Goal: Transaction & Acquisition: Book appointment/travel/reservation

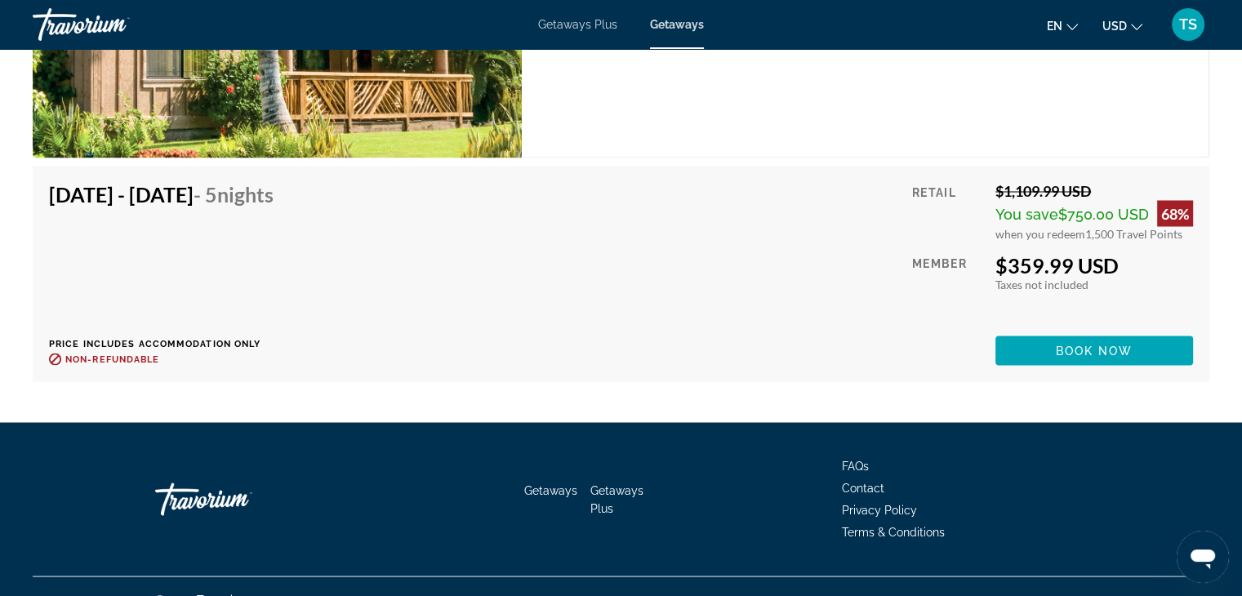
scroll to position [2910, 0]
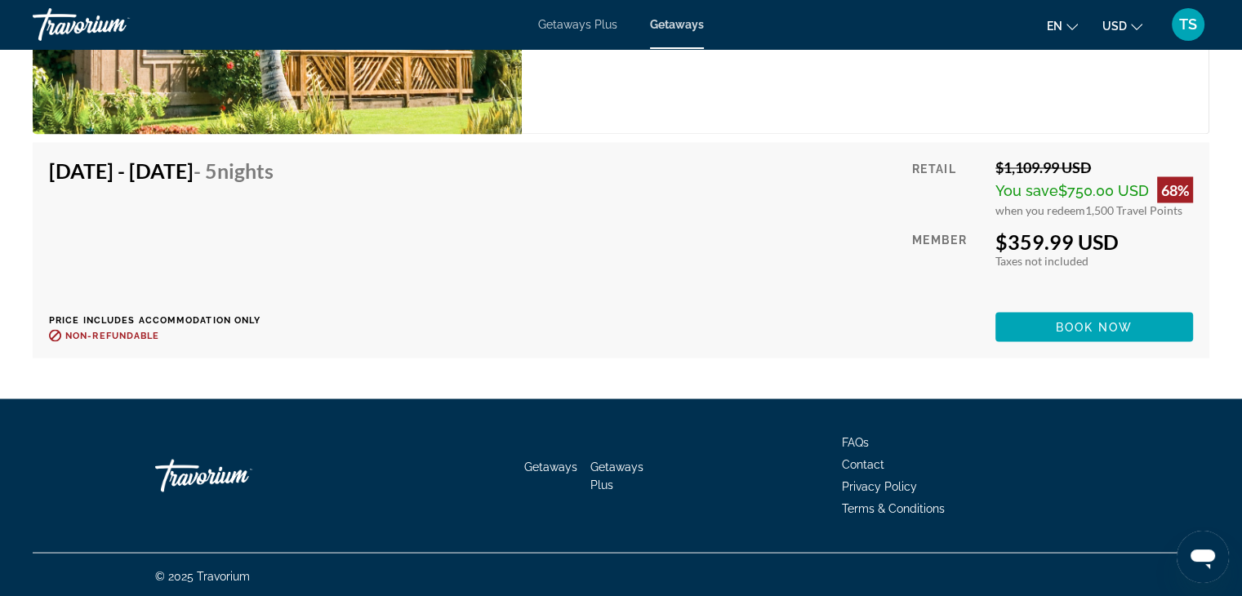
click at [625, 301] on div "[DATE] - [DATE] - 5 Nights Price includes accommodation only Refundable until :…" at bounding box center [621, 249] width 1144 height 183
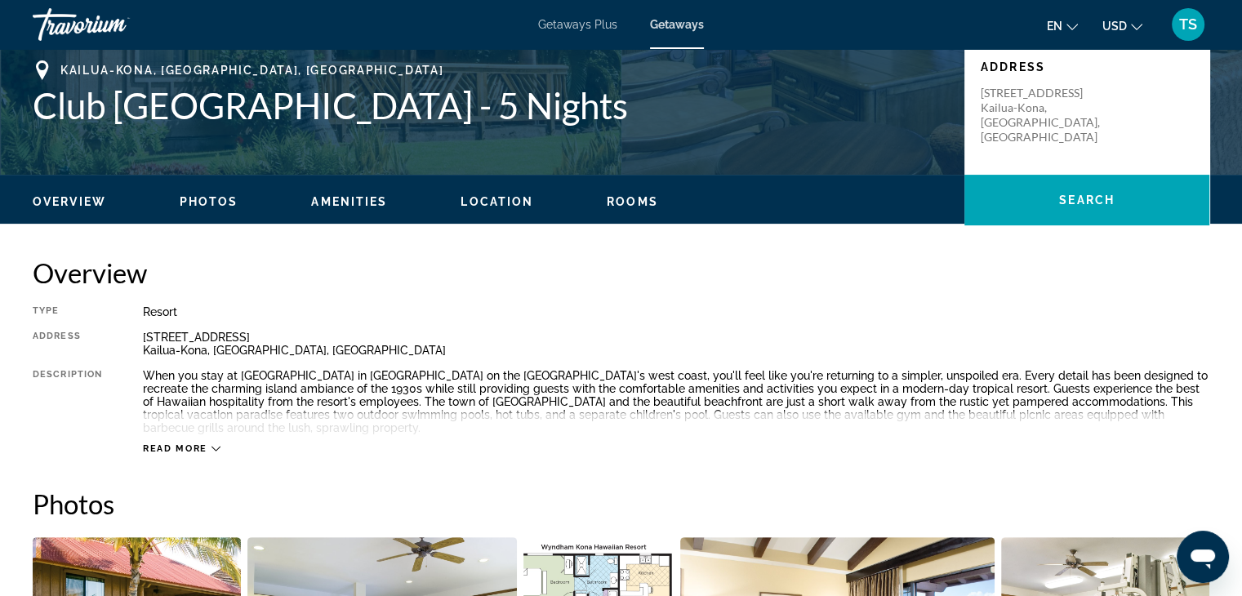
scroll to position [0, 0]
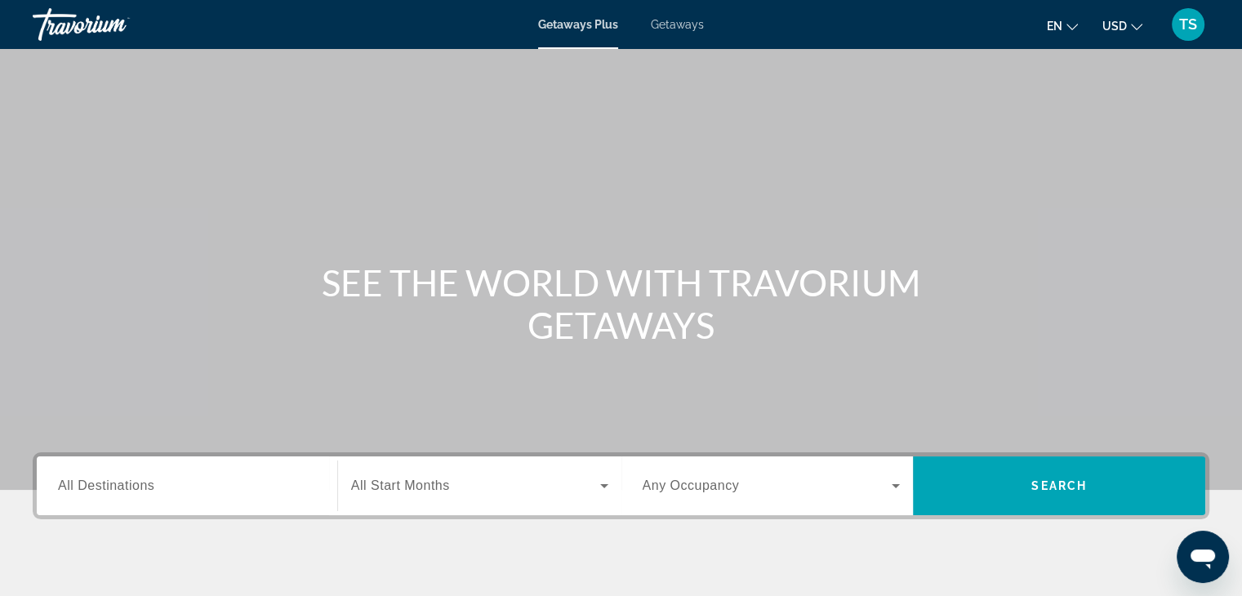
click at [63, 481] on span "All Destinations" at bounding box center [106, 485] width 96 height 14
click at [63, 481] on input "Destination All Destinations" at bounding box center [187, 487] width 258 height 20
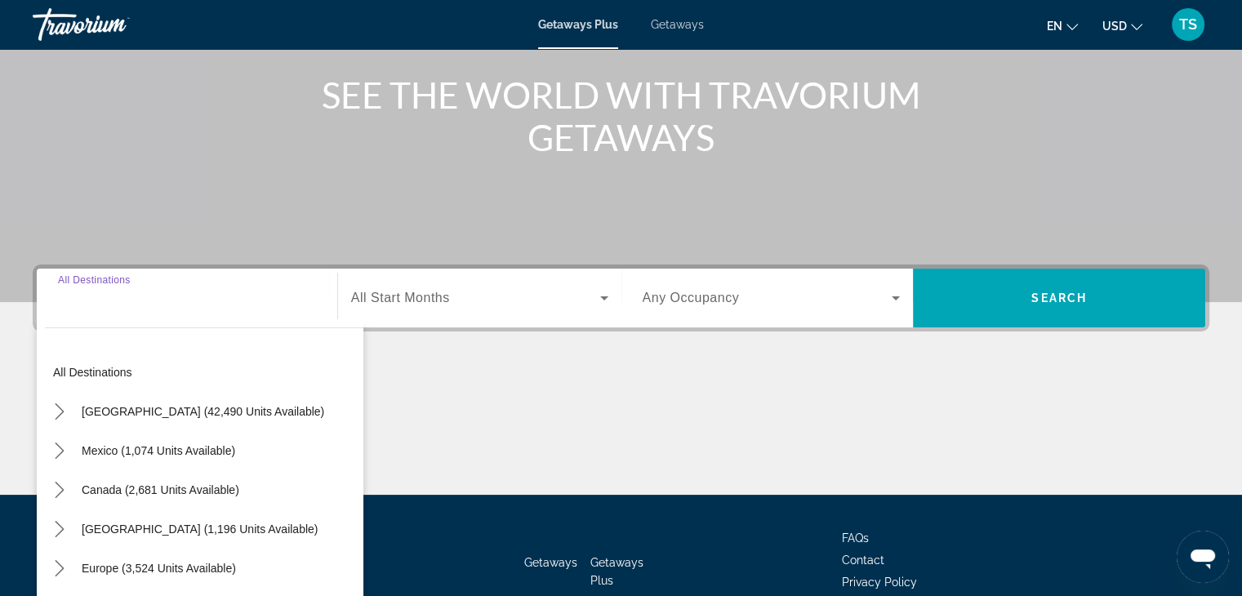
scroll to position [287, 0]
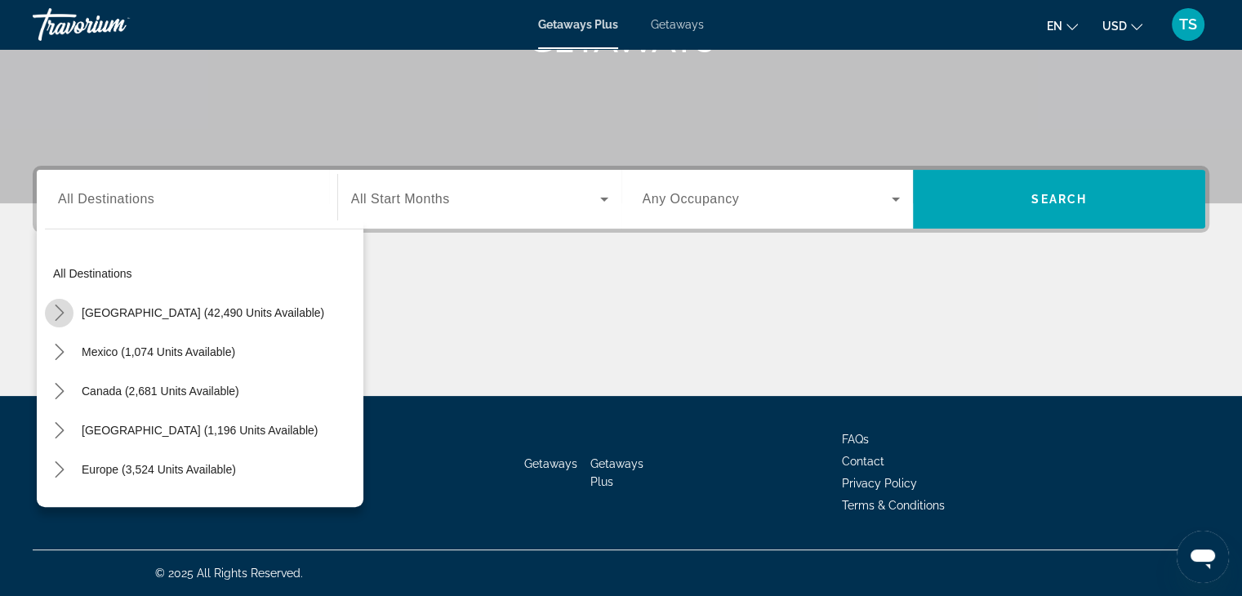
click at [55, 309] on icon "Toggle United States (42,490 units available) submenu" at bounding box center [59, 313] width 16 height 16
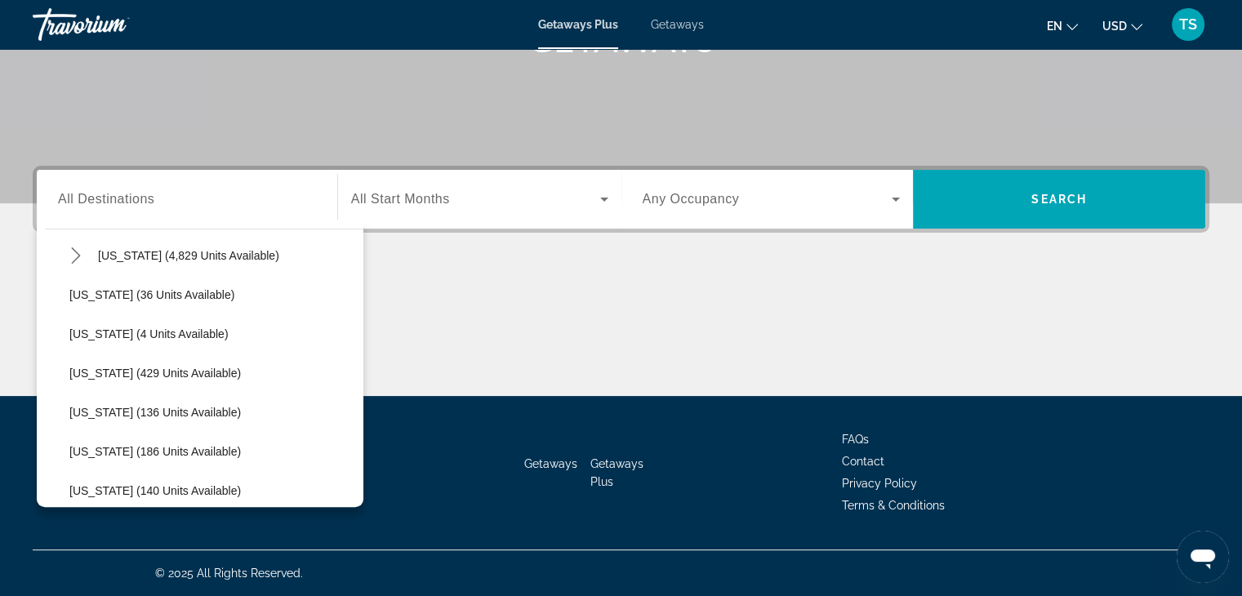
scroll to position [331, 0]
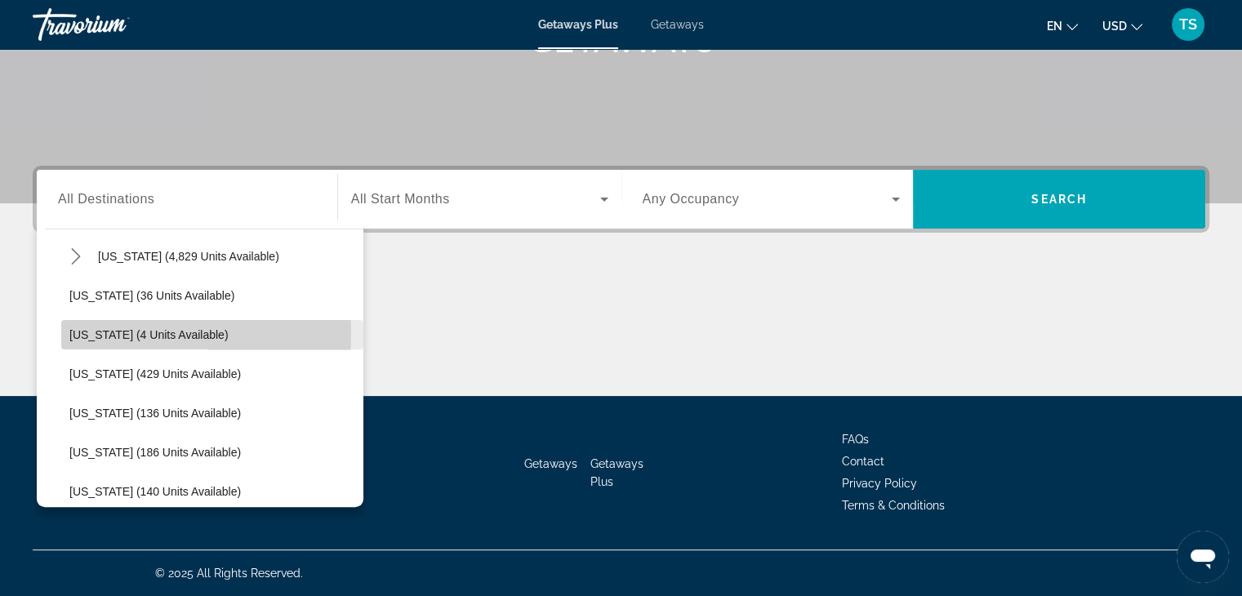
click at [72, 331] on span "[US_STATE] (4 units available)" at bounding box center [148, 334] width 159 height 13
type input "**********"
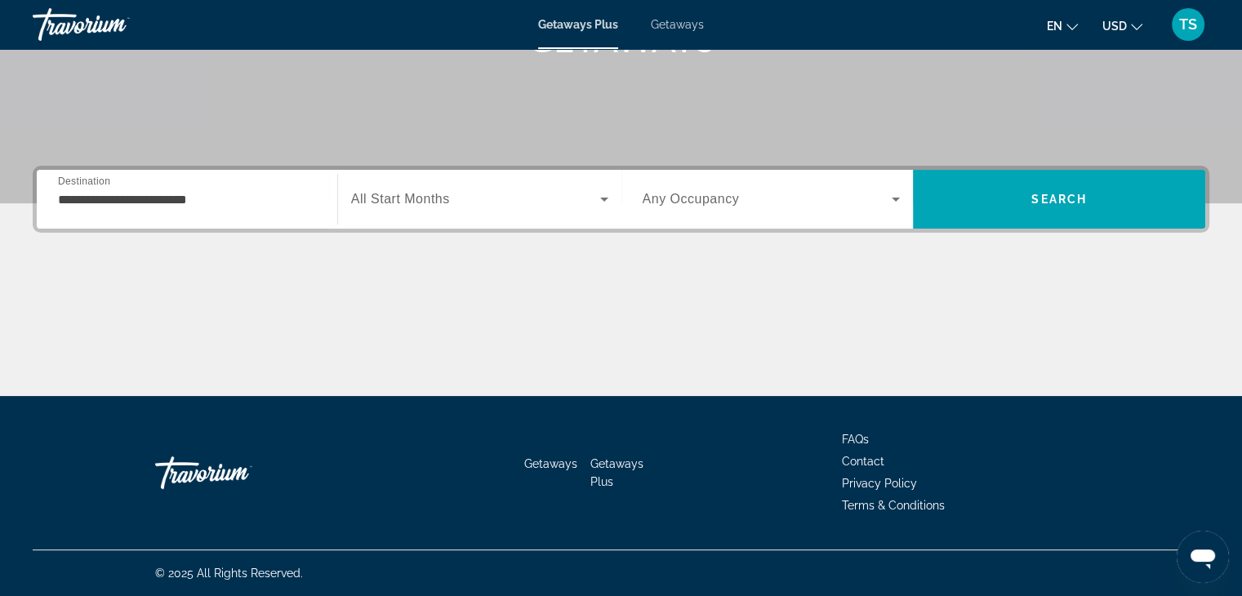
click at [670, 20] on span "Getaways" at bounding box center [677, 24] width 53 height 13
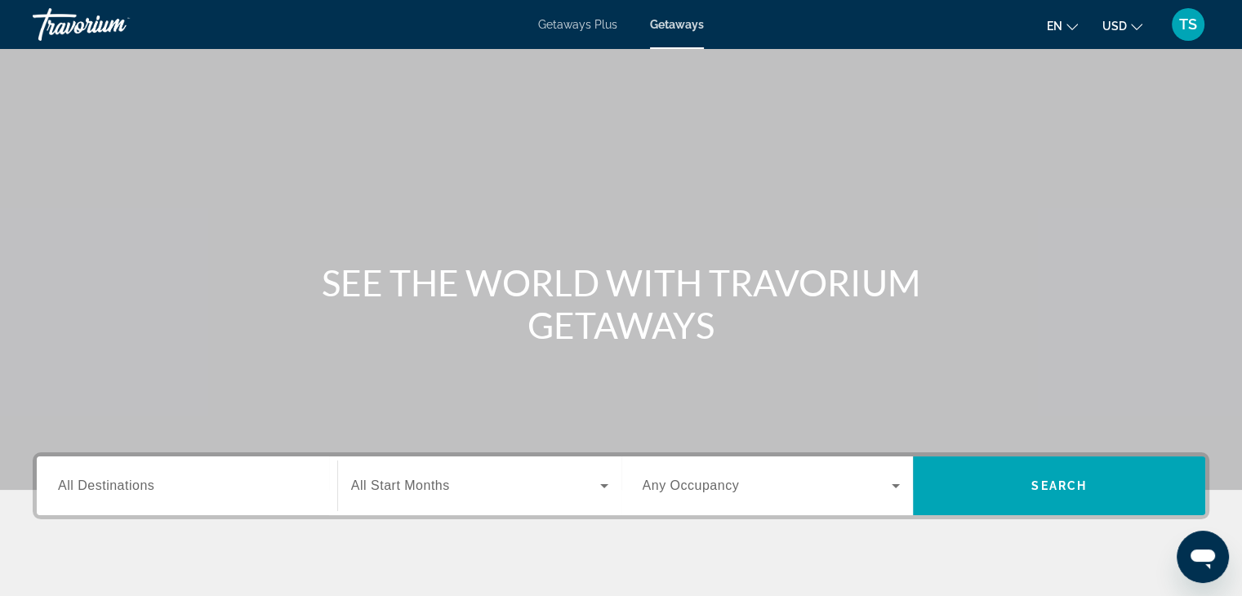
click at [70, 486] on span "All Destinations" at bounding box center [106, 485] width 96 height 14
click at [70, 486] on input "Destination All Destinations" at bounding box center [187, 487] width 258 height 20
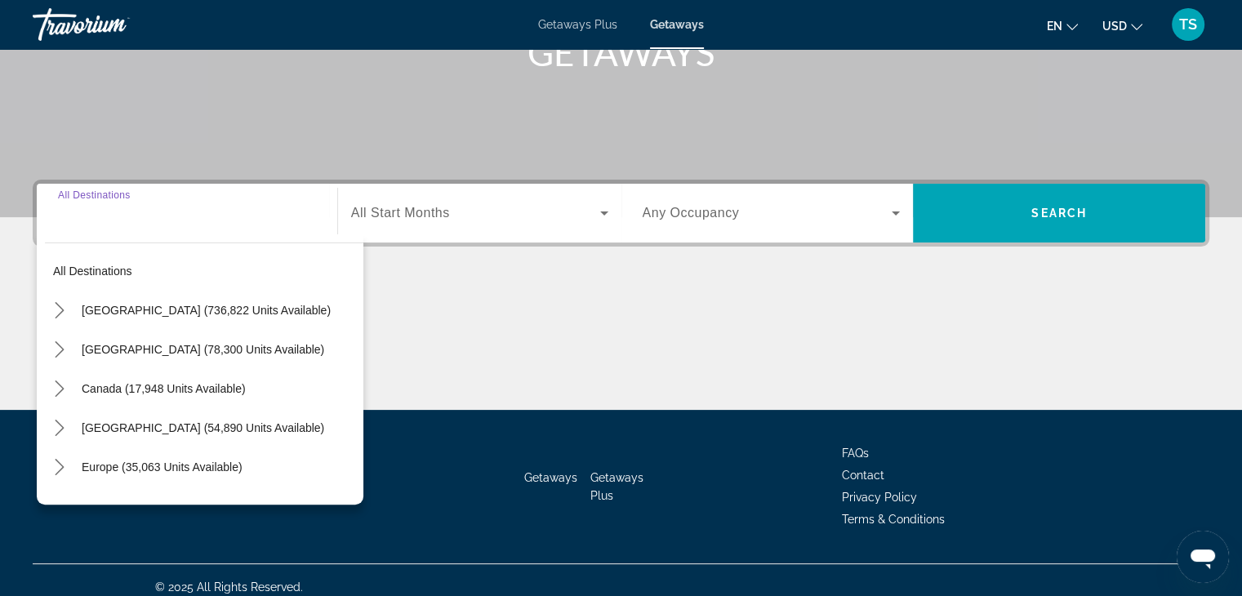
scroll to position [287, 0]
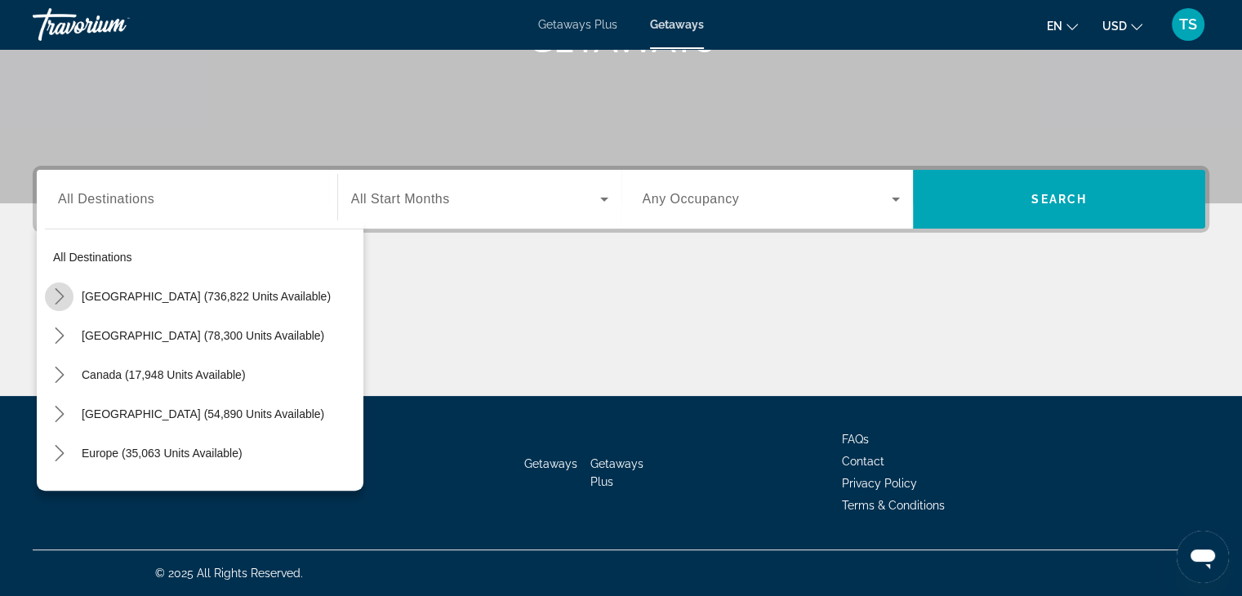
click at [60, 291] on icon "Toggle United States (736,822 units available) submenu" at bounding box center [59, 296] width 16 height 16
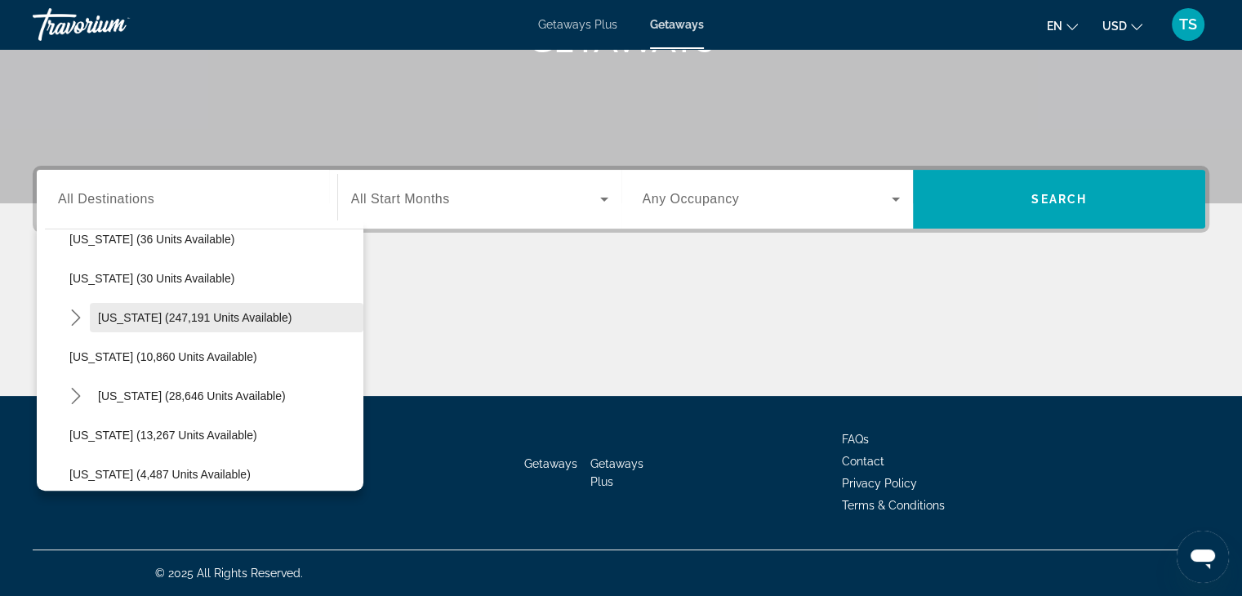
scroll to position [250, 0]
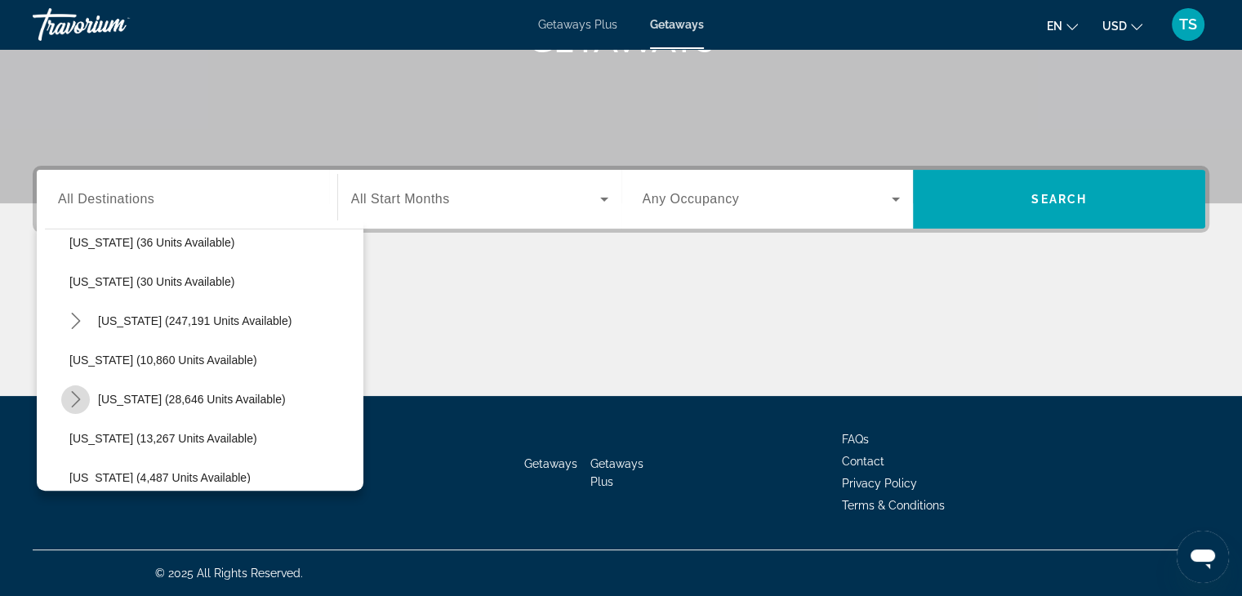
click at [72, 393] on icon "Toggle Hawaii (28,646 units available) submenu" at bounding box center [75, 399] width 9 height 16
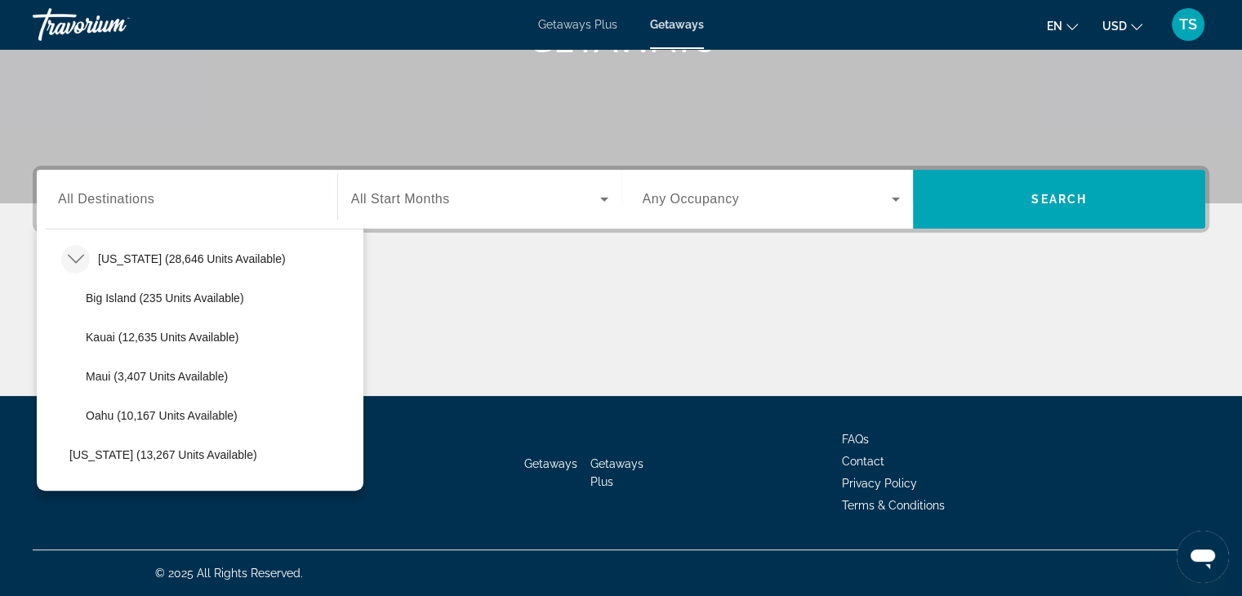
scroll to position [390, 0]
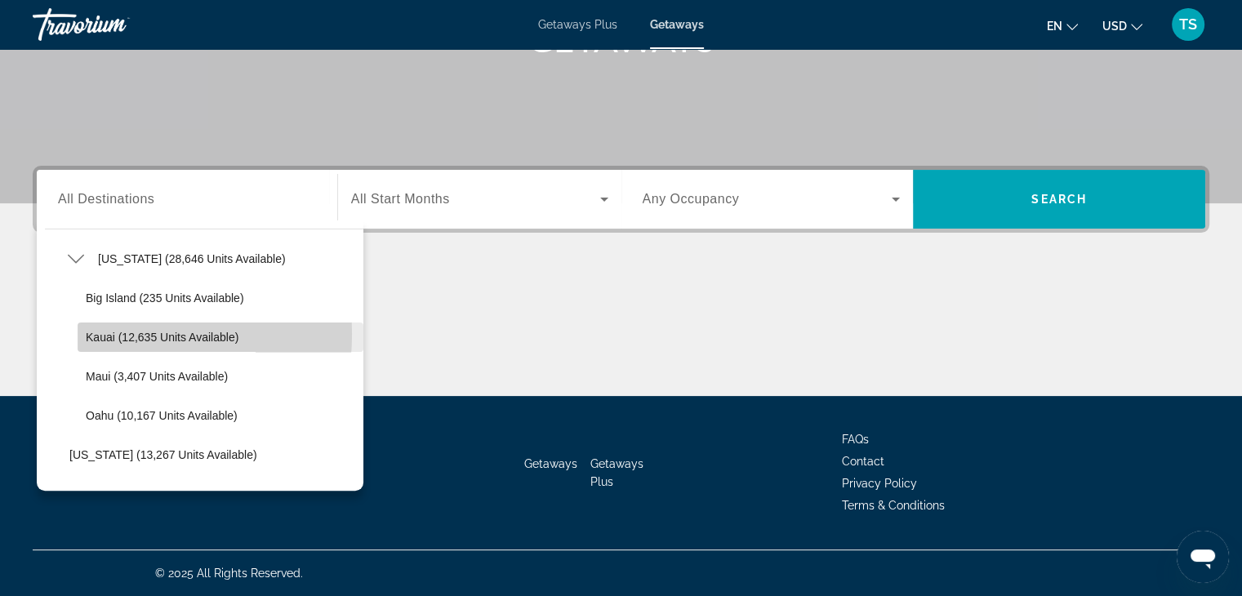
click at [96, 333] on span "Kauai (12,635 units available)" at bounding box center [162, 337] width 153 height 13
type input "**********"
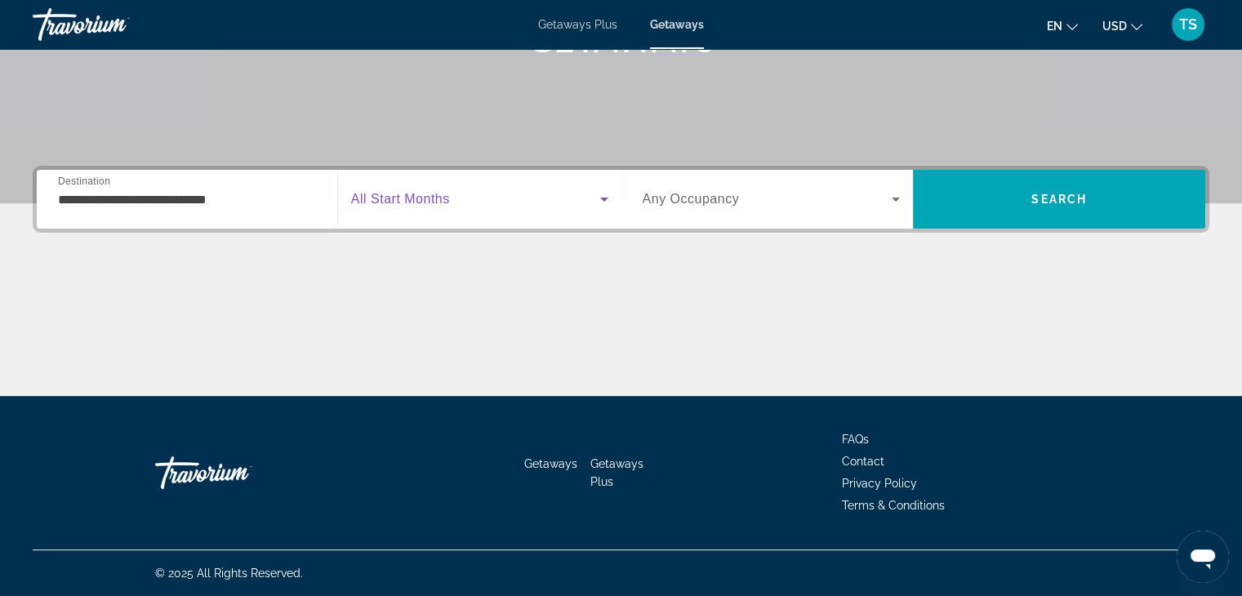
click at [602, 198] on icon "Search widget" at bounding box center [604, 200] width 8 height 4
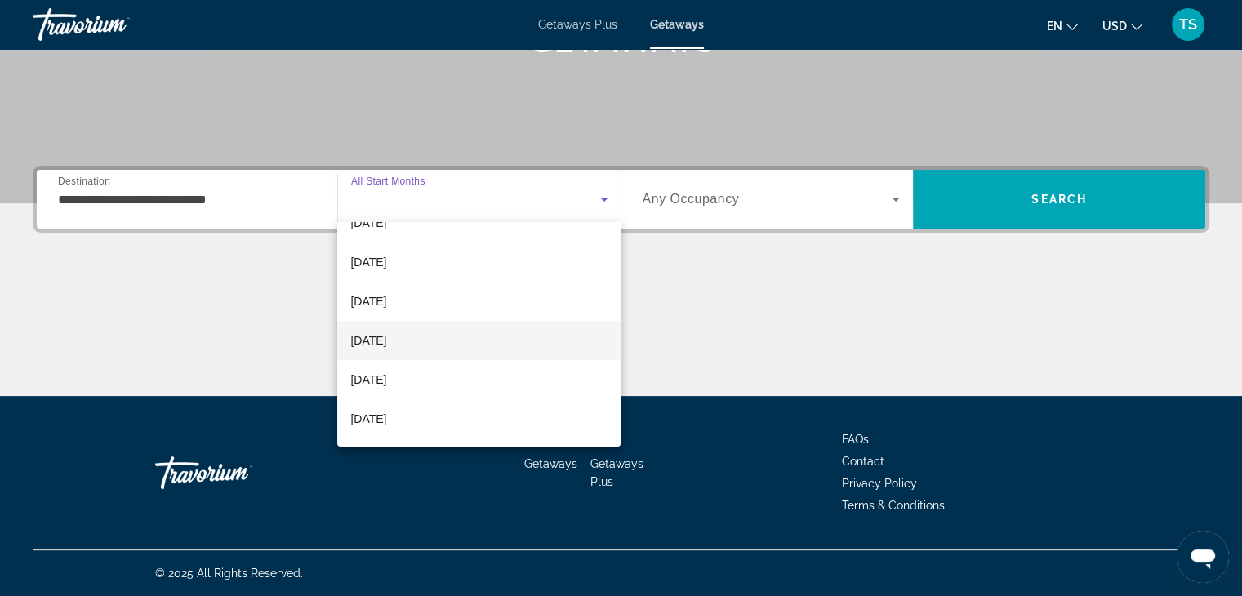
scroll to position [81, 0]
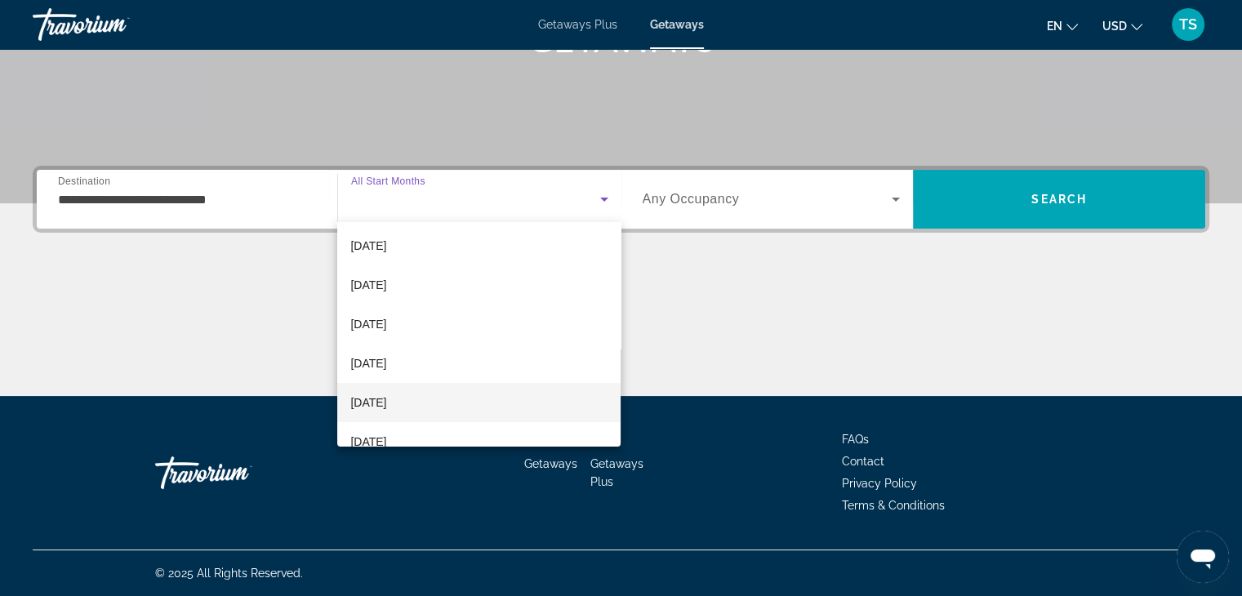
click at [360, 400] on span "[DATE]" at bounding box center [368, 403] width 36 height 20
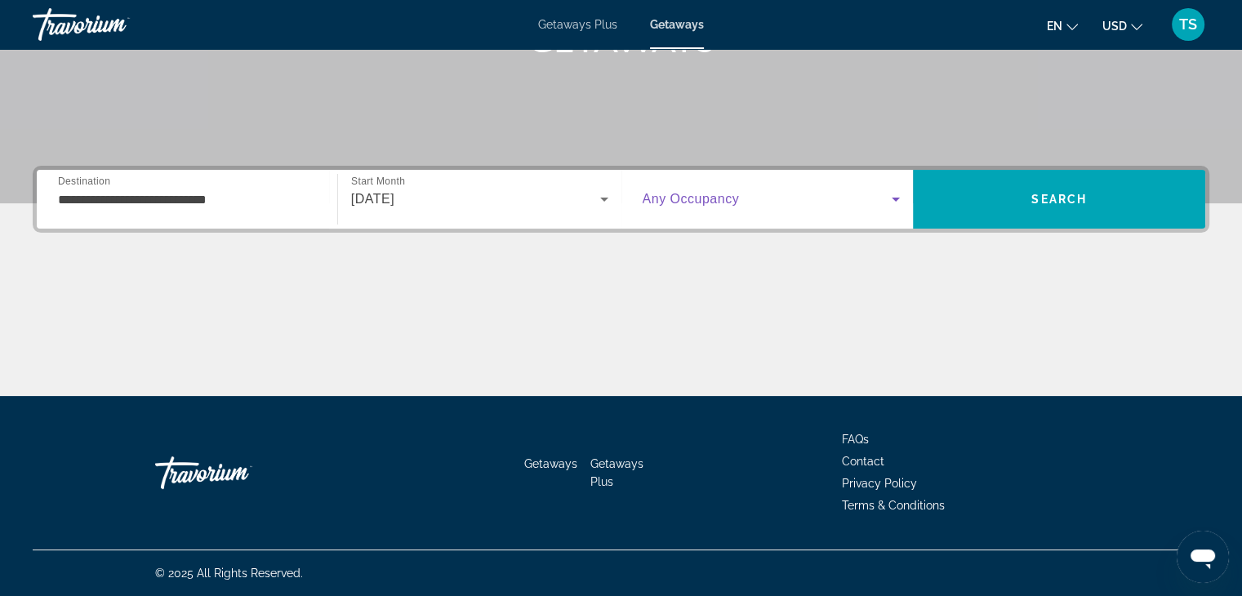
click at [894, 198] on icon "Search widget" at bounding box center [895, 200] width 8 height 4
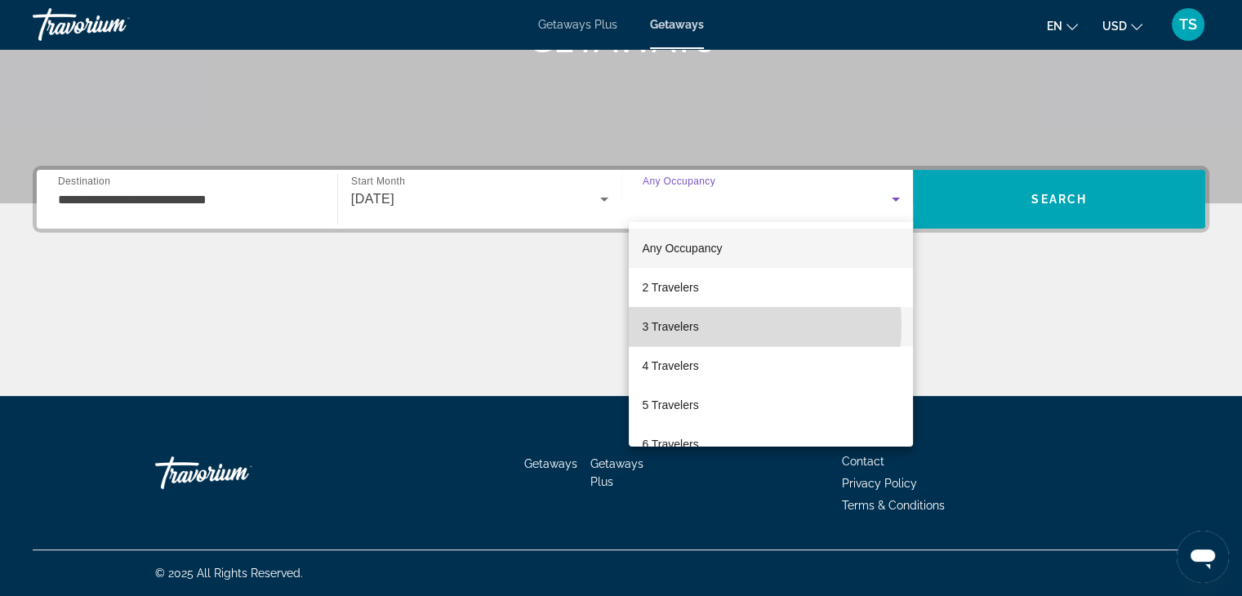
click at [690, 326] on span "3 Travelers" at bounding box center [670, 327] width 56 height 20
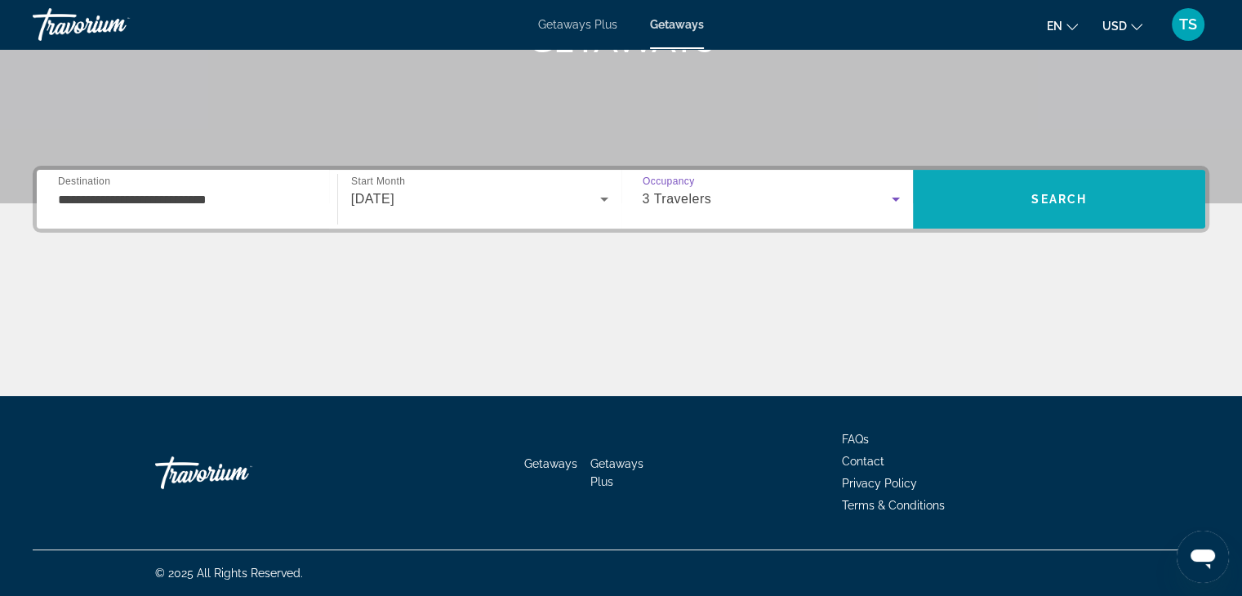
click at [1055, 200] on span "Search" at bounding box center [1059, 199] width 56 height 13
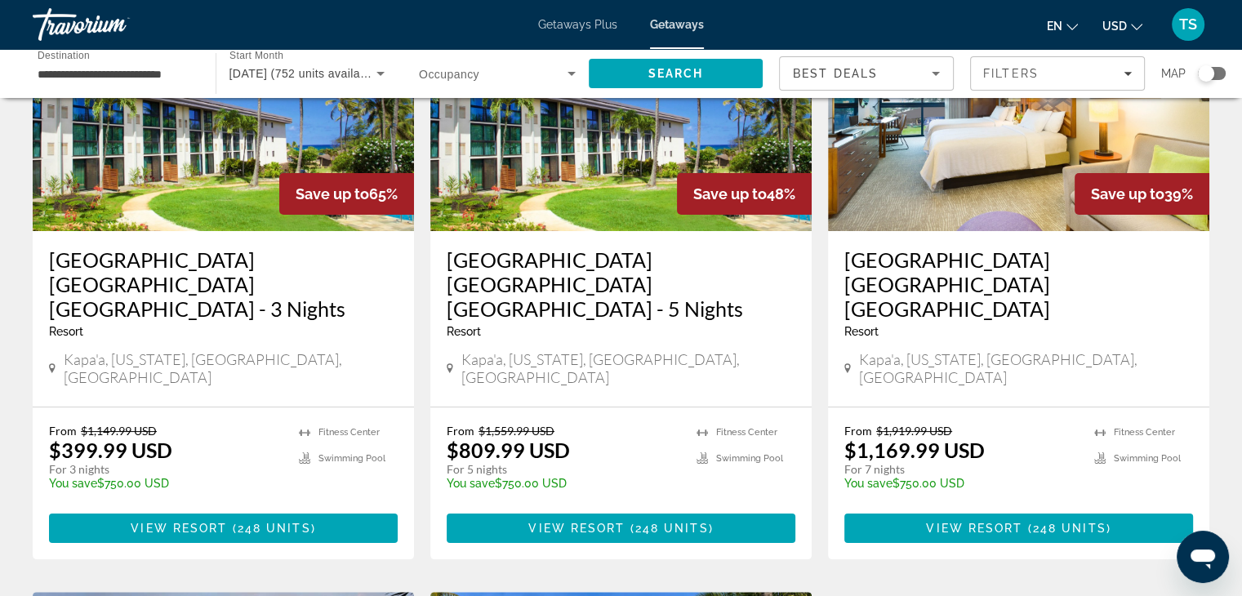
scroll to position [199, 0]
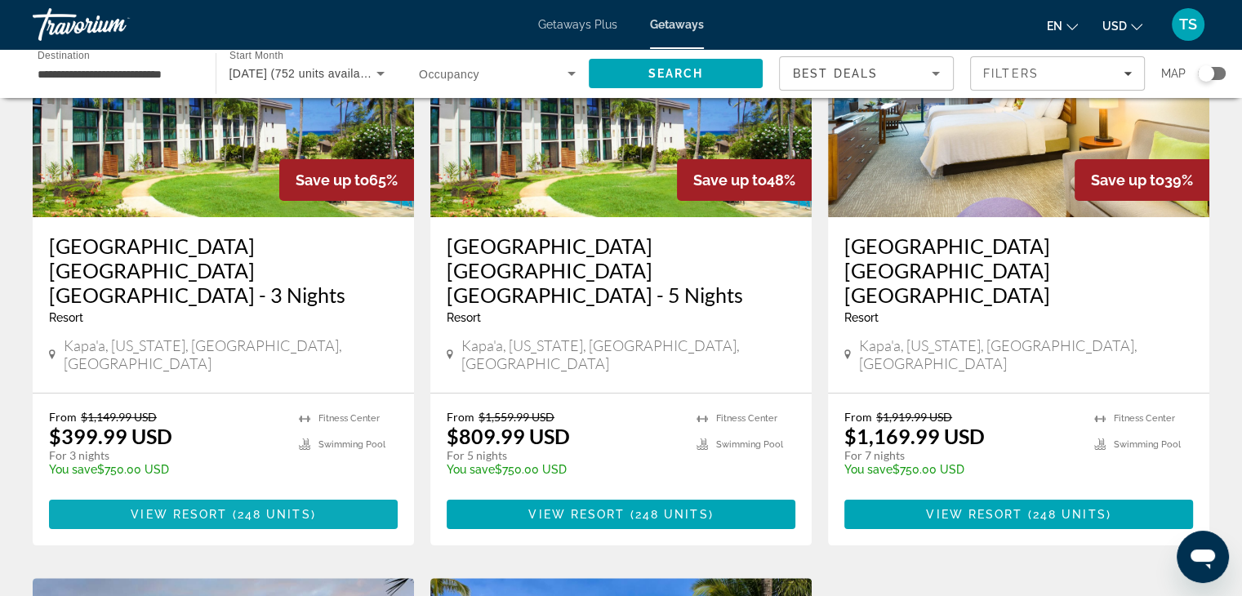
click at [366, 495] on span "Main content" at bounding box center [223, 514] width 349 height 39
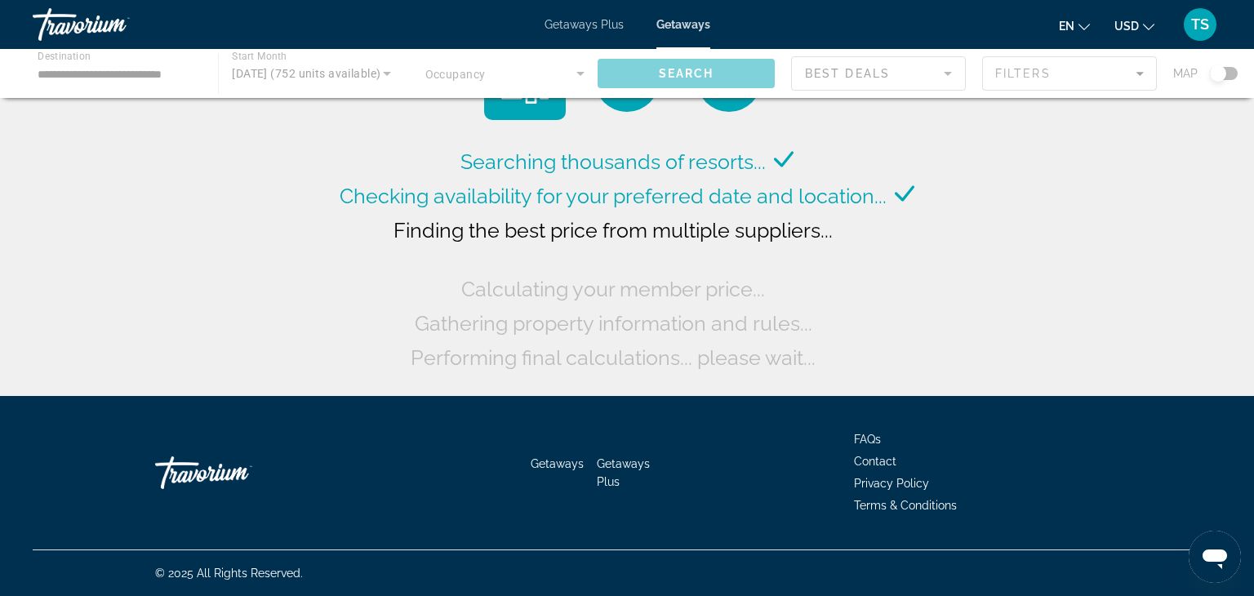
click at [52, 73] on div "Main content" at bounding box center [627, 73] width 1254 height 49
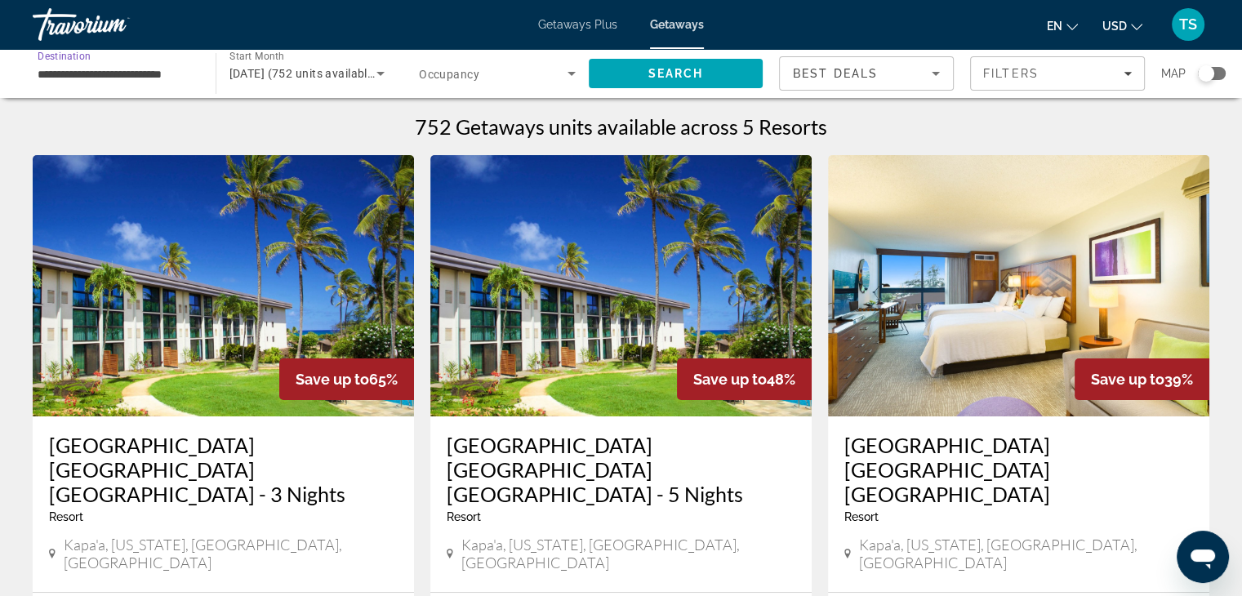
click at [72, 74] on input "**********" at bounding box center [116, 74] width 157 height 20
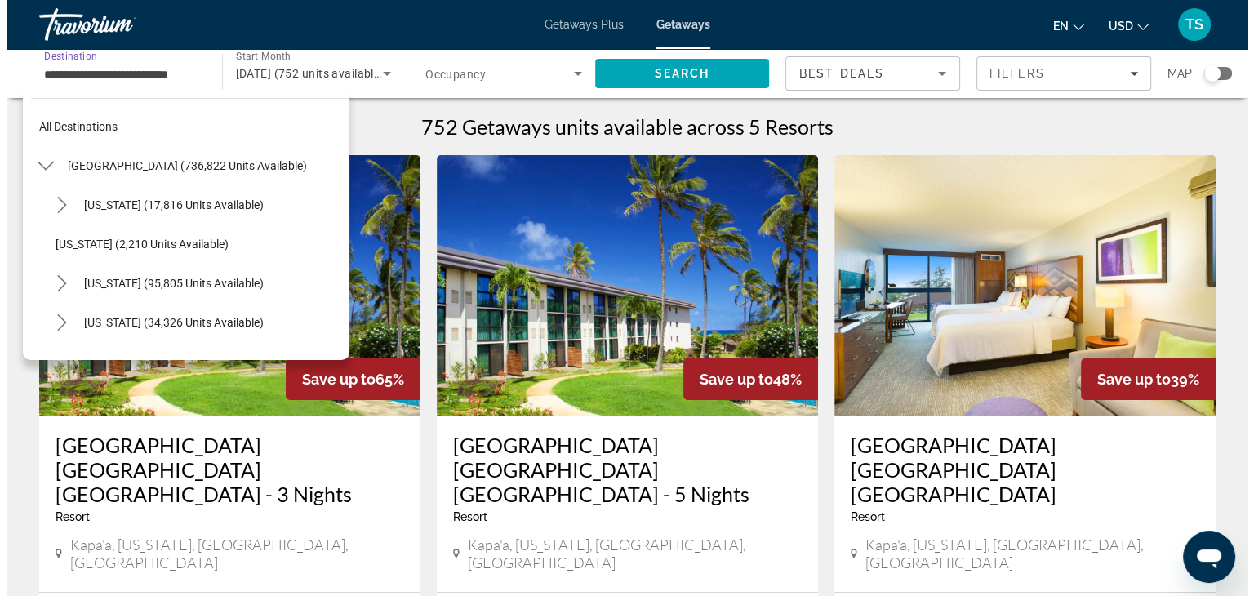
scroll to position [371, 0]
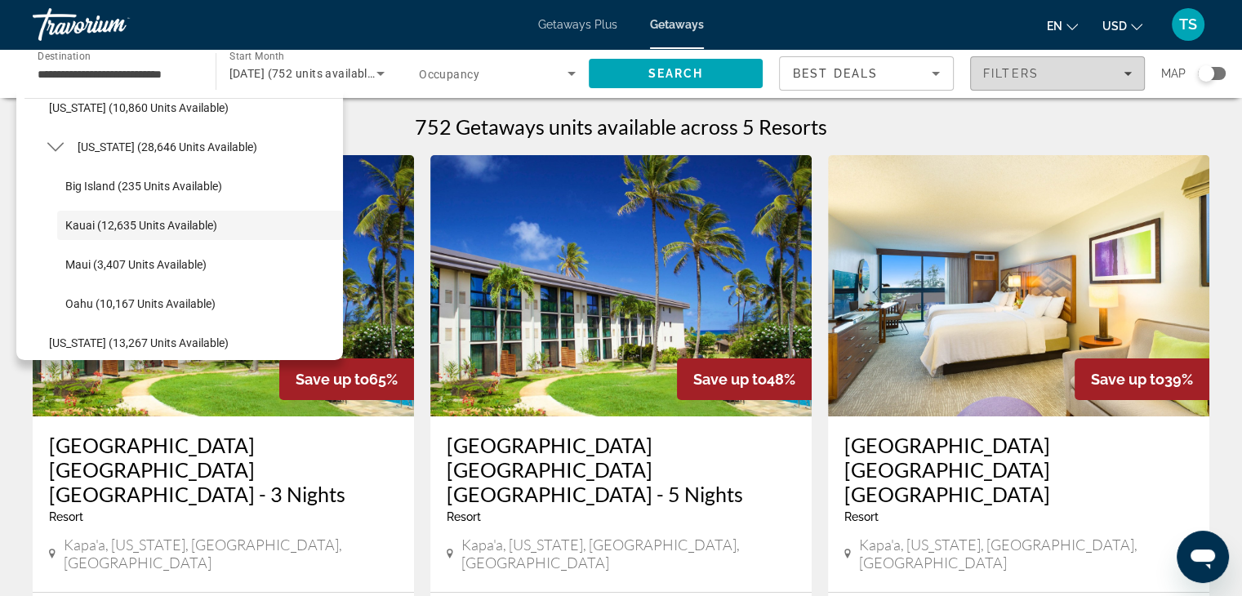
click at [1129, 70] on icon "Filters" at bounding box center [1127, 73] width 8 height 8
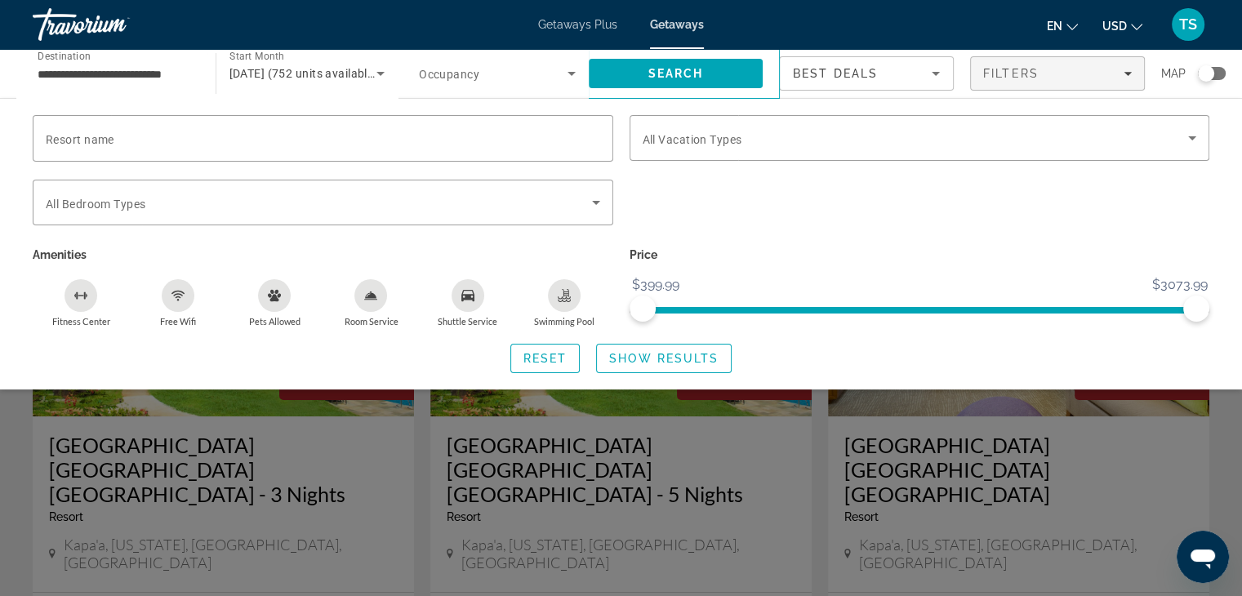
click at [1232, 132] on div "Resort name Vacation Types All Vacation Types Bedroom Types All Bedroom Types A…" at bounding box center [621, 244] width 1242 height 258
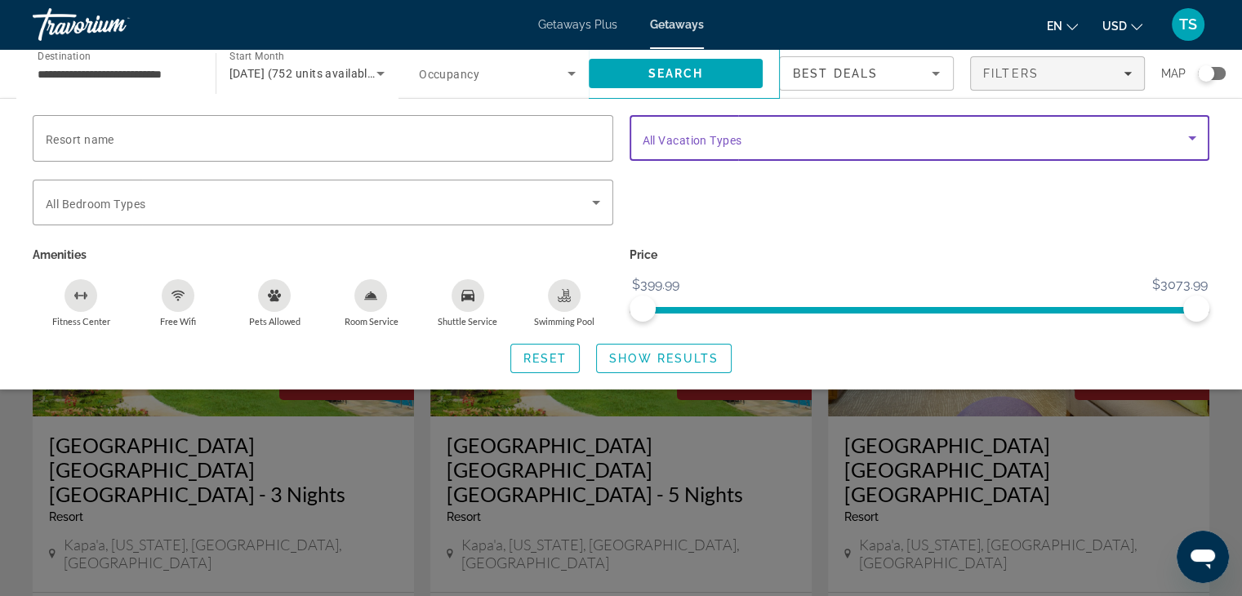
click at [1189, 135] on icon "Search widget" at bounding box center [1192, 138] width 20 height 20
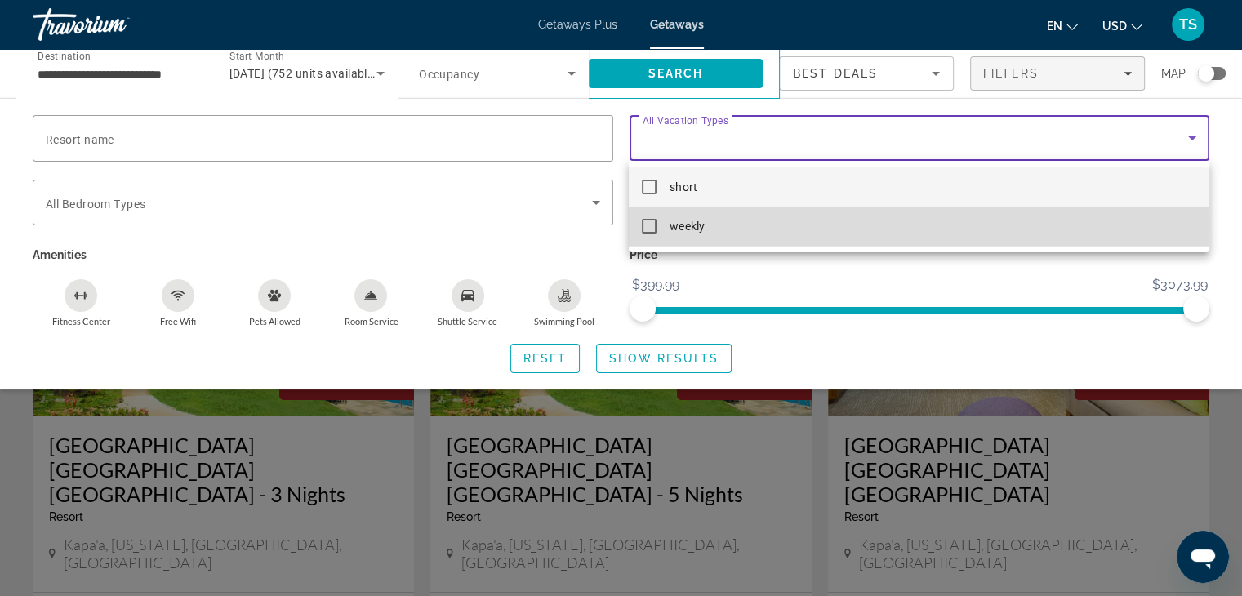
click at [647, 223] on mat-pseudo-checkbox at bounding box center [649, 226] width 15 height 15
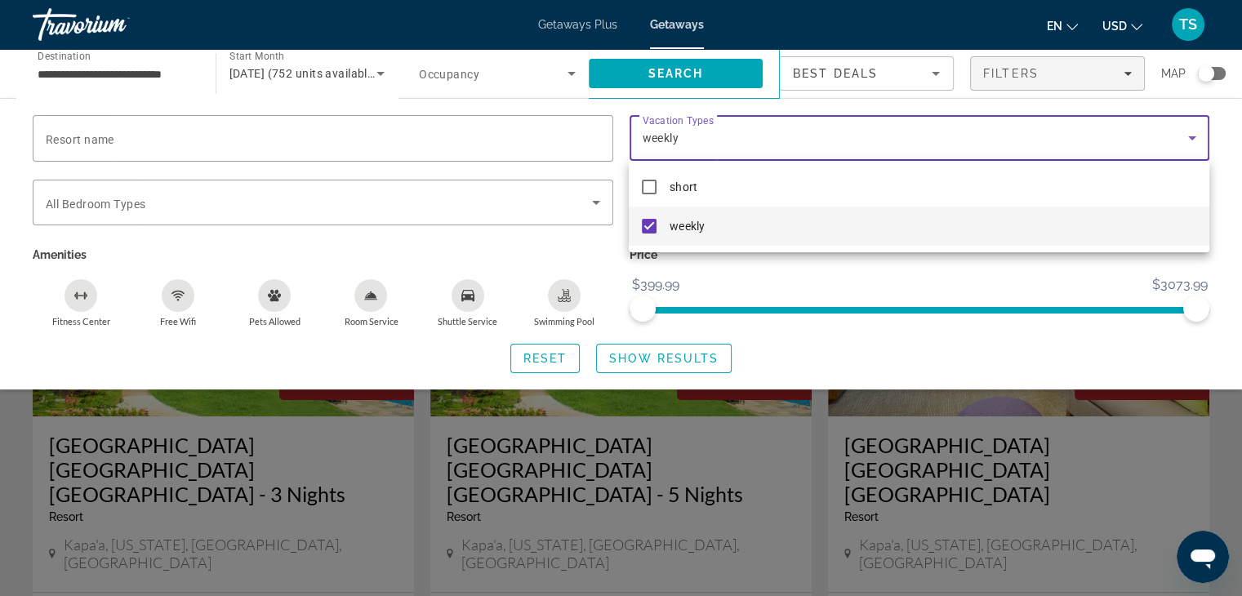
click at [598, 198] on div at bounding box center [621, 298] width 1242 height 596
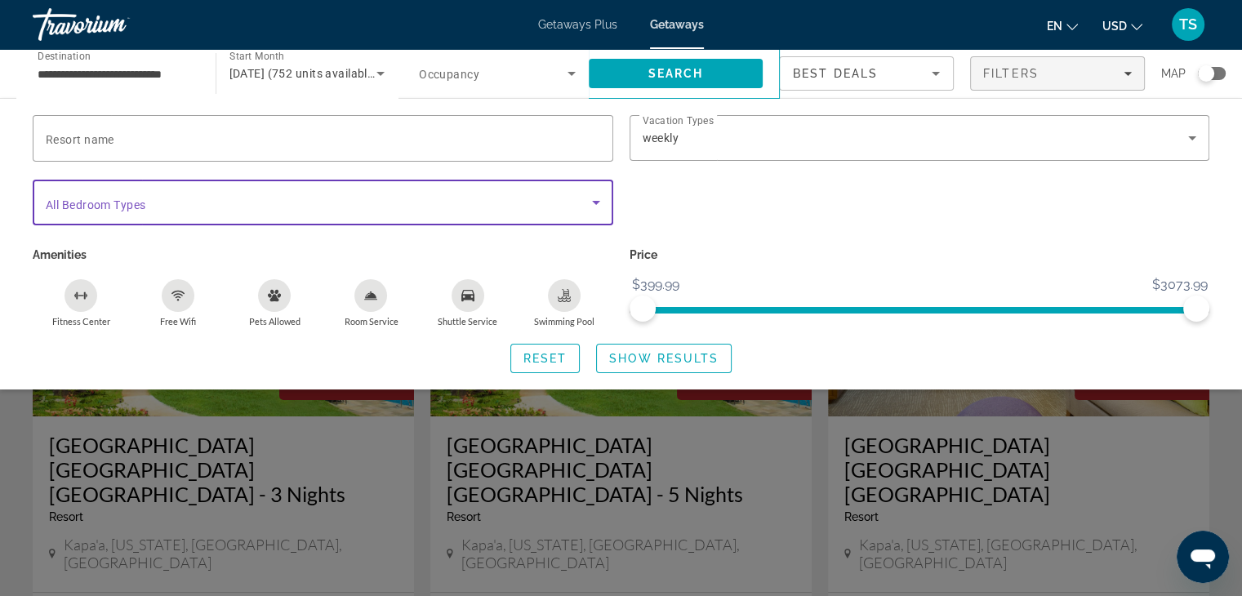
click at [596, 202] on icon "Search widget" at bounding box center [596, 203] width 8 height 4
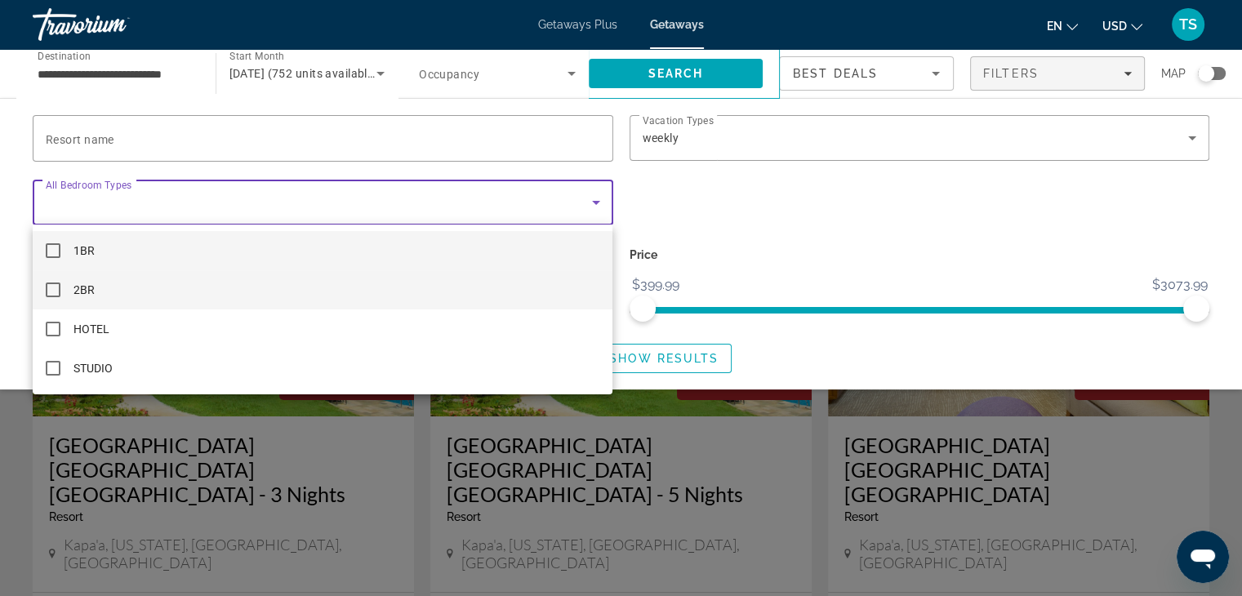
click at [51, 289] on mat-pseudo-checkbox at bounding box center [53, 289] width 15 height 15
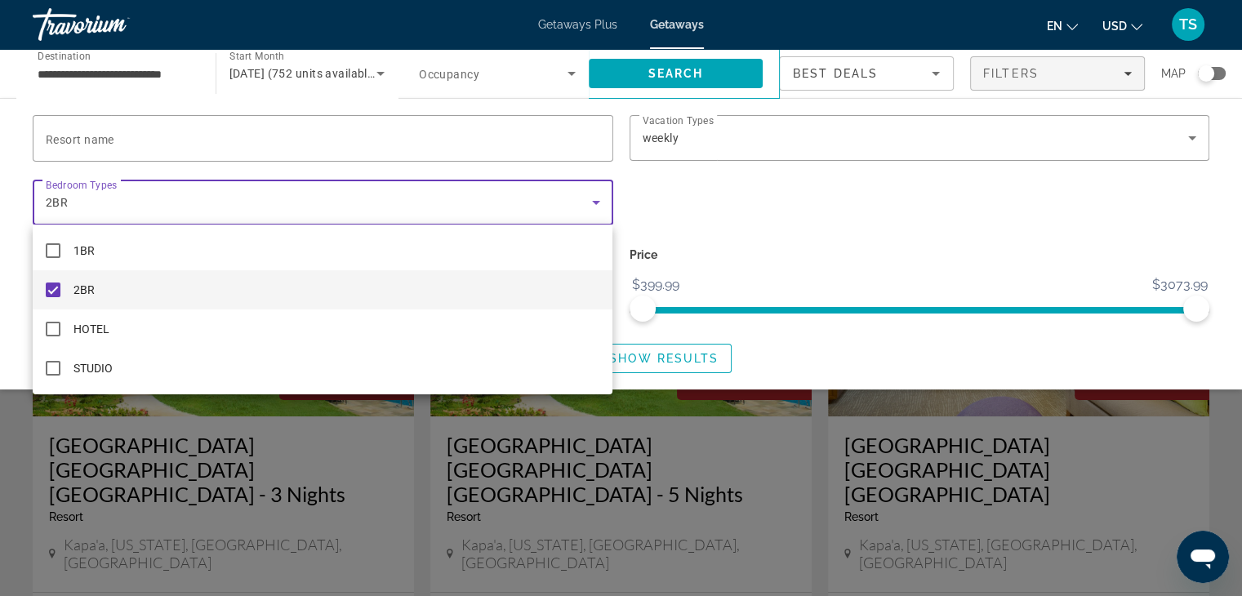
click at [120, 140] on div at bounding box center [621, 298] width 1242 height 596
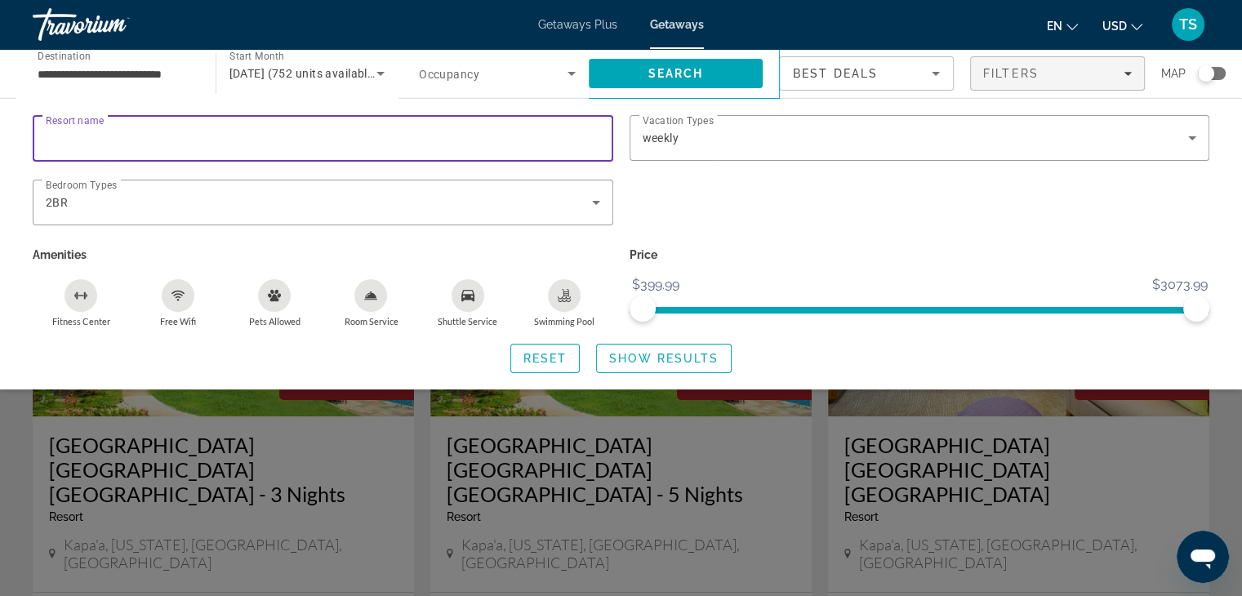
click at [123, 147] on input "Resort name" at bounding box center [323, 139] width 554 height 20
type input "*******"
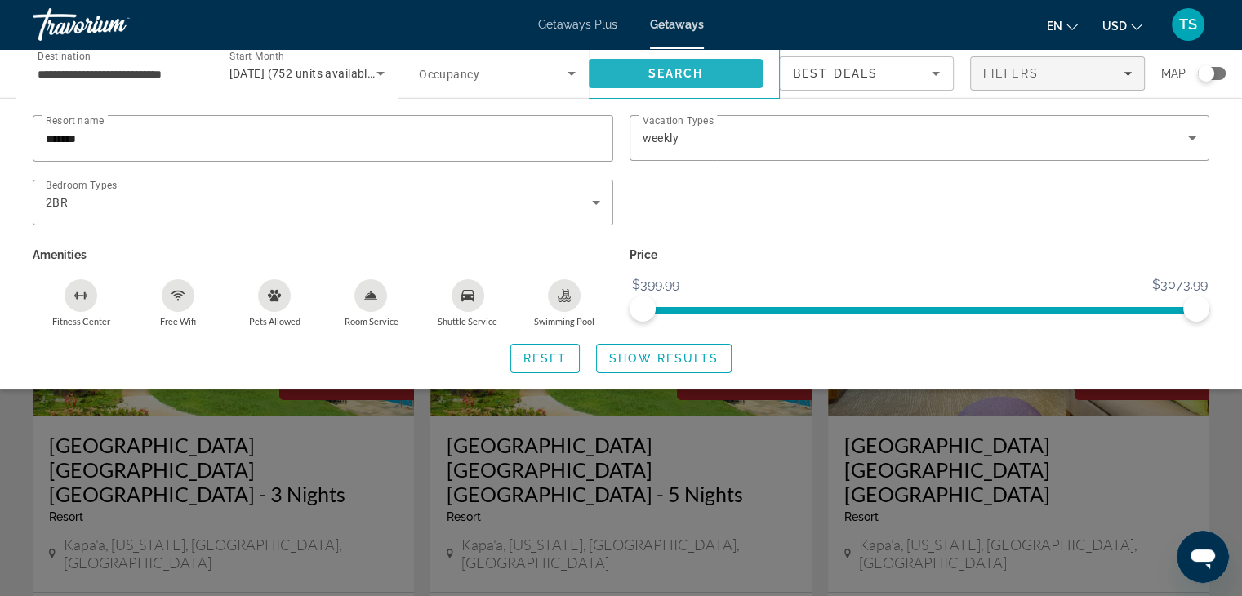
click at [683, 69] on span "Search" at bounding box center [675, 73] width 56 height 13
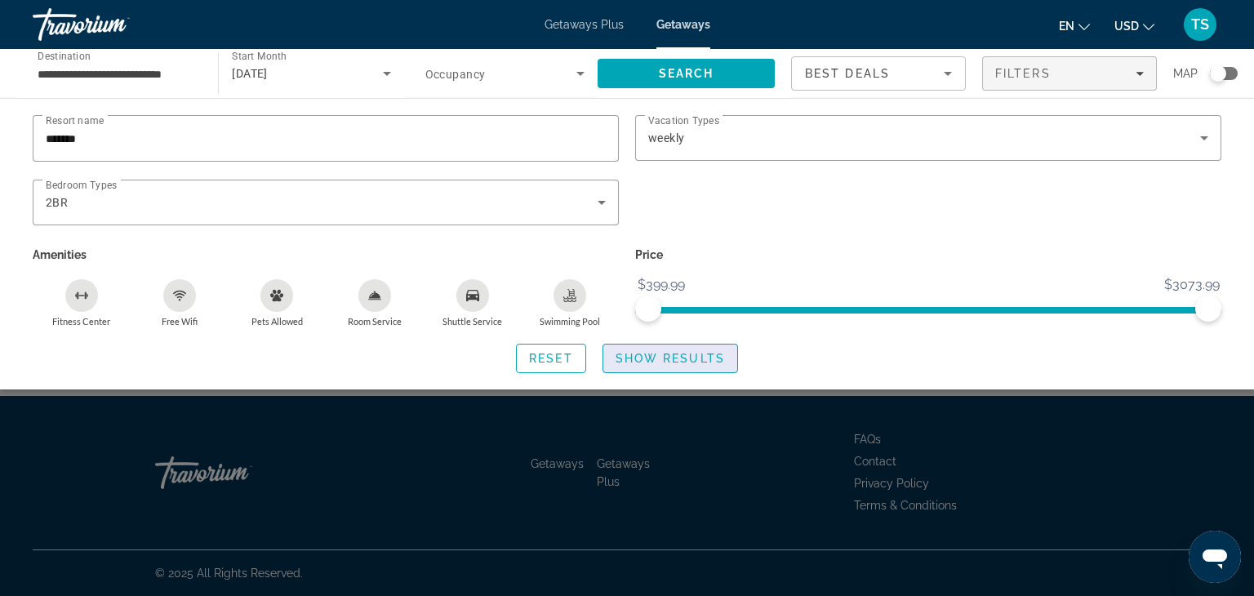
click at [650, 353] on span "Show Results" at bounding box center [670, 358] width 109 height 13
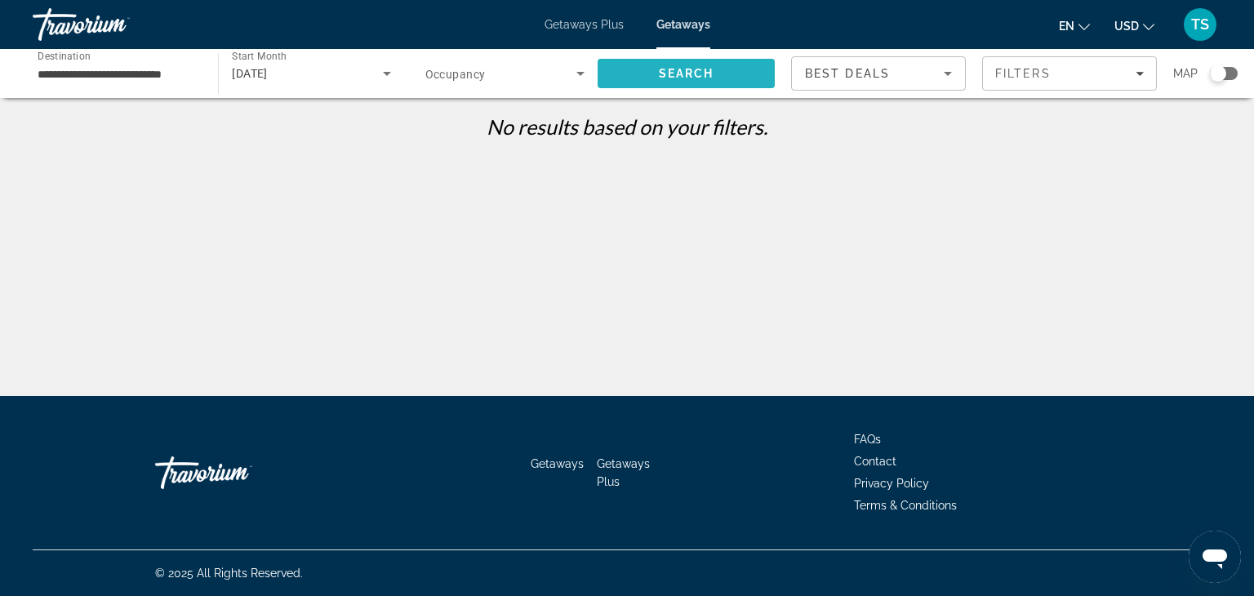
click at [674, 69] on span "Search" at bounding box center [687, 73] width 56 height 13
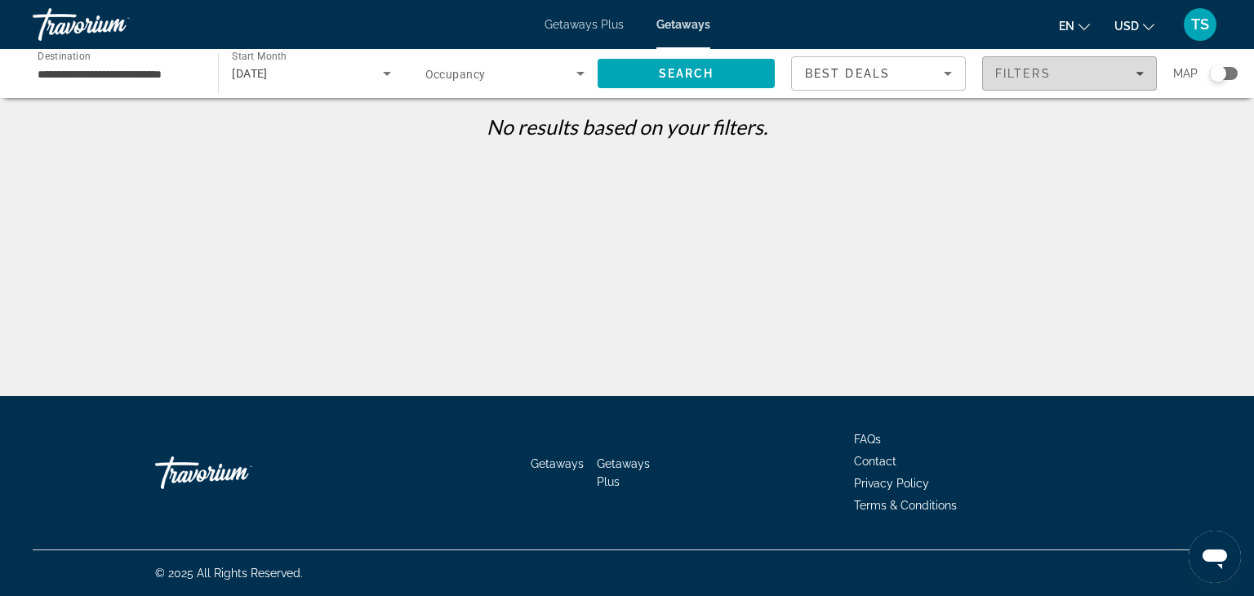
click at [1137, 72] on icon "Filters" at bounding box center [1140, 73] width 8 height 8
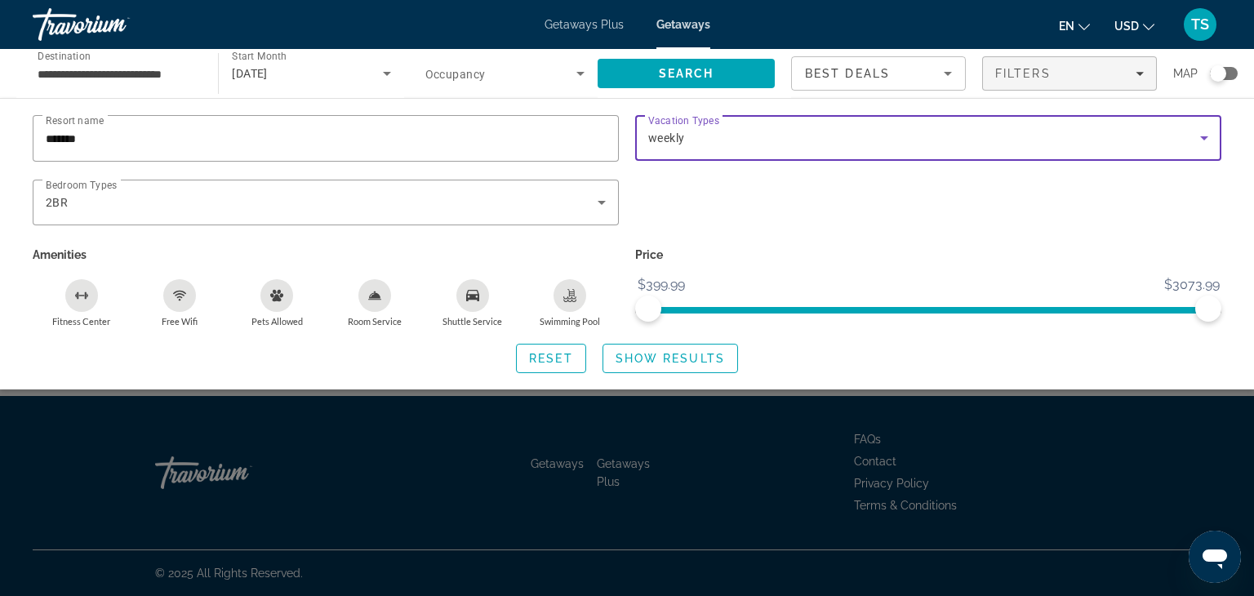
click at [1203, 135] on icon "Search widget" at bounding box center [1204, 138] width 20 height 20
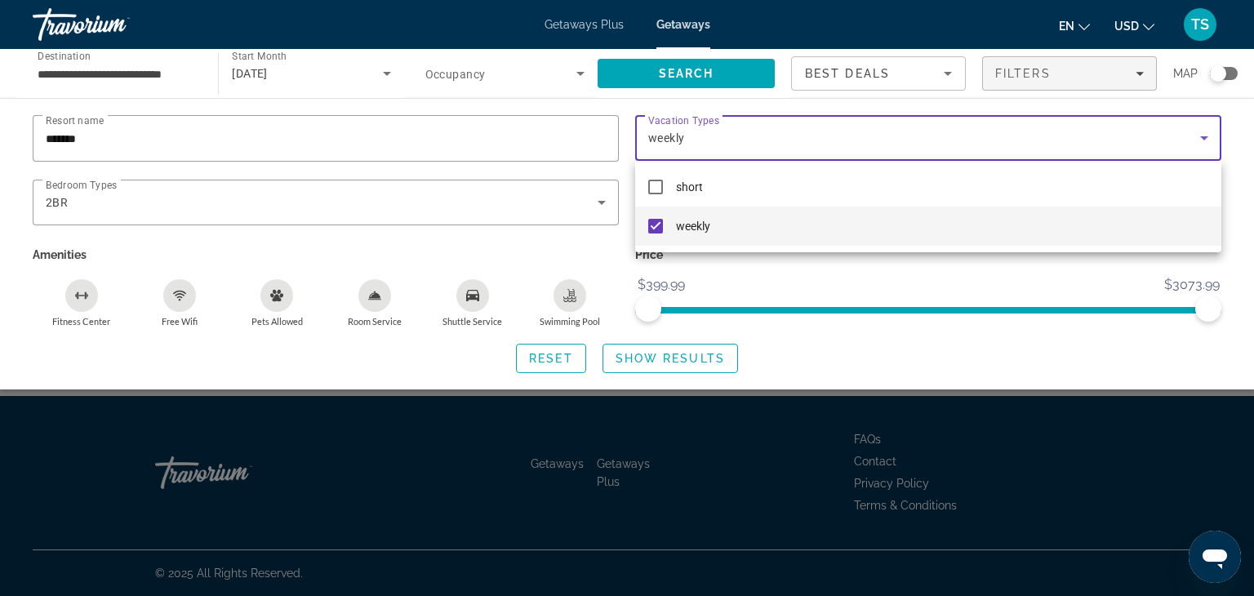
click at [844, 128] on div at bounding box center [627, 298] width 1254 height 596
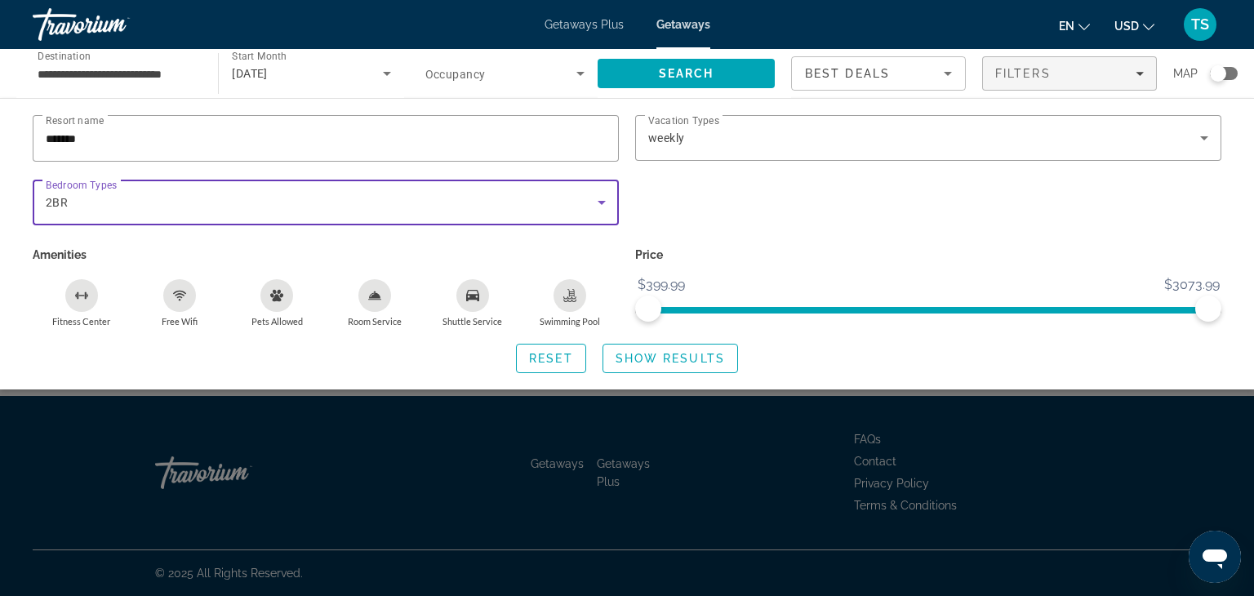
click at [602, 203] on icon "Search widget" at bounding box center [602, 203] width 8 height 4
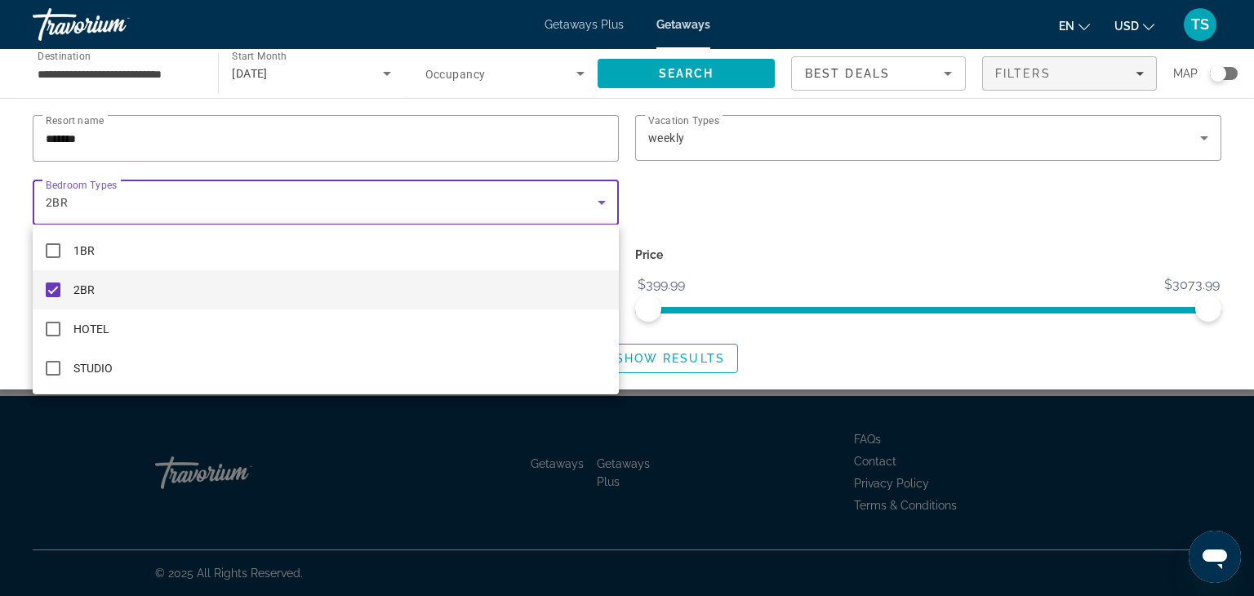
click at [96, 135] on div at bounding box center [627, 298] width 1254 height 596
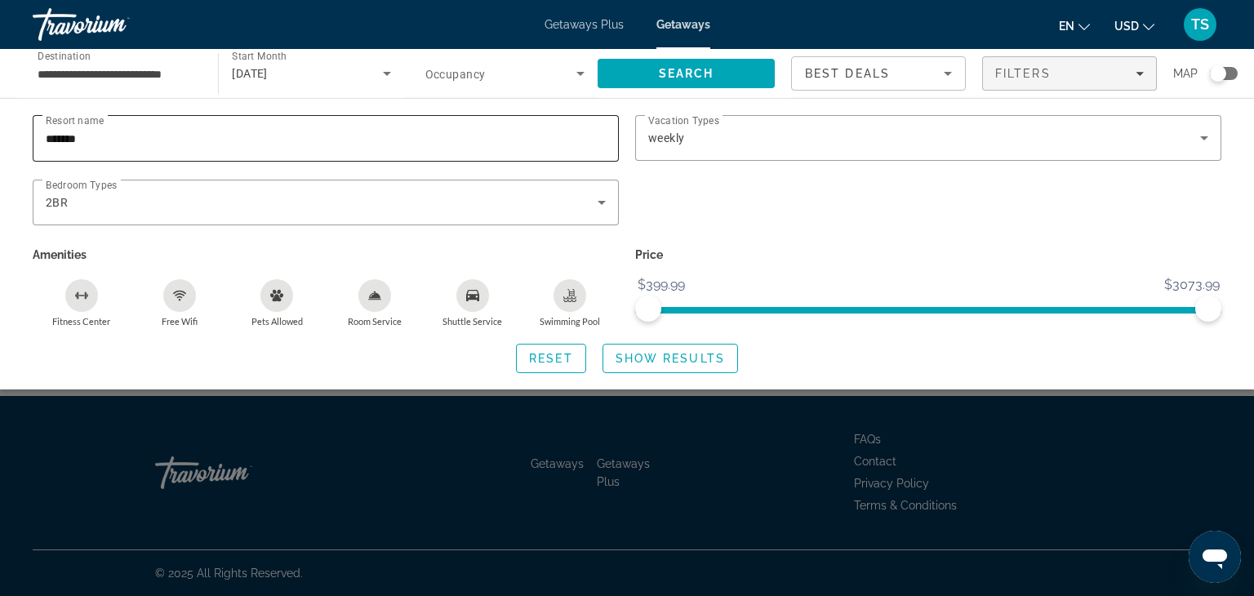
click at [44, 133] on div "Resort name *******" at bounding box center [326, 138] width 586 height 47
type input "**********"
click at [647, 350] on span "Search widget" at bounding box center [670, 358] width 134 height 39
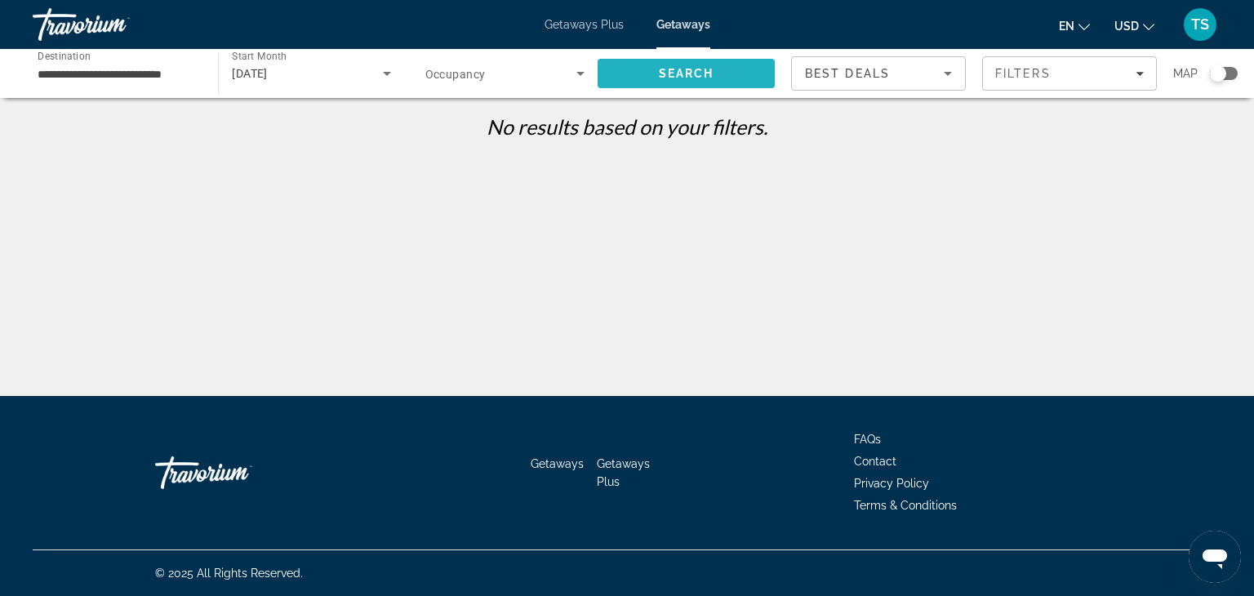
click at [653, 72] on span "Search" at bounding box center [686, 73] width 177 height 39
click at [98, 81] on input "**********" at bounding box center [117, 74] width 159 height 20
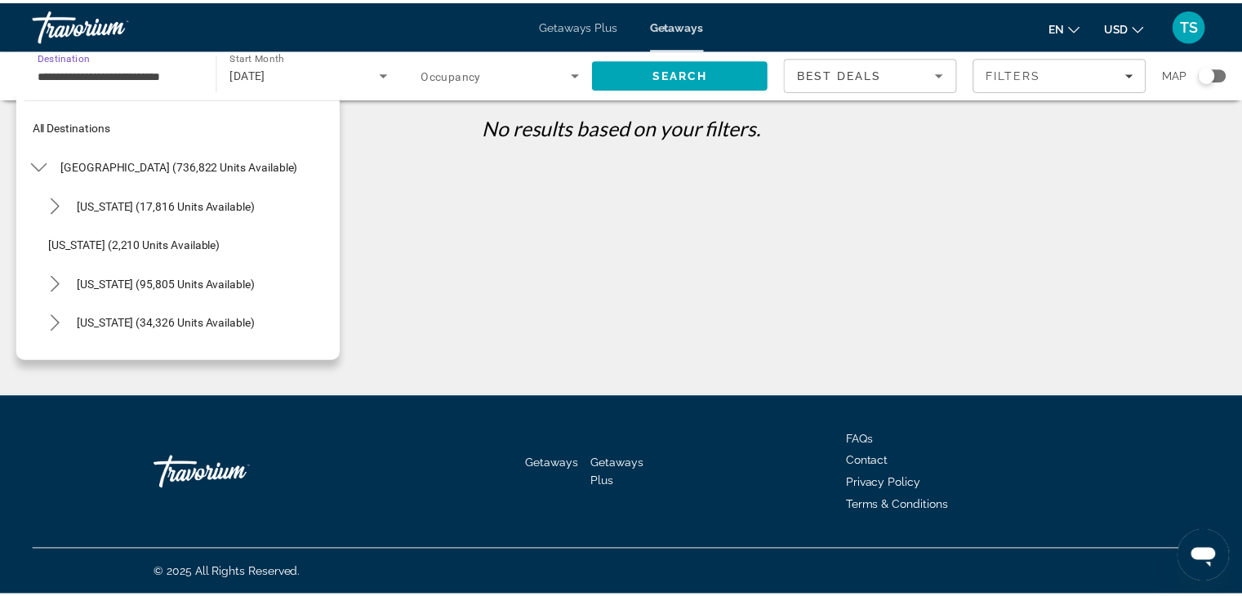
scroll to position [371, 0]
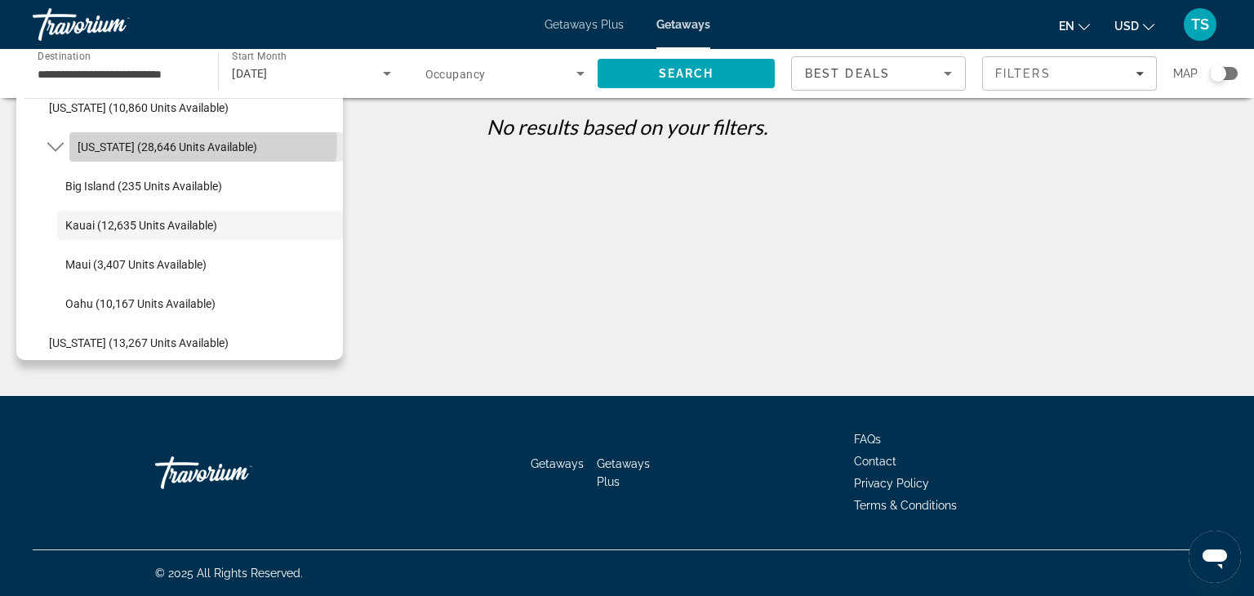
click at [202, 142] on span "[US_STATE] (28,646 units available)" at bounding box center [168, 146] width 180 height 13
type input "**********"
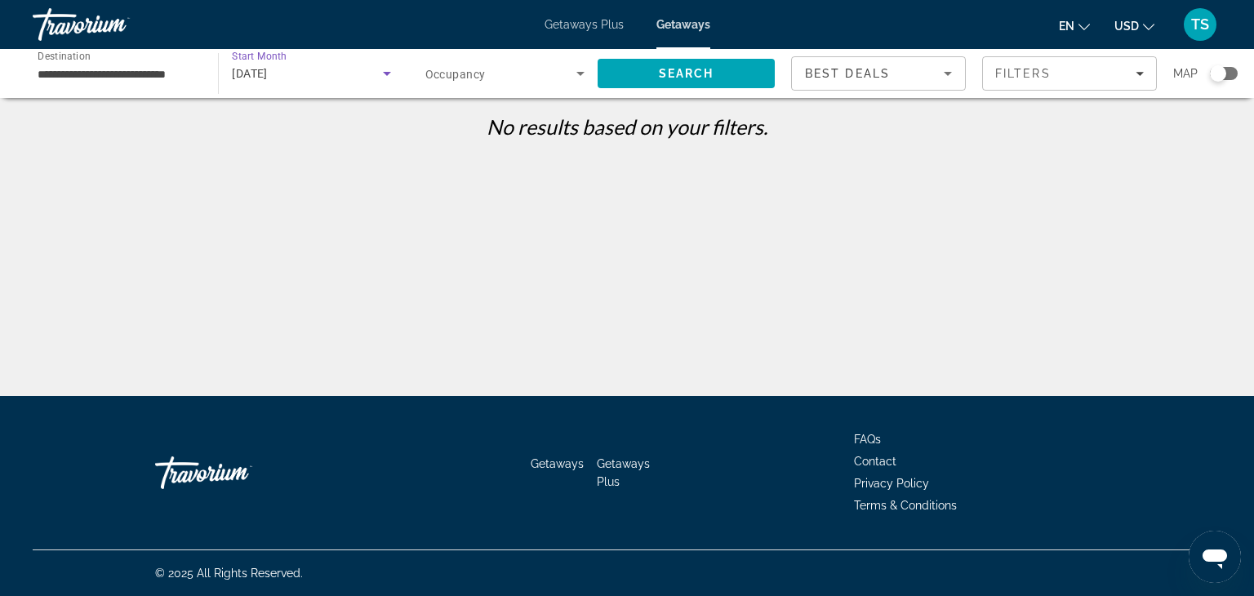
click at [359, 73] on div "[DATE]" at bounding box center [307, 74] width 150 height 20
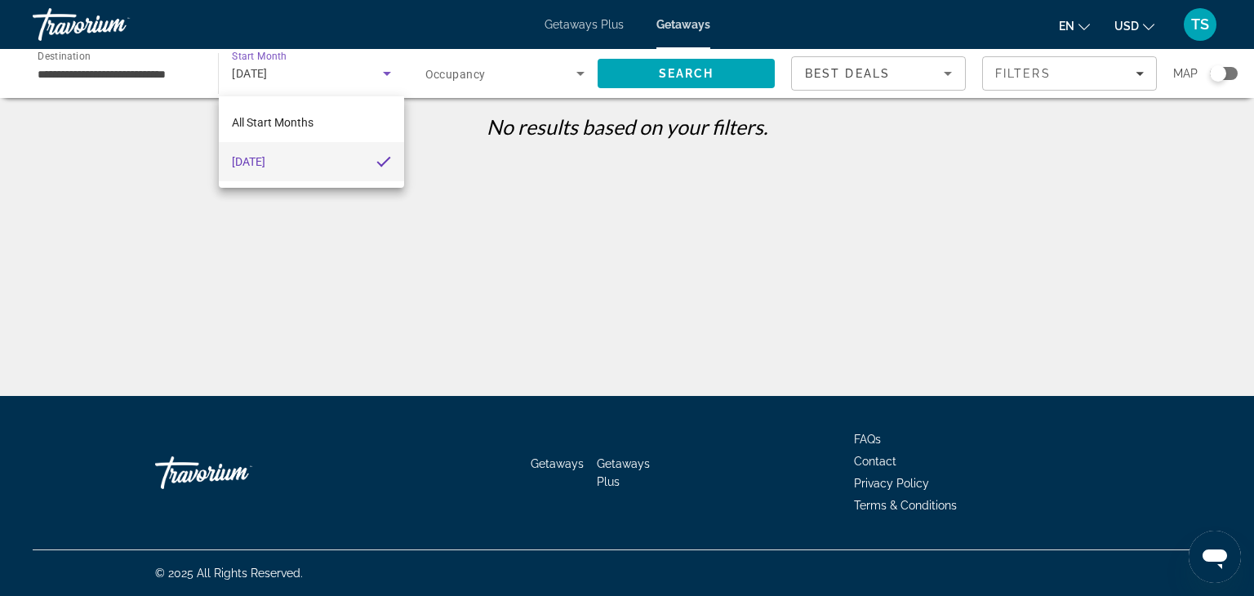
click at [484, 73] on div at bounding box center [627, 298] width 1254 height 596
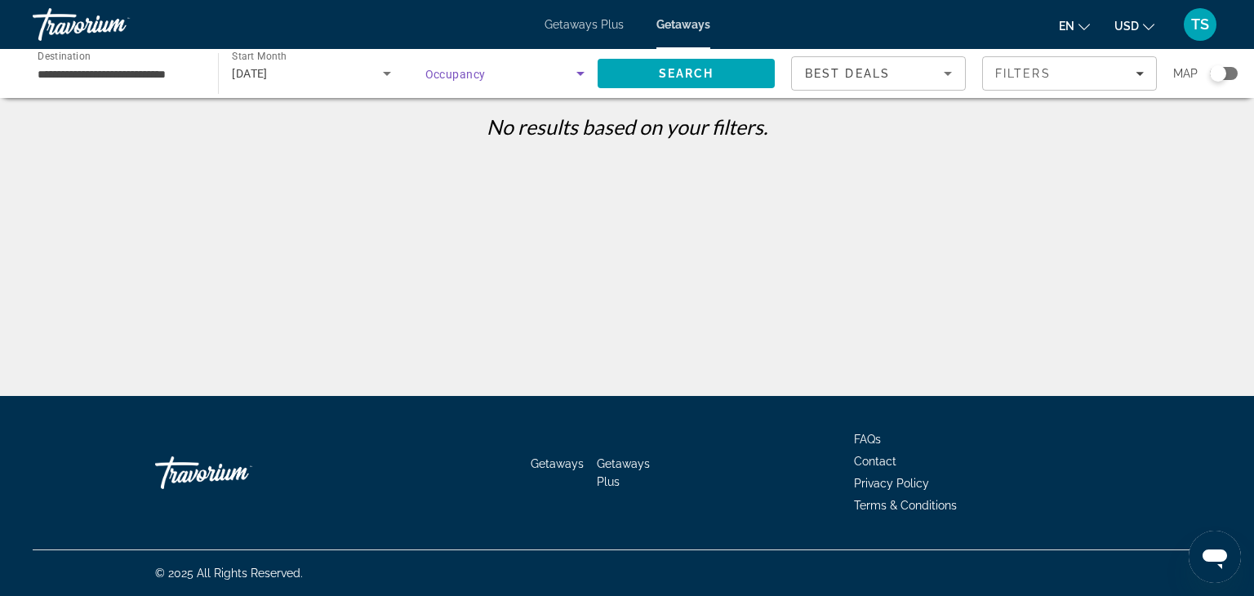
click at [580, 71] on icon "Search widget" at bounding box center [581, 74] width 20 height 20
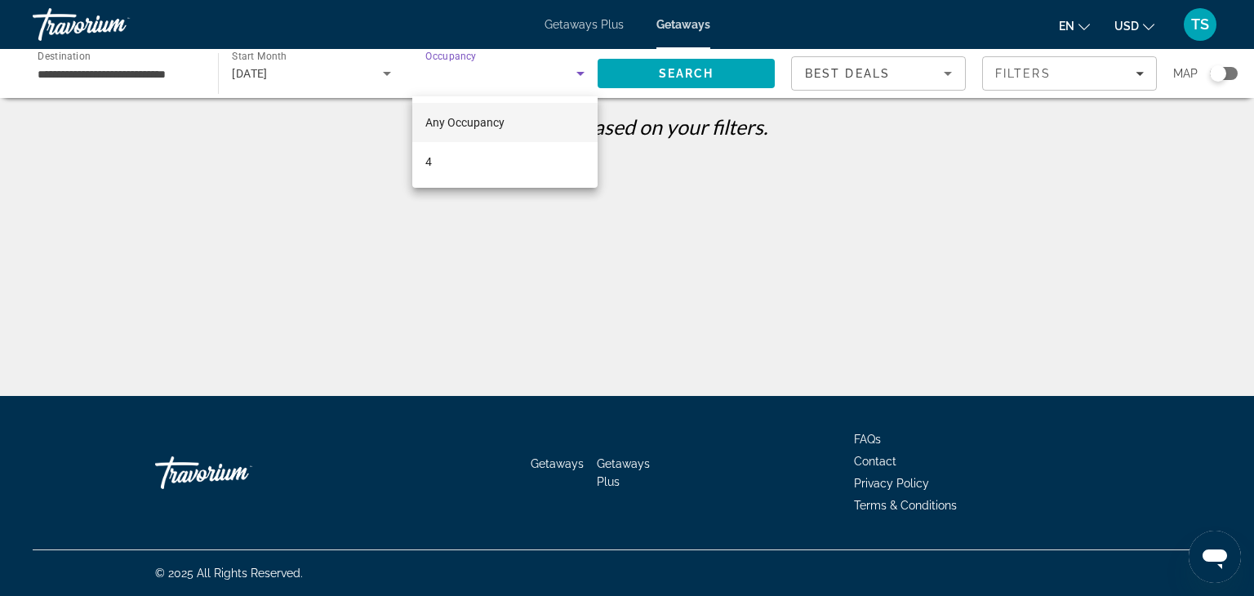
click at [501, 122] on span "Any Occupancy" at bounding box center [464, 122] width 79 height 13
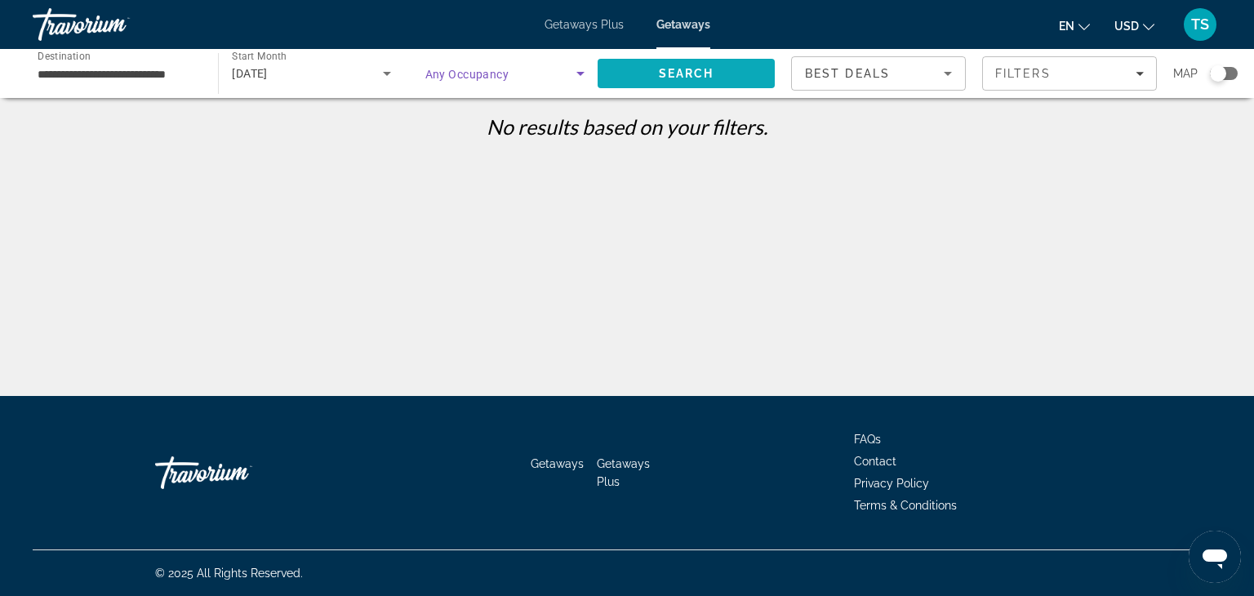
click at [686, 62] on span "Search" at bounding box center [686, 73] width 177 height 39
click at [385, 73] on icon "Search widget" at bounding box center [387, 74] width 8 height 4
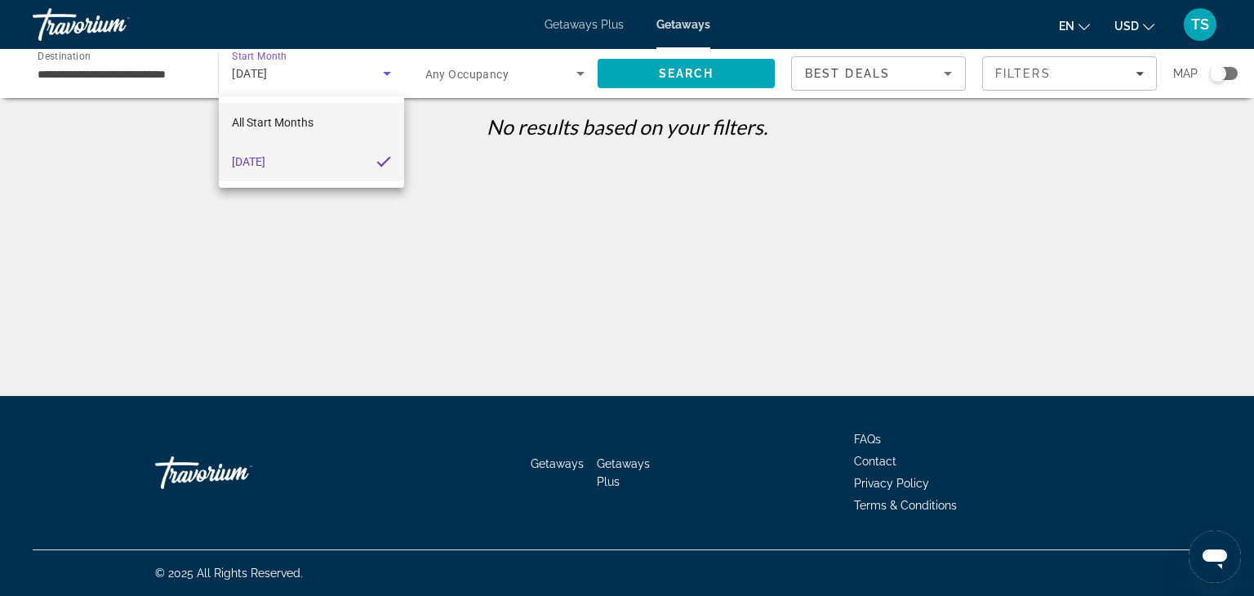
click at [300, 122] on span "All Start Months" at bounding box center [273, 122] width 82 height 13
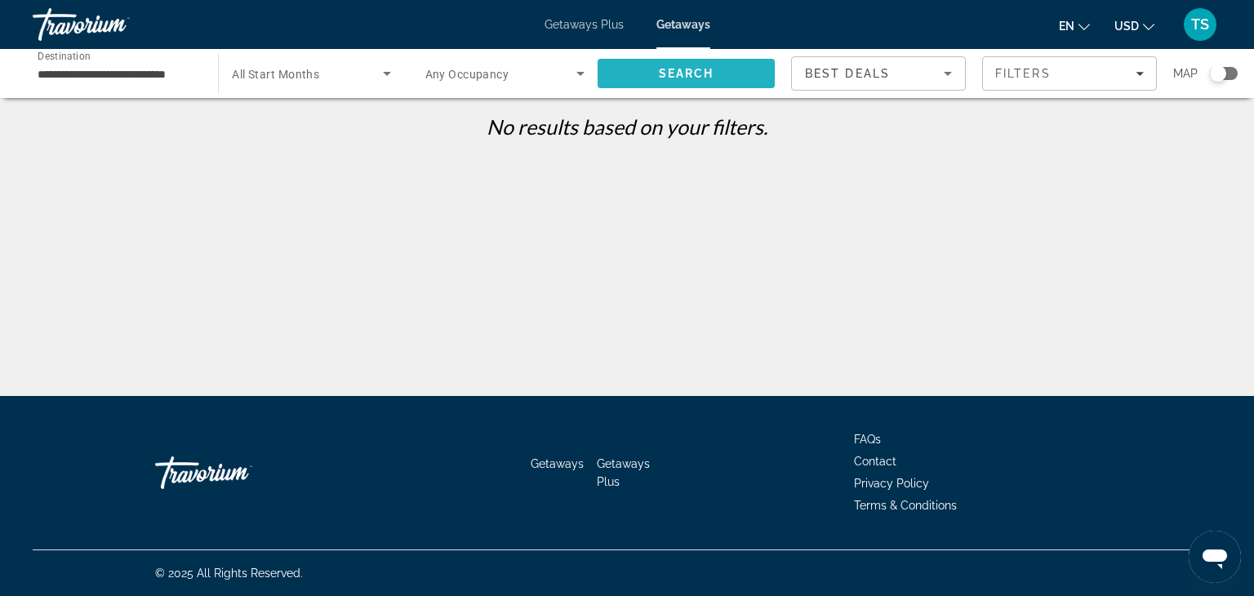
click at [662, 69] on span "Search" at bounding box center [687, 73] width 56 height 13
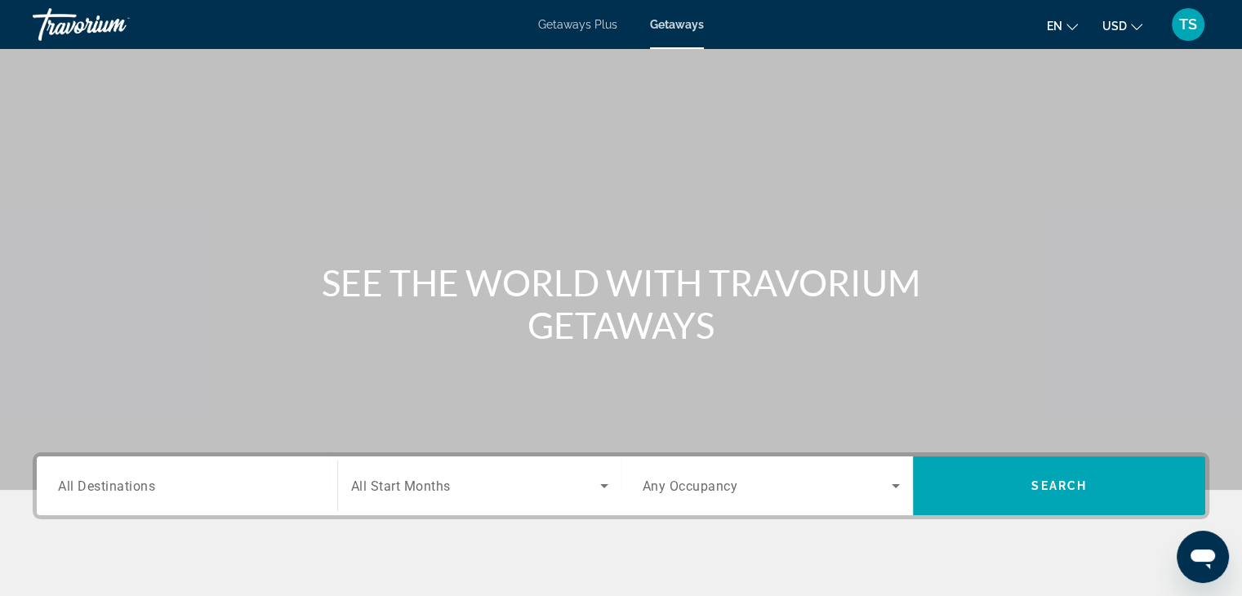
click at [551, 18] on span "Getaways Plus" at bounding box center [577, 24] width 79 height 13
click at [64, 487] on span "All Destinations" at bounding box center [106, 486] width 97 height 16
click at [64, 487] on input "Destination All Destinations" at bounding box center [187, 487] width 258 height 20
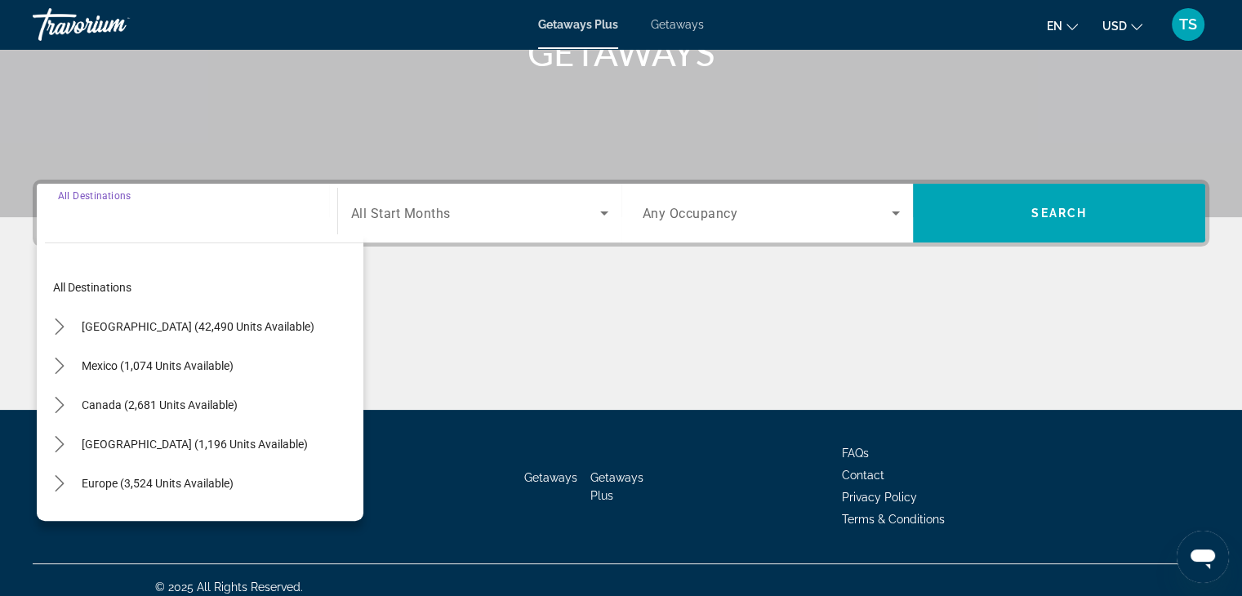
scroll to position [287, 0]
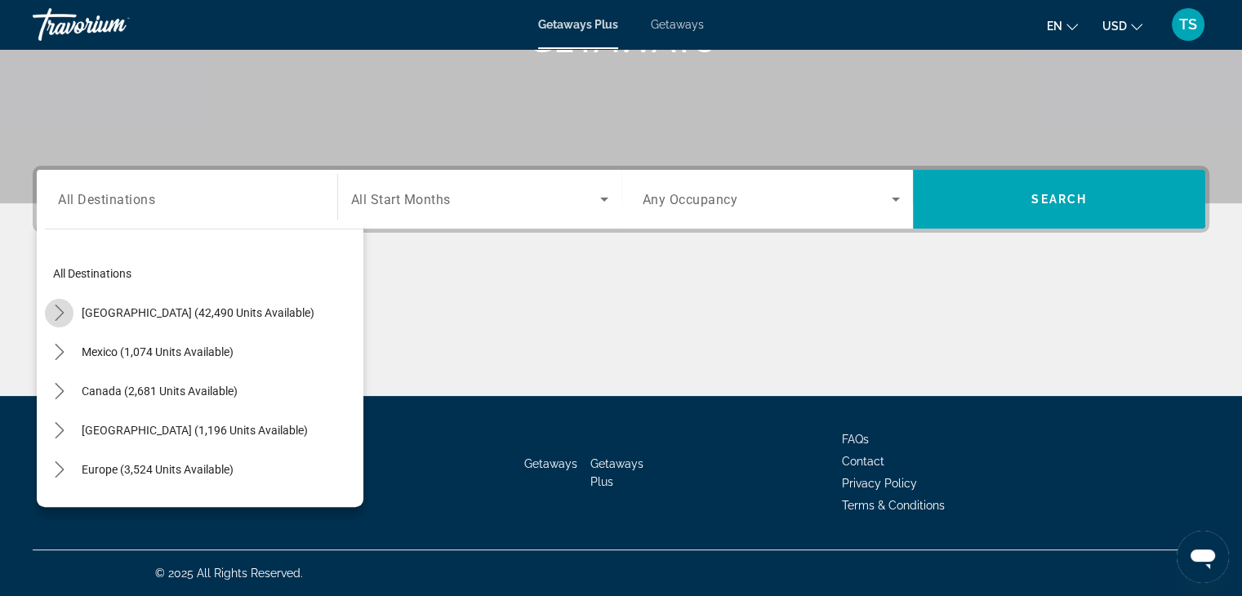
click at [56, 306] on icon "Toggle United States (42,490 units available) submenu" at bounding box center [59, 313] width 9 height 16
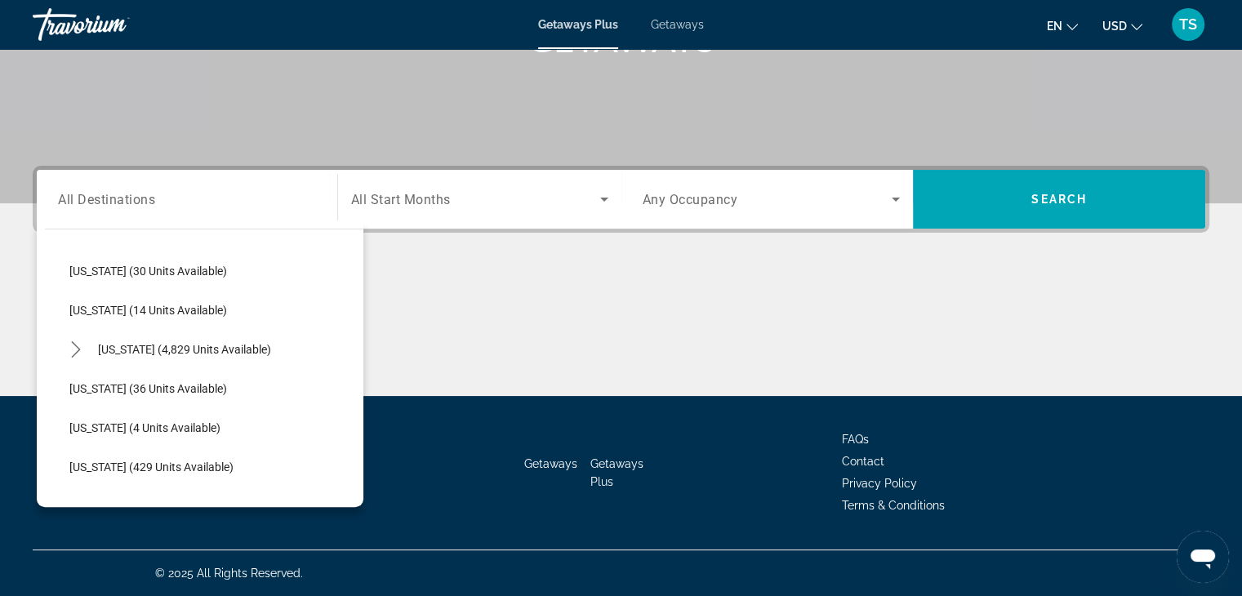
scroll to position [238, 0]
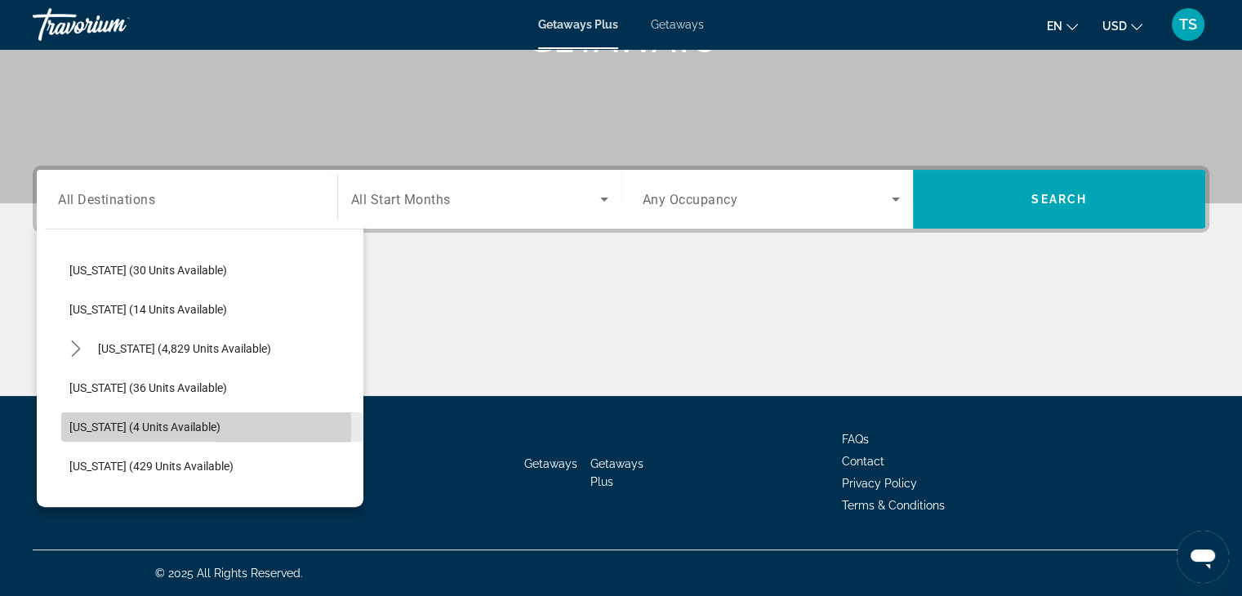
click at [75, 425] on span "[US_STATE] (4 units available)" at bounding box center [144, 426] width 151 height 13
type input "**********"
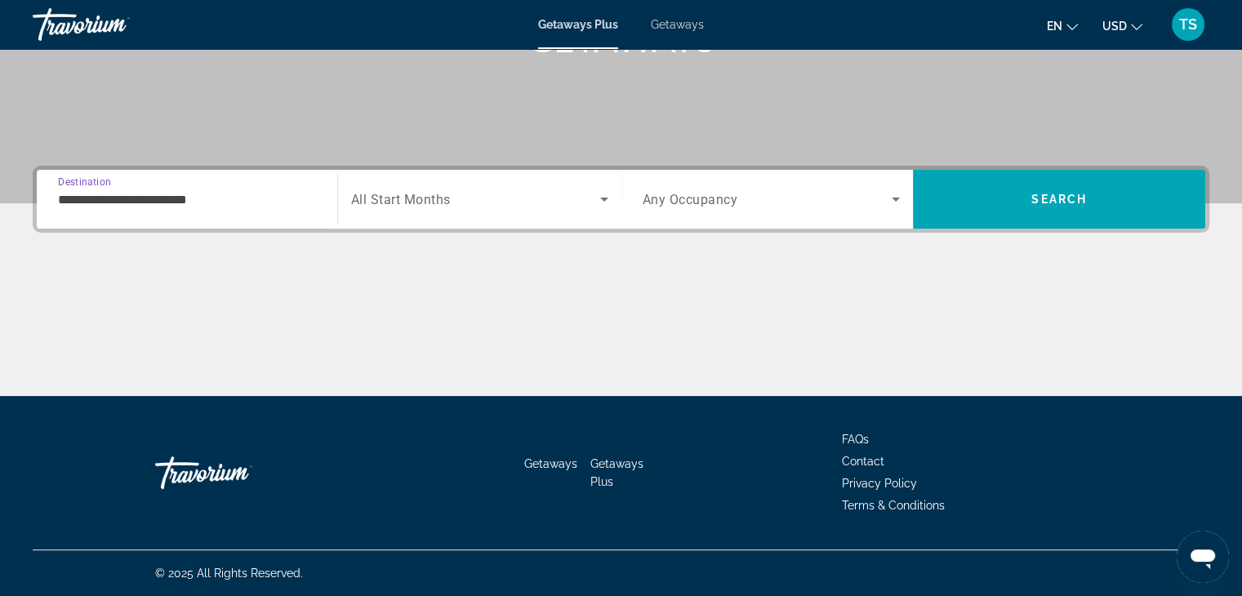
click at [601, 195] on icon "Search widget" at bounding box center [604, 199] width 20 height 20
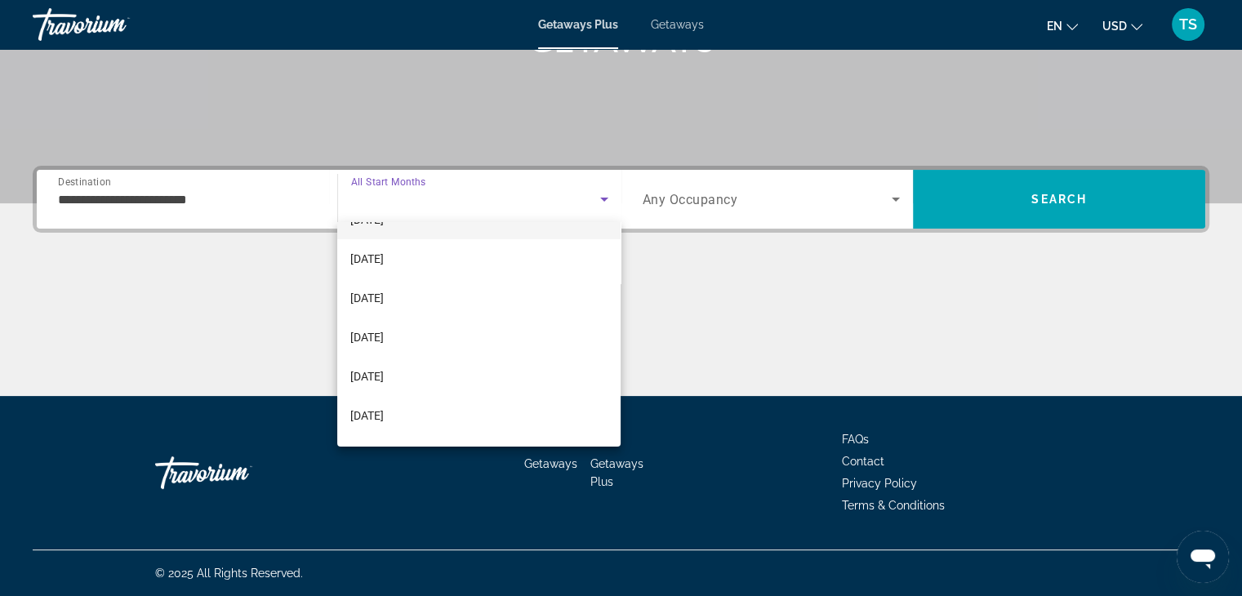
scroll to position [147, 0]
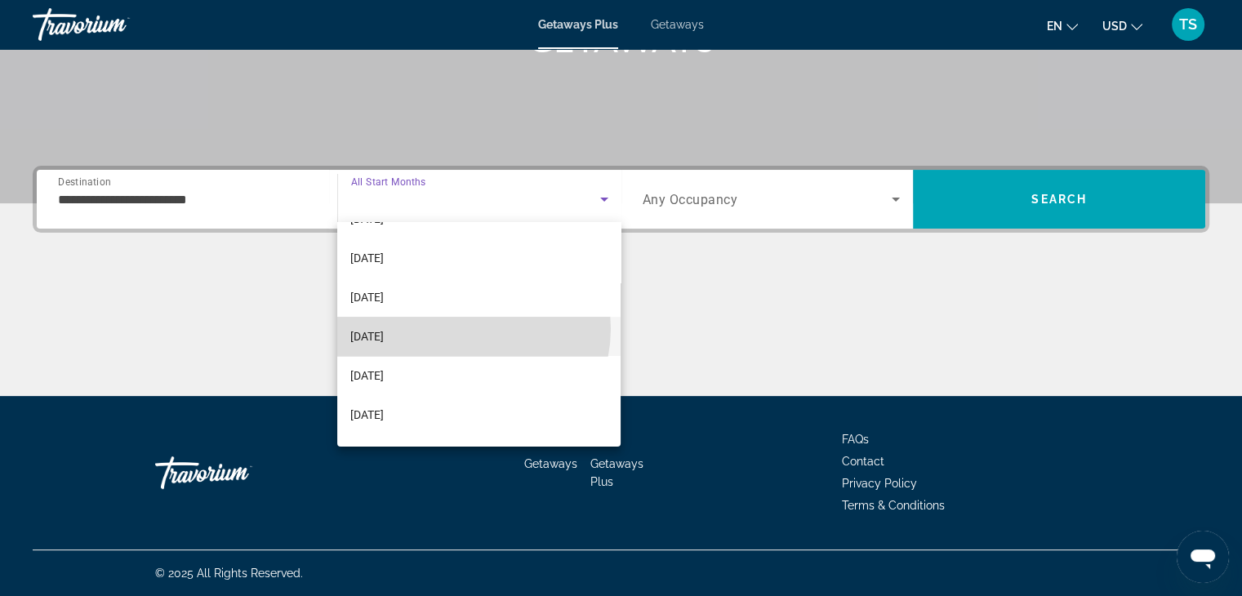
click at [459, 328] on mat-option "[DATE]" at bounding box center [478, 336] width 283 height 39
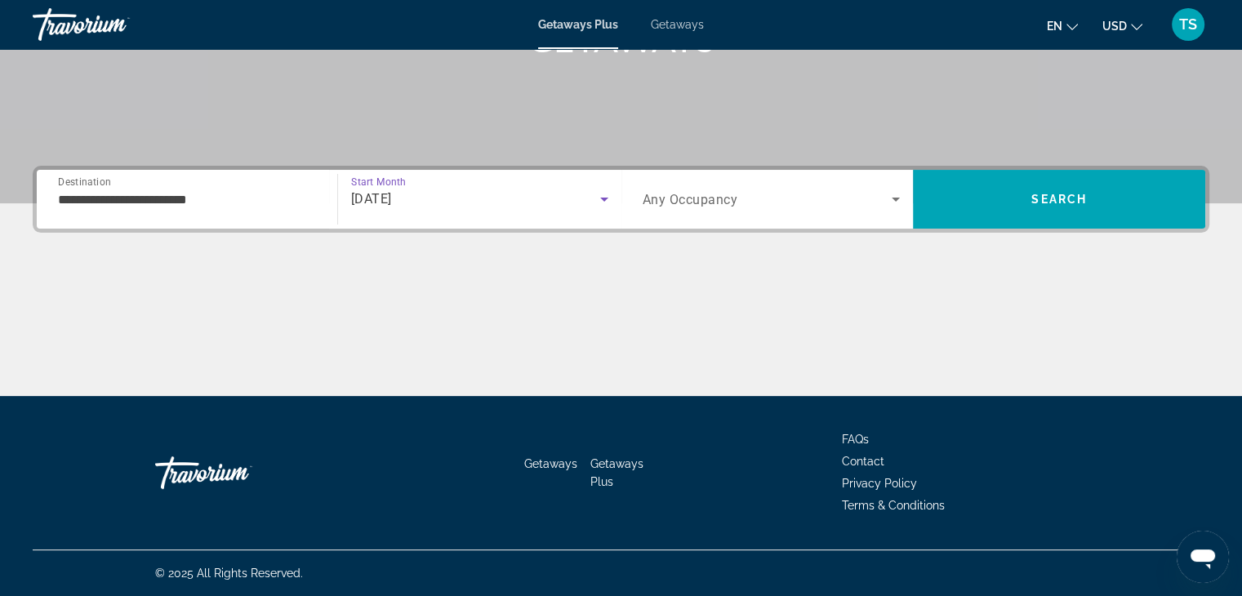
click at [894, 193] on icon "Search widget" at bounding box center [896, 199] width 20 height 20
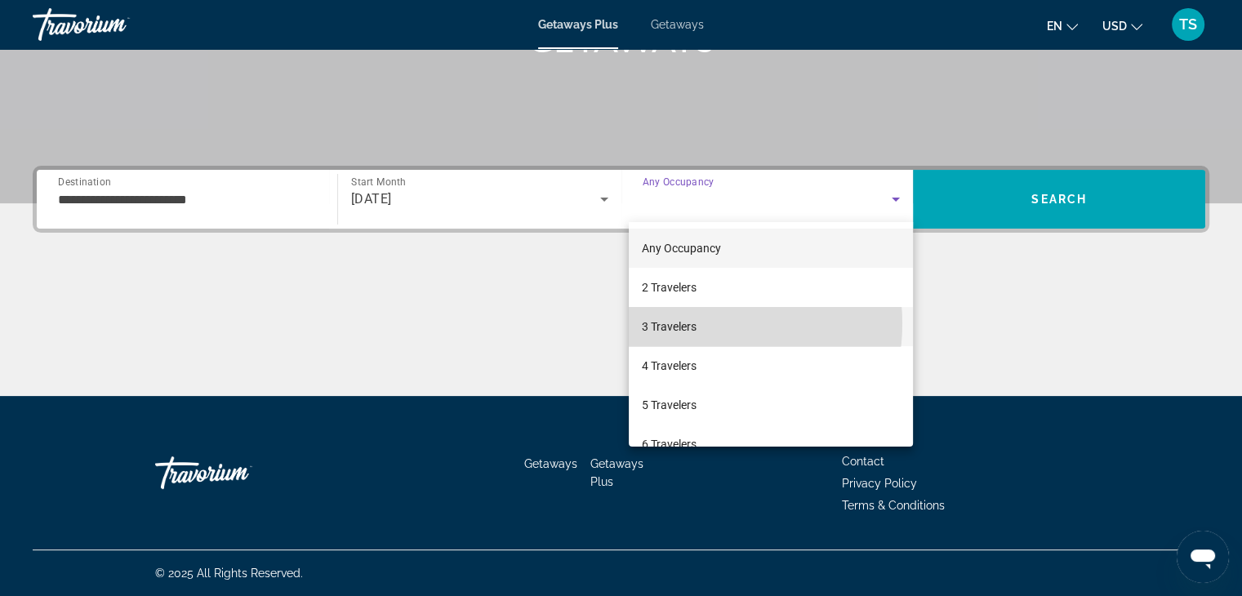
click at [697, 323] on mat-option "3 Travelers" at bounding box center [771, 326] width 284 height 39
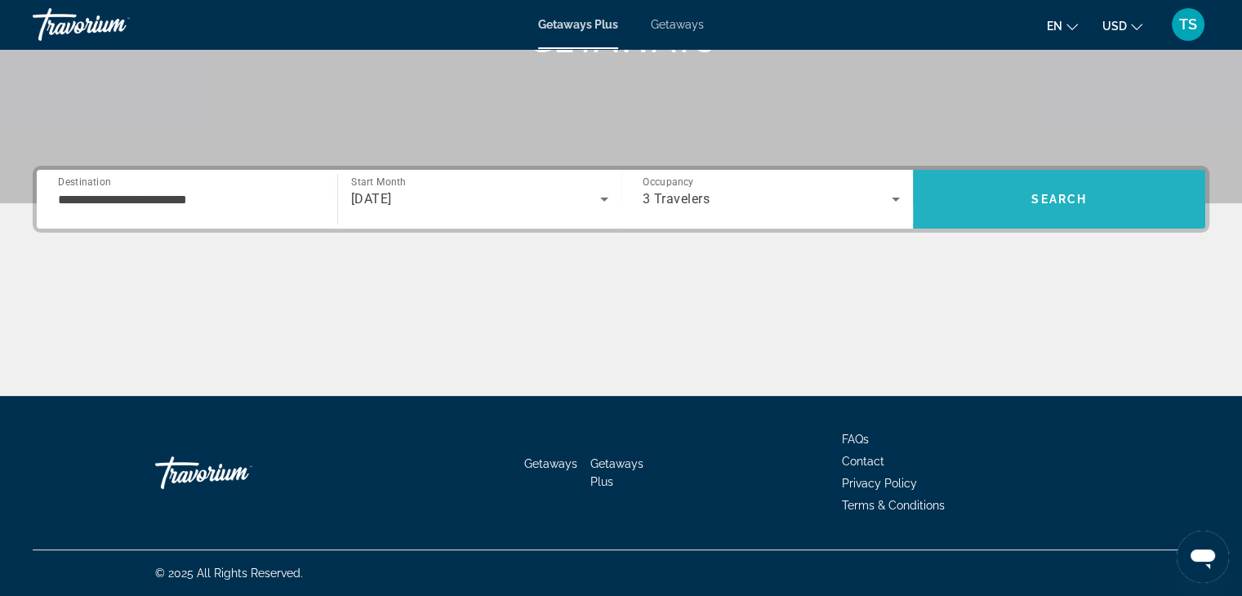
click at [1054, 188] on span "Search" at bounding box center [1059, 199] width 292 height 39
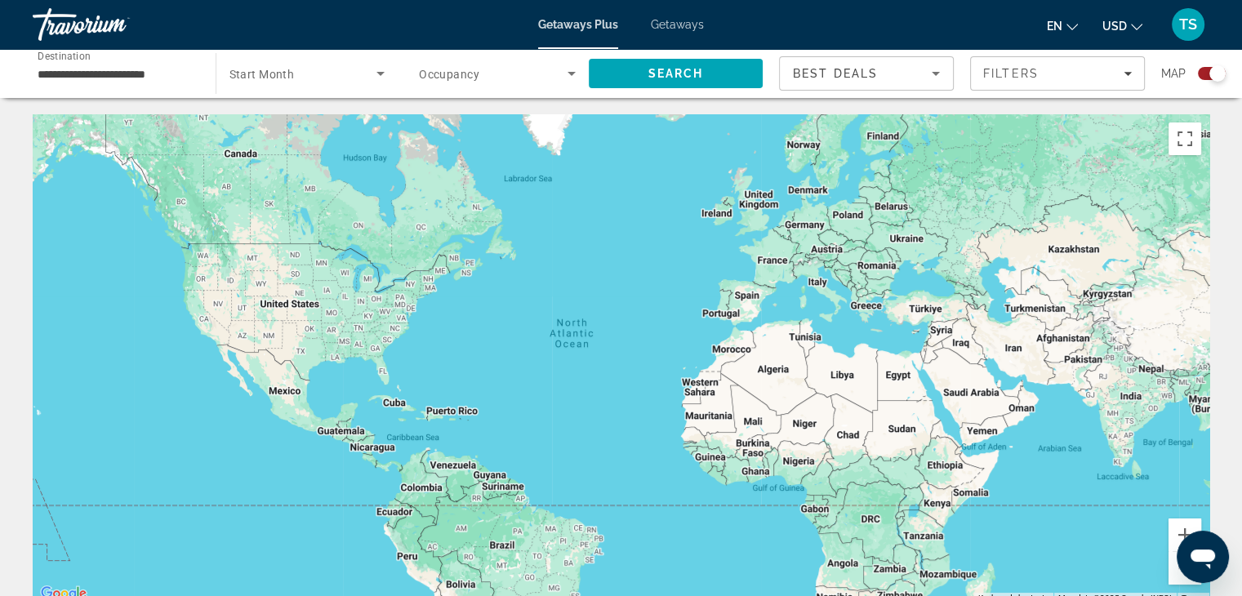
click at [155, 305] on div "Main content" at bounding box center [621, 359] width 1176 height 490
drag, startPoint x: 155, startPoint y: 305, endPoint x: 268, endPoint y: 298, distance: 112.8
click at [268, 298] on div "Main content" at bounding box center [621, 359] width 1176 height 490
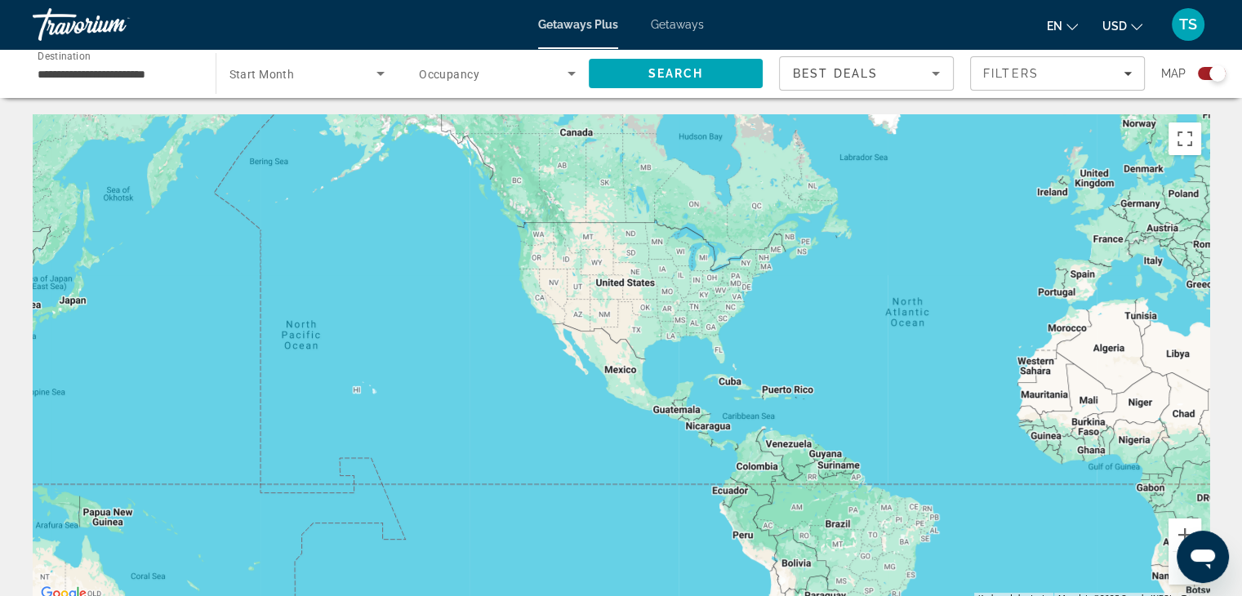
click at [357, 393] on div "Main content" at bounding box center [621, 359] width 1176 height 490
click at [1181, 527] on button "Zoom in" at bounding box center [1184, 534] width 33 height 33
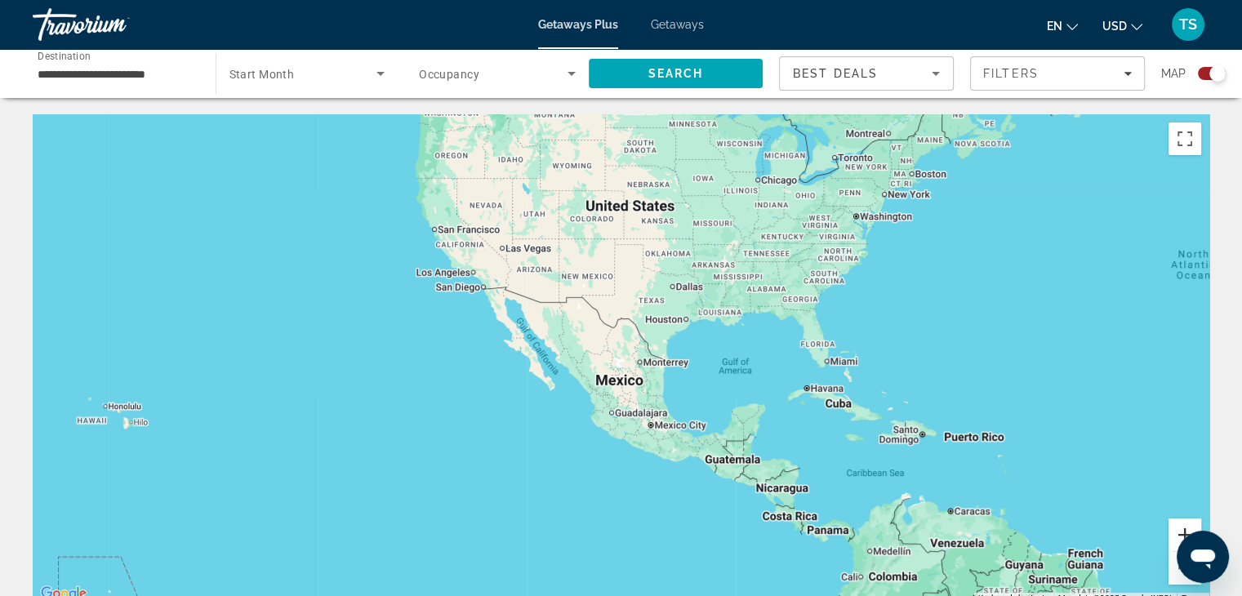
click at [1182, 527] on button "Zoom in" at bounding box center [1184, 534] width 33 height 33
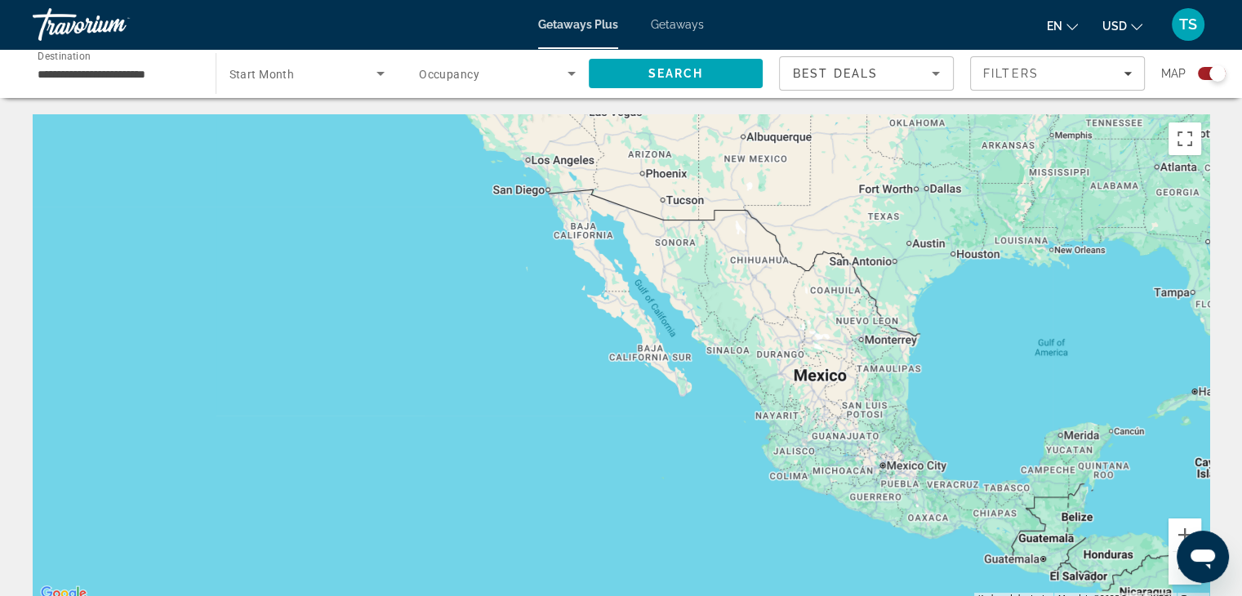
drag, startPoint x: 179, startPoint y: 487, endPoint x: 553, endPoint y: 494, distance: 374.0
click at [522, 491] on div "Main content" at bounding box center [621, 359] width 1176 height 490
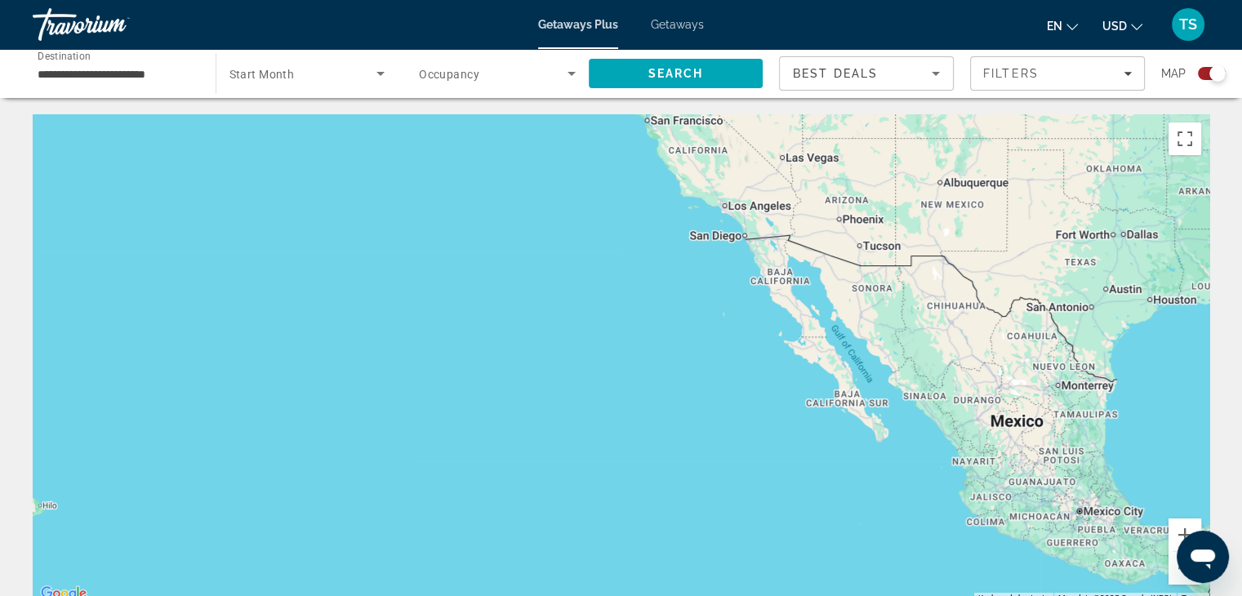
drag, startPoint x: 91, startPoint y: 432, endPoint x: 486, endPoint y: 389, distance: 397.4
click at [486, 389] on div "Main content" at bounding box center [621, 359] width 1176 height 490
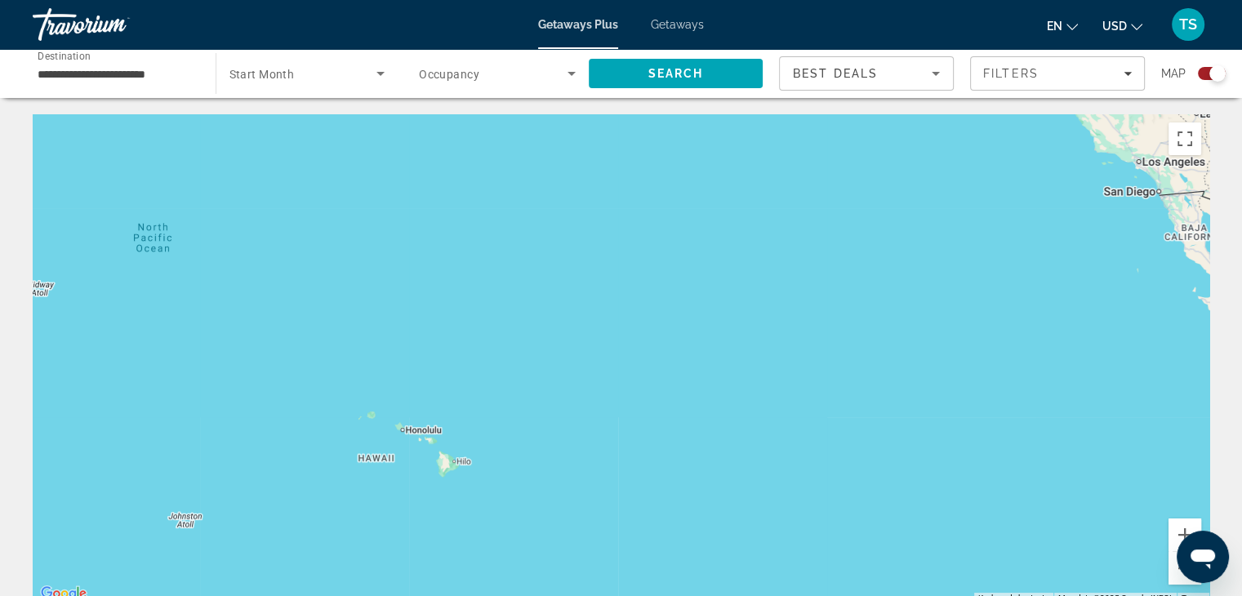
click at [424, 435] on div "Main content" at bounding box center [621, 359] width 1176 height 490
click at [404, 432] on div "Main content" at bounding box center [621, 359] width 1176 height 490
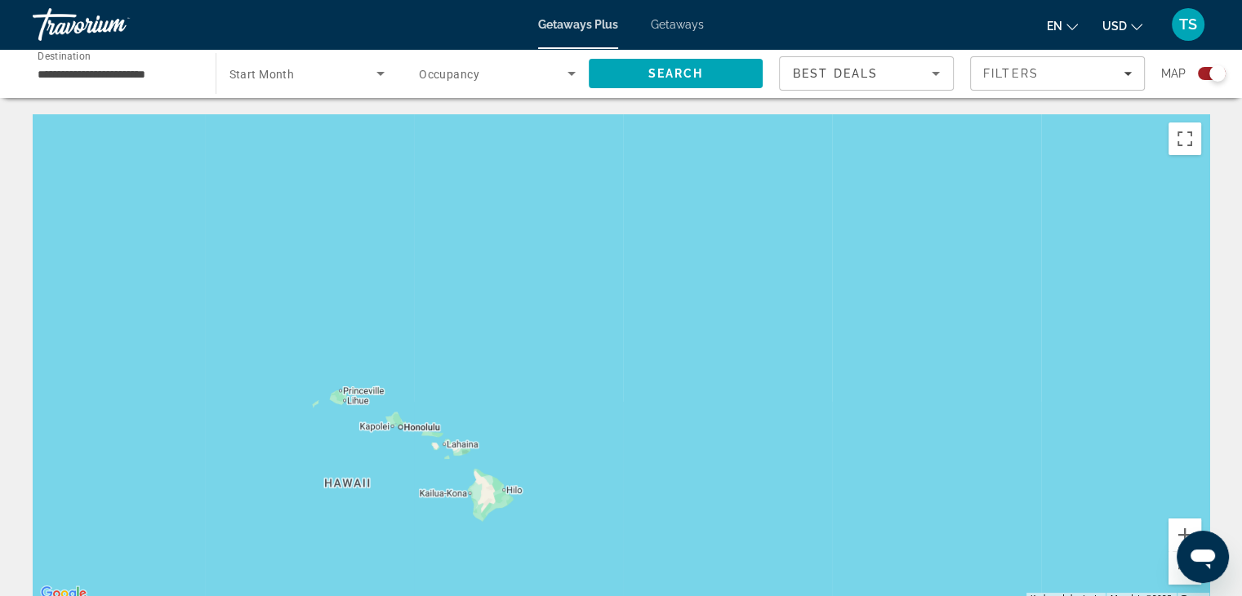
click at [415, 430] on div "Main content" at bounding box center [621, 359] width 1176 height 490
click at [667, 69] on span "Search" at bounding box center [675, 73] width 56 height 13
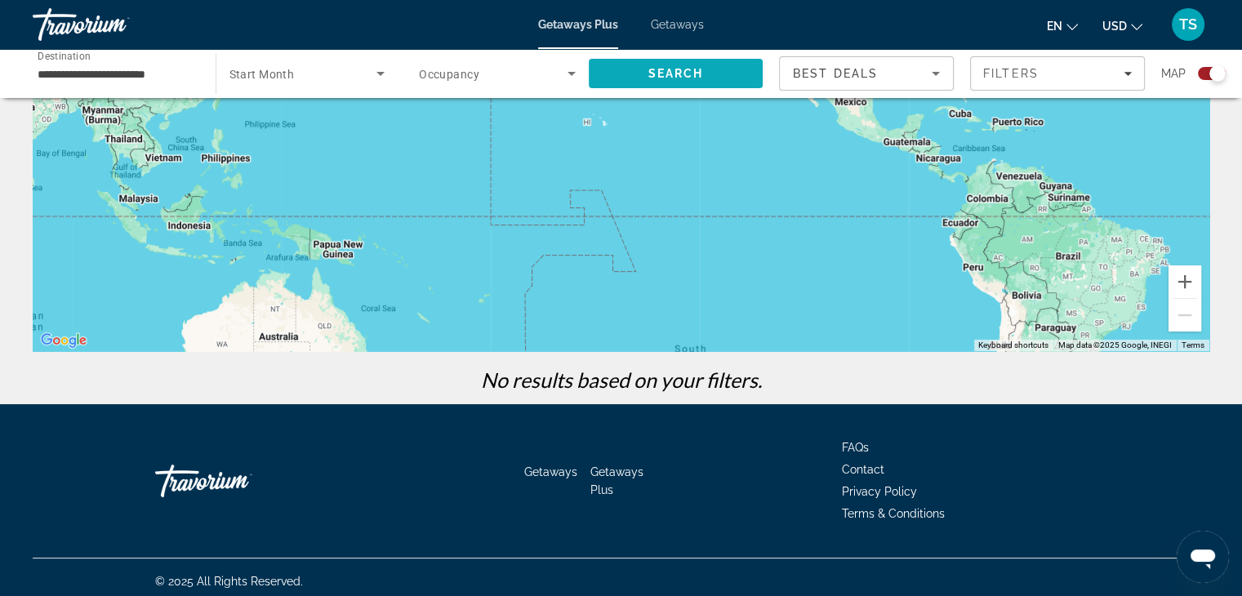
scroll to position [261, 0]
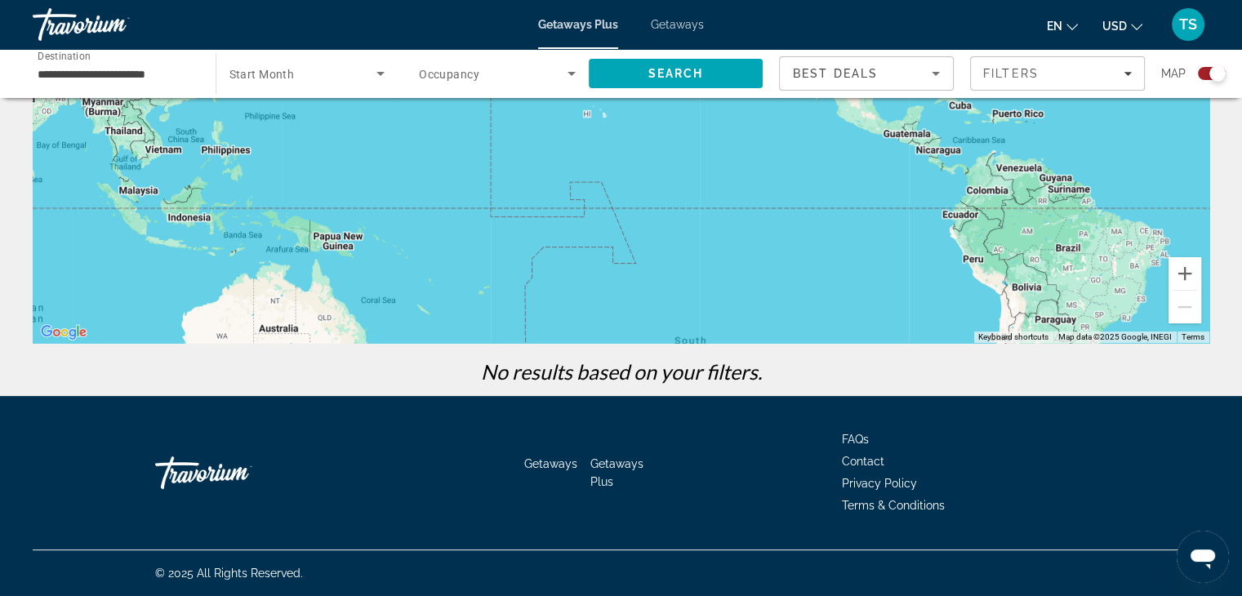
click at [538, 455] on li "Getaways" at bounding box center [557, 471] width 66 height 36
click at [546, 460] on span "Getaways" at bounding box center [550, 463] width 53 height 13
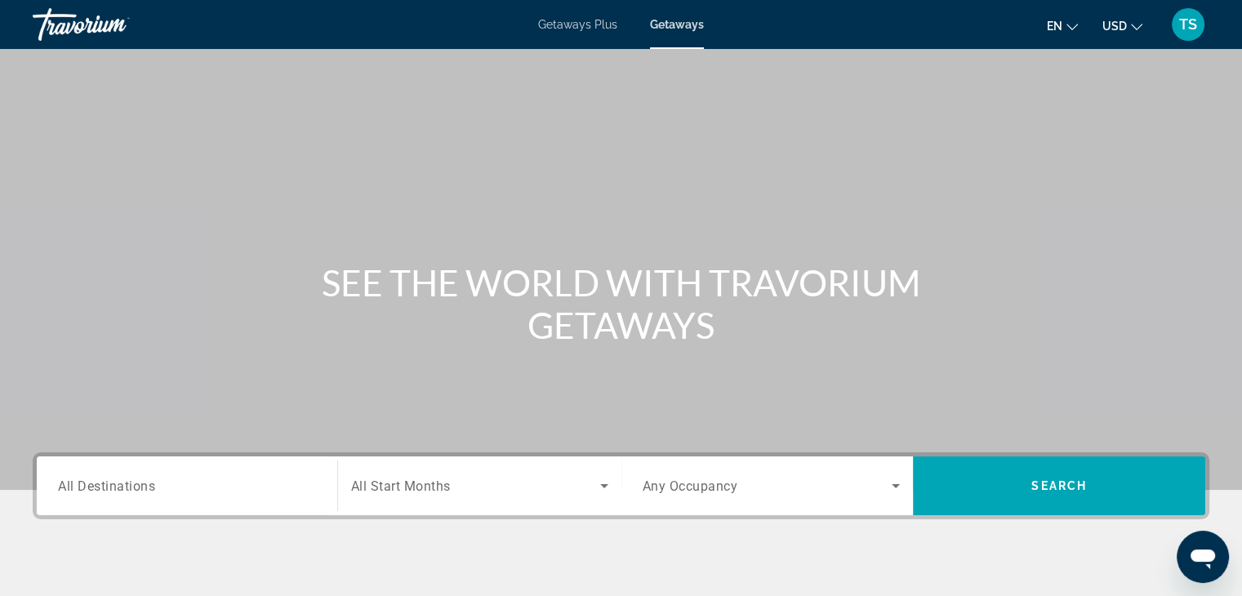
click at [81, 487] on span "All Destinations" at bounding box center [106, 486] width 97 height 16
click at [81, 487] on input "Destination All Destinations" at bounding box center [187, 487] width 258 height 20
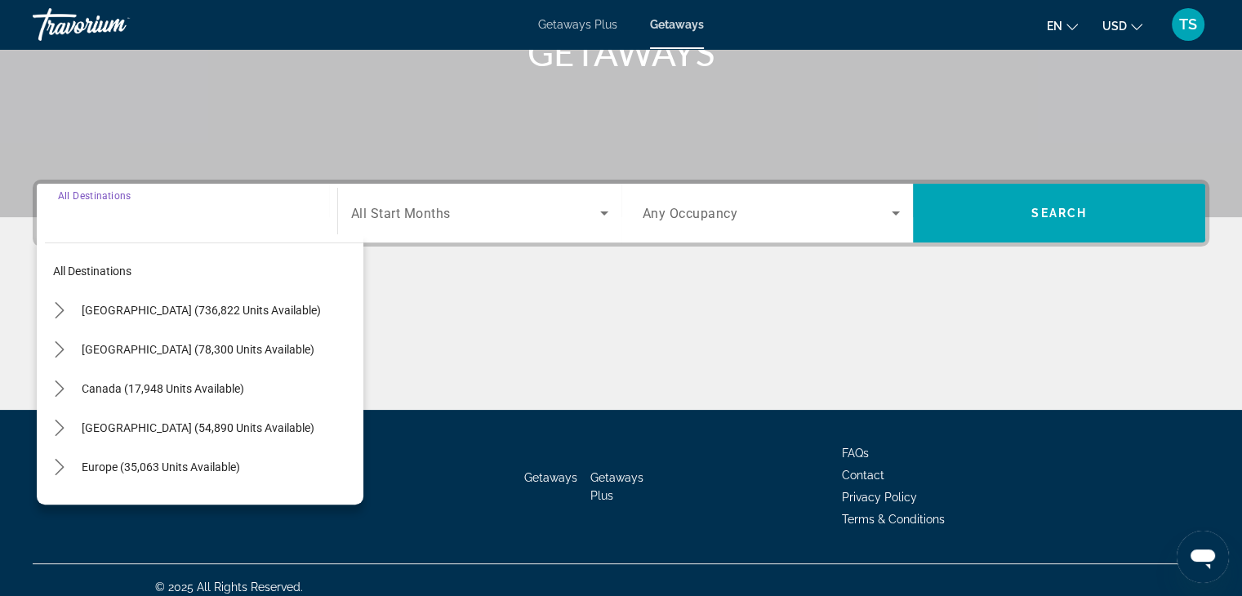
scroll to position [287, 0]
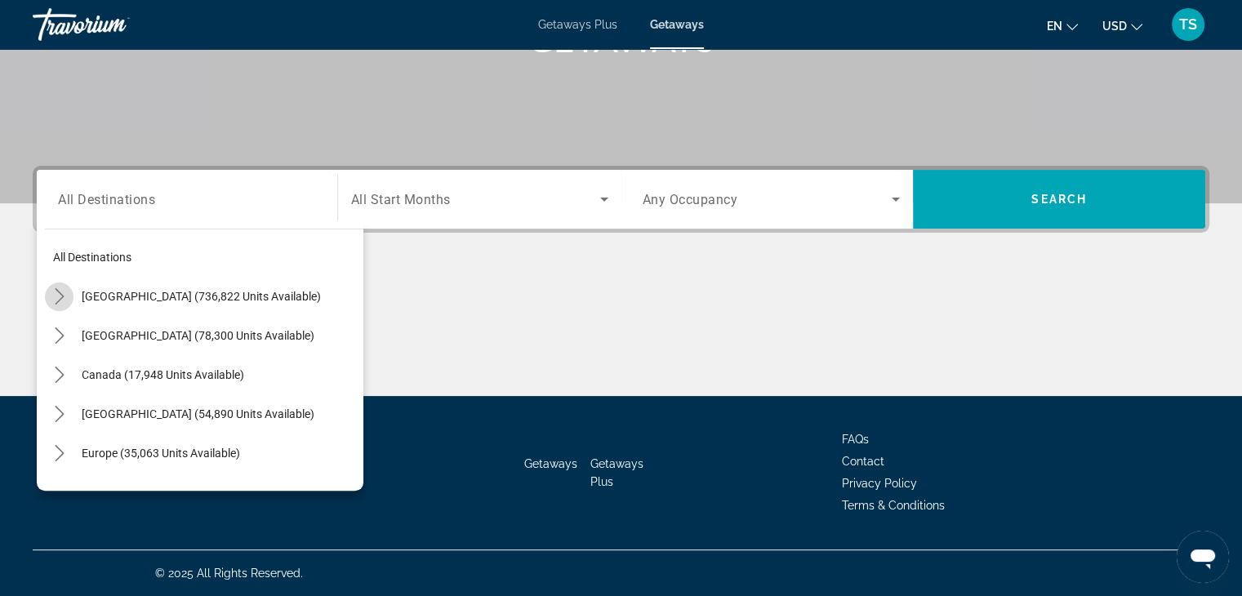
click at [58, 291] on icon "Toggle United States (736,822 units available) submenu" at bounding box center [59, 296] width 9 height 16
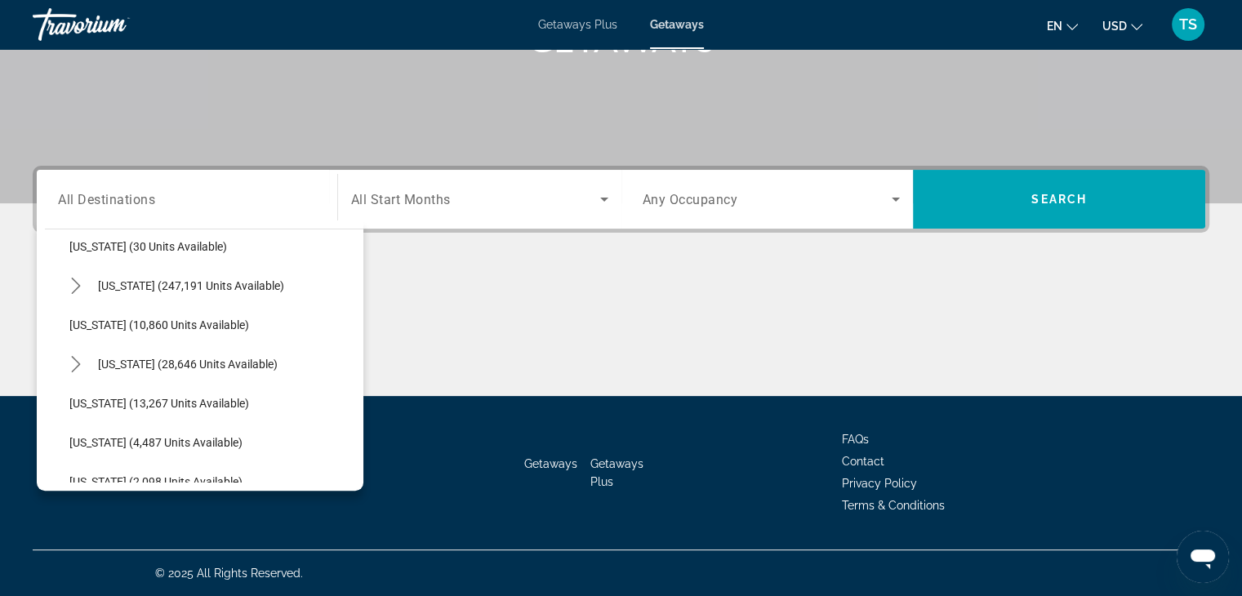
scroll to position [285, 0]
click at [73, 356] on icon "Toggle Hawaii (28,646 units available) submenu" at bounding box center [76, 364] width 16 height 16
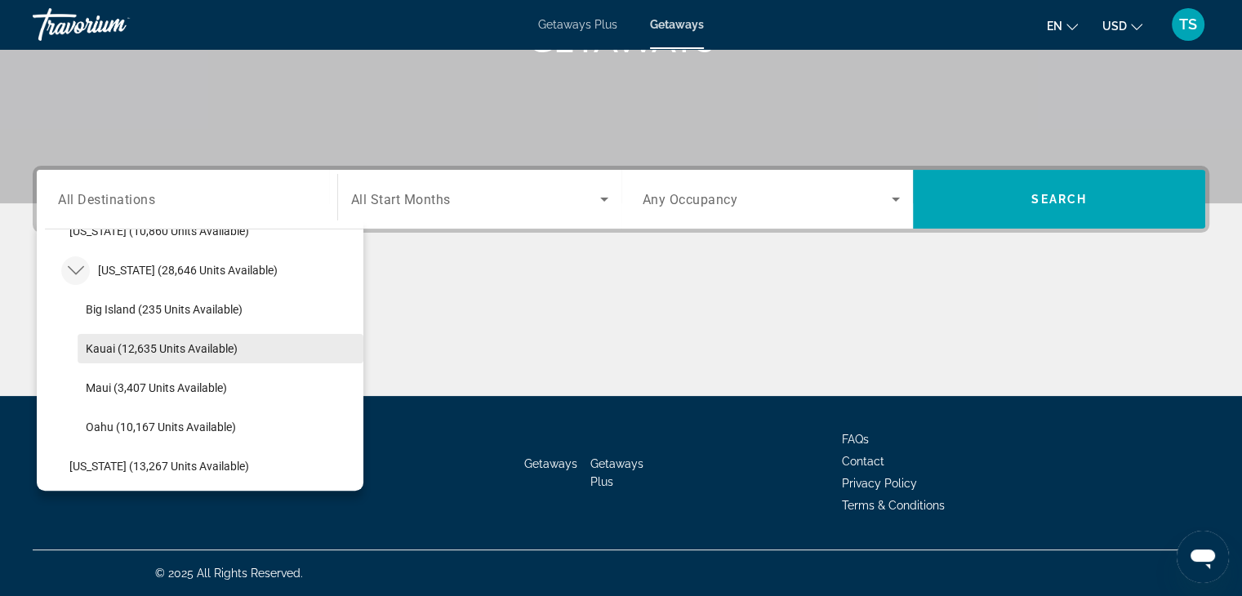
scroll to position [379, 0]
click at [99, 344] on span "Kauai (12,635 units available)" at bounding box center [162, 348] width 152 height 13
type input "**********"
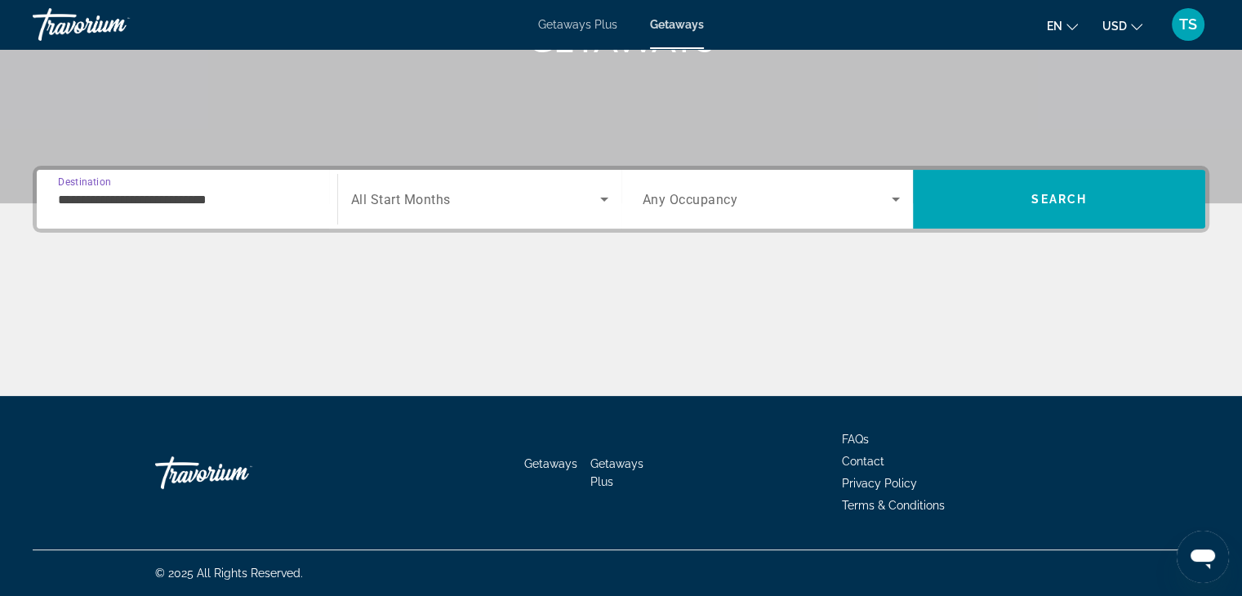
click at [601, 198] on icon "Search widget" at bounding box center [604, 200] width 8 height 4
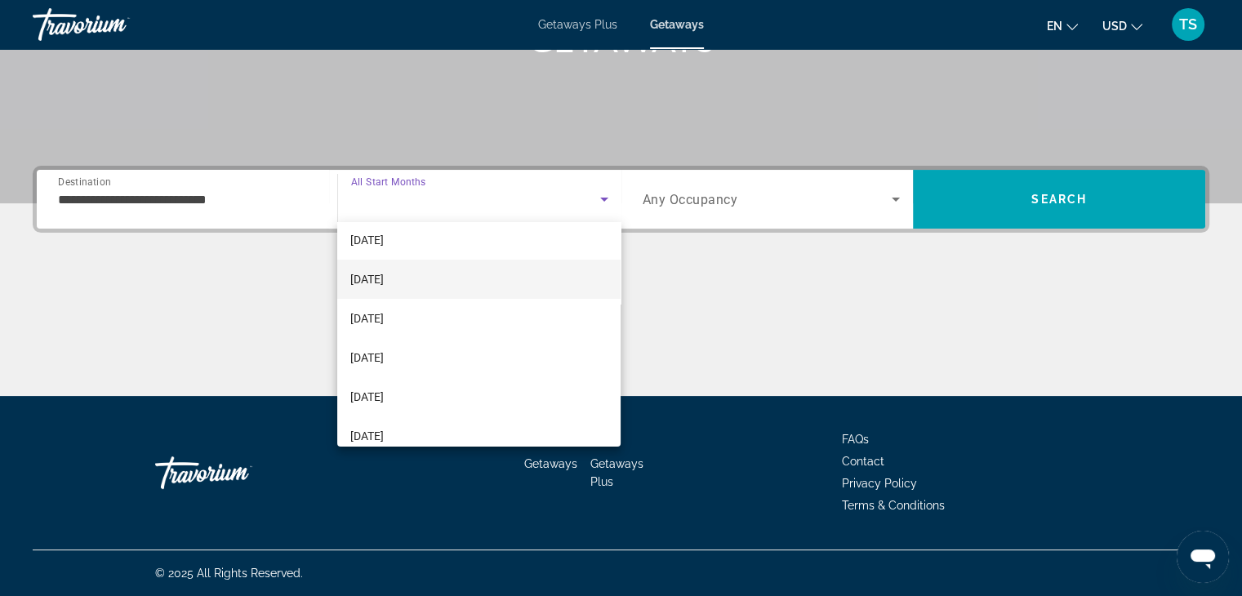
scroll to position [124, 0]
click at [374, 275] on span "[DATE]" at bounding box center [366, 281] width 33 height 20
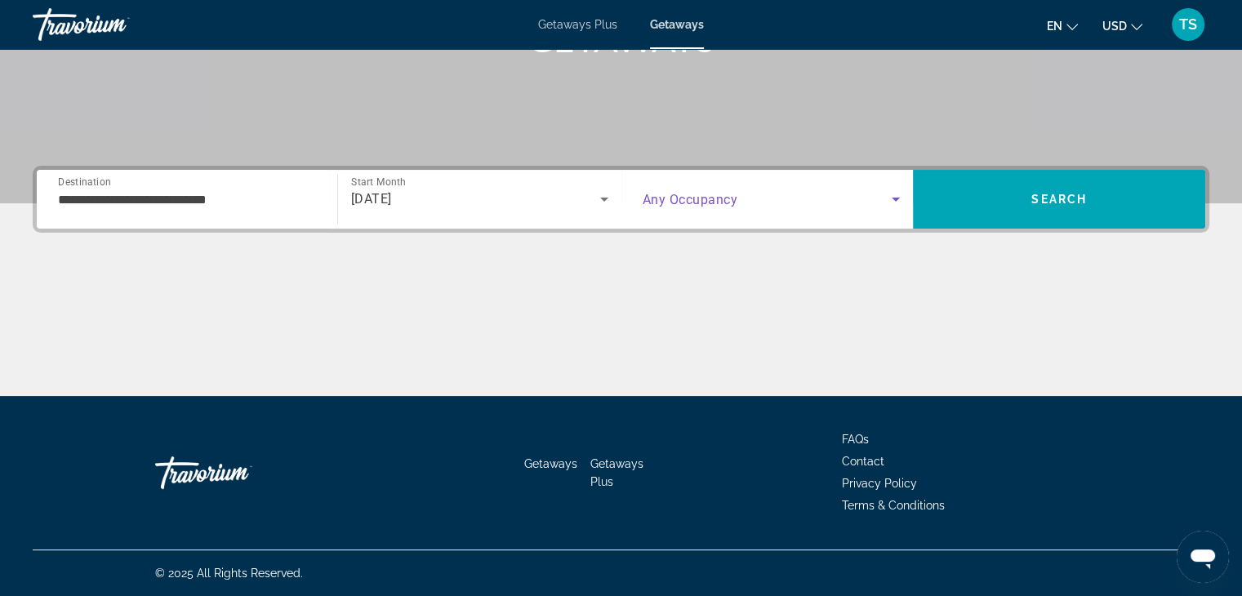
click at [894, 195] on icon "Search widget" at bounding box center [896, 199] width 20 height 20
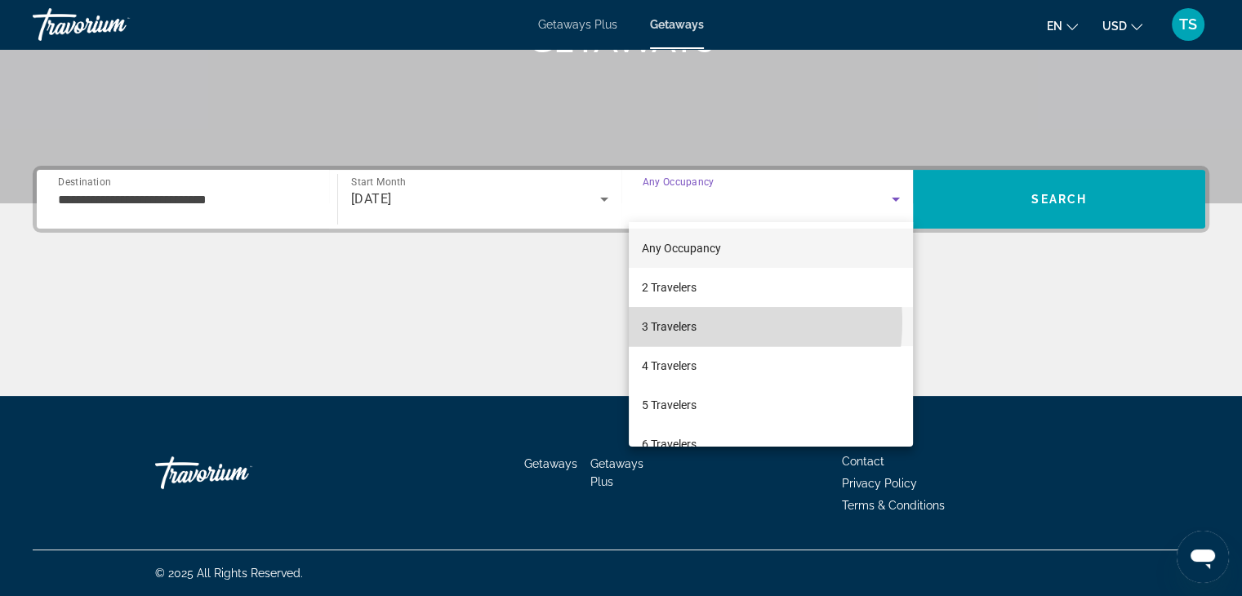
click at [687, 322] on span "3 Travelers" at bounding box center [669, 327] width 55 height 20
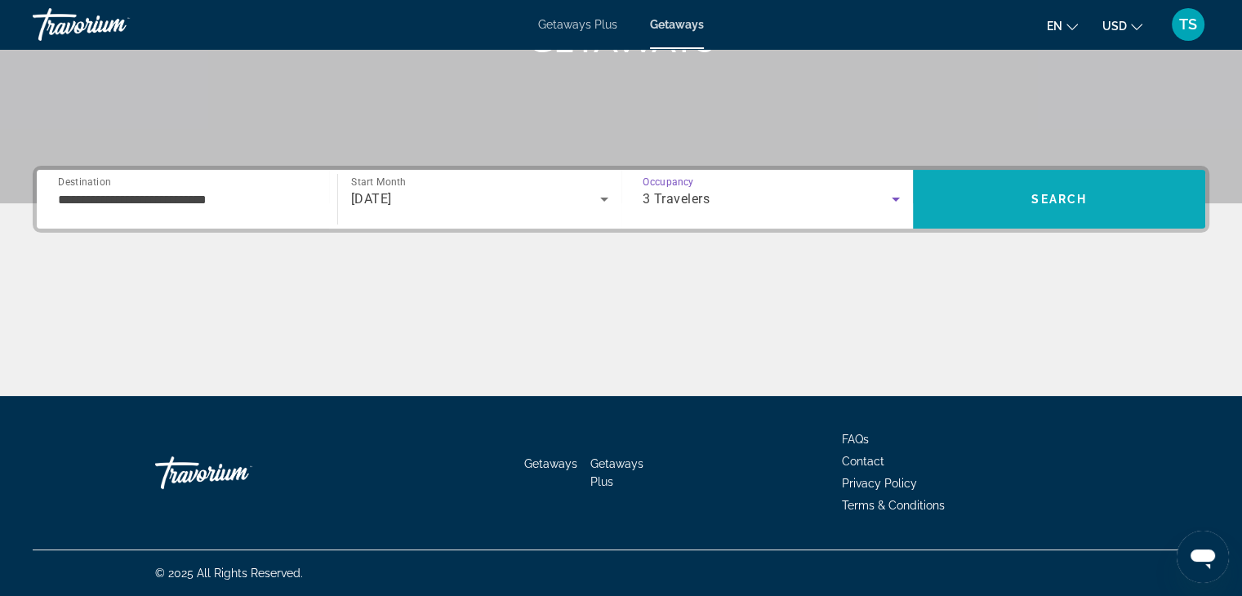
click at [1071, 194] on span "Search" at bounding box center [1059, 199] width 56 height 13
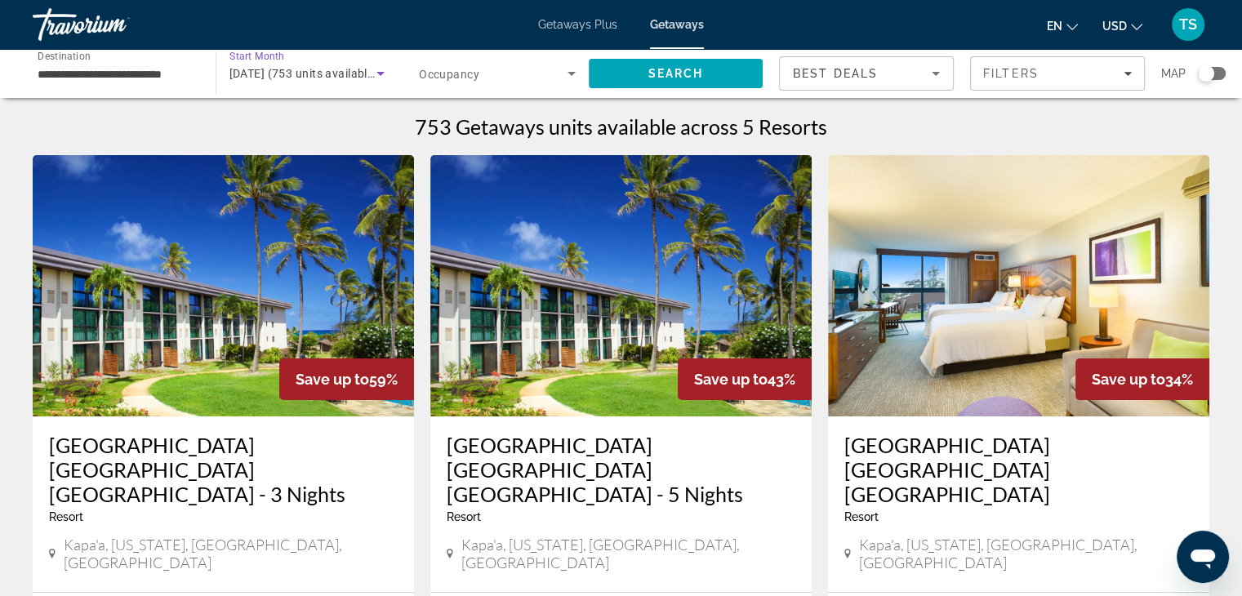
click at [376, 69] on icon "Search widget" at bounding box center [381, 74] width 20 height 20
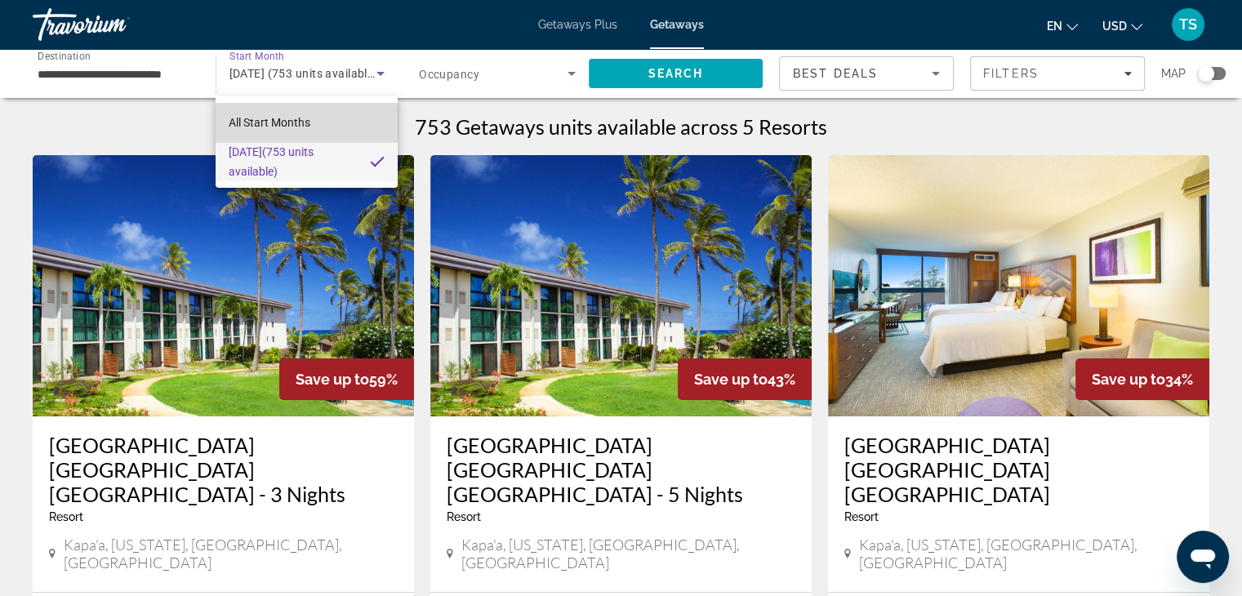
click at [300, 117] on span "All Start Months" at bounding box center [270, 122] width 82 height 13
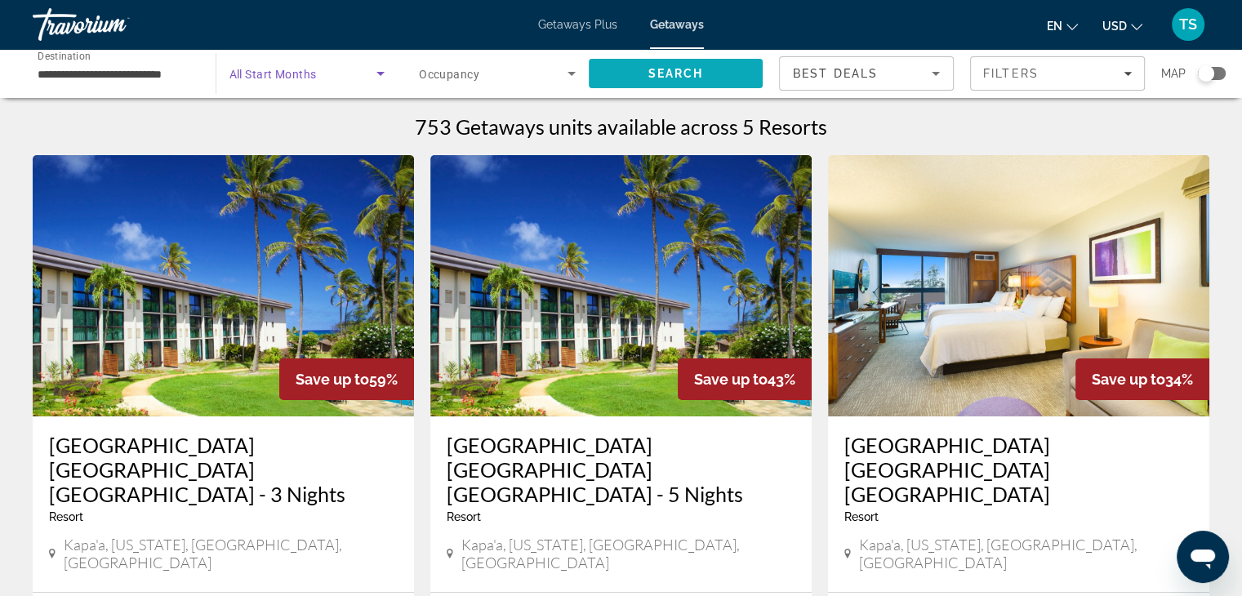
click at [661, 65] on span "Search" at bounding box center [676, 73] width 175 height 39
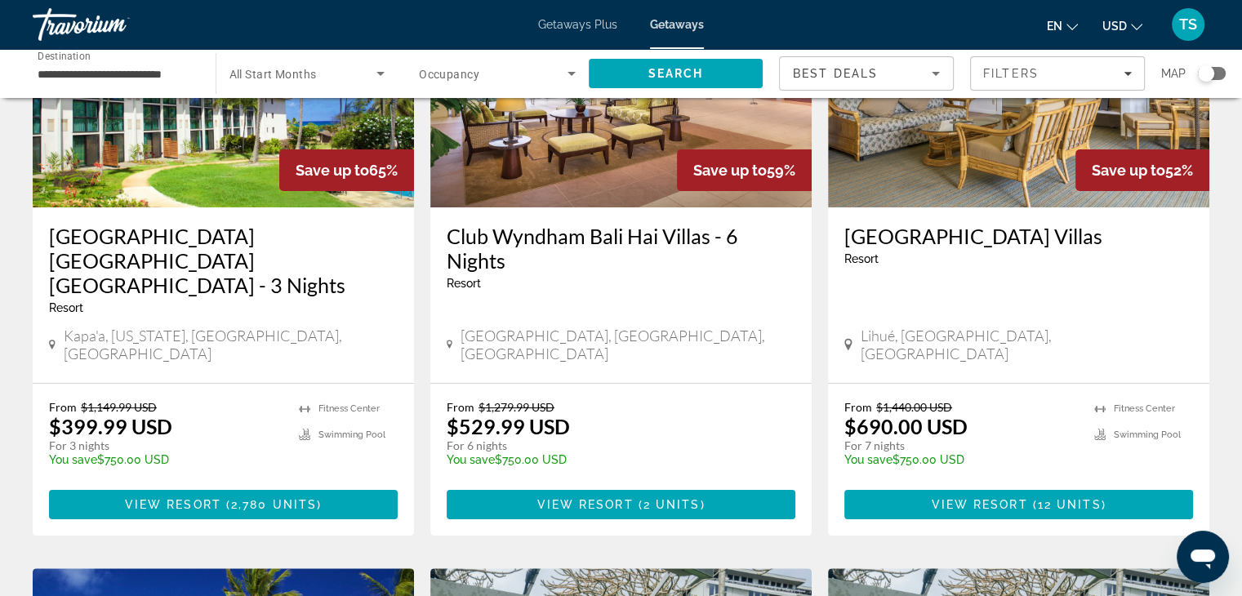
scroll to position [208, 0]
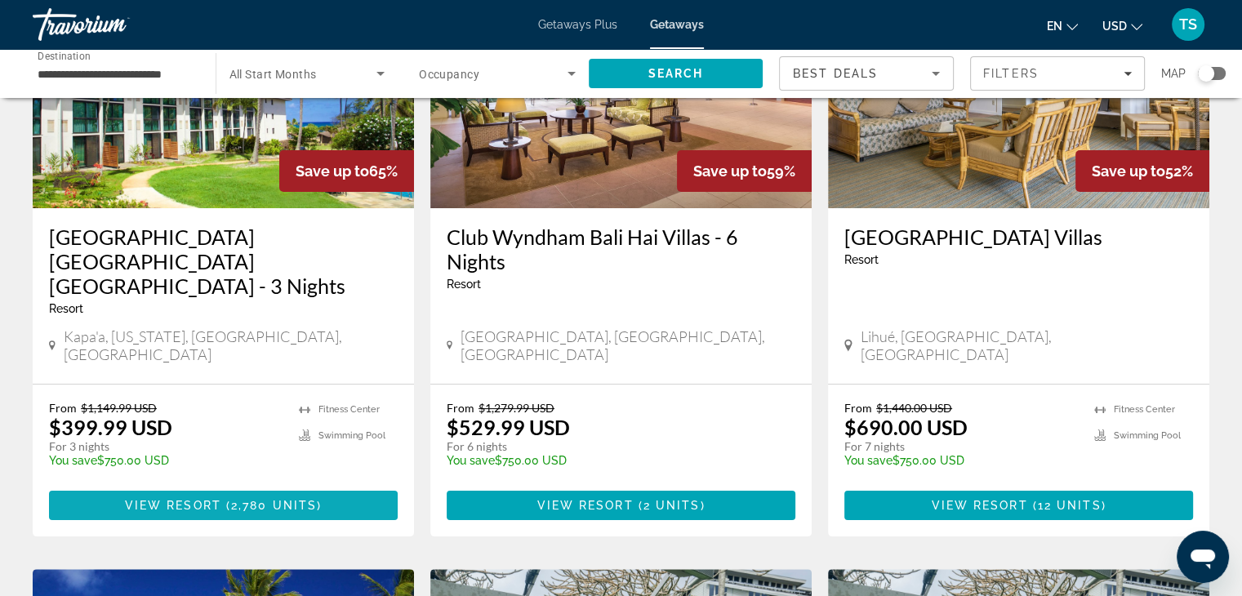
click at [127, 499] on span "View Resort" at bounding box center [173, 505] width 96 height 13
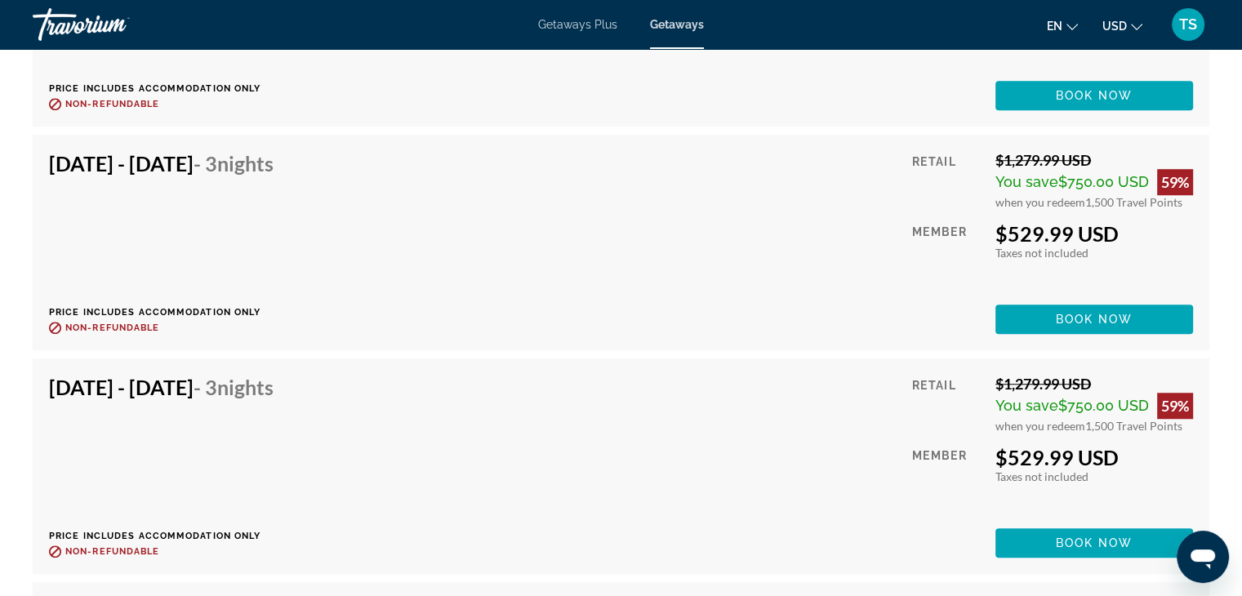
scroll to position [31940, 0]
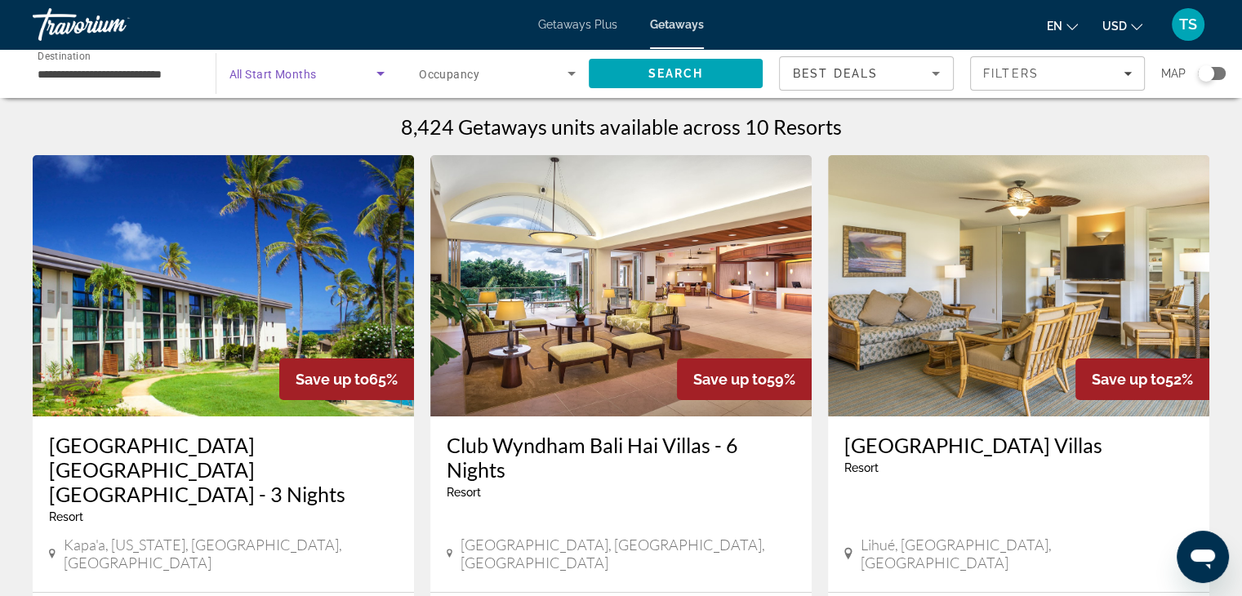
click at [379, 70] on icon "Search widget" at bounding box center [381, 74] width 20 height 20
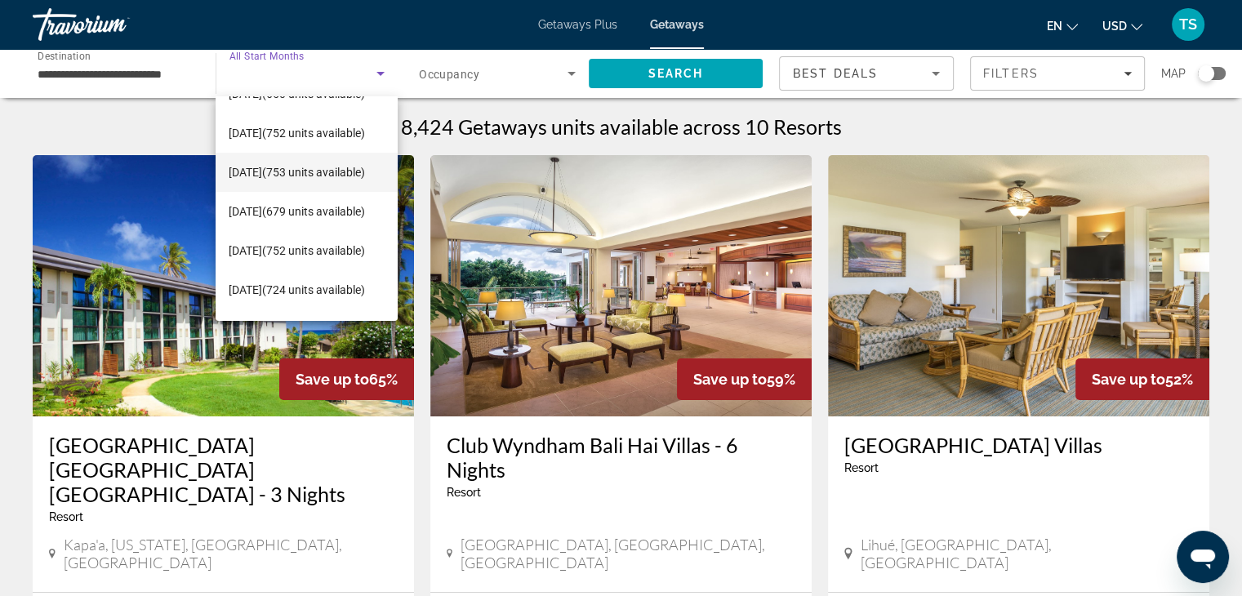
scroll to position [127, 0]
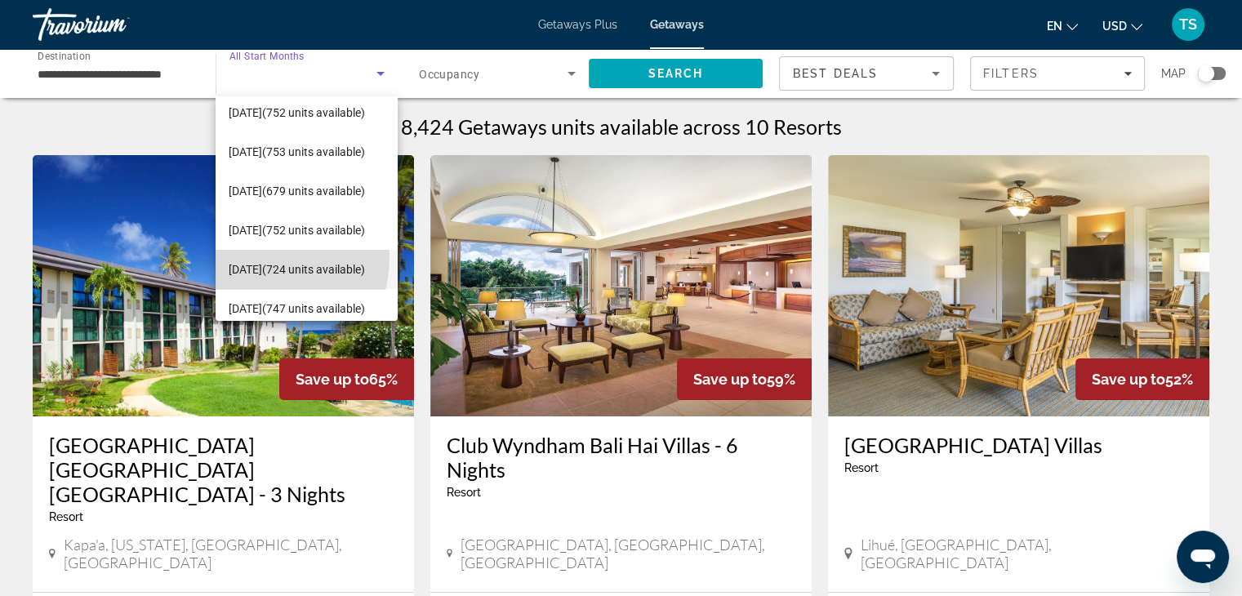
click at [247, 260] on span "[DATE] (724 units available)" at bounding box center [297, 270] width 136 height 20
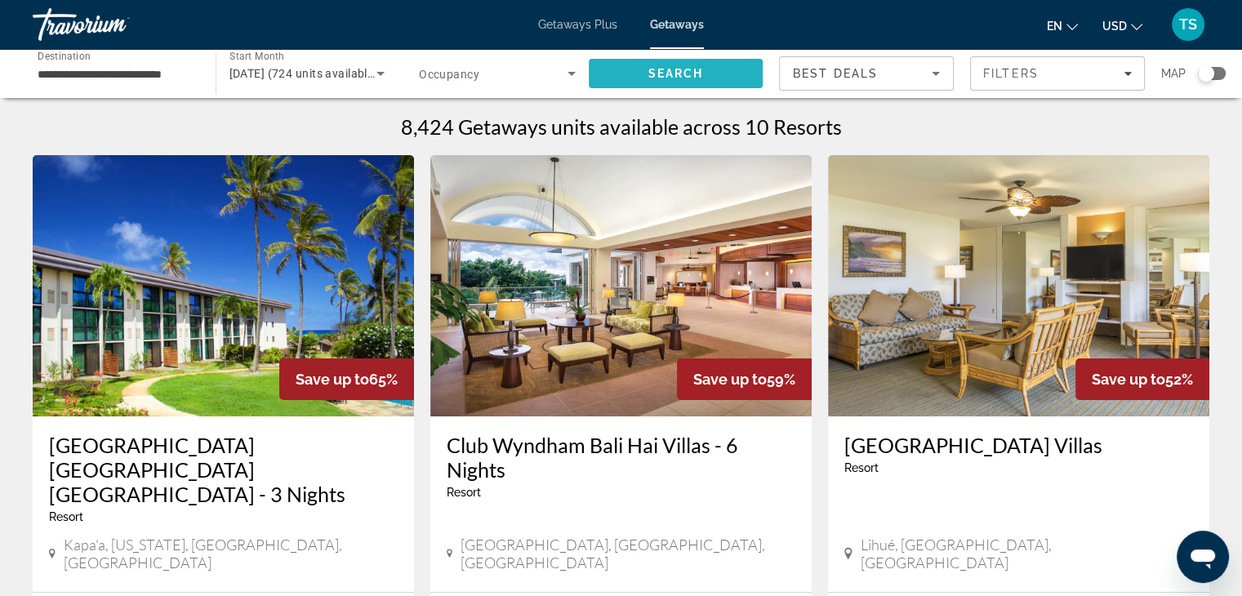
click at [640, 69] on span "Search" at bounding box center [676, 73] width 175 height 39
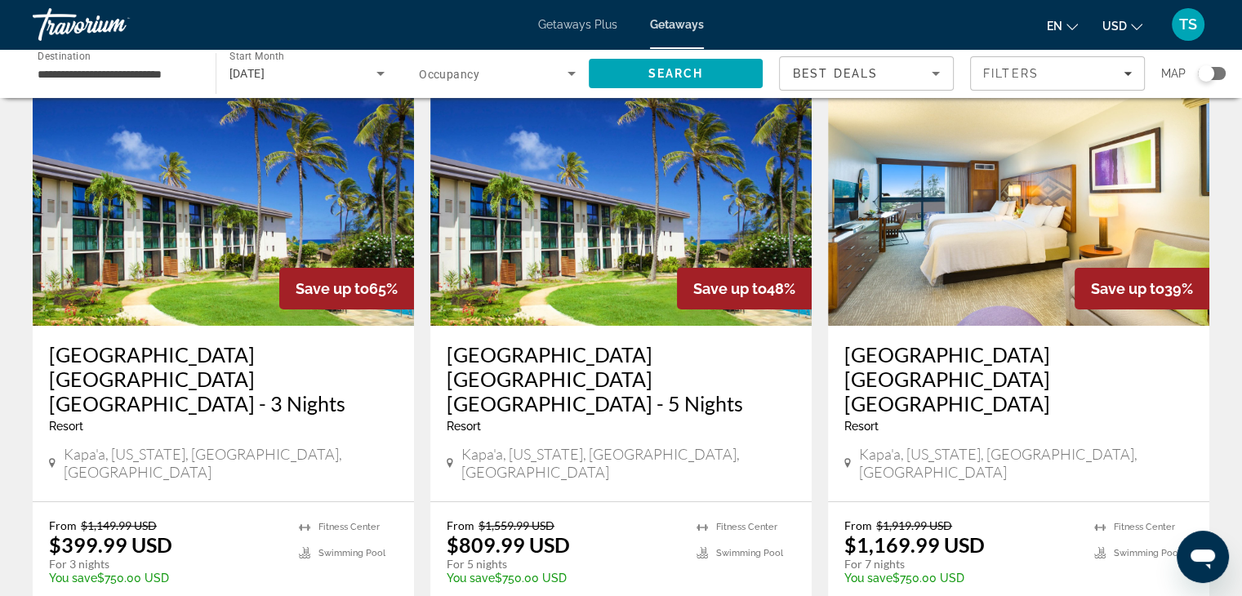
scroll to position [91, 0]
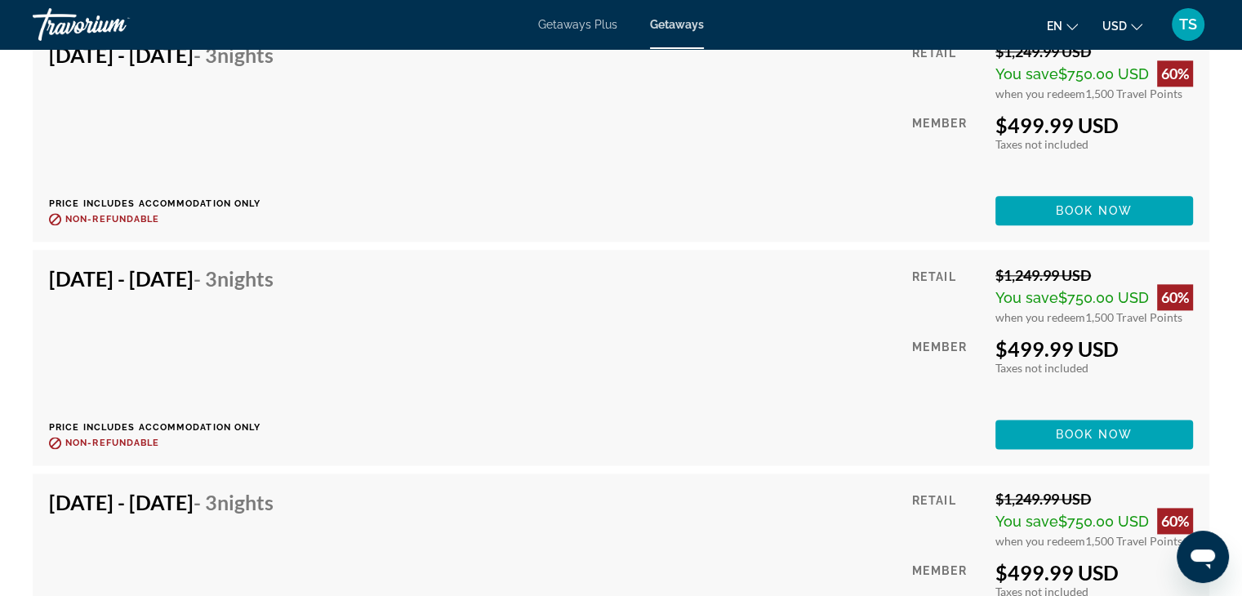
scroll to position [14379, 0]
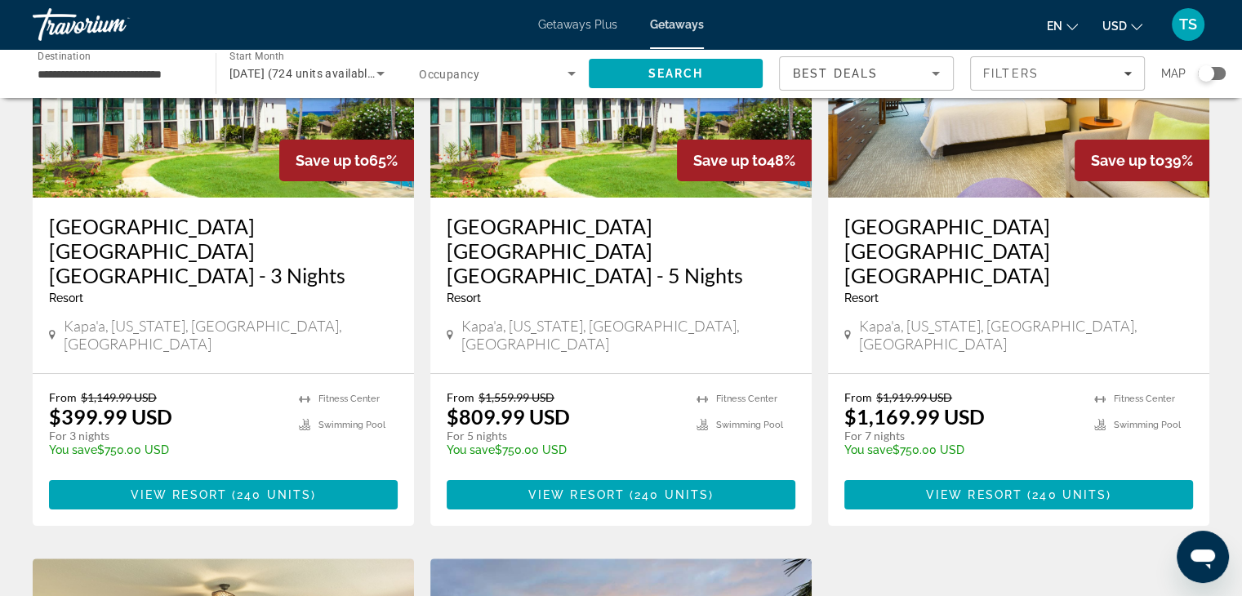
scroll to position [45, 0]
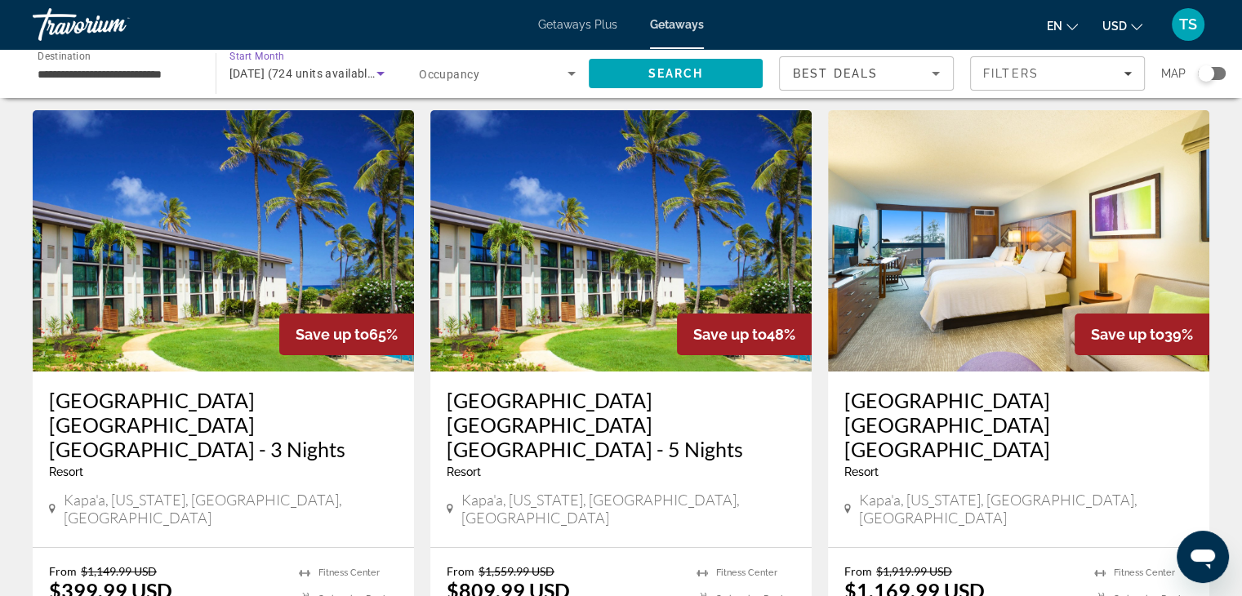
click at [381, 72] on icon "Search widget" at bounding box center [380, 74] width 8 height 4
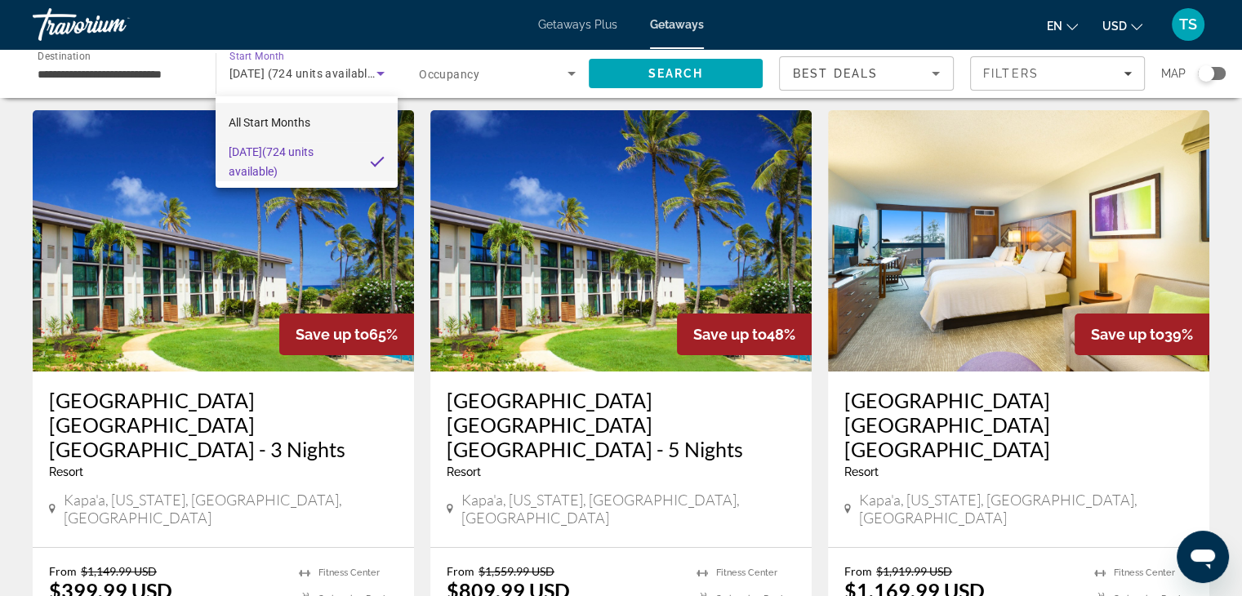
click at [265, 118] on span "All Start Months" at bounding box center [270, 122] width 82 height 13
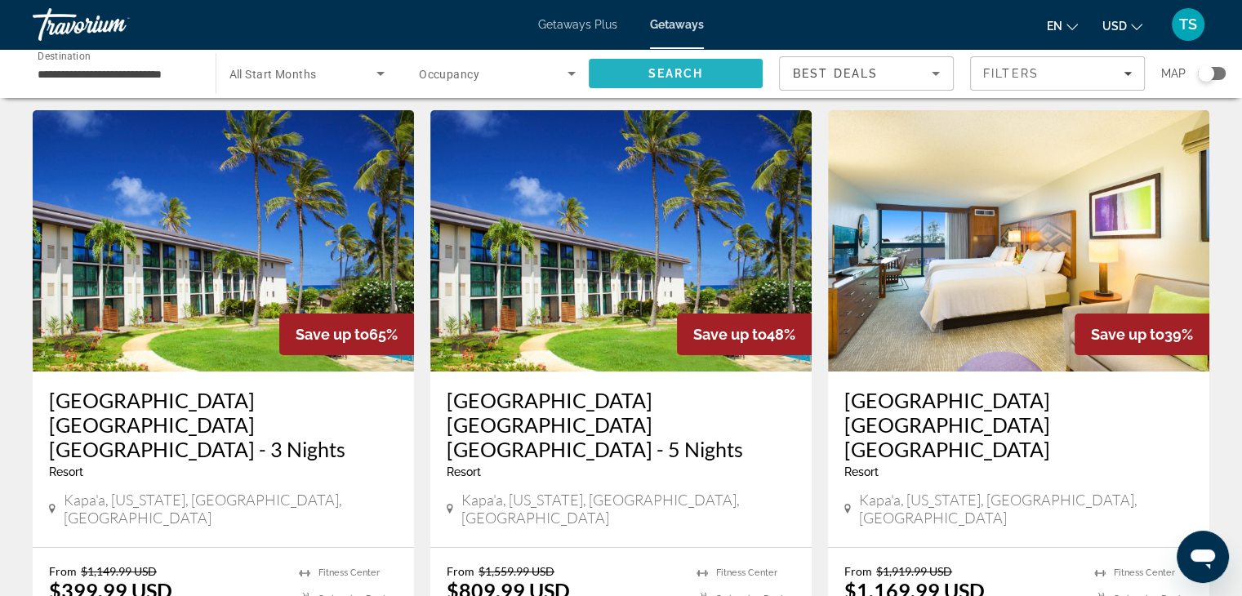
click at [627, 69] on span "Search" at bounding box center [676, 73] width 175 height 39
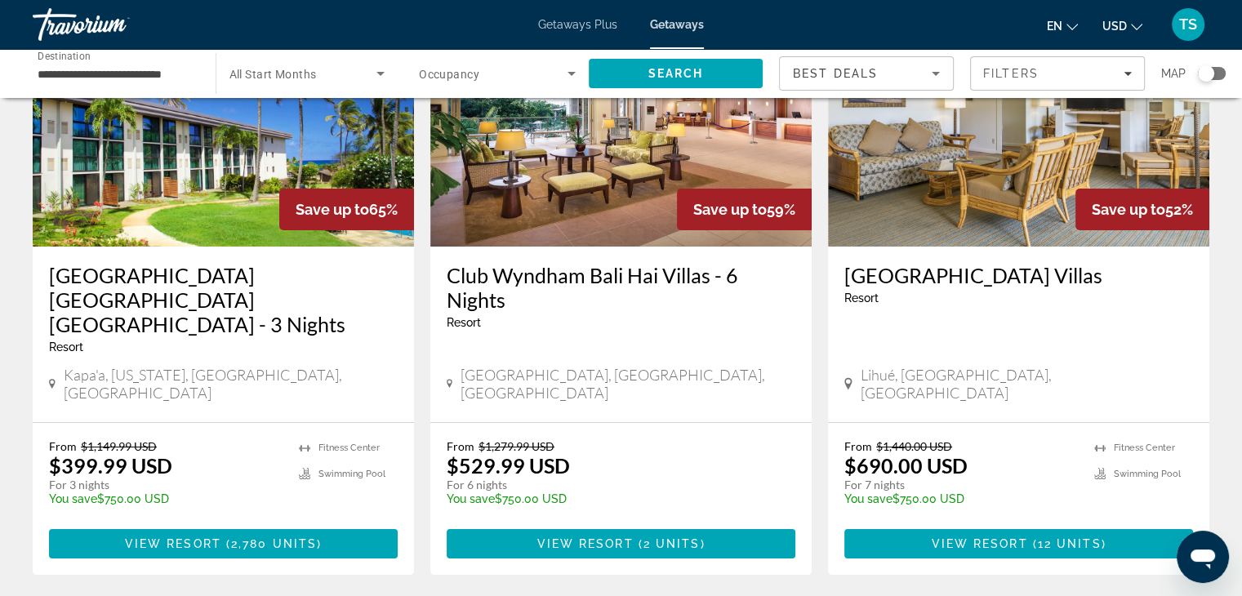
scroll to position [206, 0]
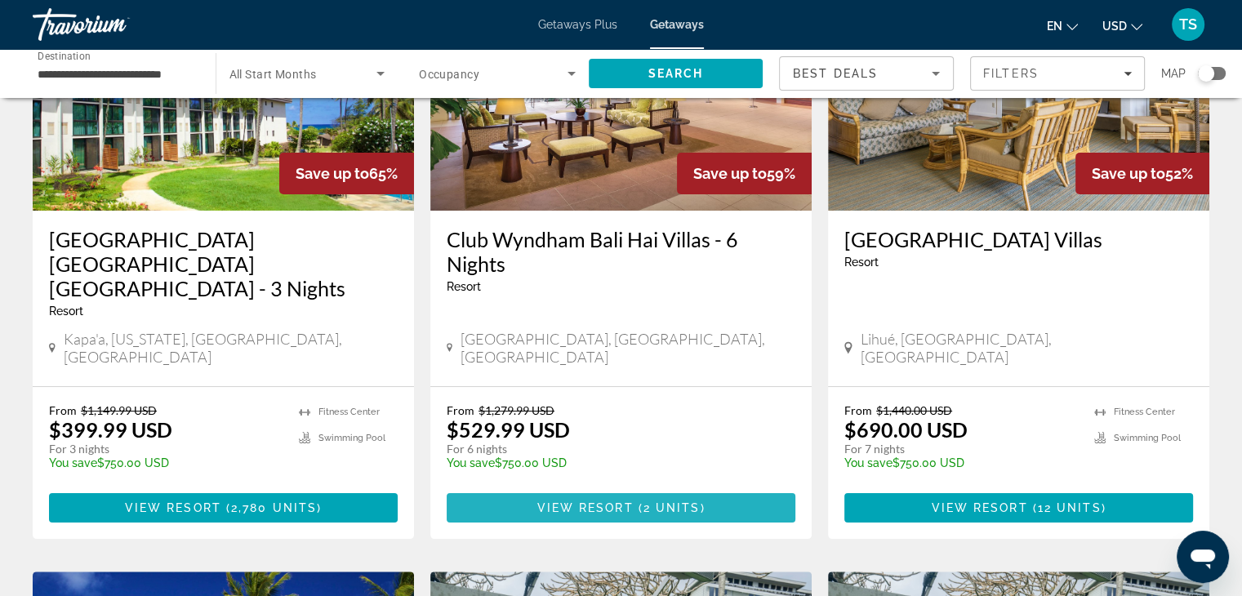
click at [602, 501] on span "View Resort" at bounding box center [584, 507] width 96 height 13
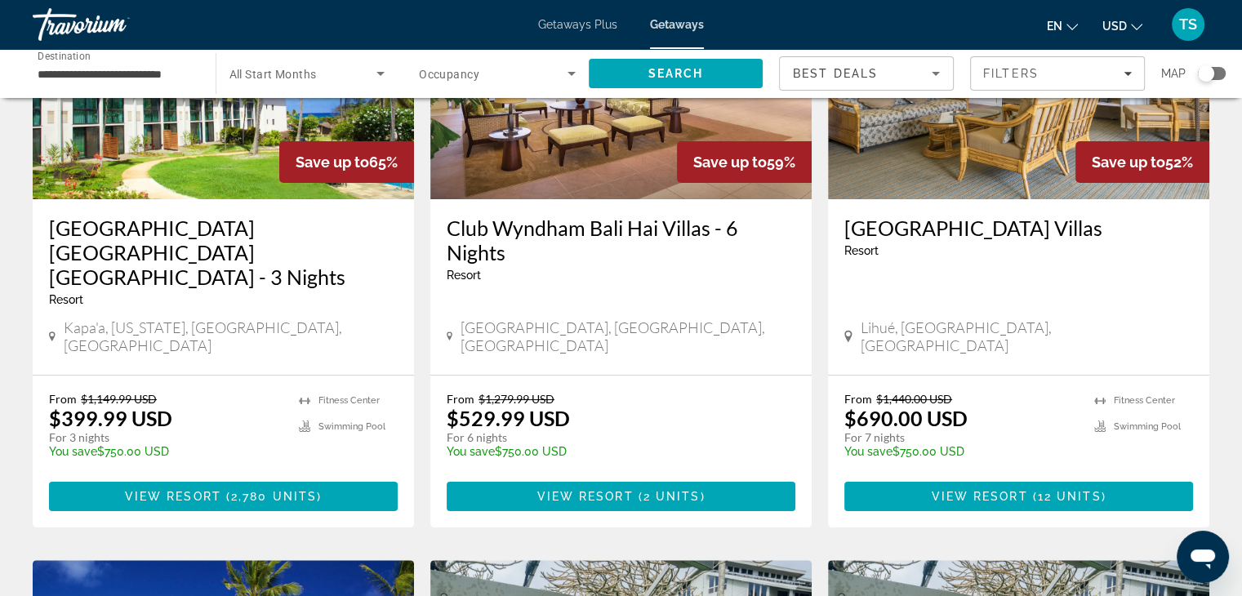
scroll to position [219, 0]
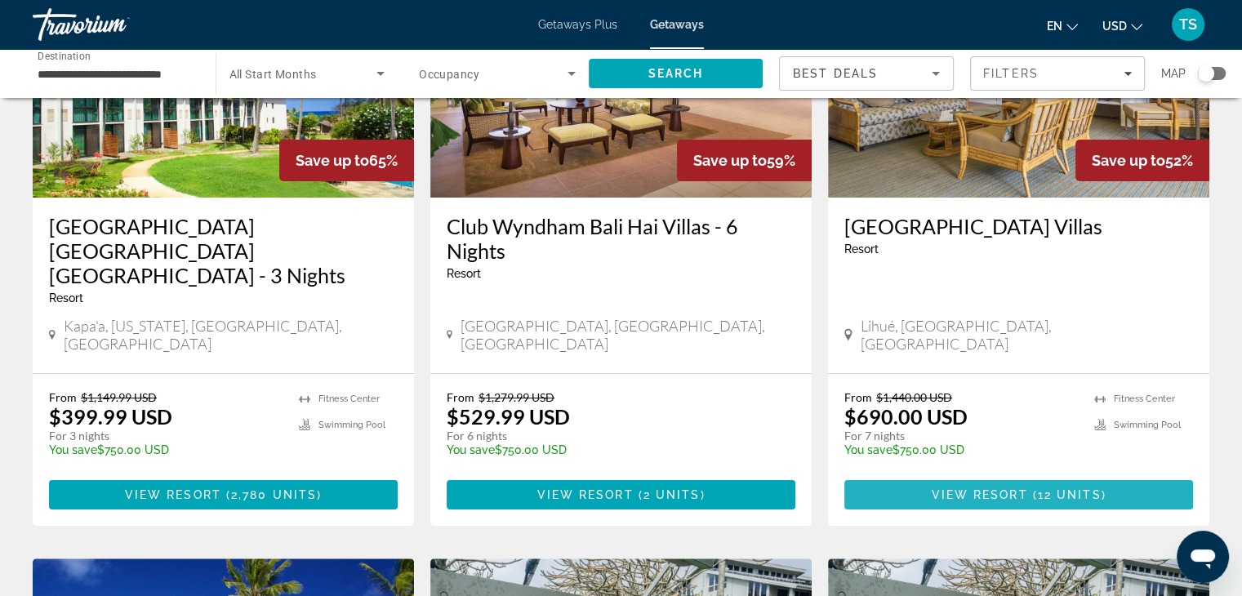
click at [1012, 488] on span "View Resort" at bounding box center [979, 494] width 96 height 13
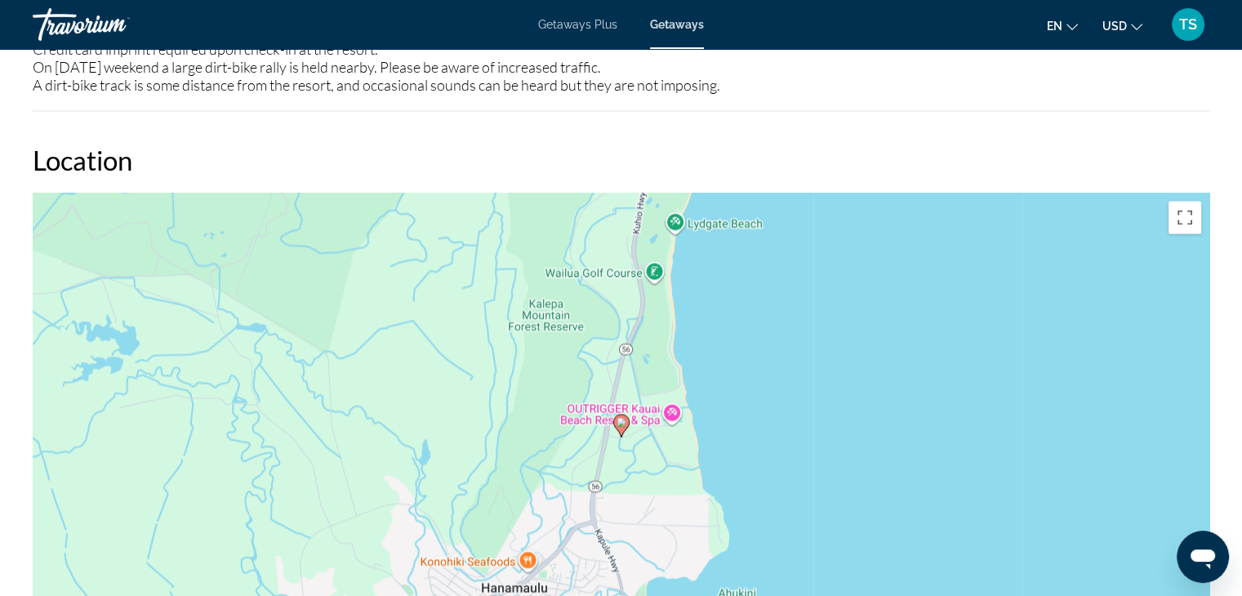
scroll to position [2400, 0]
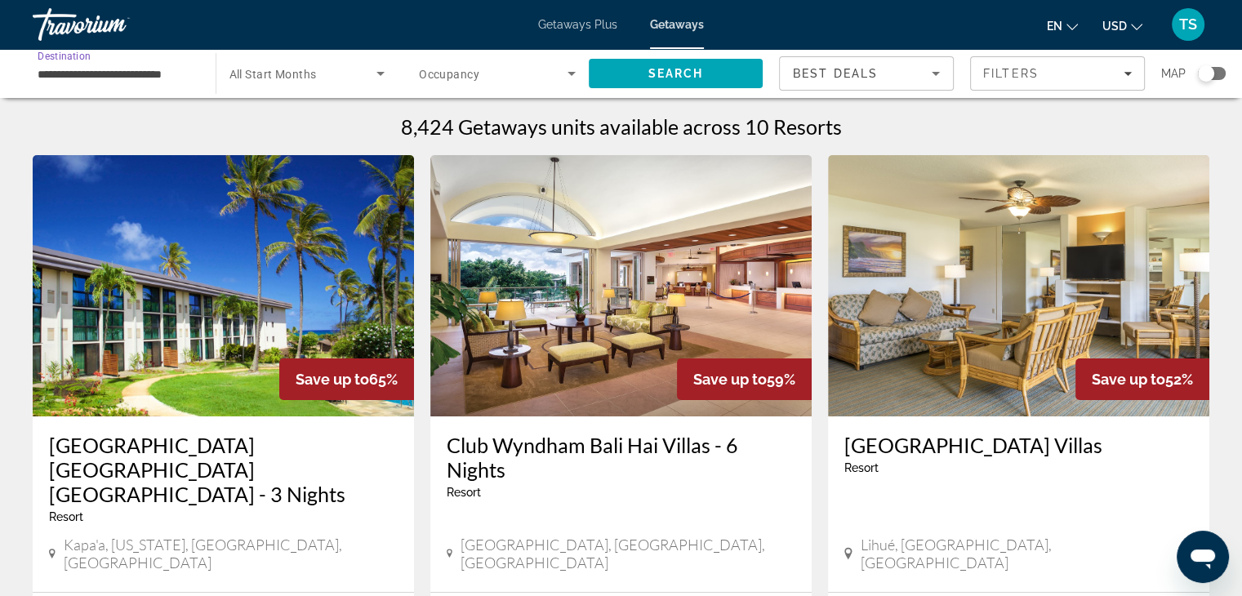
click at [50, 73] on input "**********" at bounding box center [116, 74] width 157 height 20
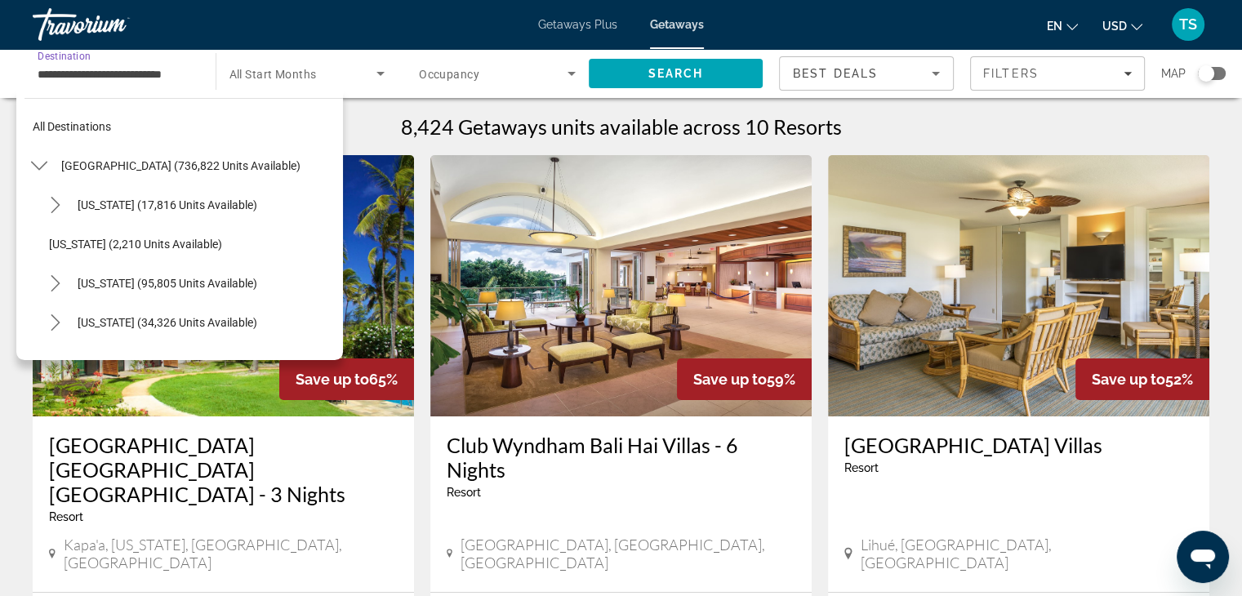
scroll to position [371, 0]
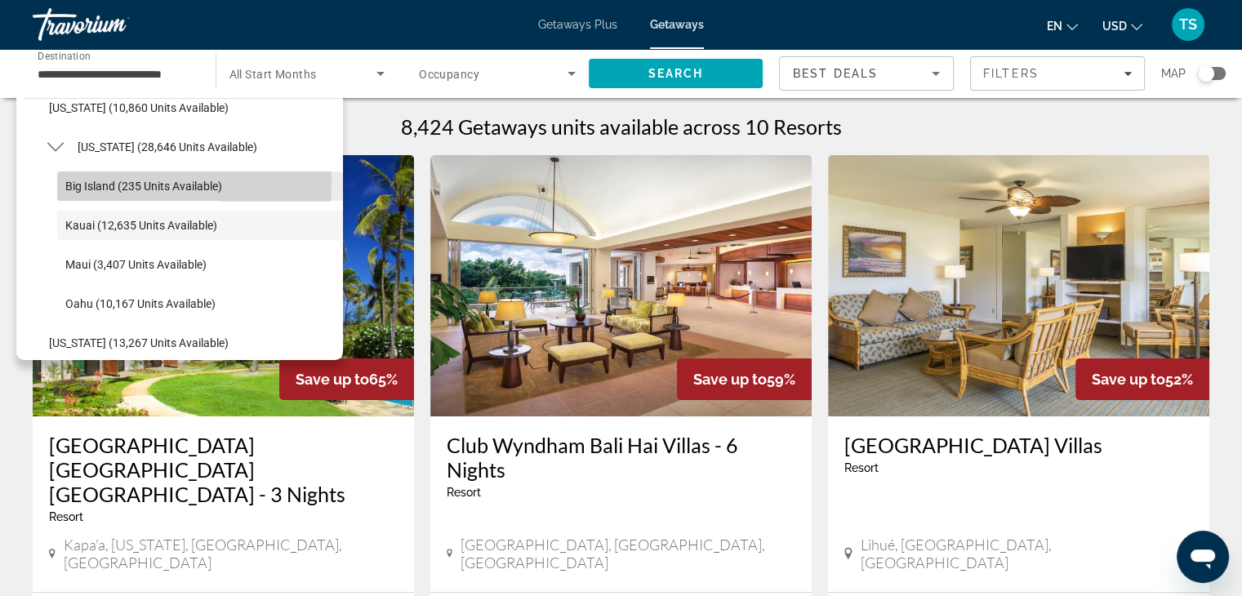
click at [67, 181] on span "Big Island (235 units available)" at bounding box center [143, 186] width 157 height 13
type input "**********"
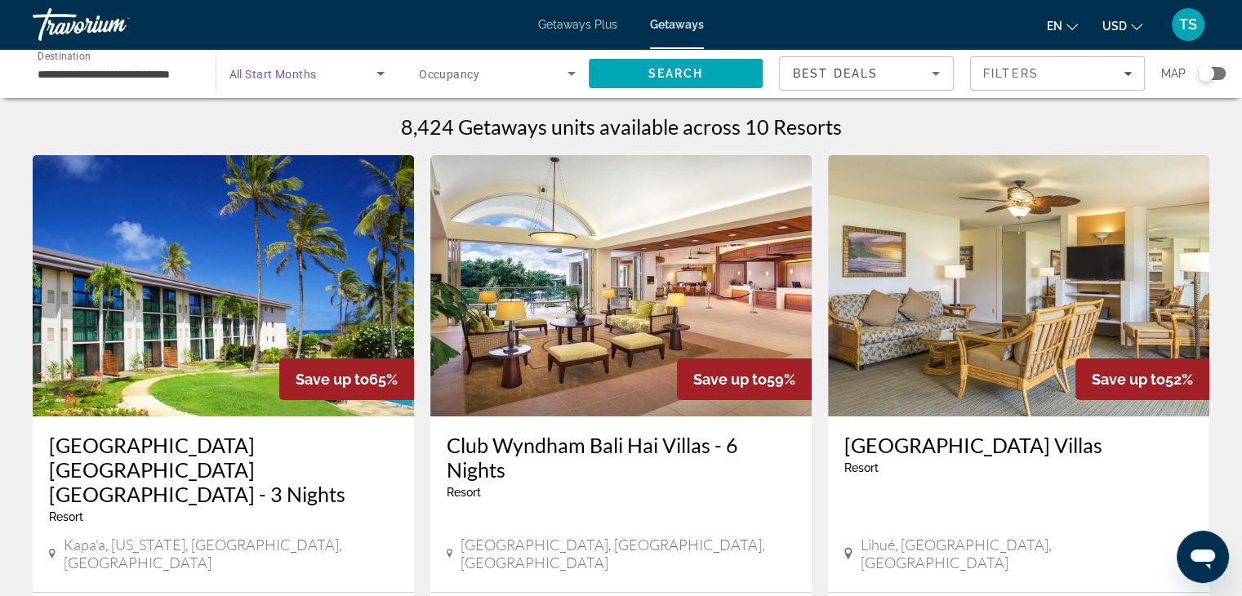
click at [379, 69] on icon "Search widget" at bounding box center [381, 74] width 20 height 20
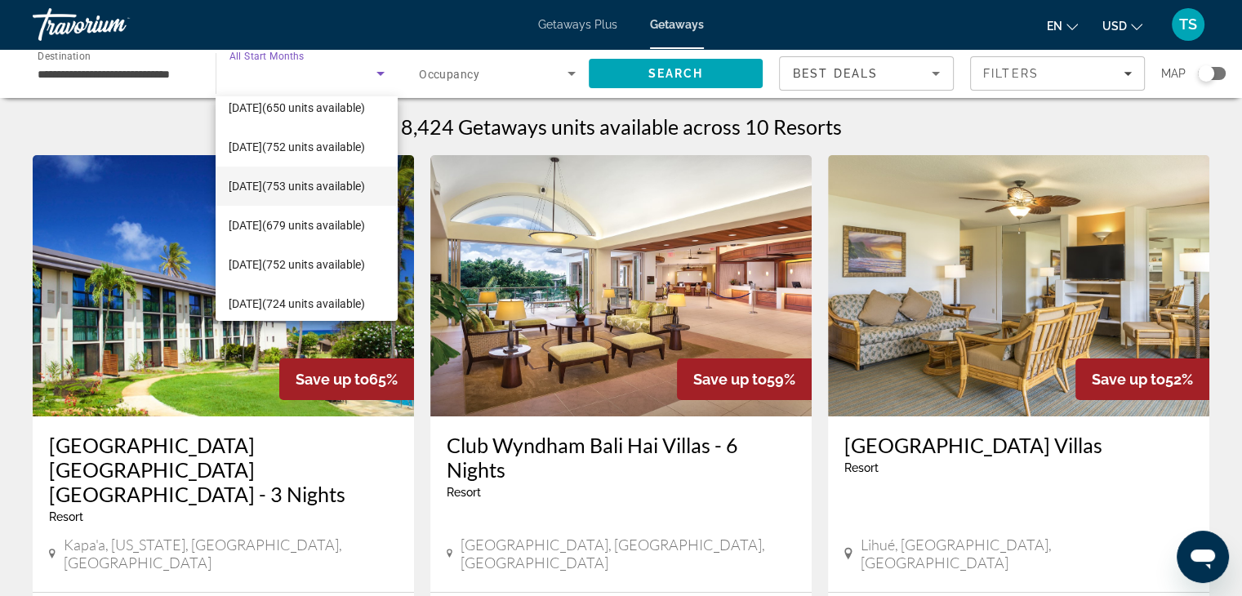
scroll to position [91, 0]
click at [245, 260] on span "[DATE] (752 units available)" at bounding box center [297, 266] width 136 height 20
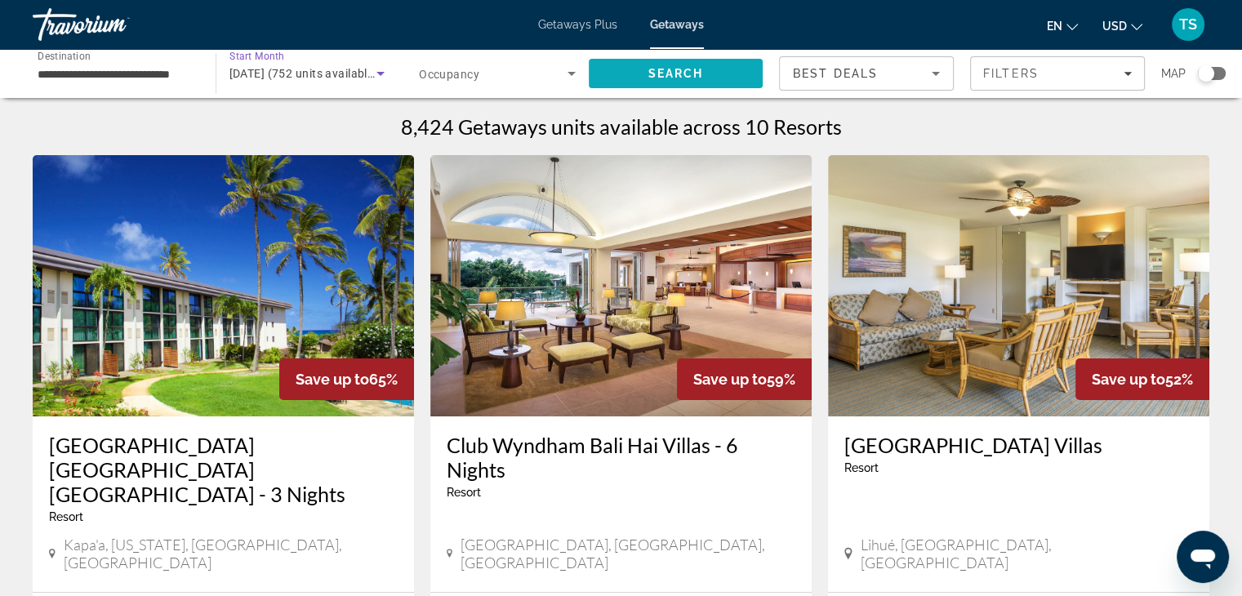
click at [631, 79] on span "Search" at bounding box center [676, 73] width 175 height 39
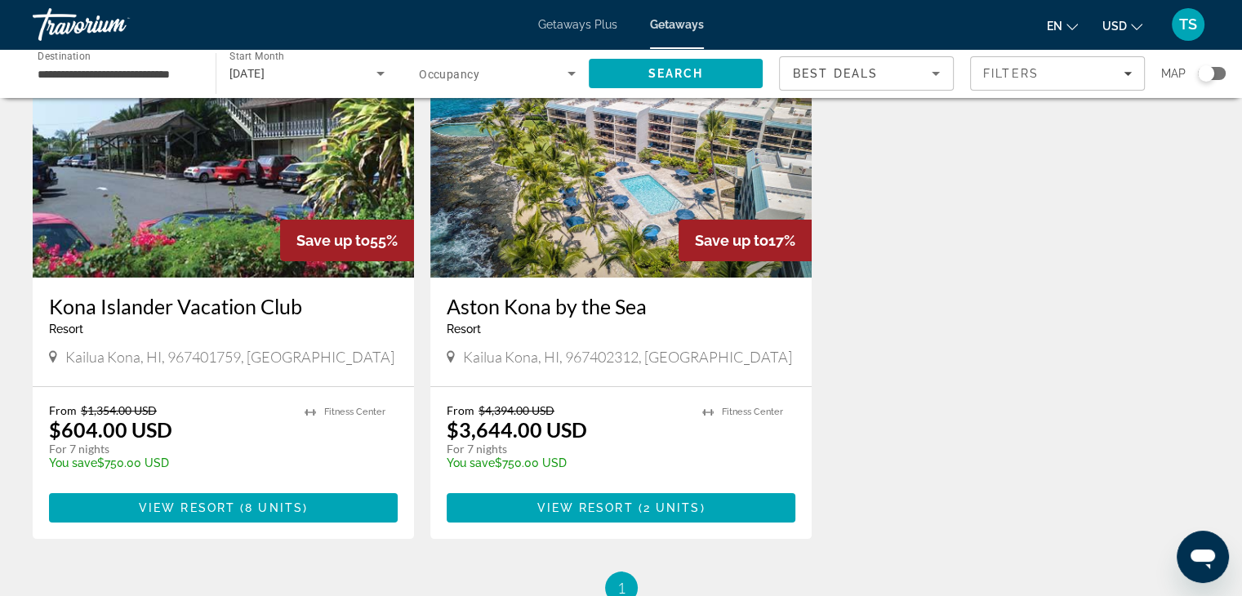
scroll to position [109, 0]
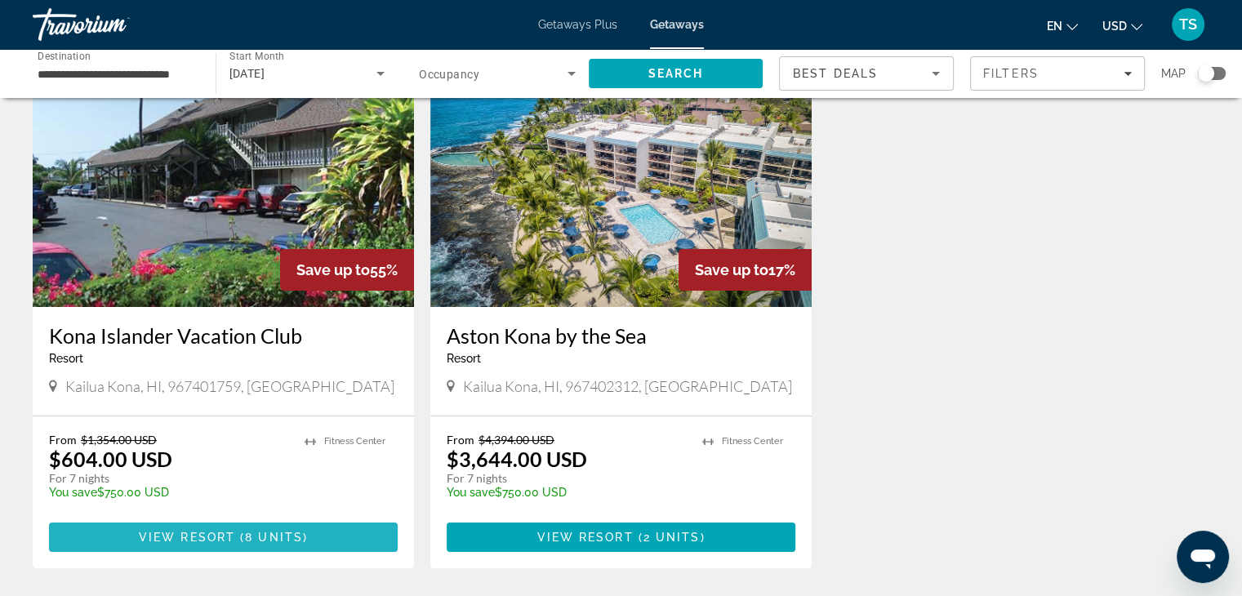
click at [180, 527] on span "Main content" at bounding box center [223, 537] width 349 height 39
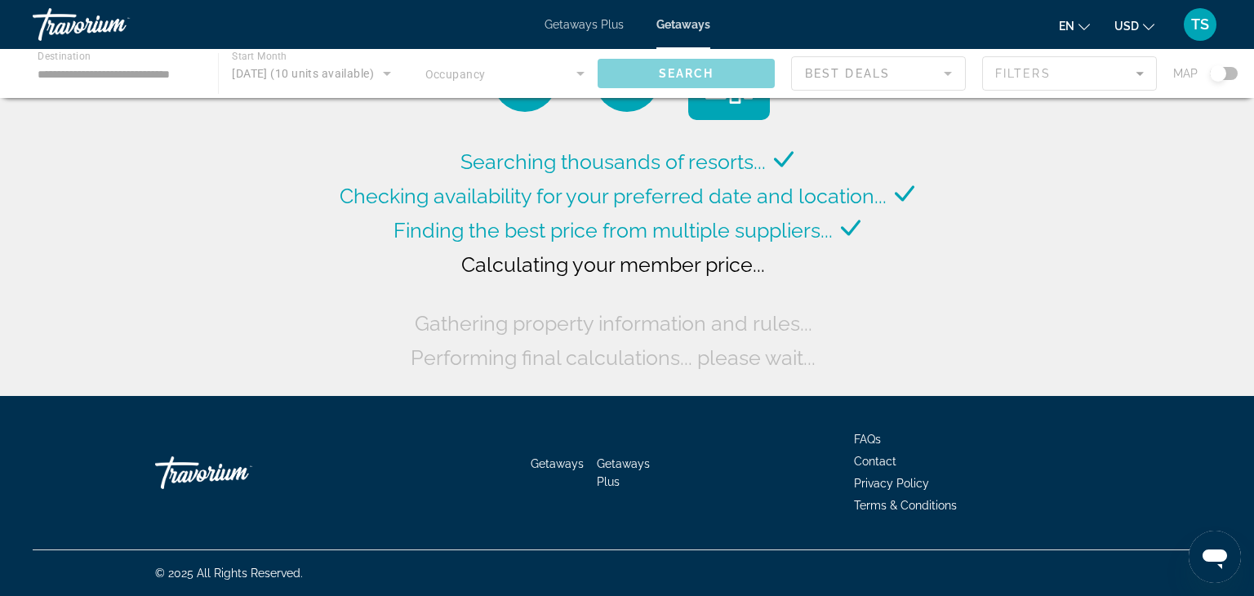
drag, startPoint x: 0, startPoint y: 1, endPoint x: 385, endPoint y: 71, distance: 390.9
click at [385, 71] on div "Main content" at bounding box center [627, 73] width 1254 height 49
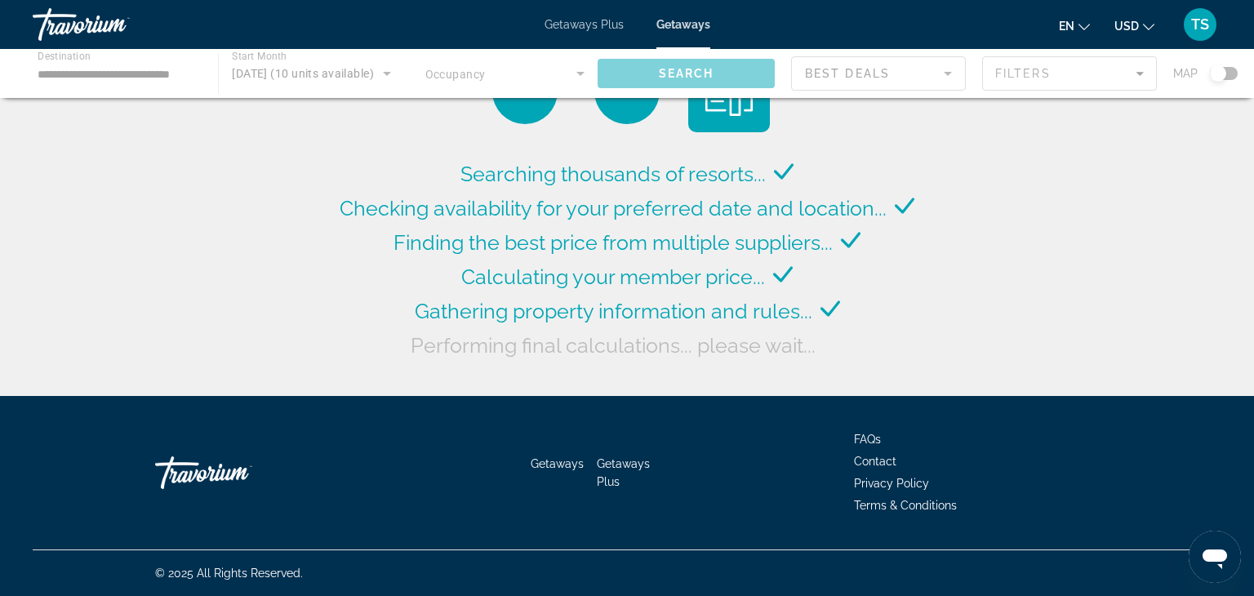
click at [104, 65] on div "Main content" at bounding box center [627, 73] width 1254 height 49
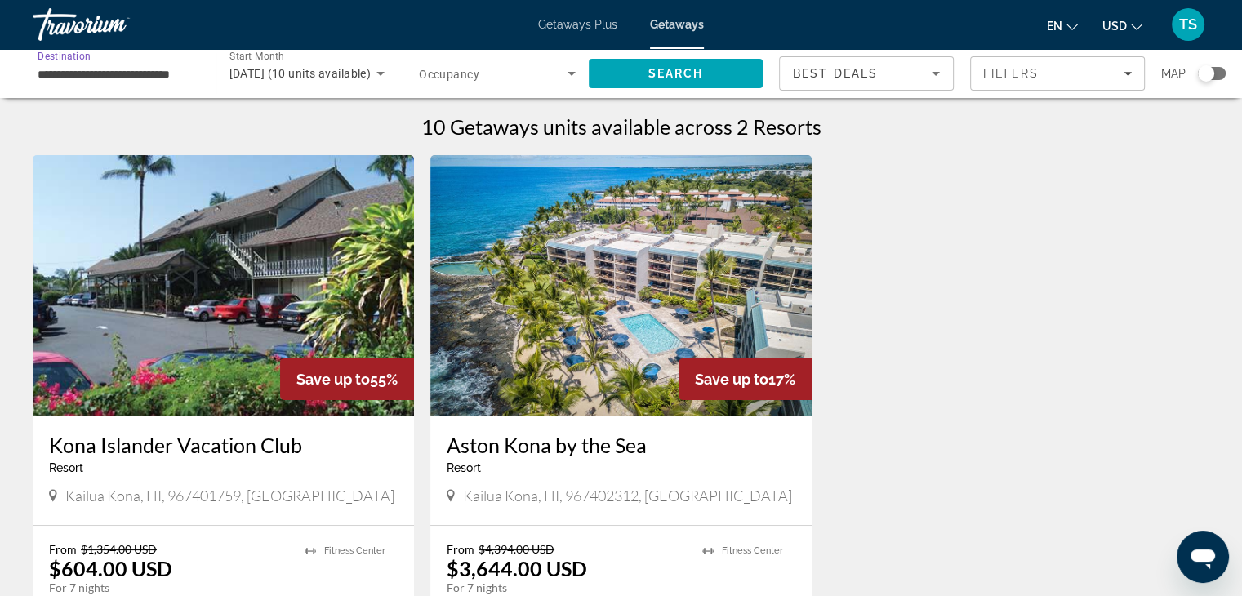
click at [91, 73] on input "**********" at bounding box center [116, 74] width 157 height 20
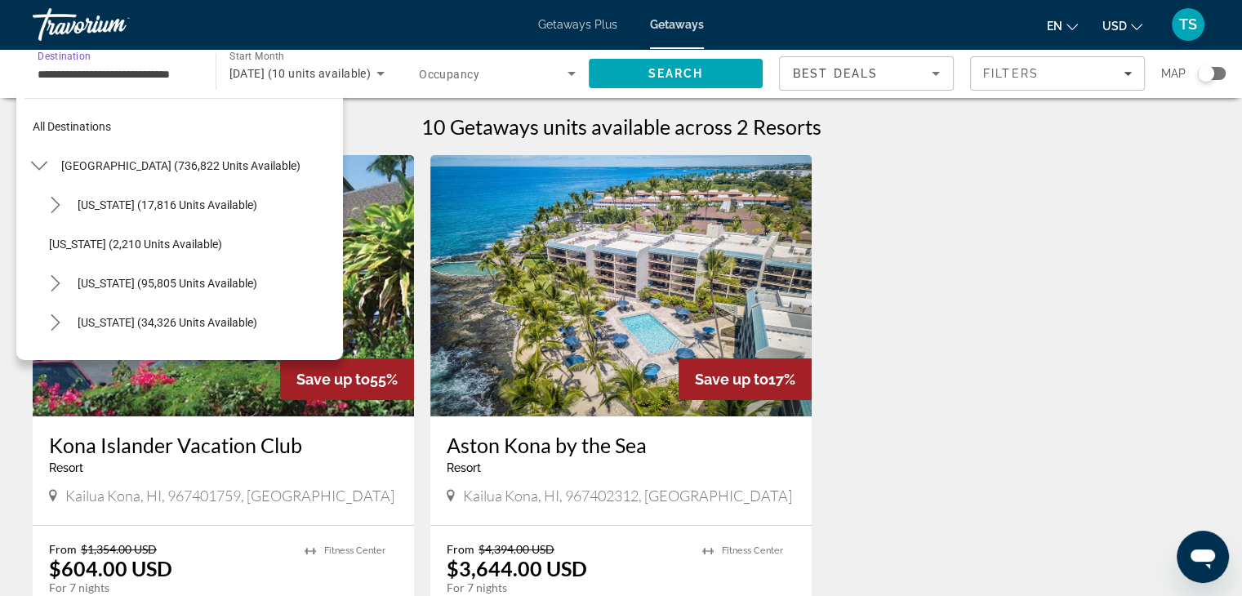
scroll to position [332, 0]
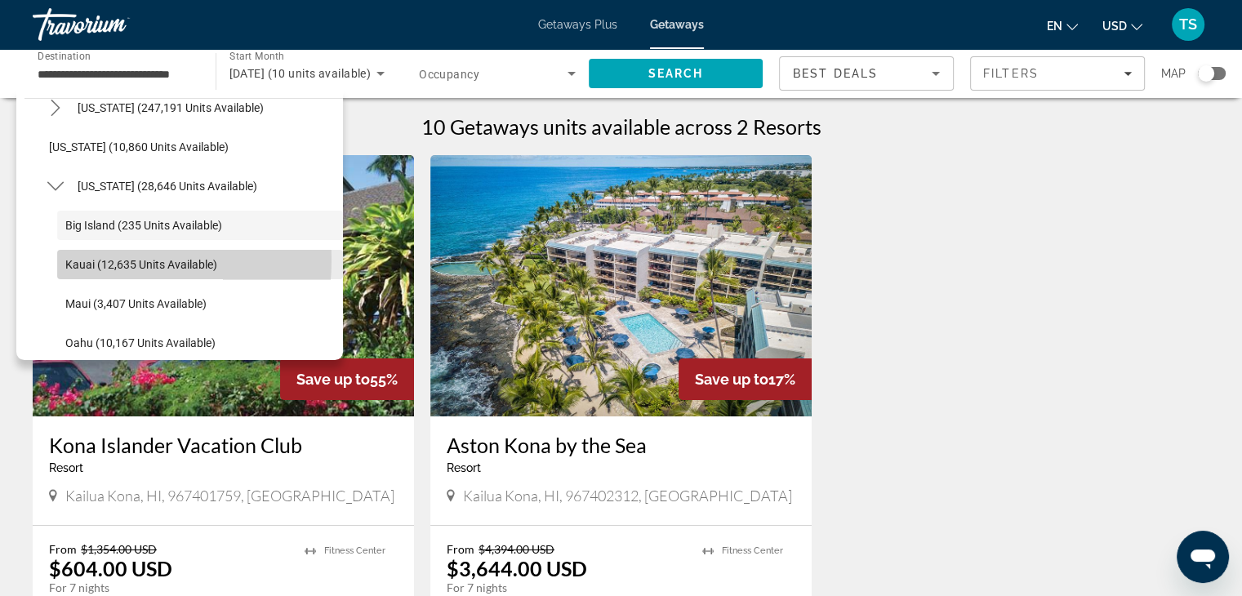
click at [69, 259] on span "Kauai (12,635 units available)" at bounding box center [141, 264] width 152 height 13
type input "**********"
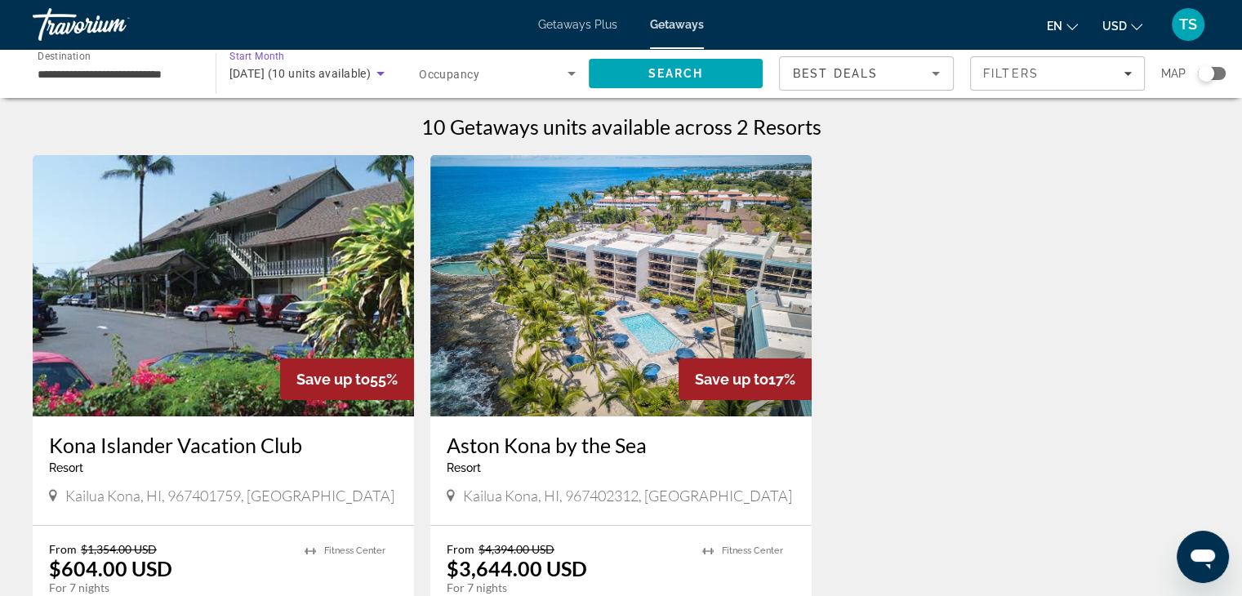
click at [378, 72] on icon "Search widget" at bounding box center [380, 74] width 8 height 4
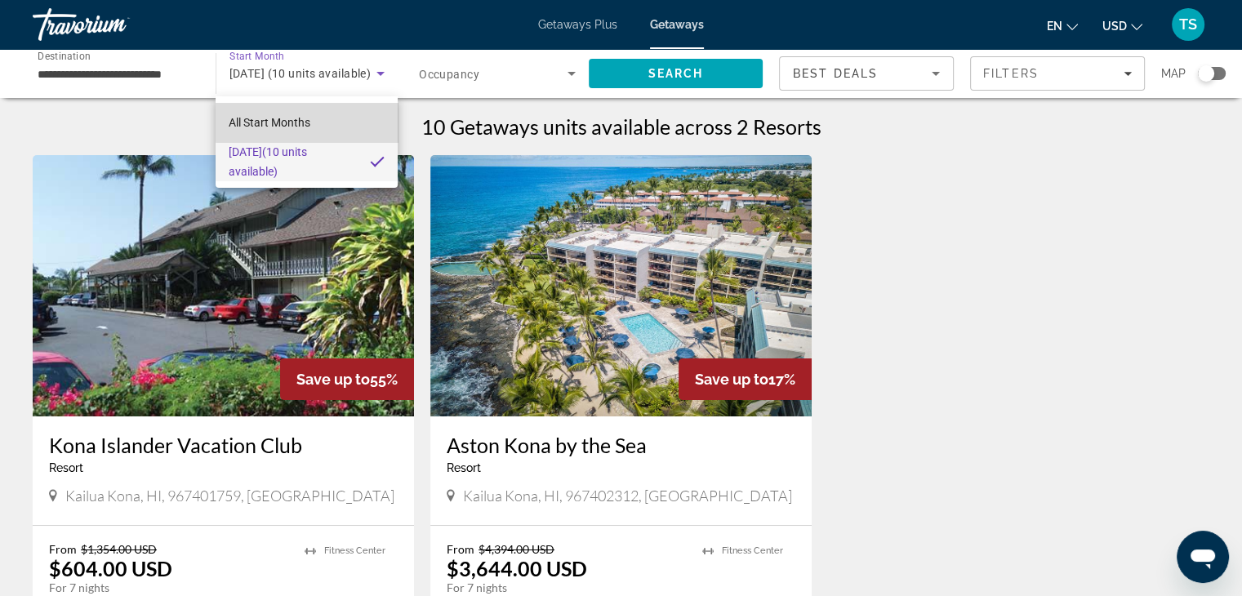
click at [318, 119] on mat-option "All Start Months" at bounding box center [307, 122] width 182 height 39
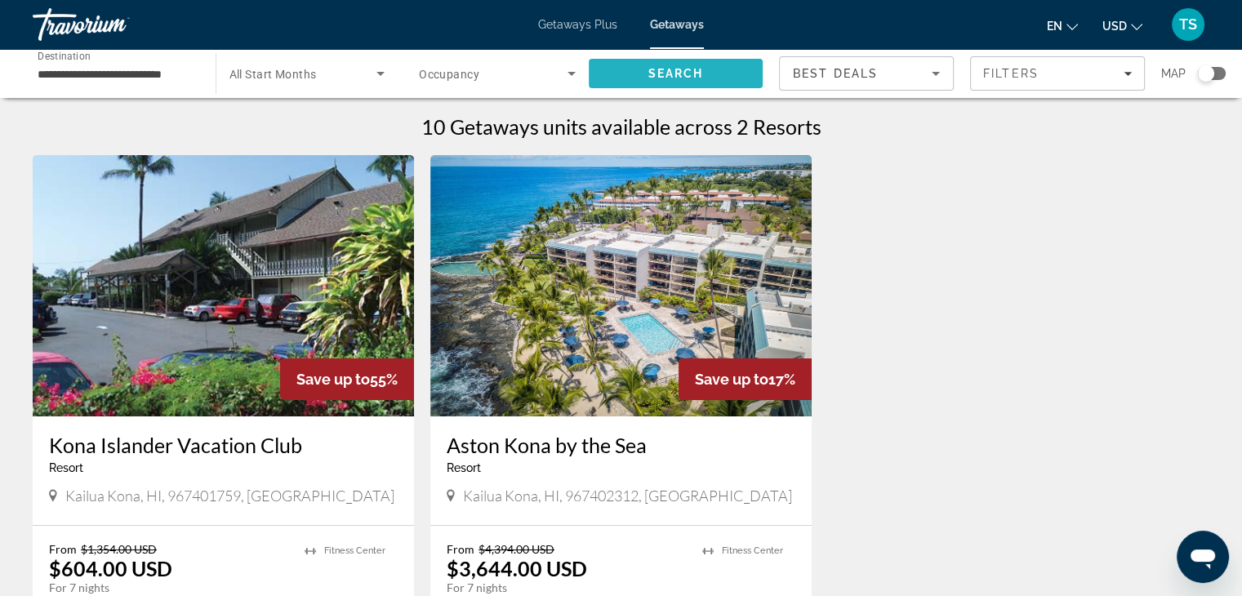
click at [648, 66] on span "Search" at bounding box center [676, 73] width 175 height 39
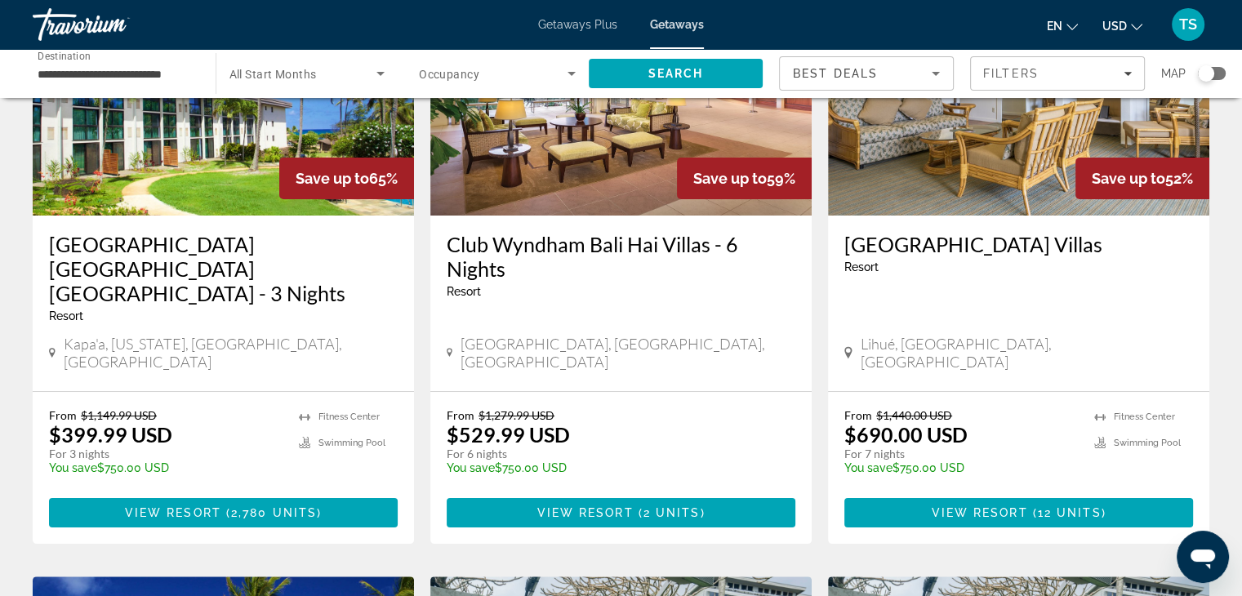
scroll to position [202, 0]
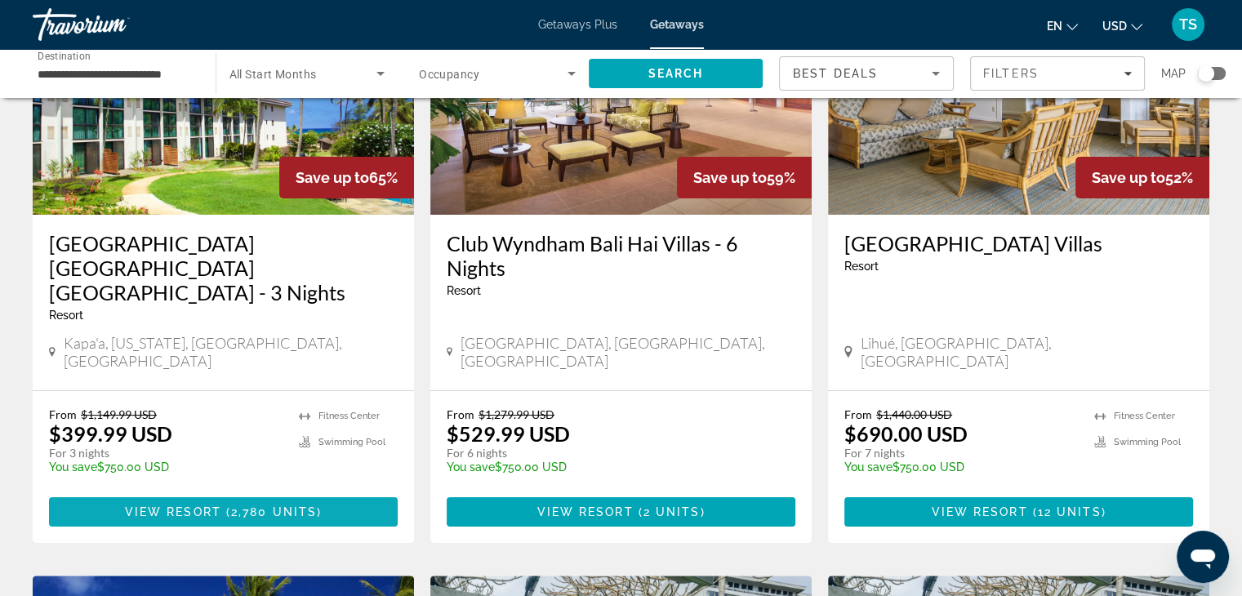
click at [171, 505] on span "View Resort" at bounding box center [173, 511] width 96 height 13
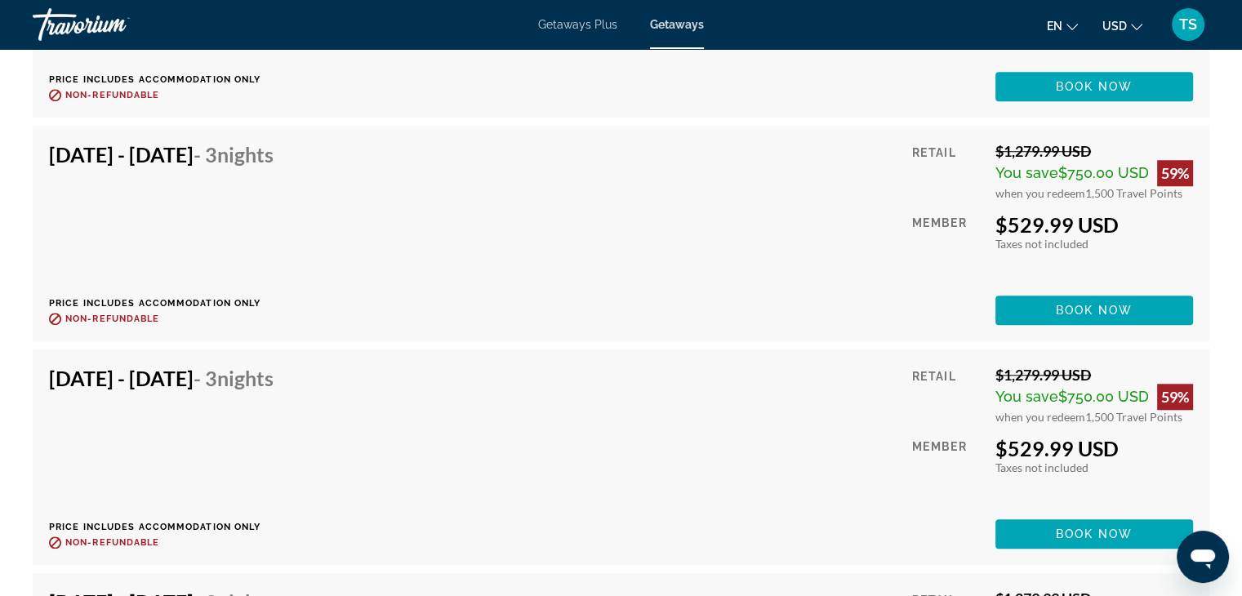
scroll to position [26195, 0]
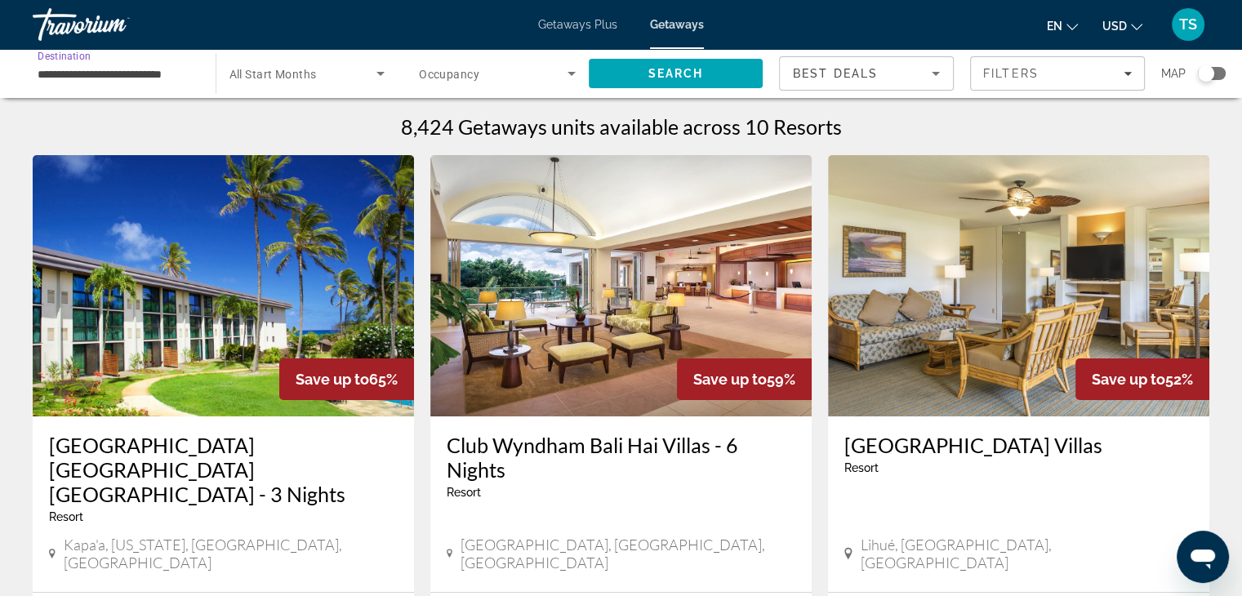
click at [61, 69] on input "**********" at bounding box center [116, 74] width 157 height 20
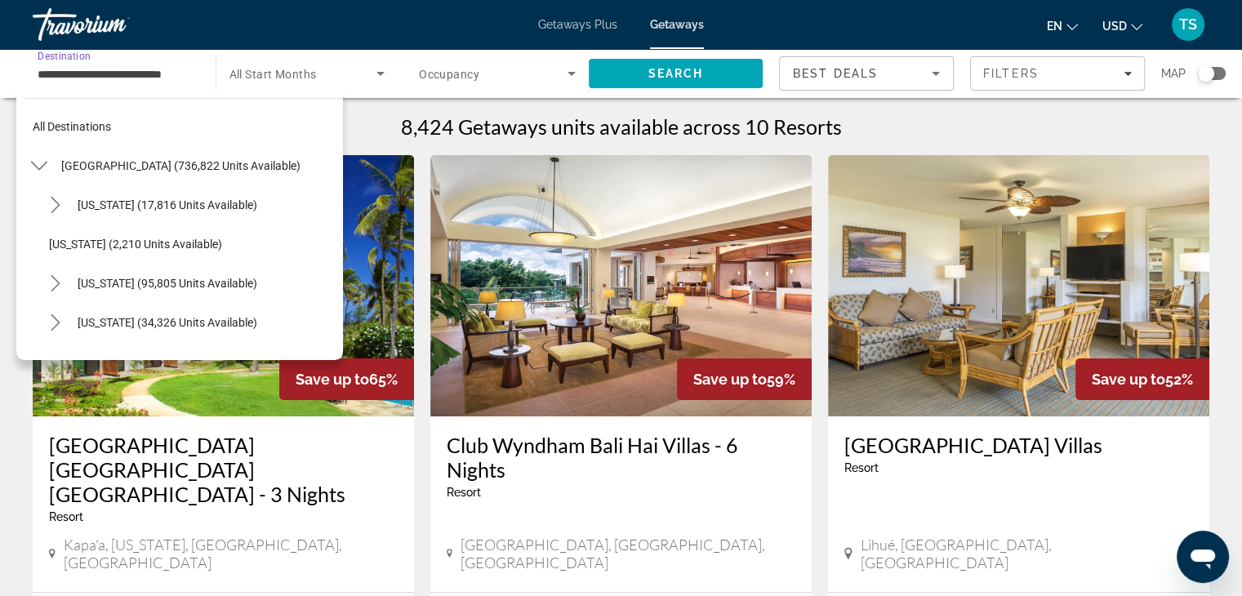
scroll to position [371, 0]
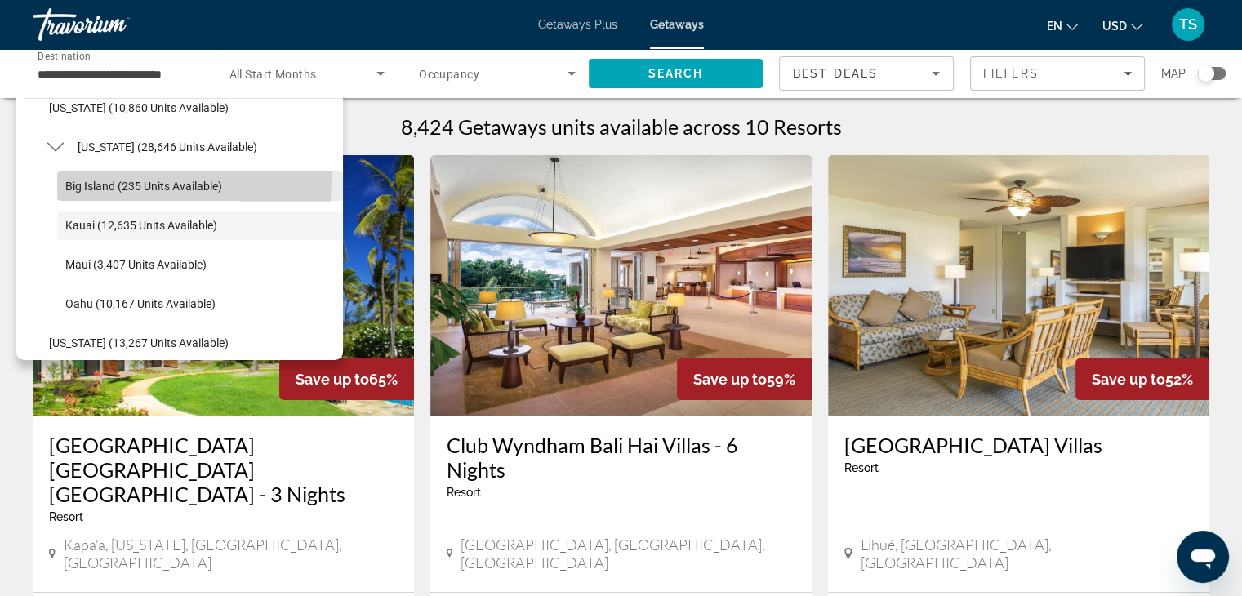
click at [78, 180] on span "Big Island (235 units available)" at bounding box center [143, 186] width 157 height 13
type input "**********"
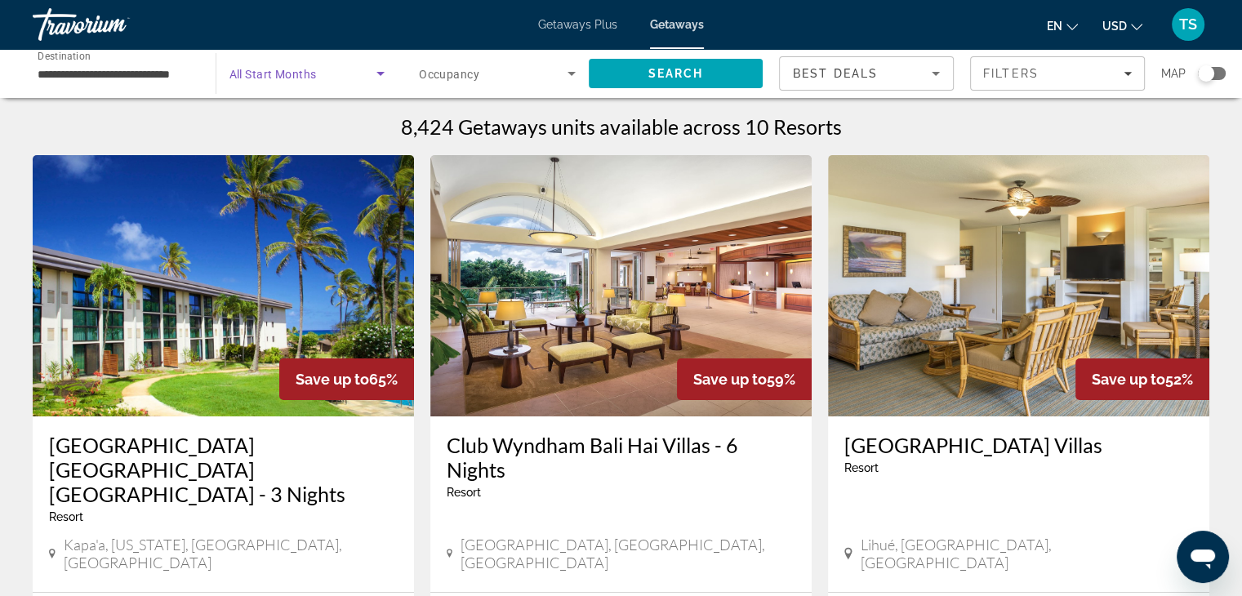
click at [382, 72] on icon "Search widget" at bounding box center [380, 74] width 8 height 4
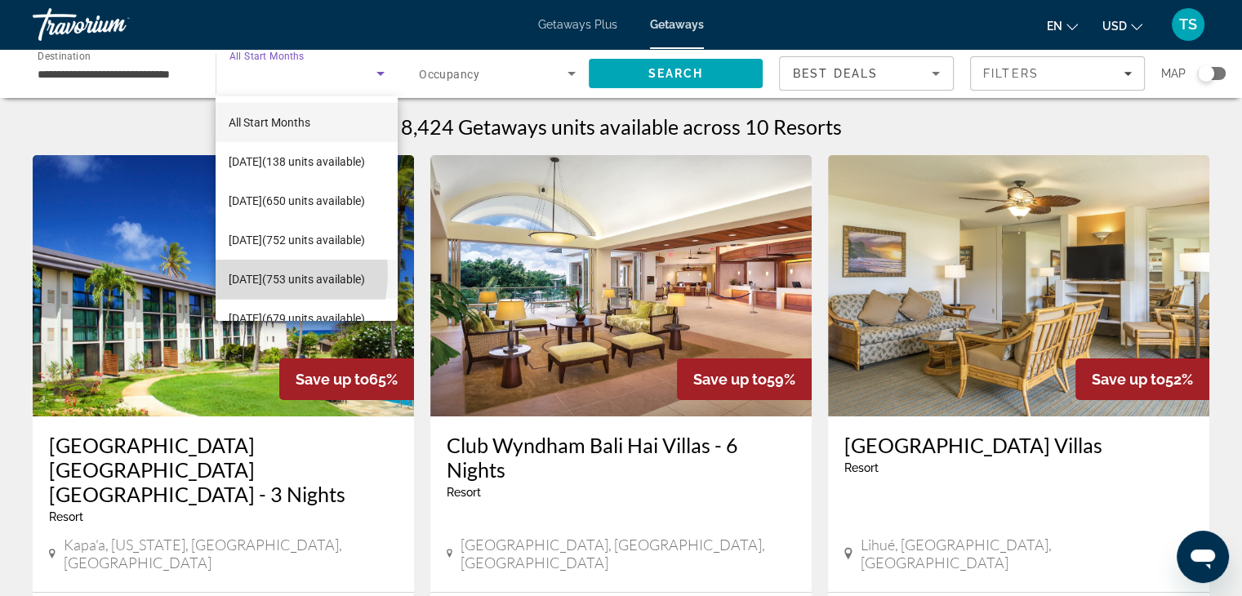
click at [255, 273] on span "[DATE] (753 units available)" at bounding box center [297, 279] width 136 height 20
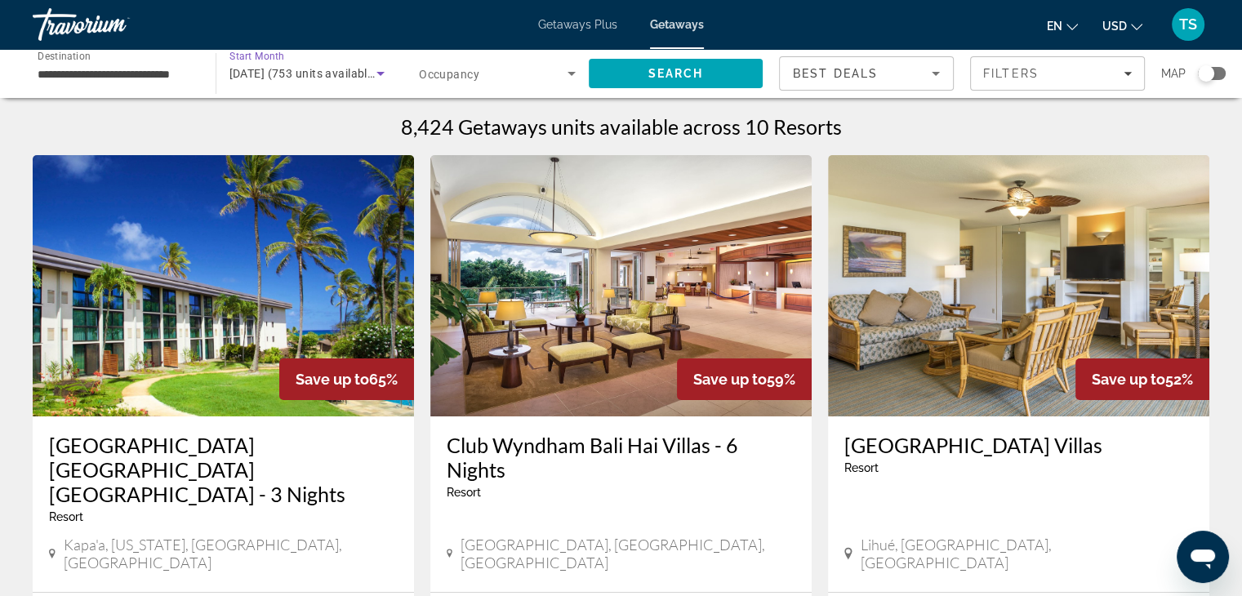
click at [571, 71] on icon "Search widget" at bounding box center [572, 74] width 20 height 20
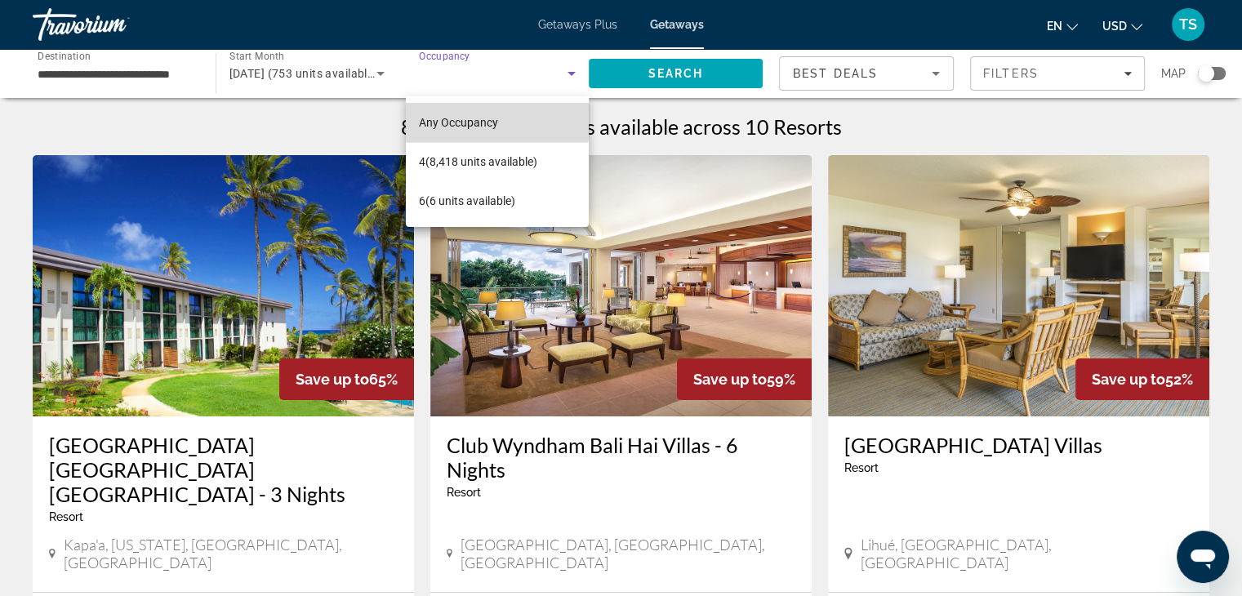
click at [473, 113] on span "Any Occupancy" at bounding box center [458, 123] width 79 height 20
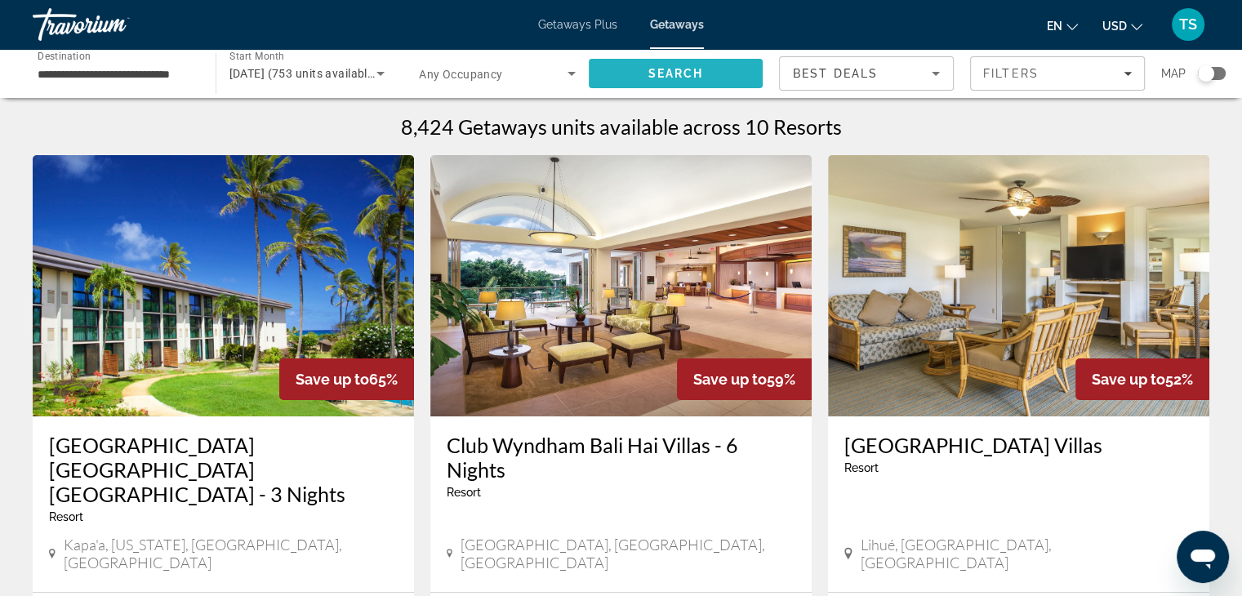
click at [674, 68] on span "Search" at bounding box center [675, 73] width 56 height 13
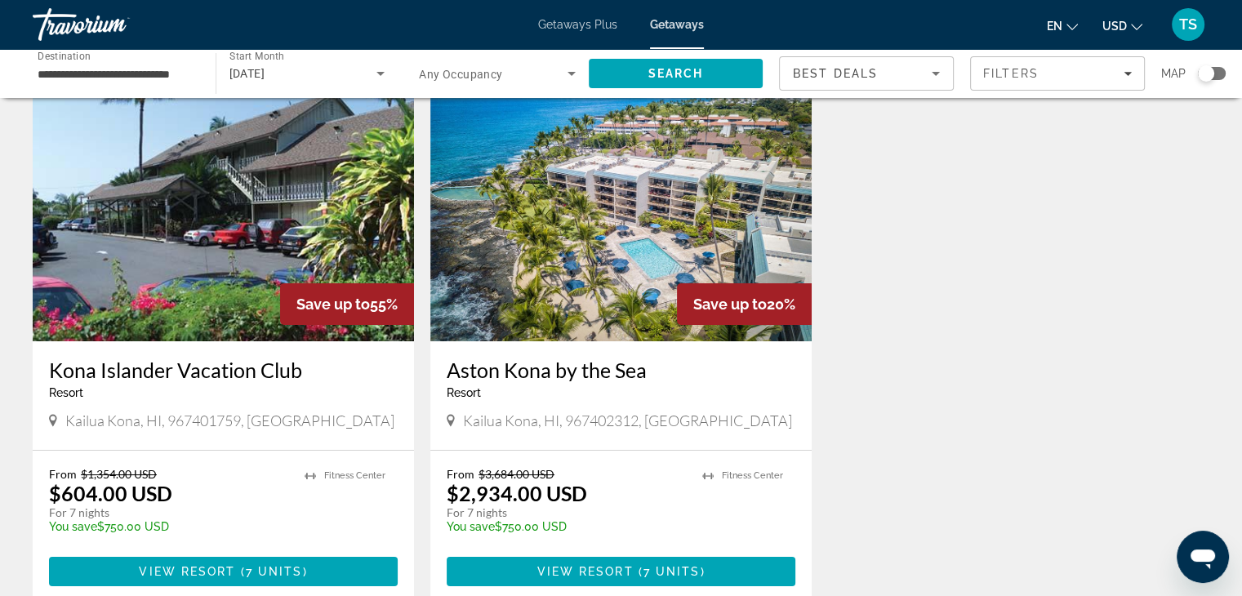
scroll to position [153, 0]
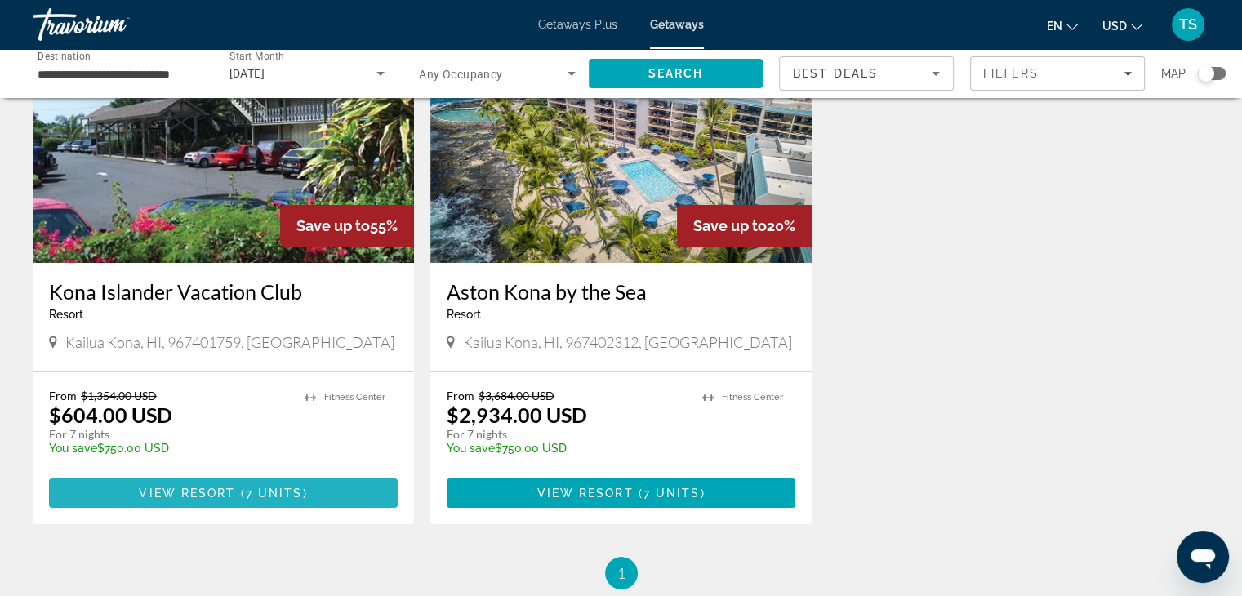
click at [151, 487] on span "View Resort" at bounding box center [187, 493] width 96 height 13
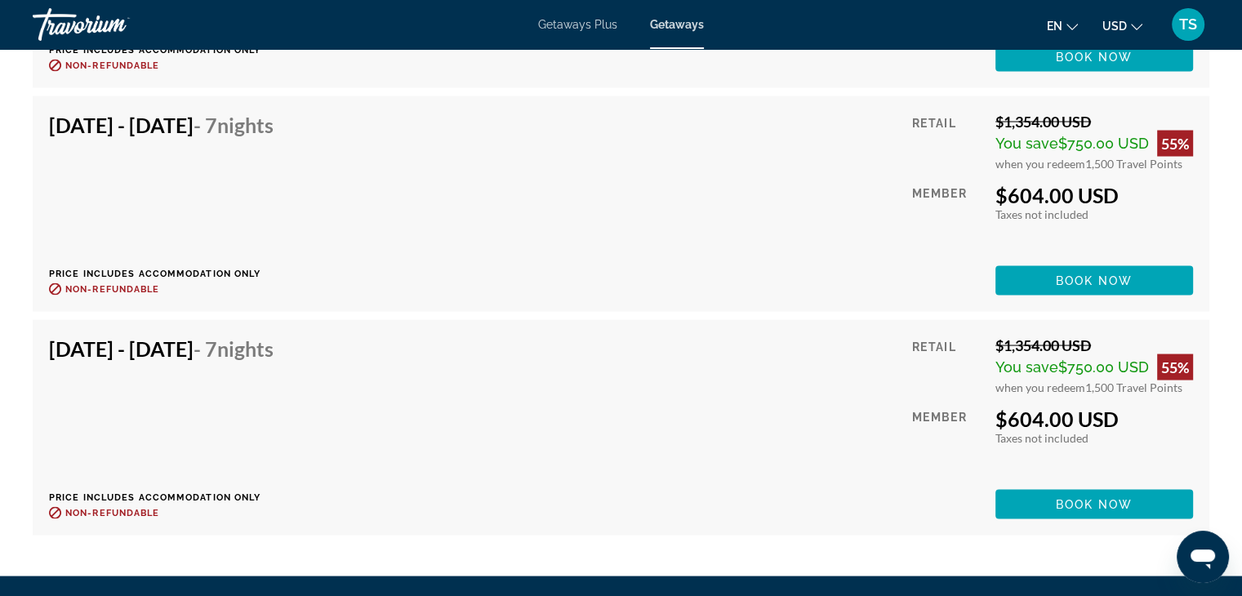
scroll to position [3089, 0]
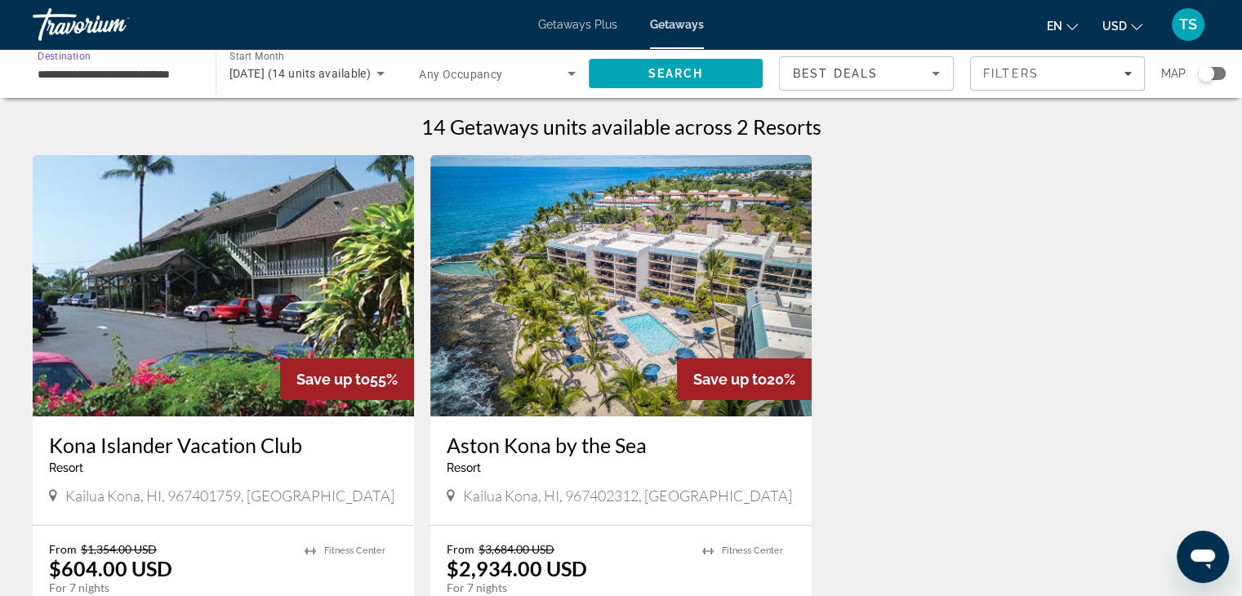
click at [61, 74] on input "**********" at bounding box center [116, 74] width 157 height 20
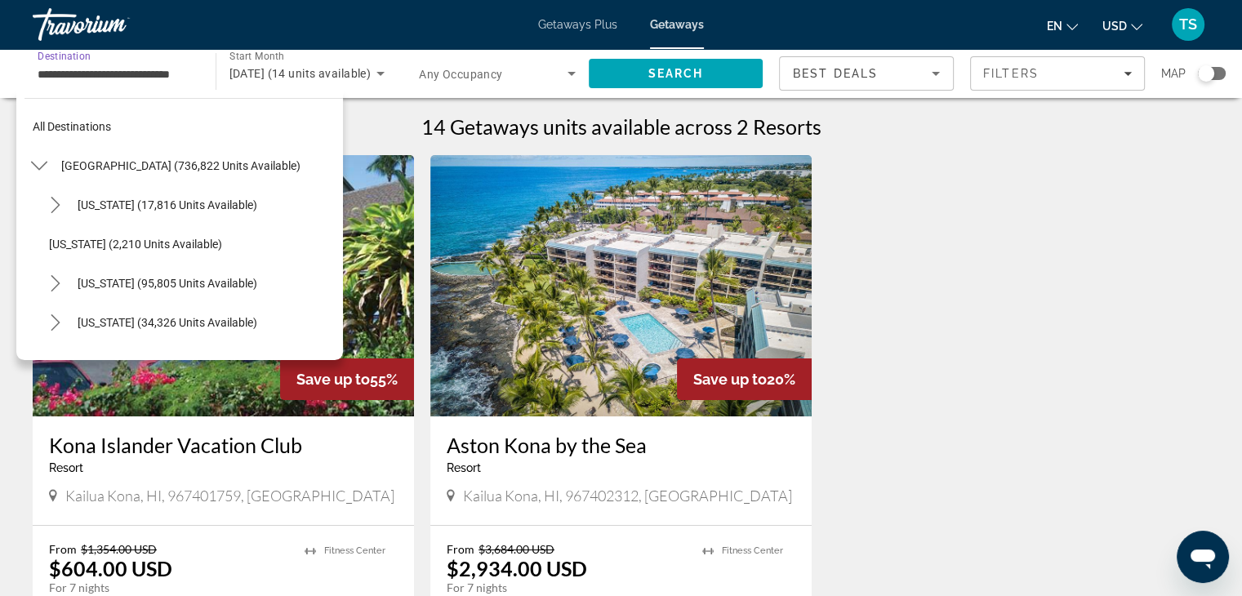
scroll to position [332, 0]
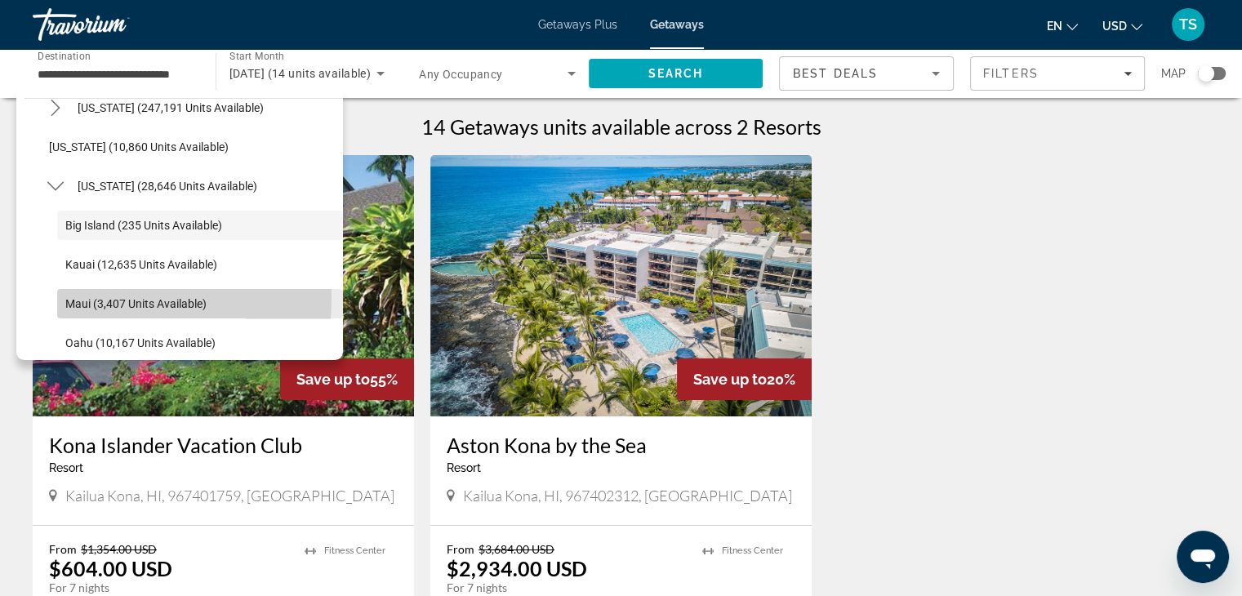
click at [81, 298] on span "Maui (3,407 units available)" at bounding box center [135, 303] width 141 height 13
type input "**********"
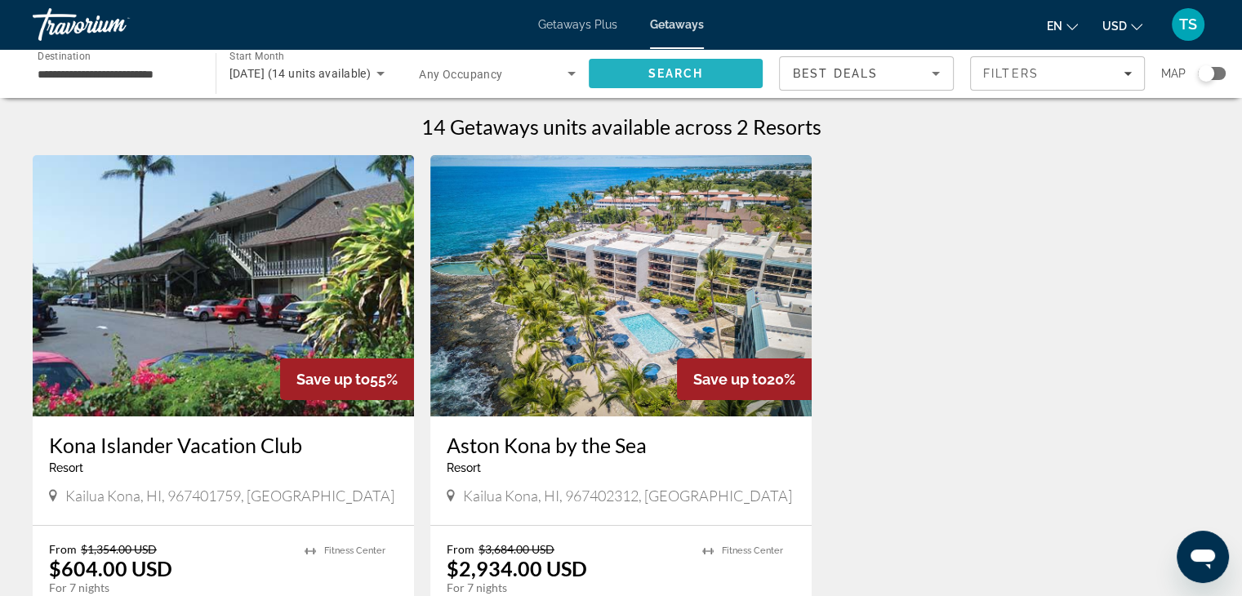
click at [662, 85] on span "Search" at bounding box center [676, 73] width 175 height 39
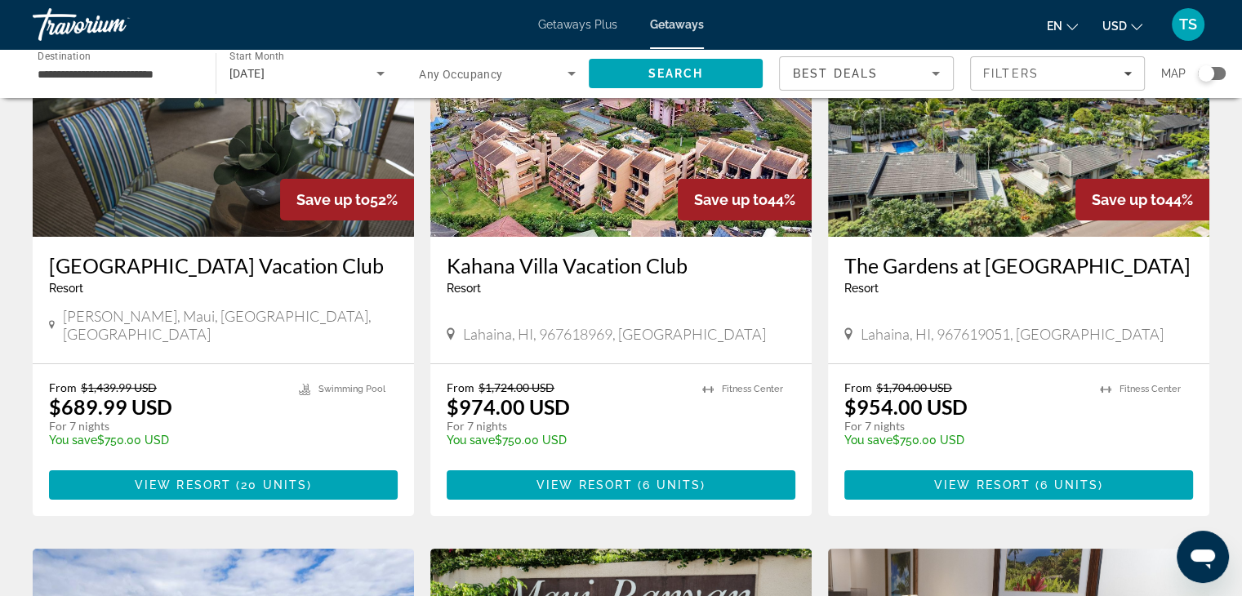
scroll to position [153, 0]
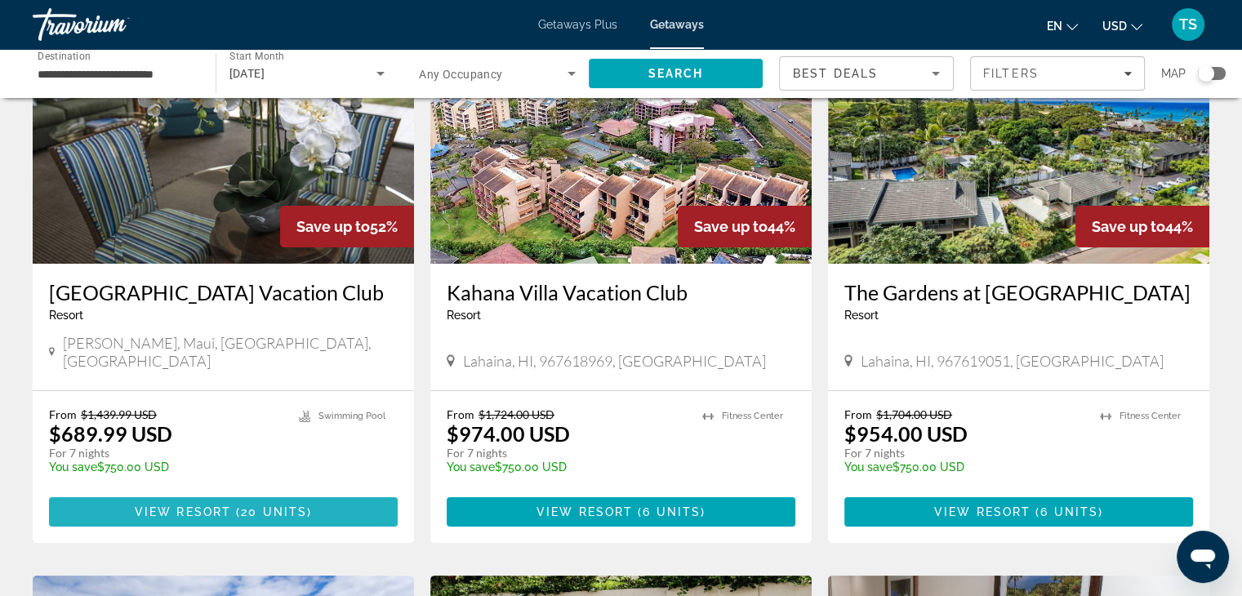
click at [184, 505] on span "View Resort" at bounding box center [183, 511] width 96 height 13
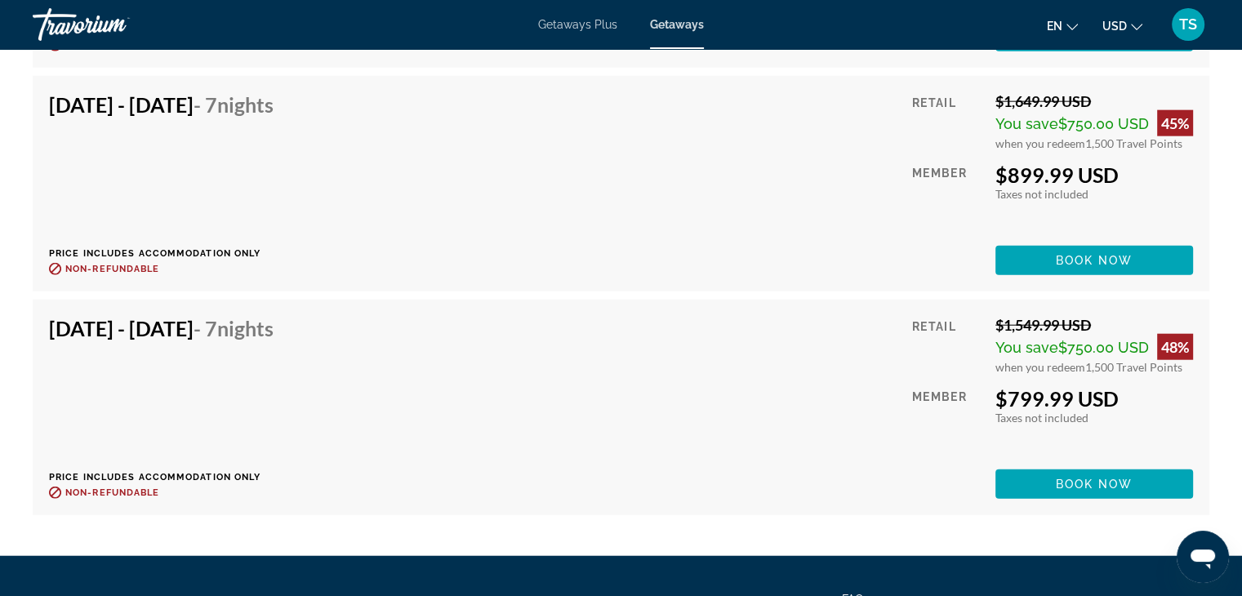
scroll to position [4104, 0]
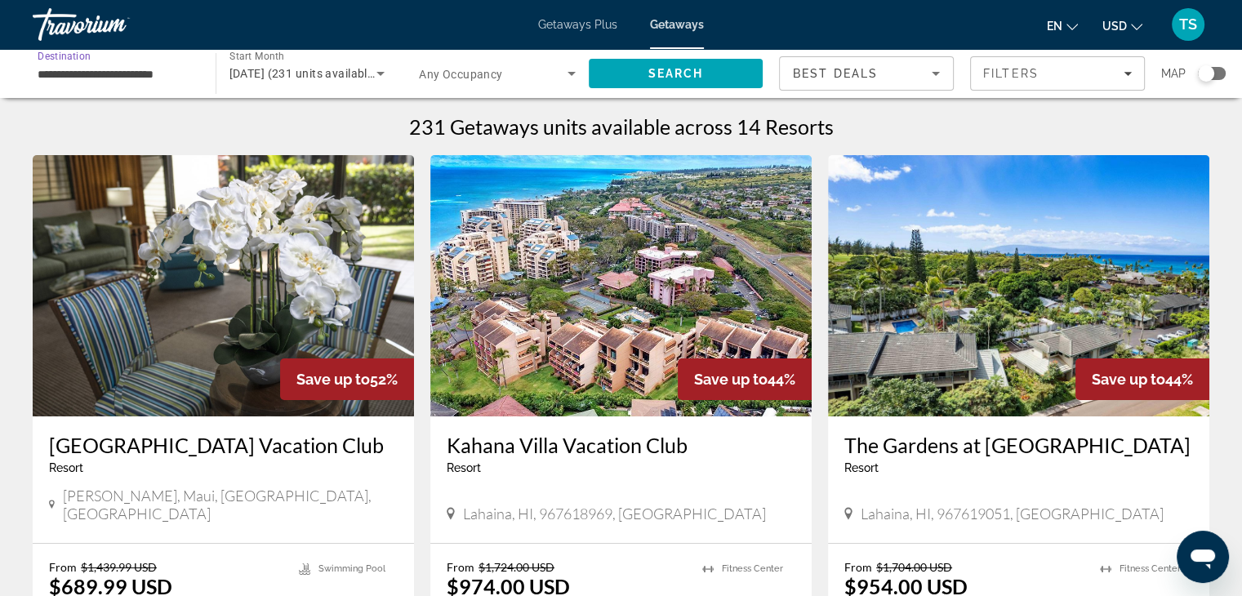
click at [54, 78] on input "**********" at bounding box center [116, 74] width 157 height 20
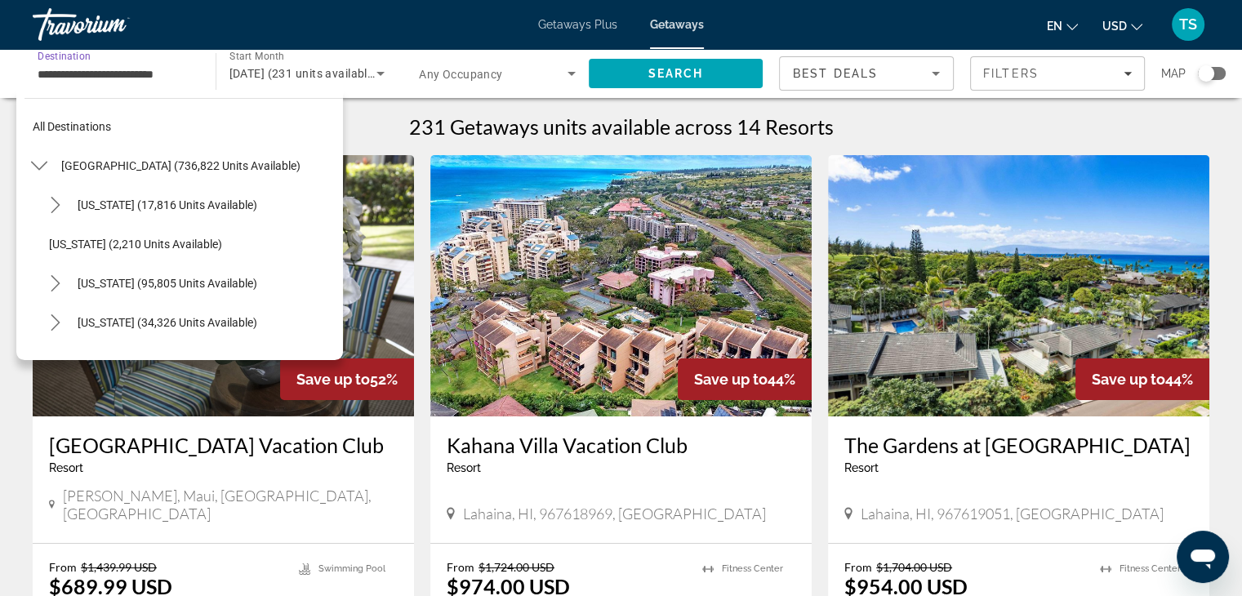
scroll to position [411, 0]
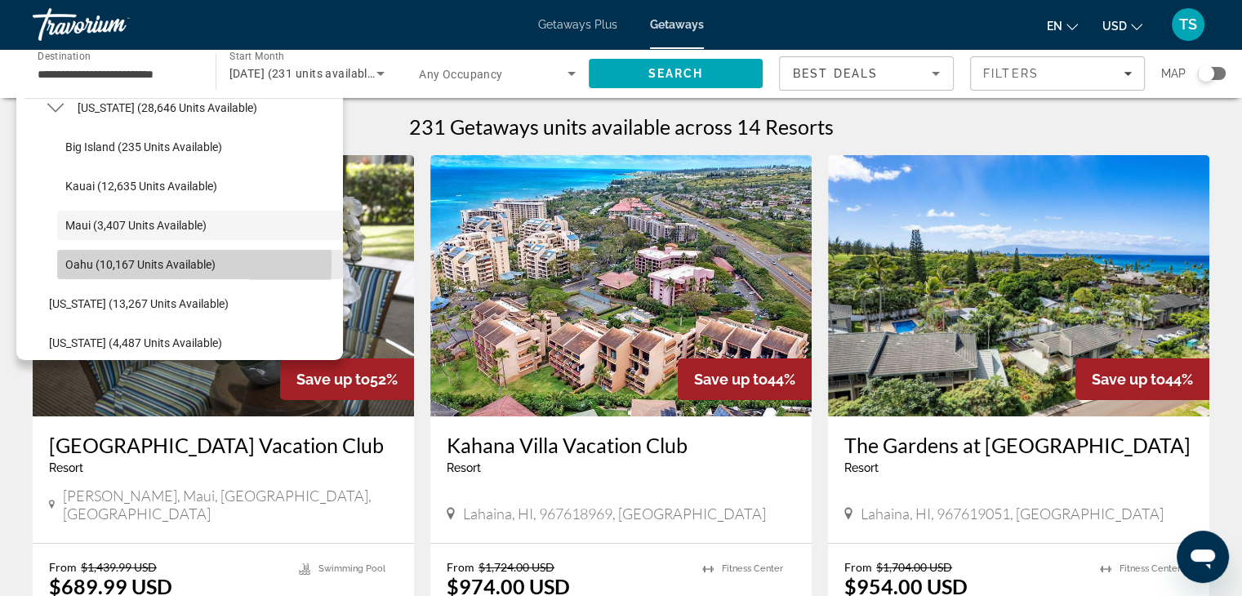
click at [82, 262] on span "Oahu (10,167 units available)" at bounding box center [140, 264] width 150 height 13
type input "**********"
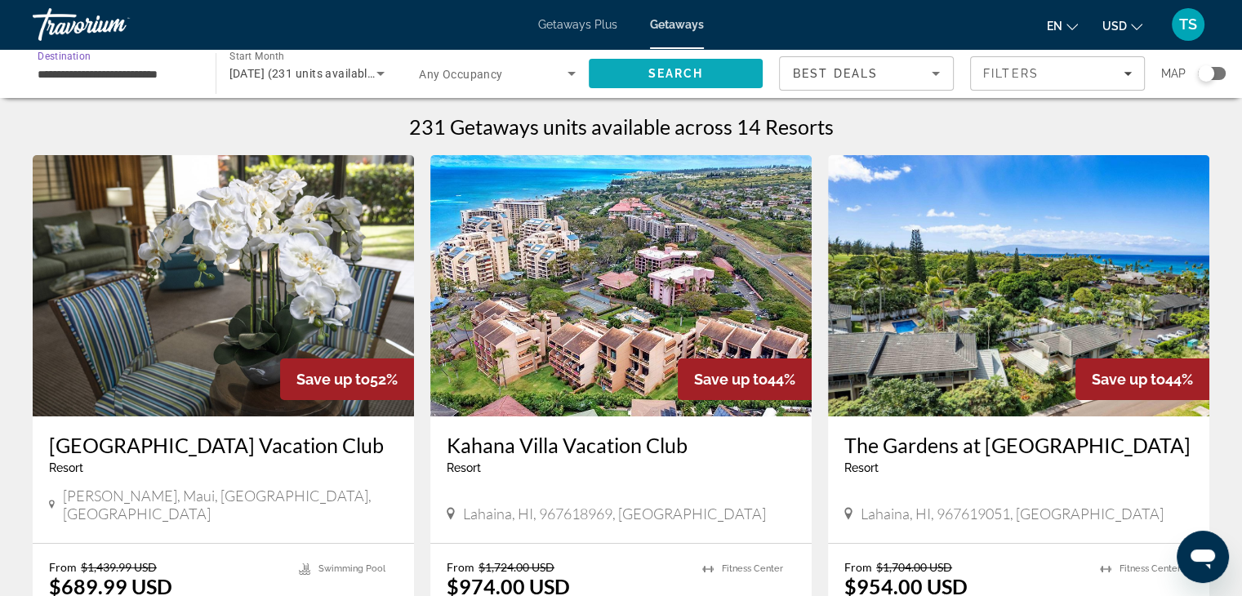
click at [642, 69] on span "Search" at bounding box center [676, 73] width 175 height 39
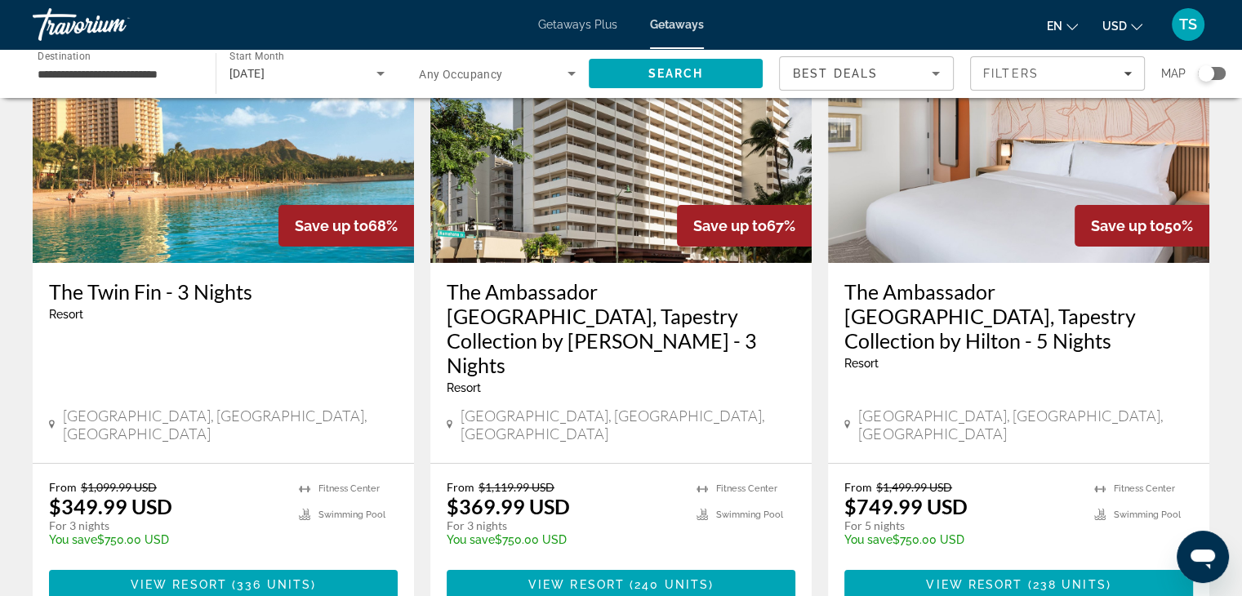
scroll to position [167, 0]
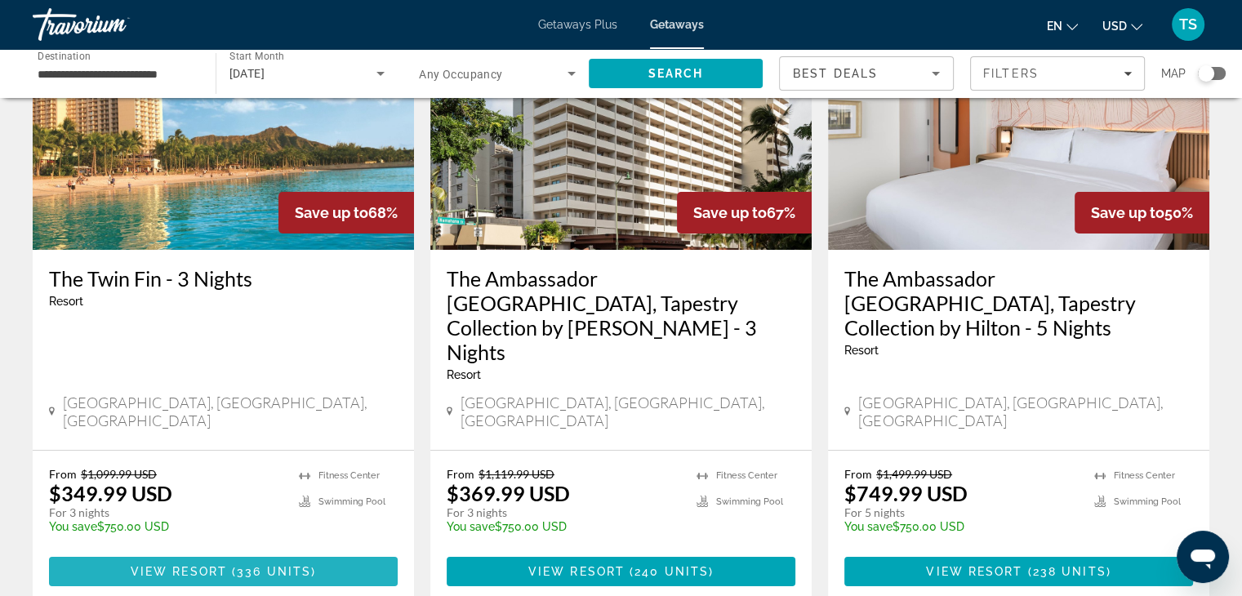
click at [123, 552] on span "Main content" at bounding box center [223, 571] width 349 height 39
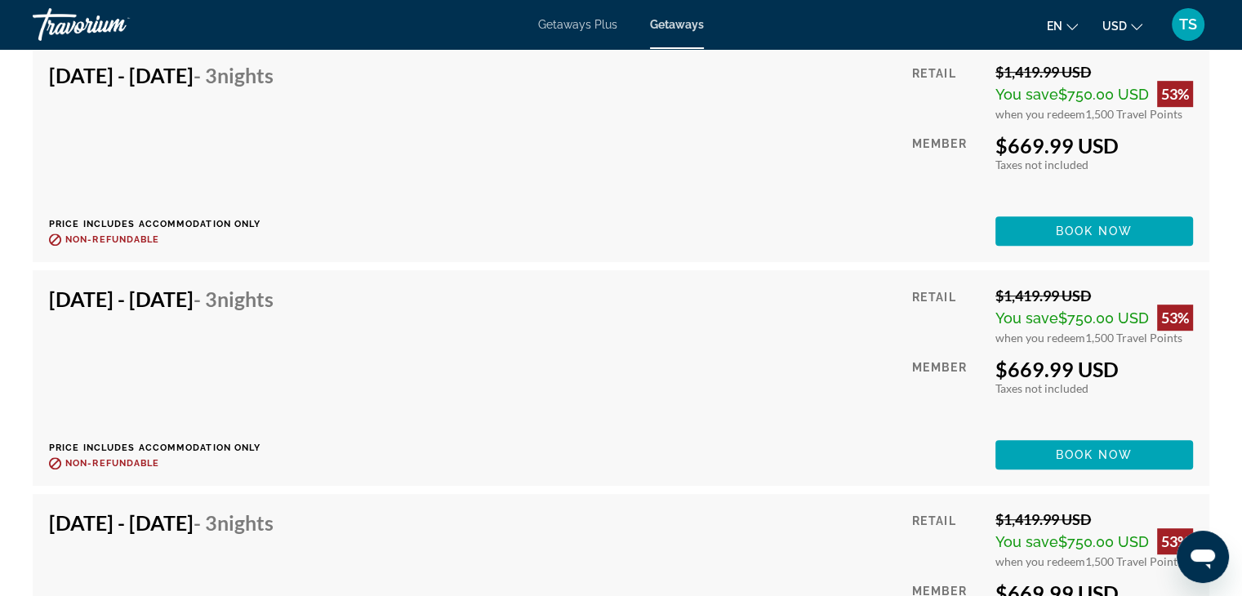
scroll to position [19503, 0]
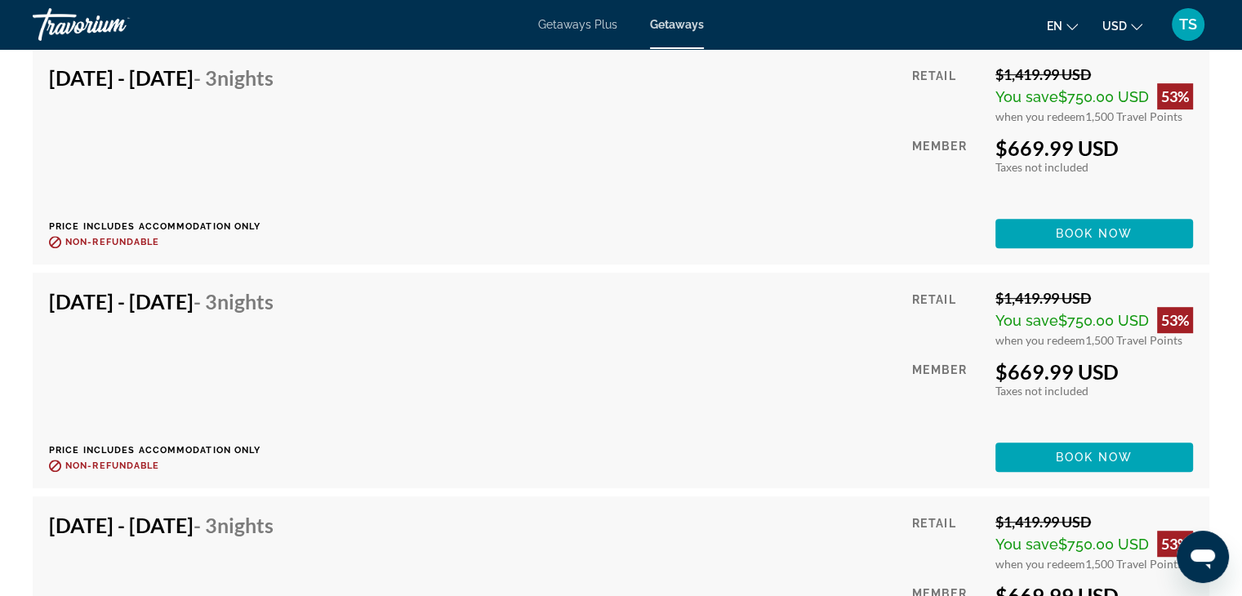
drag, startPoint x: 502, startPoint y: 193, endPoint x: 411, endPoint y: 138, distance: 106.3
click at [411, 138] on div "[DATE] - [DATE] - 3 Nights Price includes accommodation only Refundable until :…" at bounding box center [621, 156] width 1144 height 183
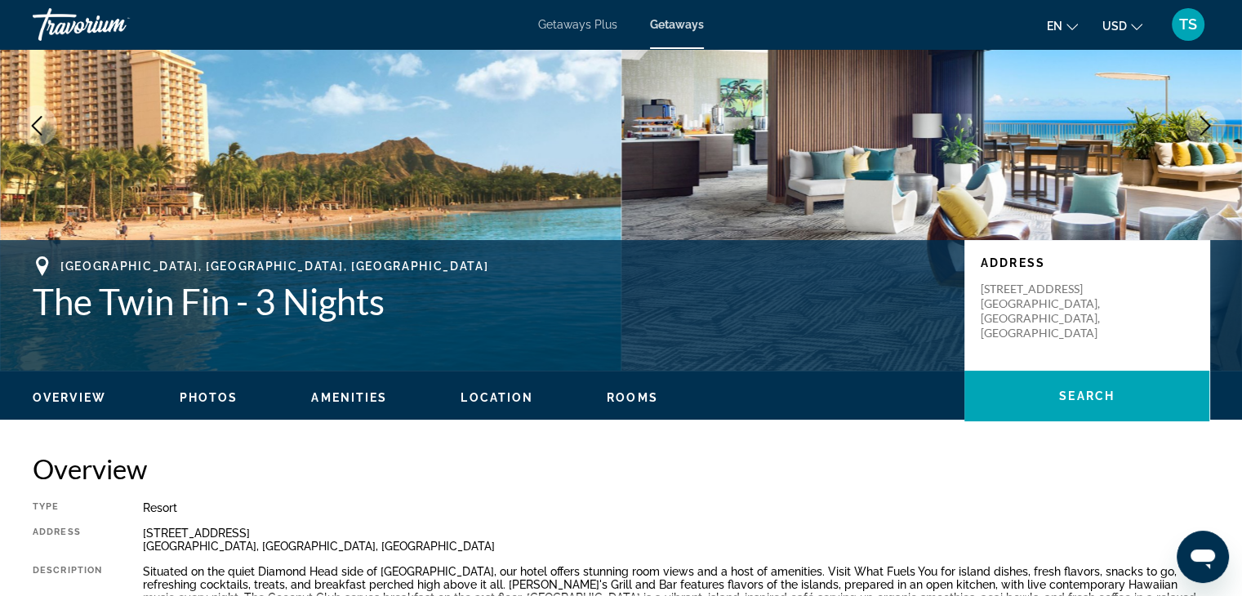
scroll to position [0, 0]
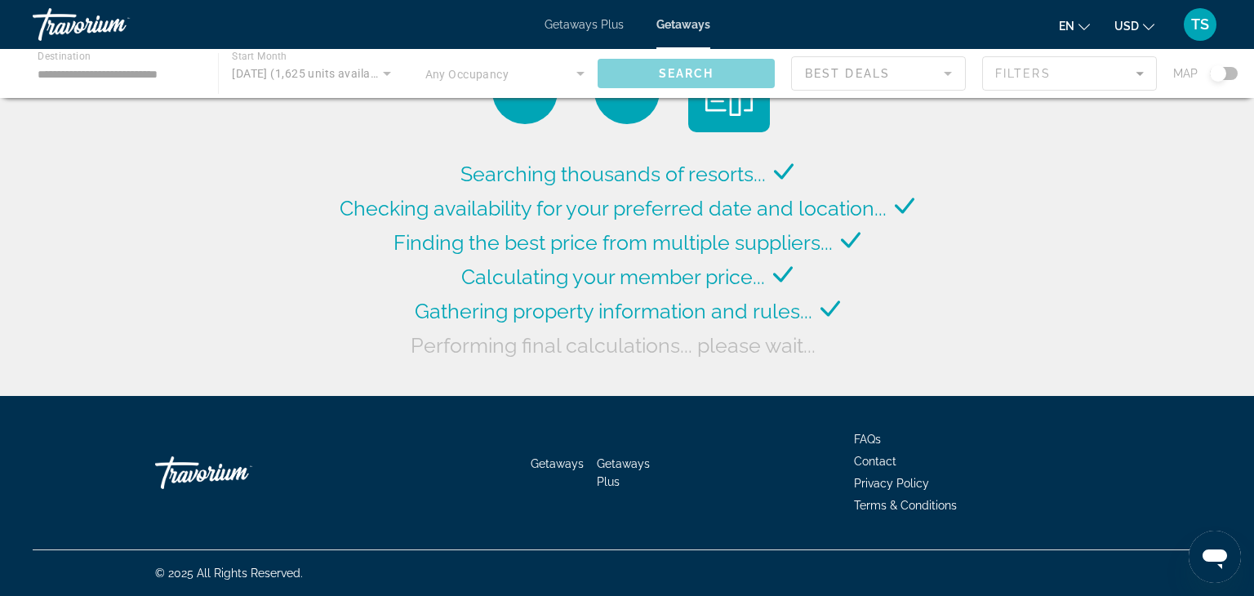
click at [1138, 73] on div "Main content" at bounding box center [627, 73] width 1254 height 49
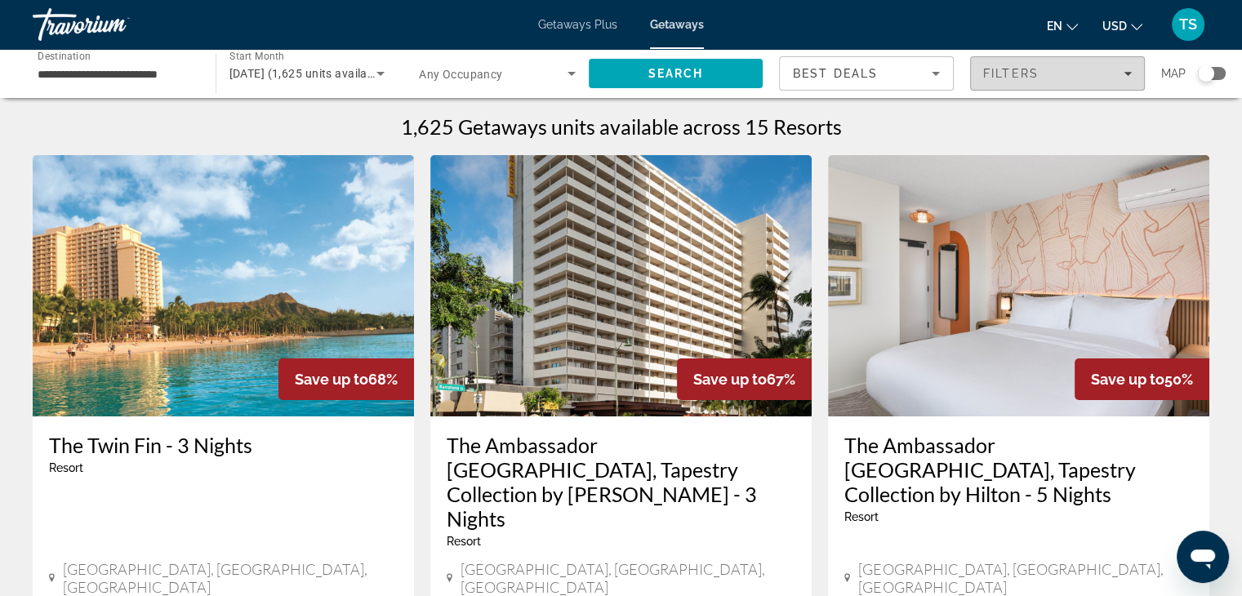
click at [1127, 71] on icon "Filters" at bounding box center [1127, 73] width 8 height 8
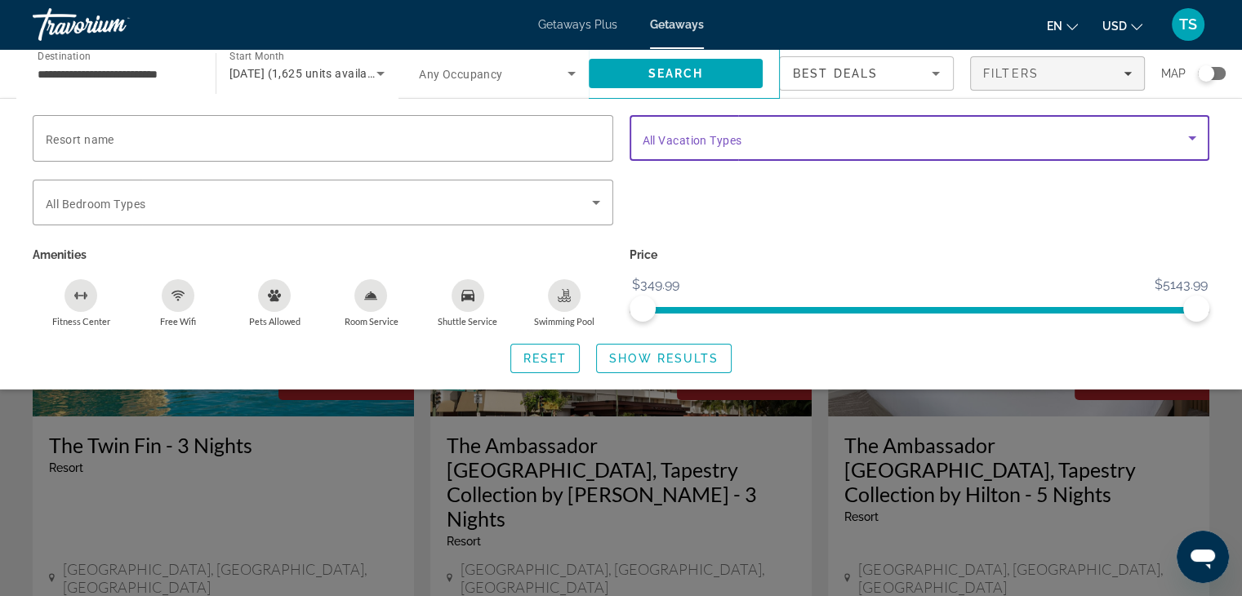
click at [1194, 135] on icon "Search widget" at bounding box center [1192, 138] width 20 height 20
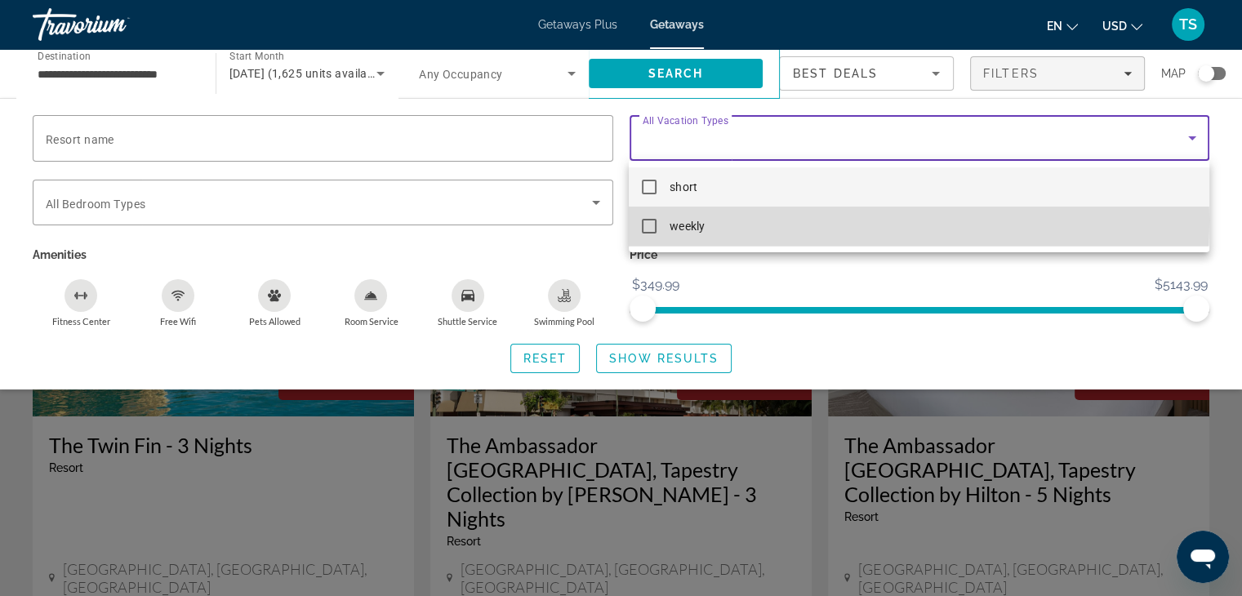
click at [650, 220] on mat-pseudo-checkbox at bounding box center [649, 226] width 15 height 15
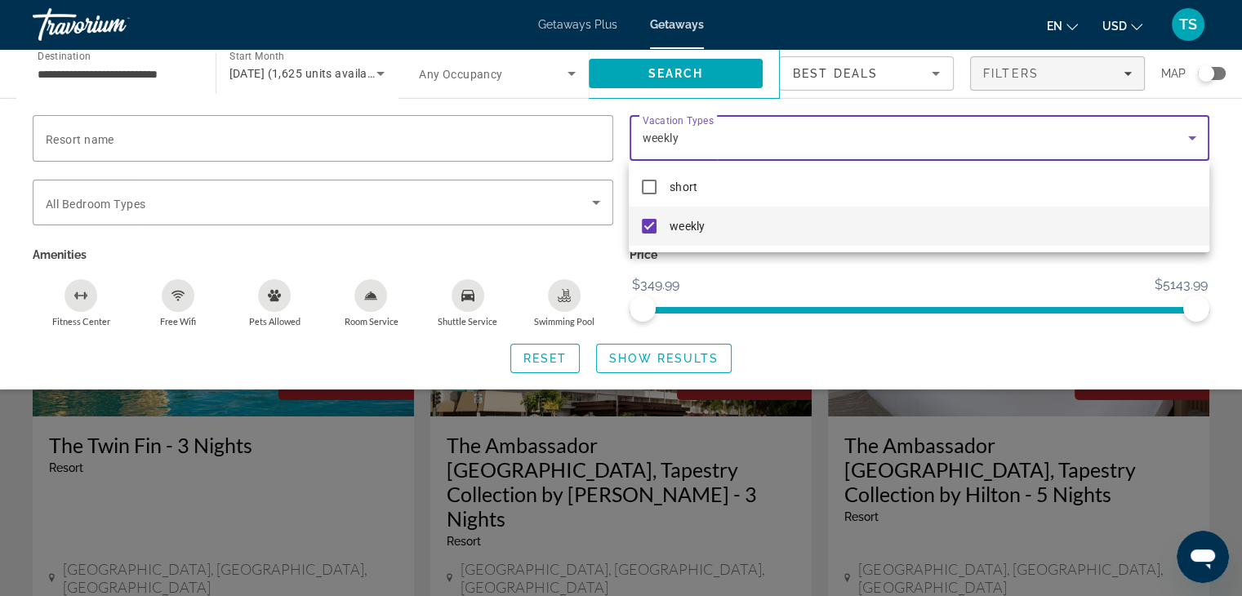
click at [714, 73] on div at bounding box center [621, 298] width 1242 height 596
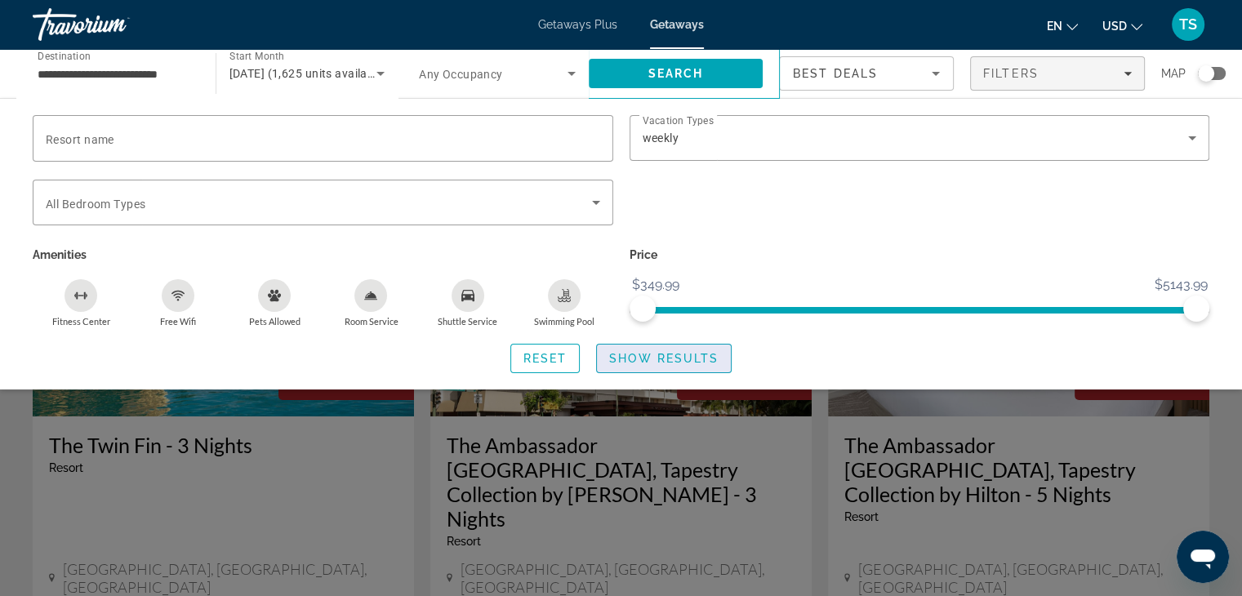
click at [651, 357] on span "Show Results" at bounding box center [663, 358] width 109 height 13
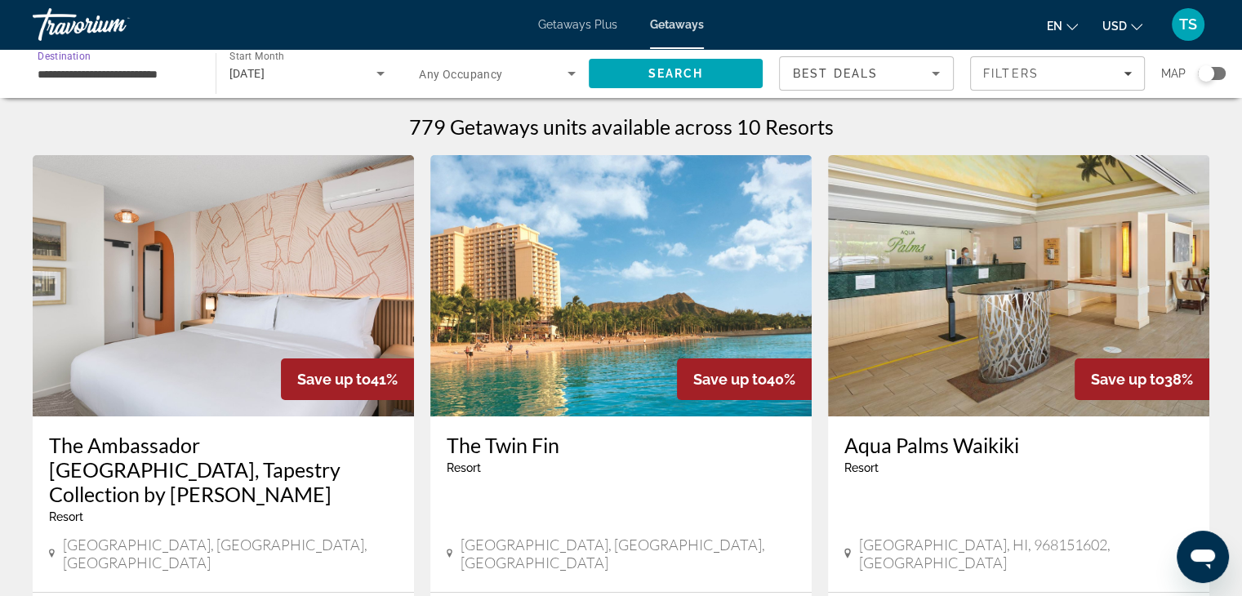
click at [58, 73] on input "**********" at bounding box center [116, 74] width 157 height 20
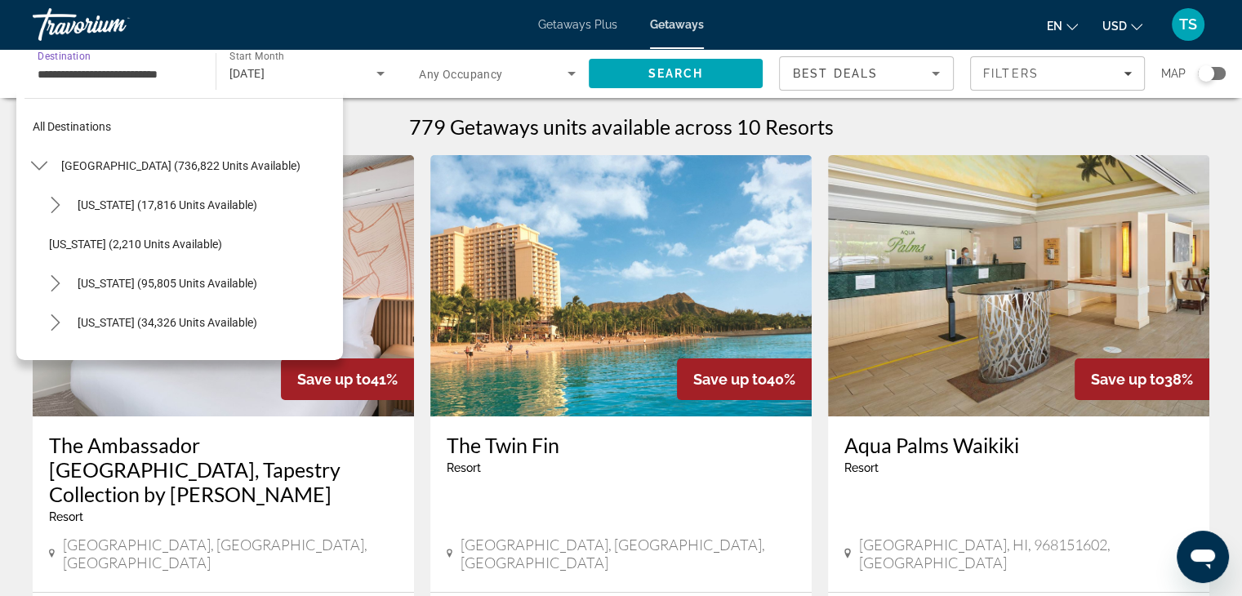
scroll to position [450, 0]
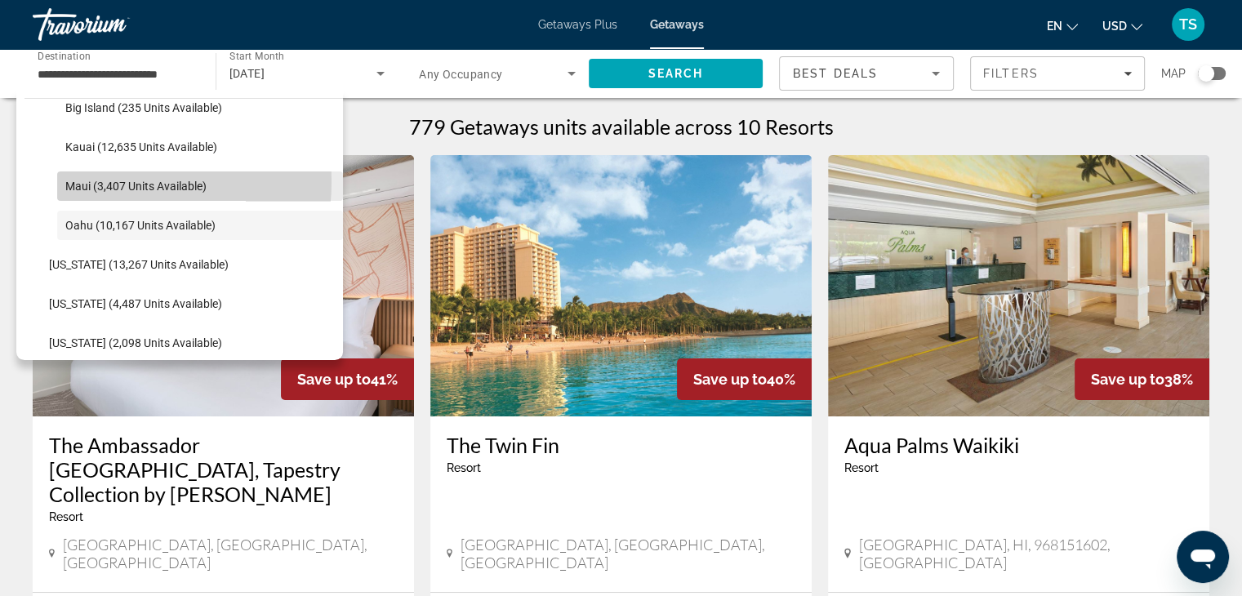
click at [81, 180] on span "Maui (3,407 units available)" at bounding box center [135, 186] width 141 height 13
type input "**********"
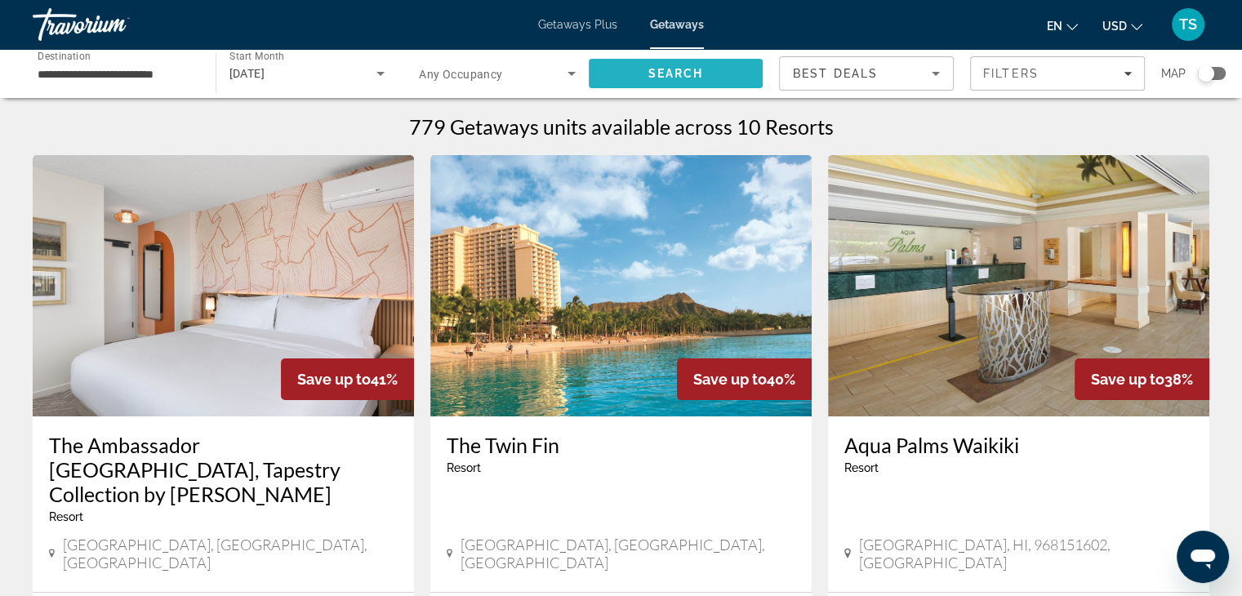
click at [663, 65] on span "Search" at bounding box center [676, 73] width 175 height 39
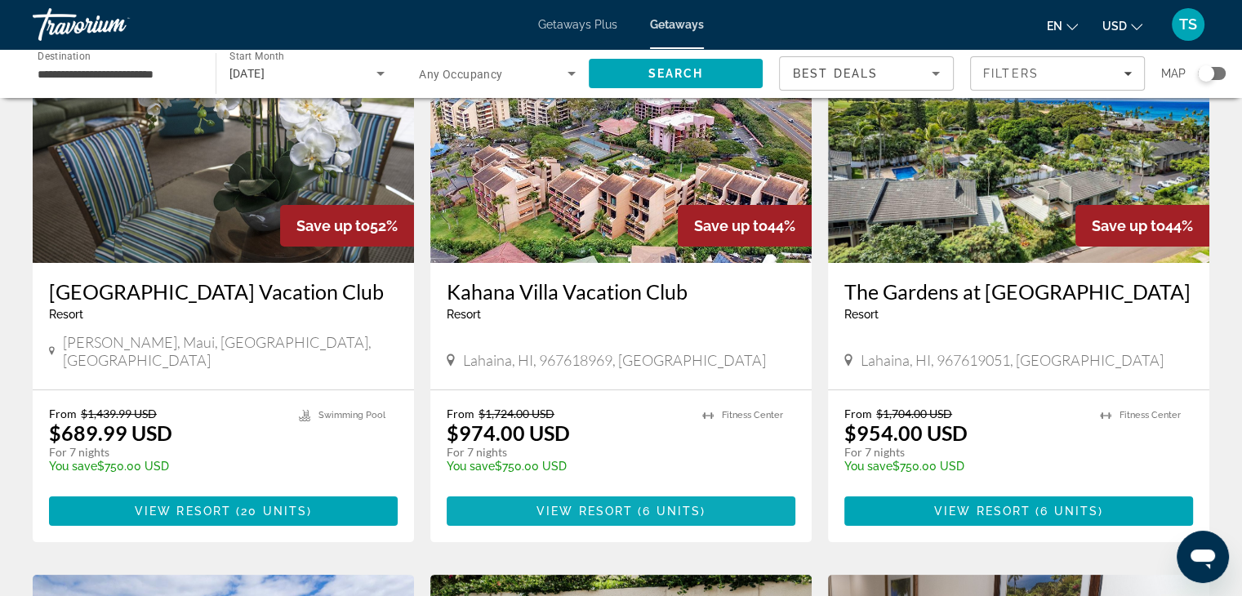
scroll to position [153, 0]
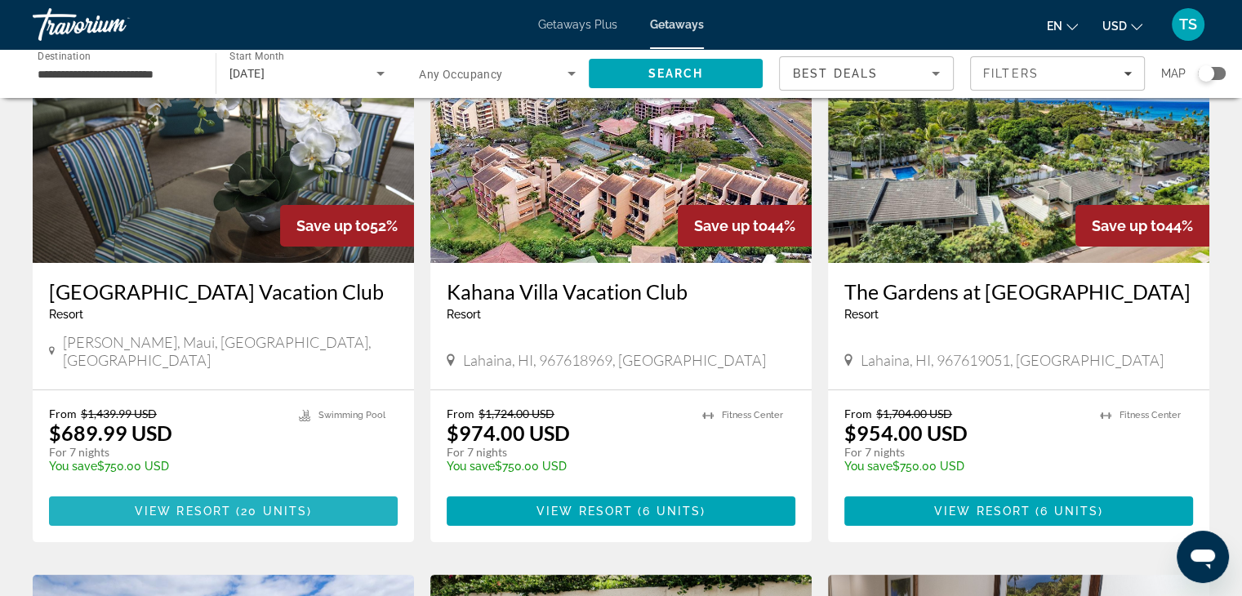
click at [265, 505] on span "20 units" at bounding box center [274, 511] width 66 height 13
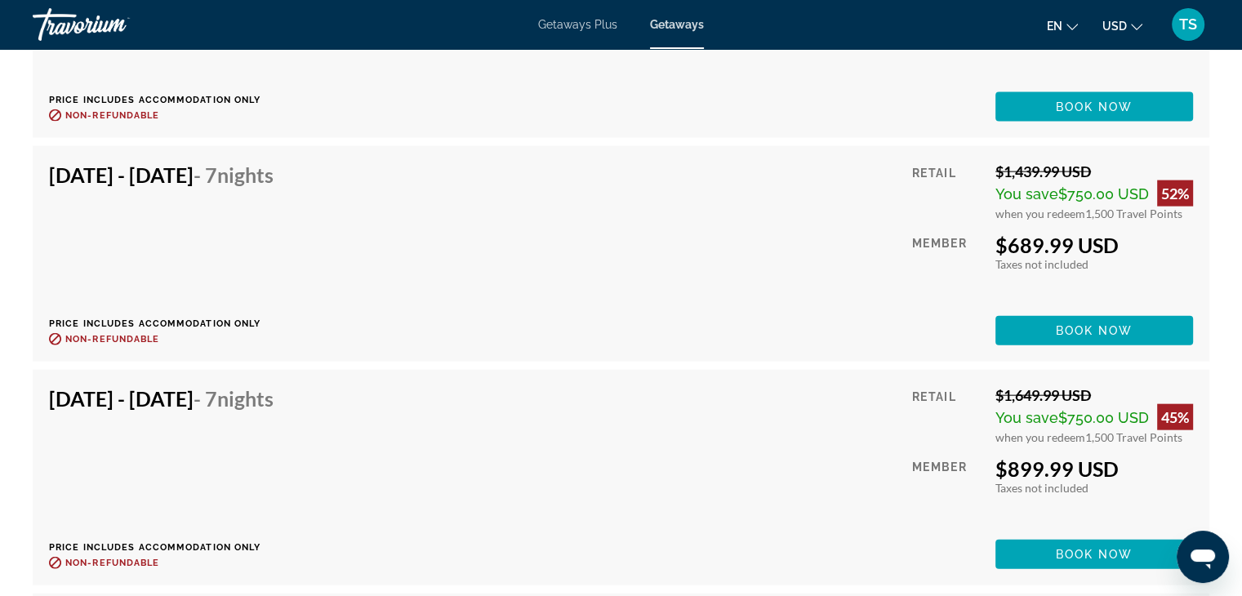
scroll to position [3654, 0]
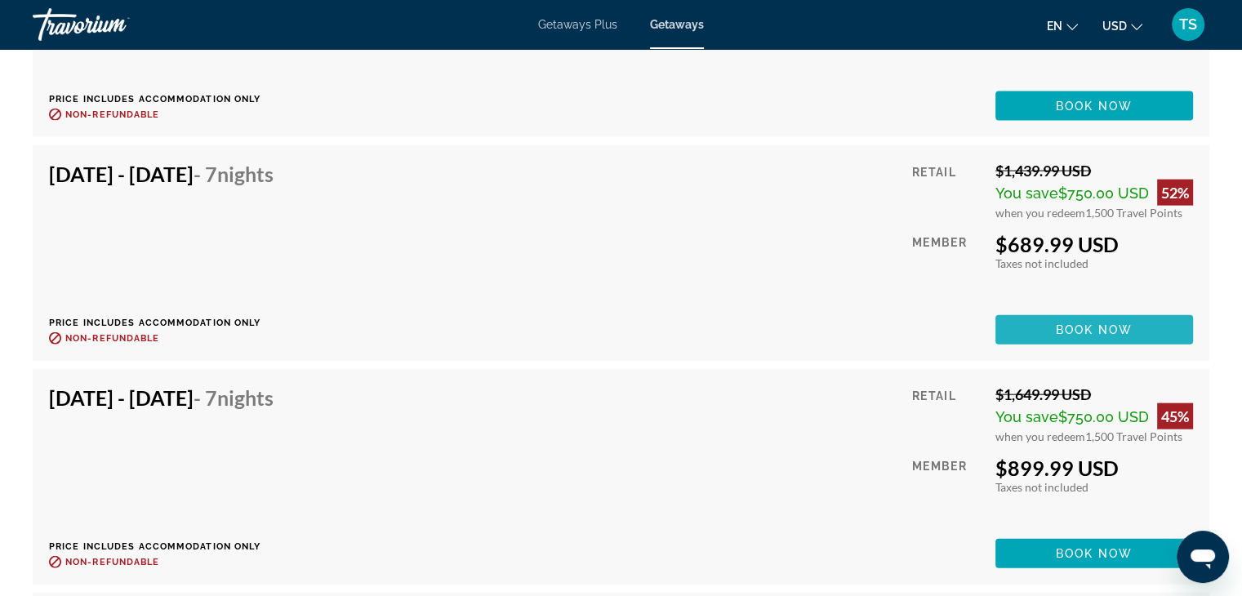
click at [1047, 322] on span "Main content" at bounding box center [1094, 329] width 198 height 39
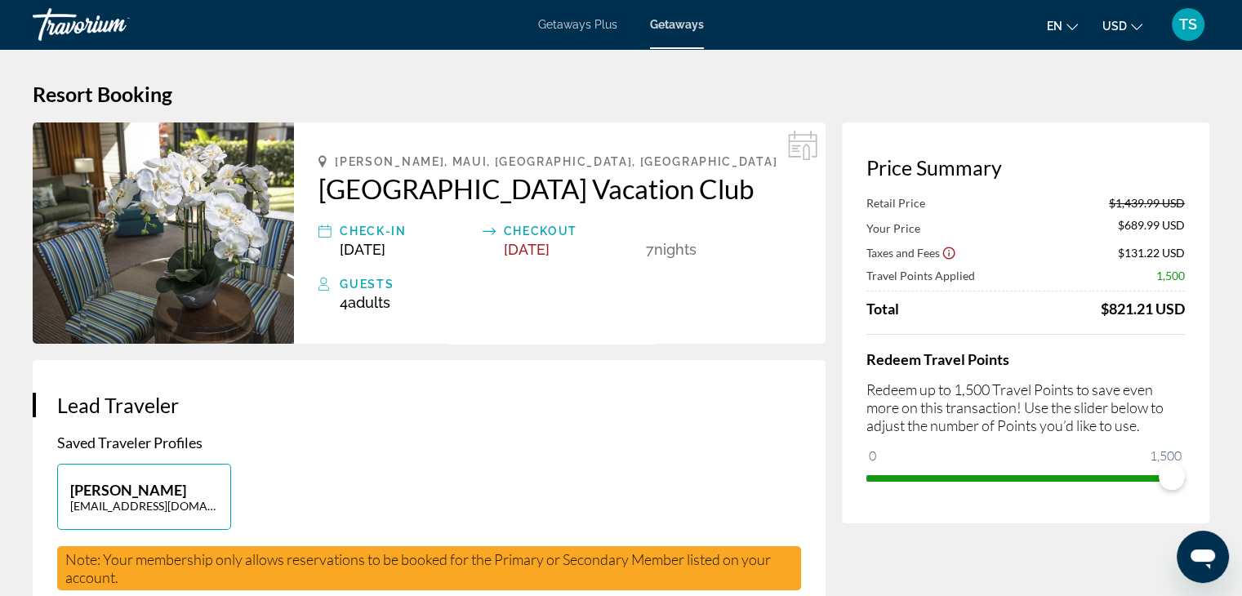
click at [1152, 475] on span "ngx-slider" at bounding box center [1018, 478] width 305 height 7
drag, startPoint x: 1127, startPoint y: 480, endPoint x: 1159, endPoint y: 460, distance: 38.5
click at [1159, 475] on ngx-slider "0 1,500 1,270" at bounding box center [1025, 476] width 318 height 3
drag, startPoint x: 1123, startPoint y: 473, endPoint x: 1192, endPoint y: 469, distance: 69.5
click at [1192, 469] on div "Price Summary Retail Price $1,439.99 USD Your Price $804.99 USD Taxes and Fees …" at bounding box center [1025, 322] width 367 height 401
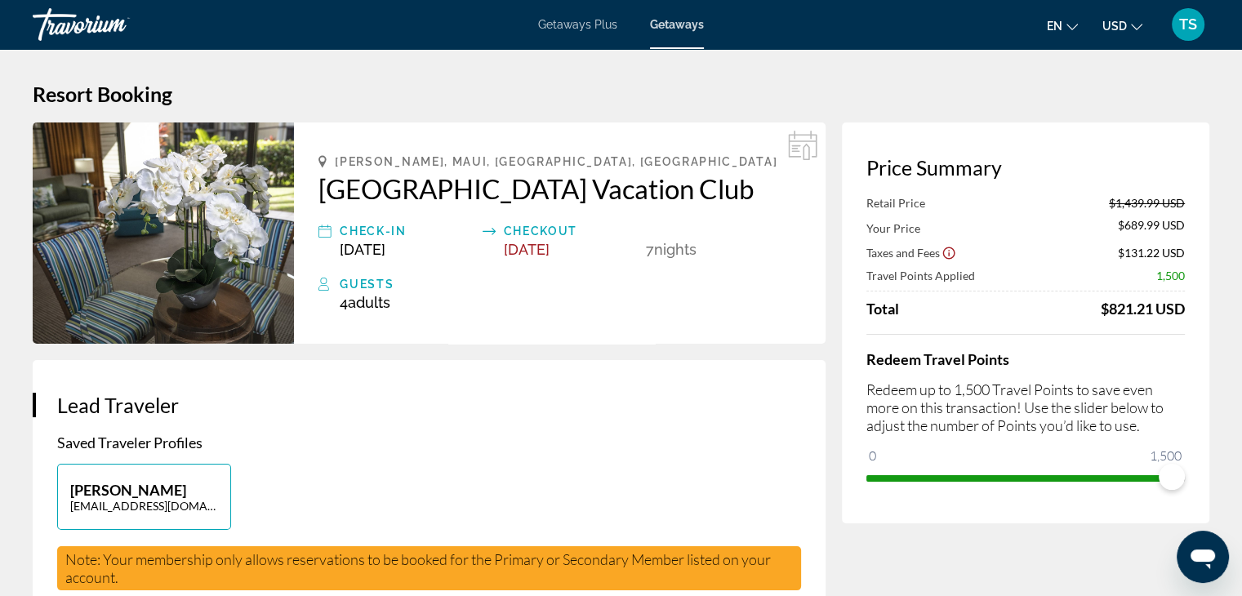
click at [689, 20] on span "Getaways" at bounding box center [677, 24] width 54 height 13
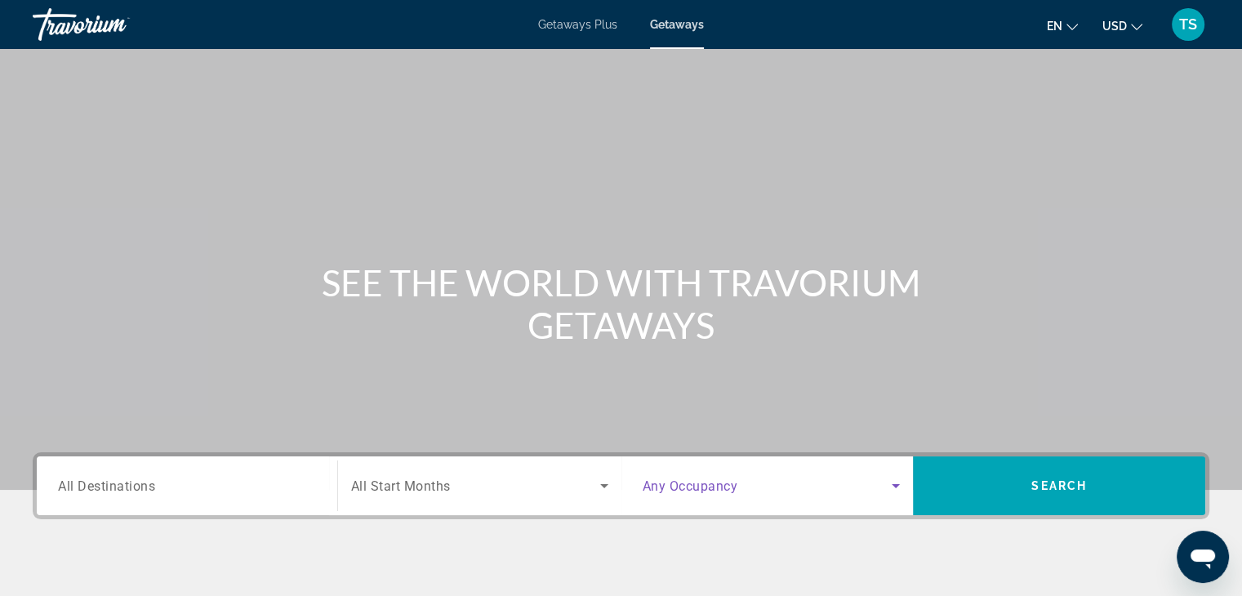
click at [898, 484] on icon "Search widget" at bounding box center [895, 486] width 8 height 4
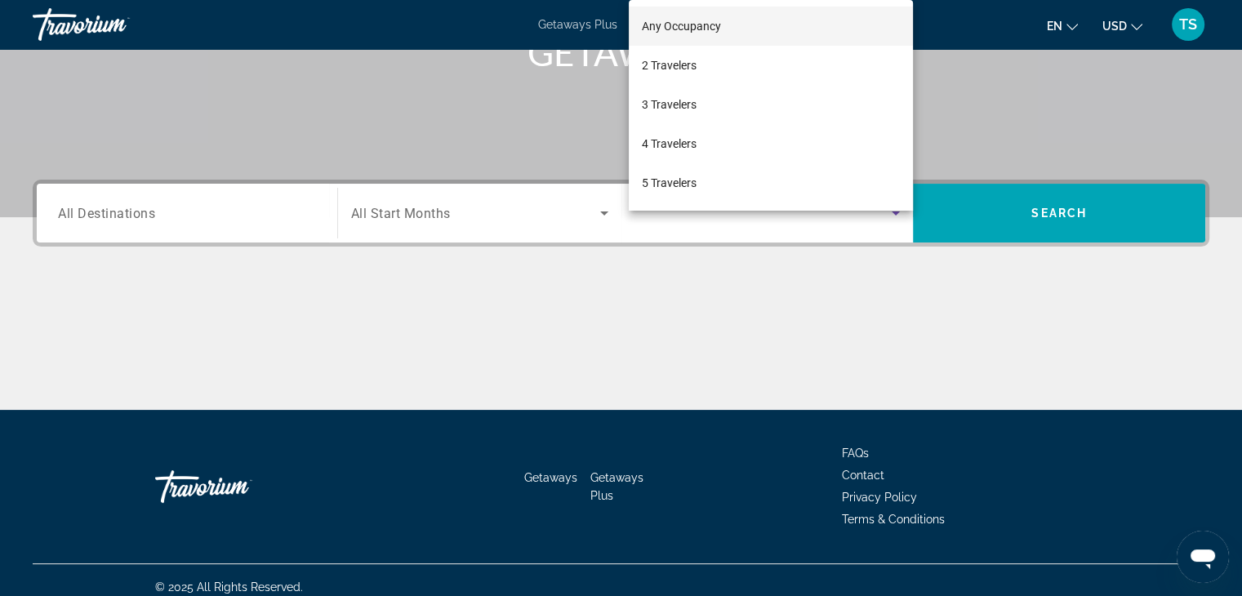
scroll to position [287, 0]
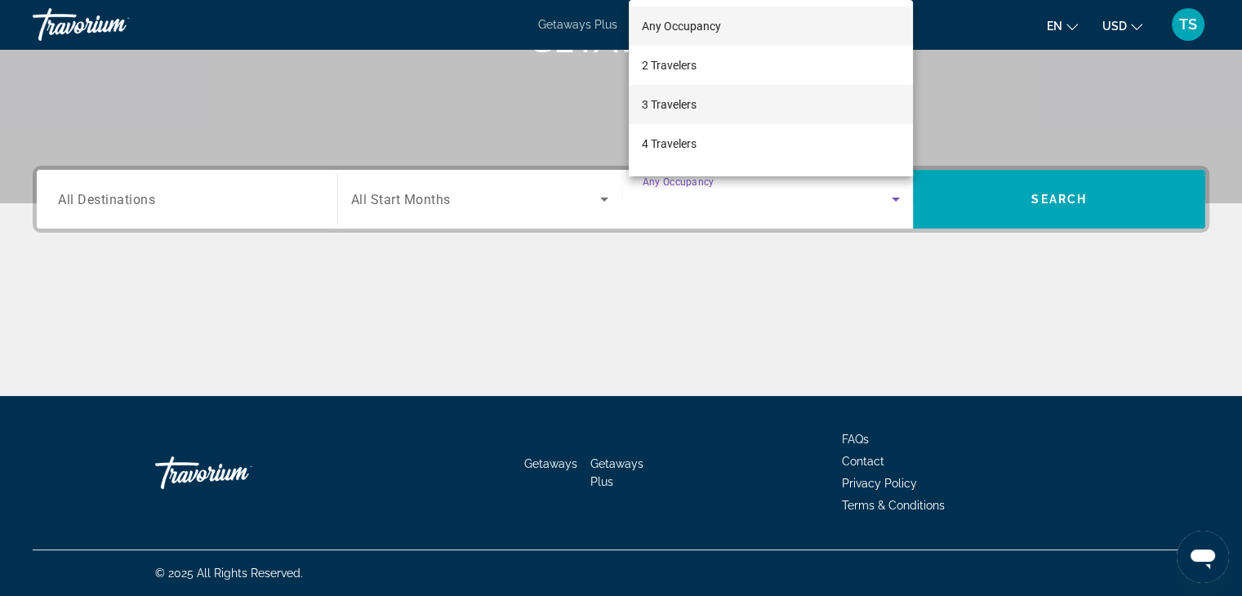
click at [691, 98] on span "3 Travelers" at bounding box center [669, 105] width 55 height 20
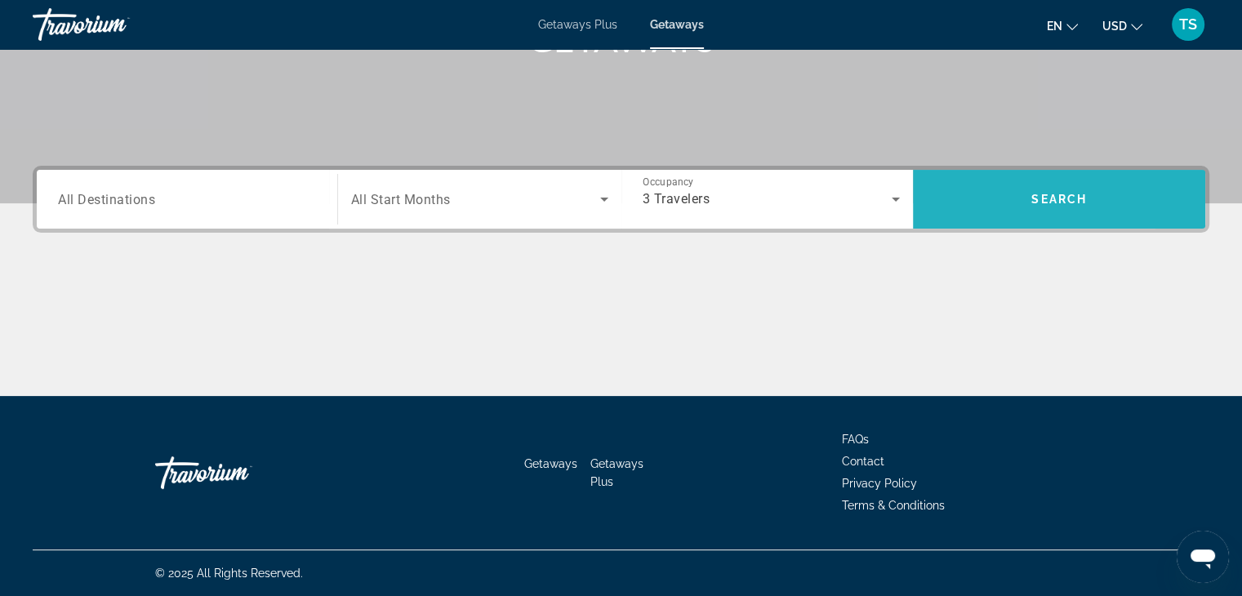
click at [973, 198] on span "Search" at bounding box center [1059, 199] width 292 height 39
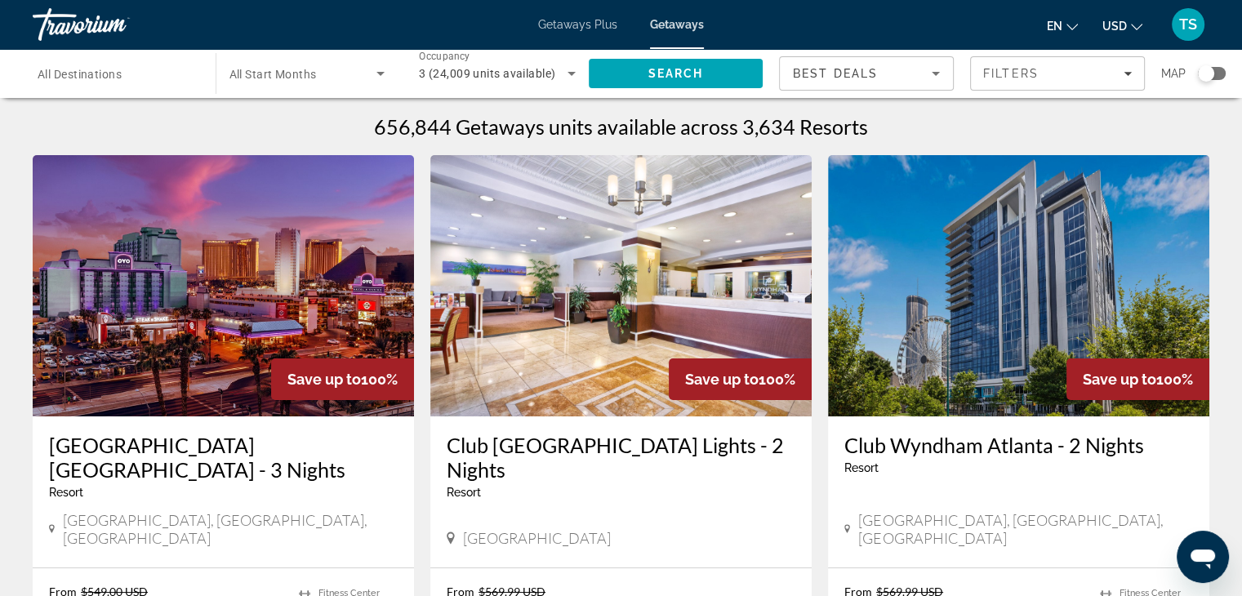
click at [101, 75] on span "All Destinations" at bounding box center [80, 74] width 84 height 13
click at [101, 75] on input "Destination All Destinations" at bounding box center [116, 74] width 157 height 20
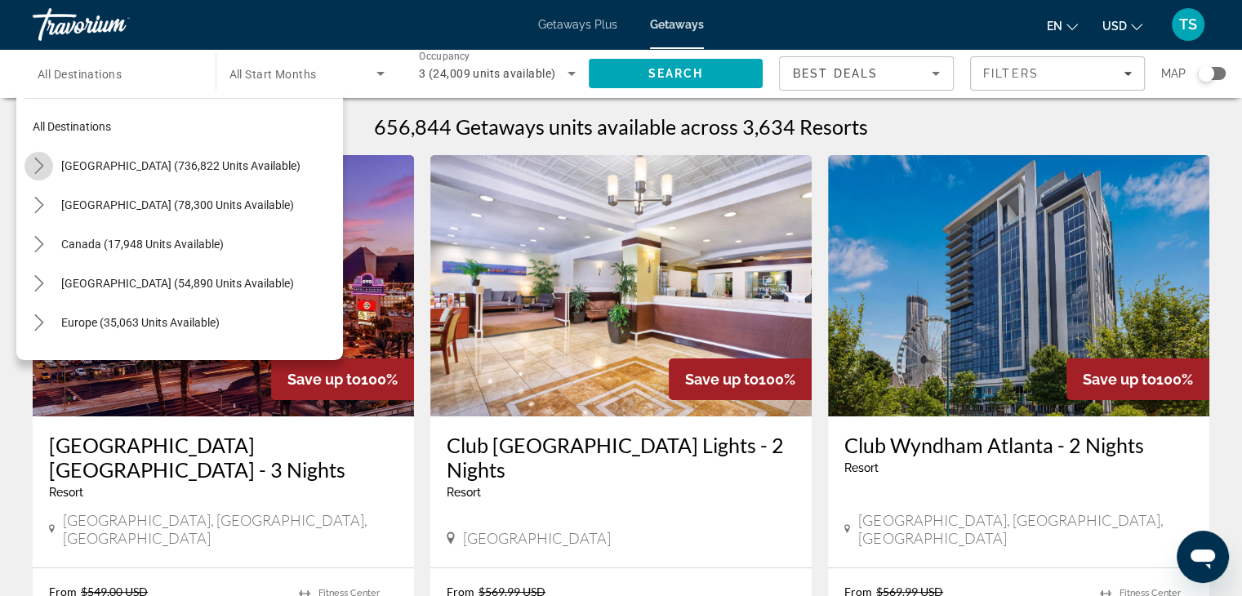
click at [36, 159] on icon "Toggle United States (736,822 units available) submenu" at bounding box center [38, 166] width 9 height 16
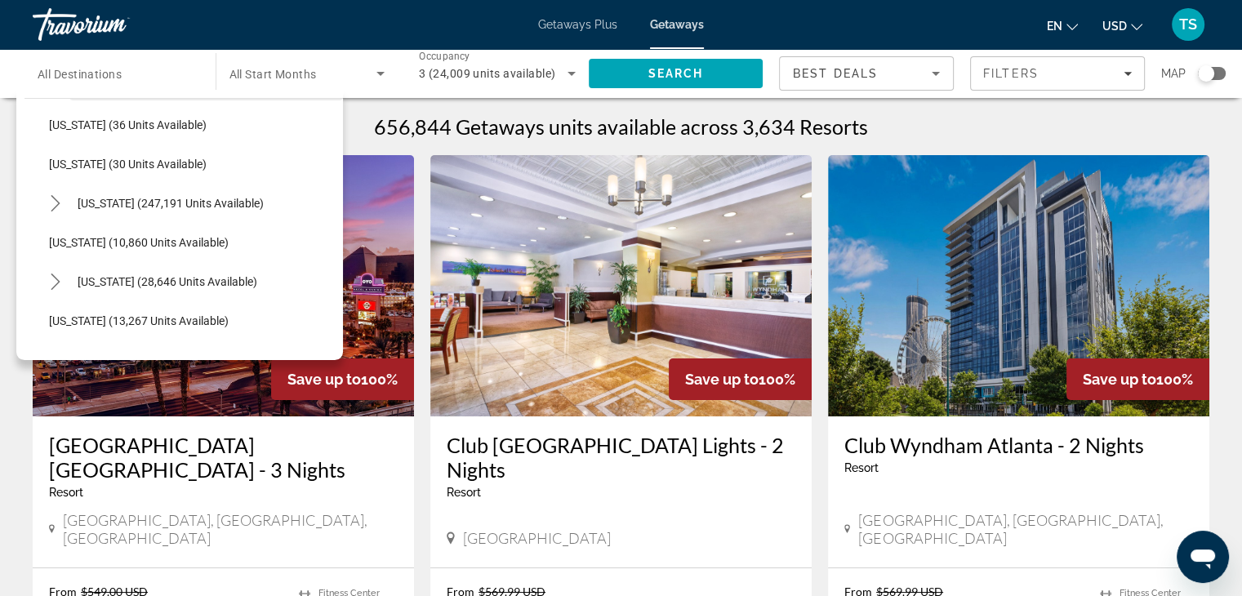
scroll to position [245, 0]
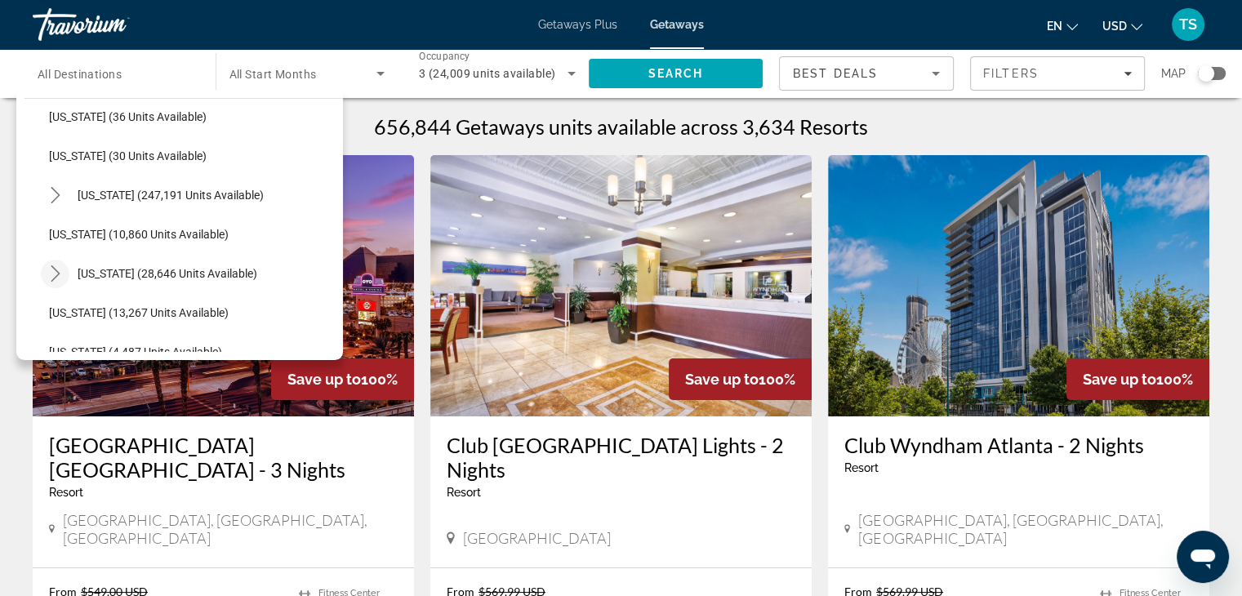
click at [56, 267] on icon "Toggle Hawaii (28,646 units available) submenu" at bounding box center [55, 273] width 16 height 16
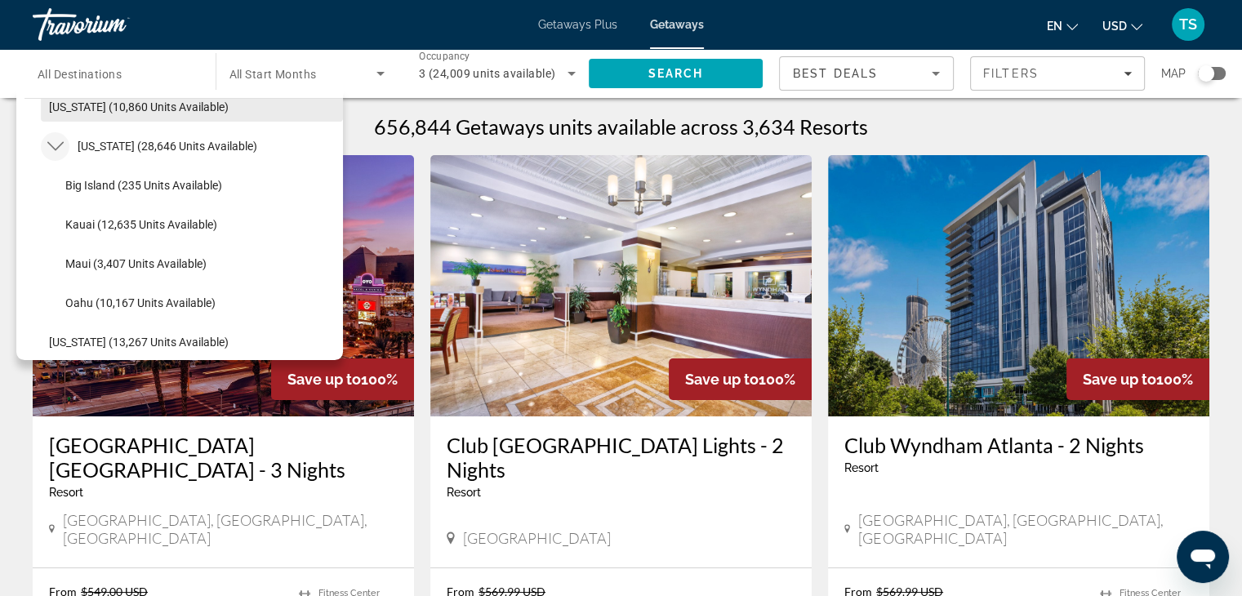
scroll to position [372, 0]
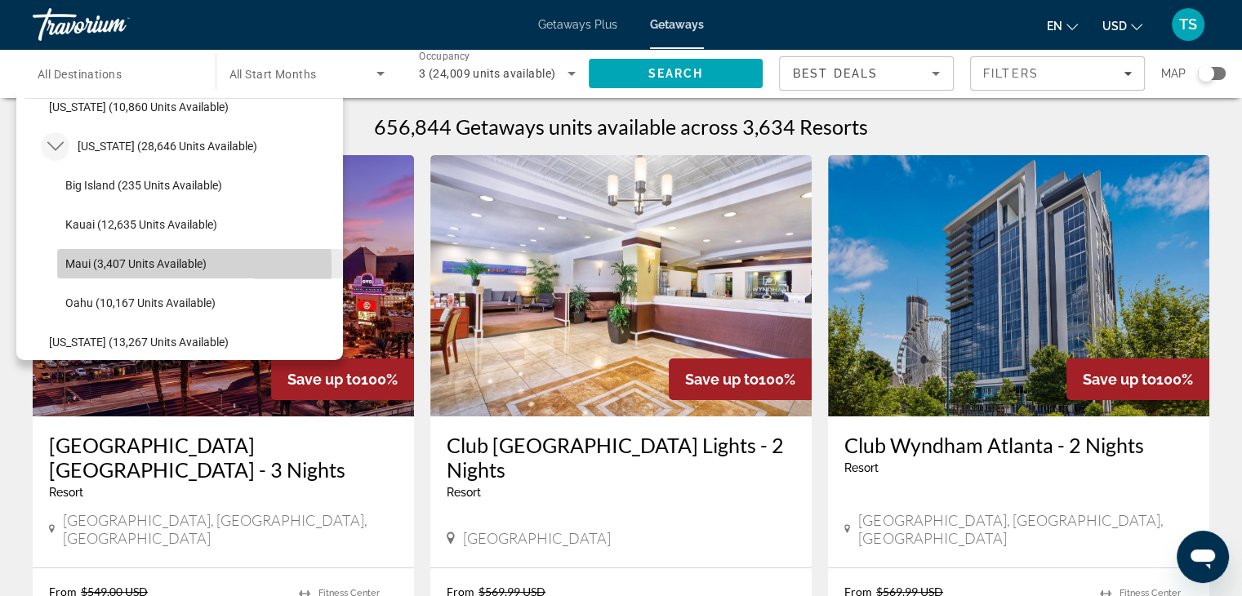
click at [85, 265] on span "Maui (3,407 units available)" at bounding box center [135, 263] width 141 height 13
type input "**********"
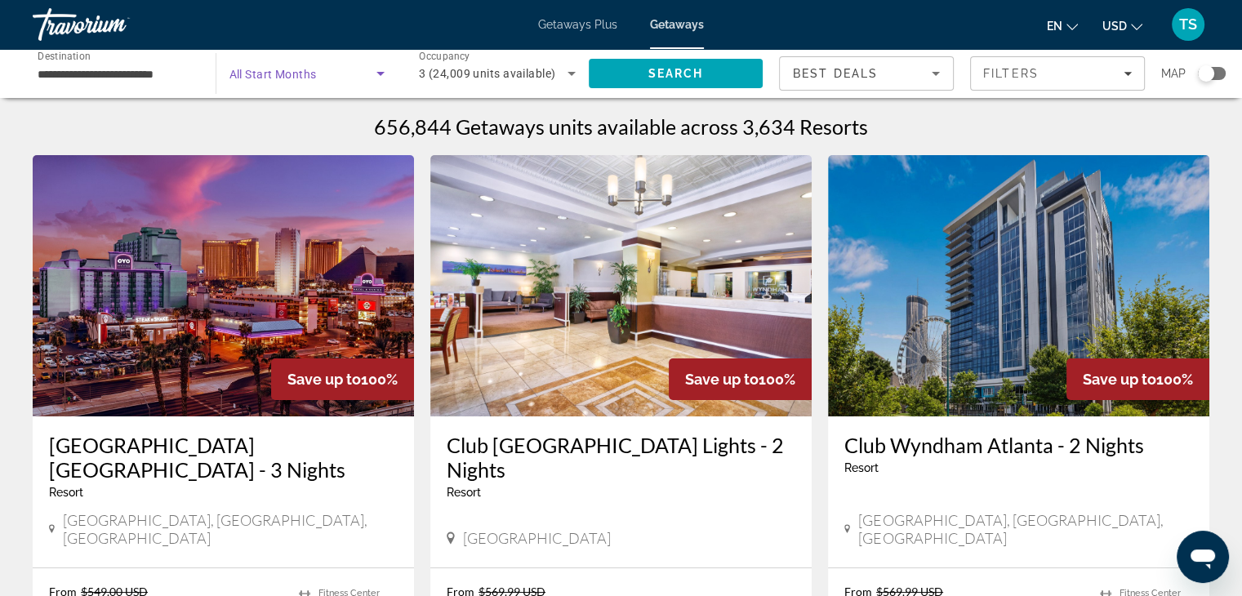
click at [382, 73] on icon "Search widget" at bounding box center [380, 74] width 8 height 4
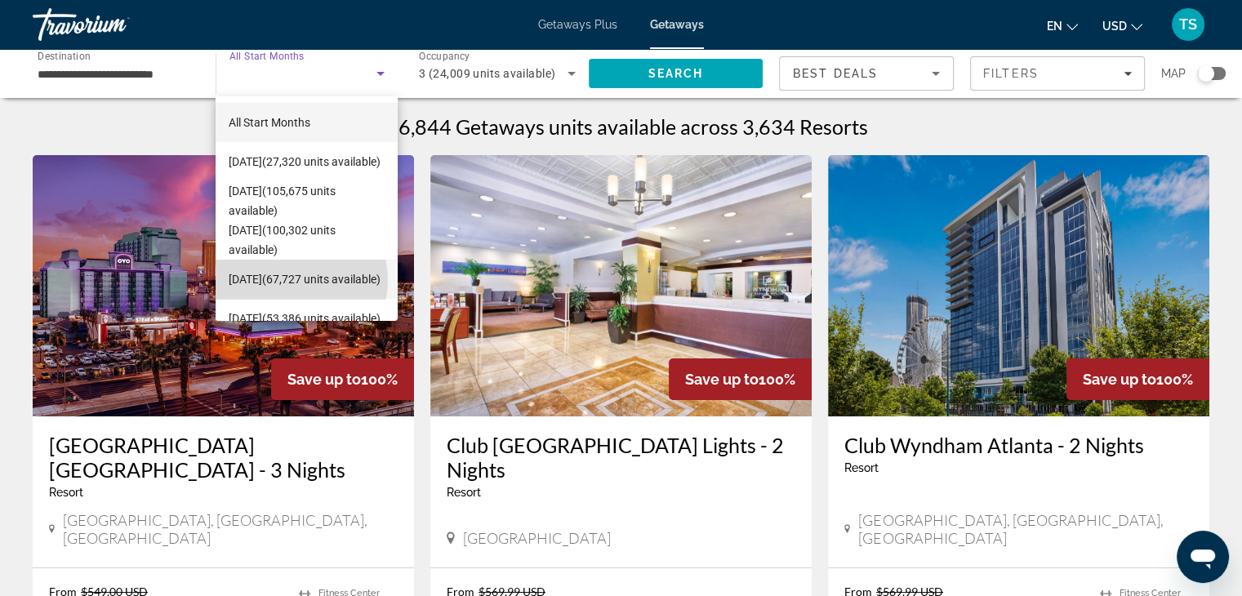
click at [293, 280] on span "[DATE] (67,727 units available)" at bounding box center [305, 279] width 152 height 20
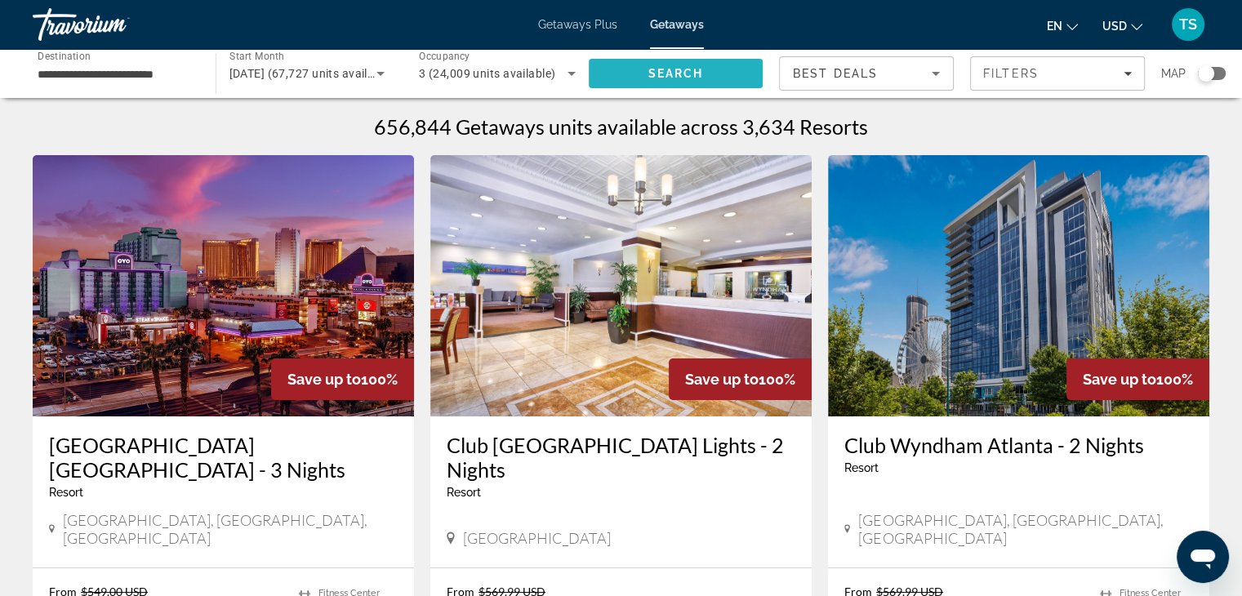
click at [719, 68] on span "Search" at bounding box center [676, 73] width 175 height 39
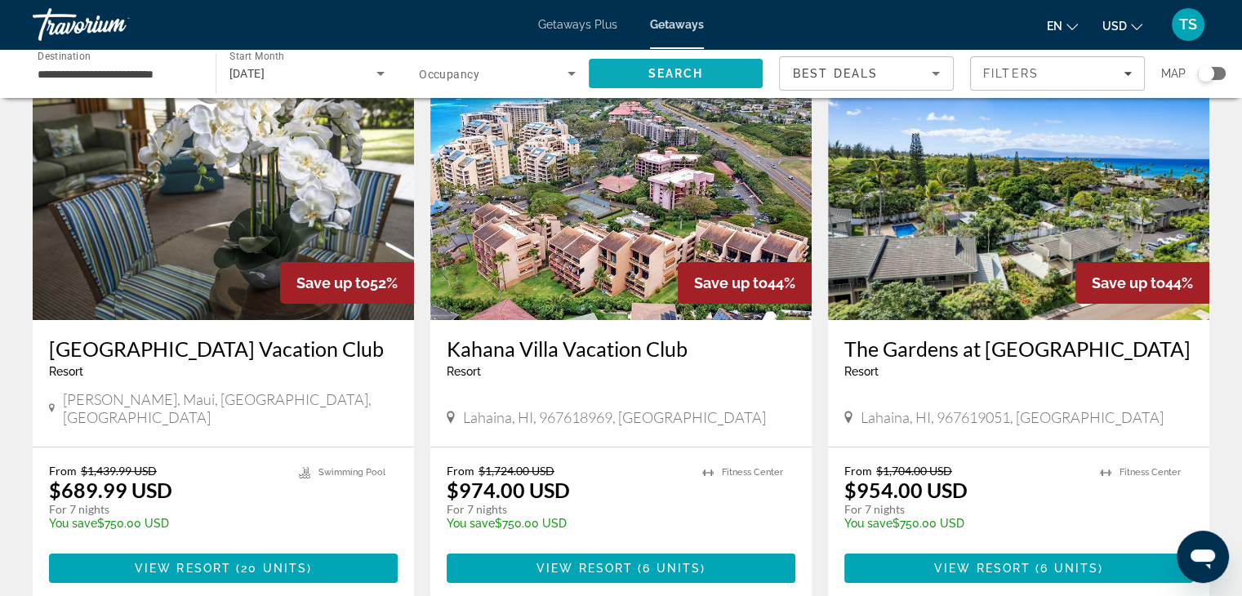
scroll to position [98, 0]
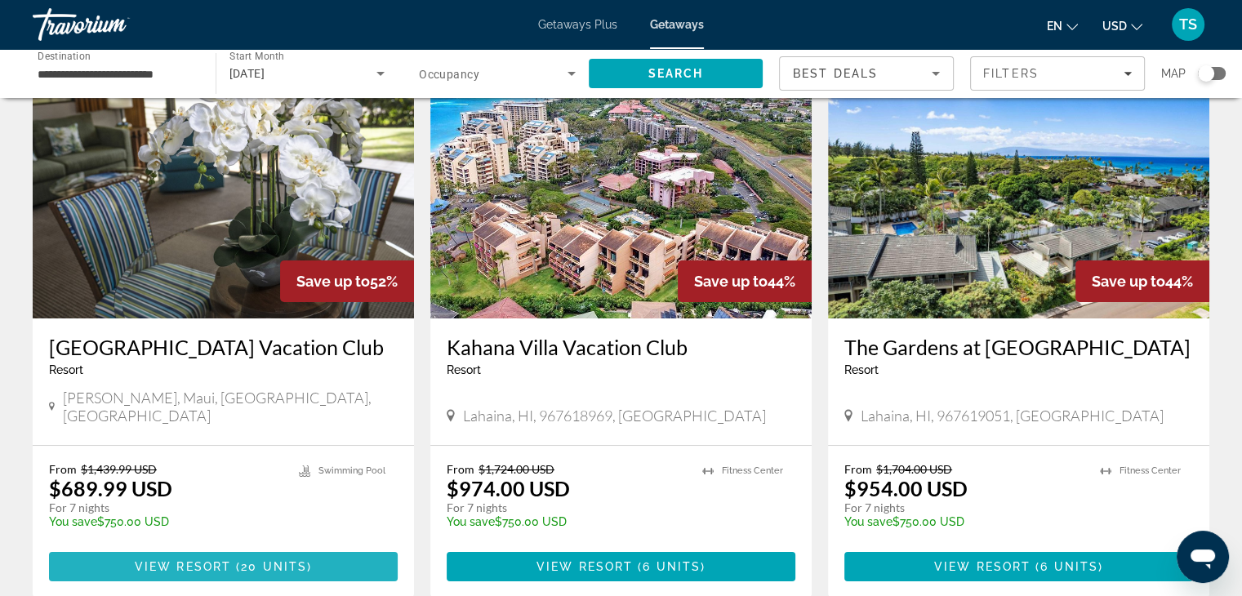
click at [247, 560] on span "20 units" at bounding box center [274, 566] width 66 height 13
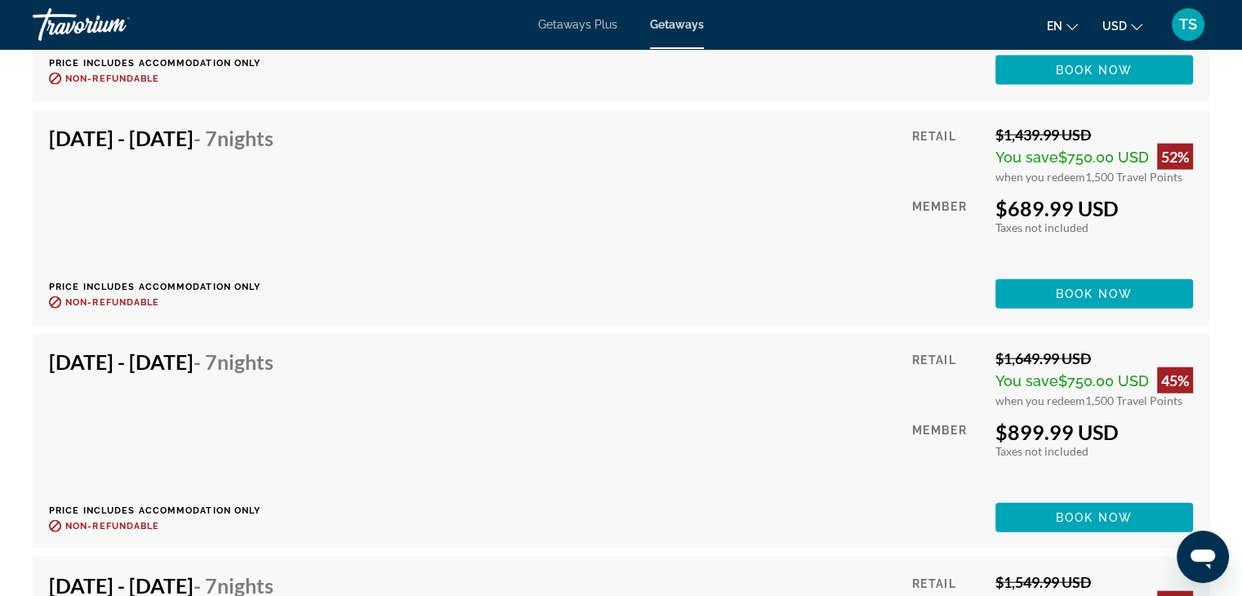
scroll to position [3941, 0]
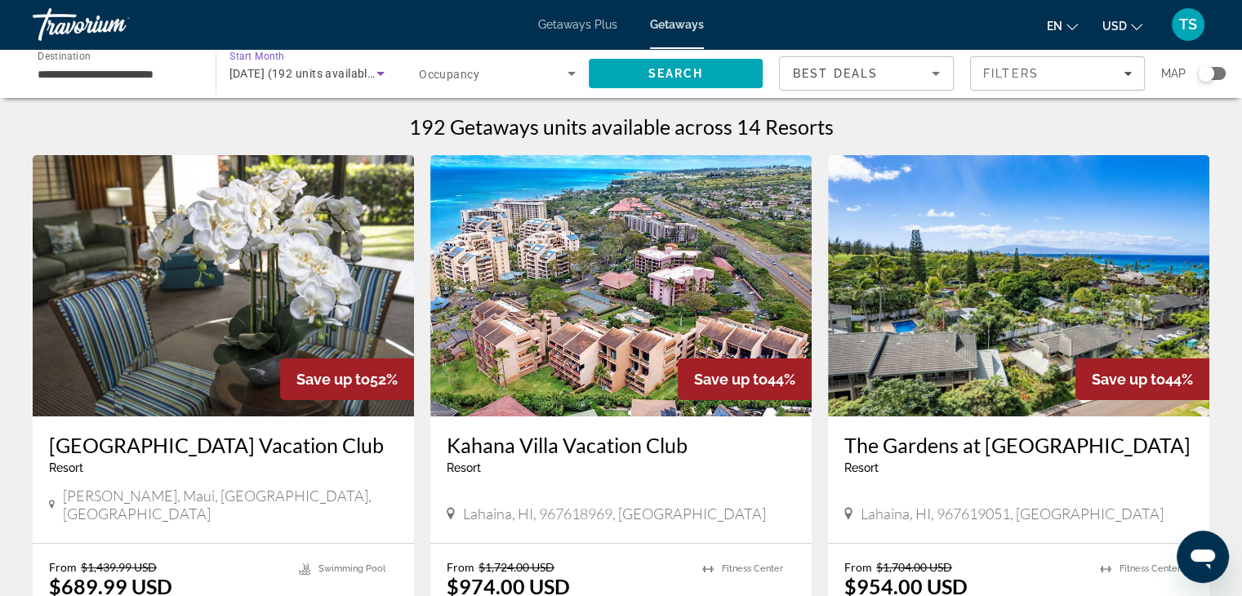
click at [379, 70] on icon "Search widget" at bounding box center [381, 74] width 20 height 20
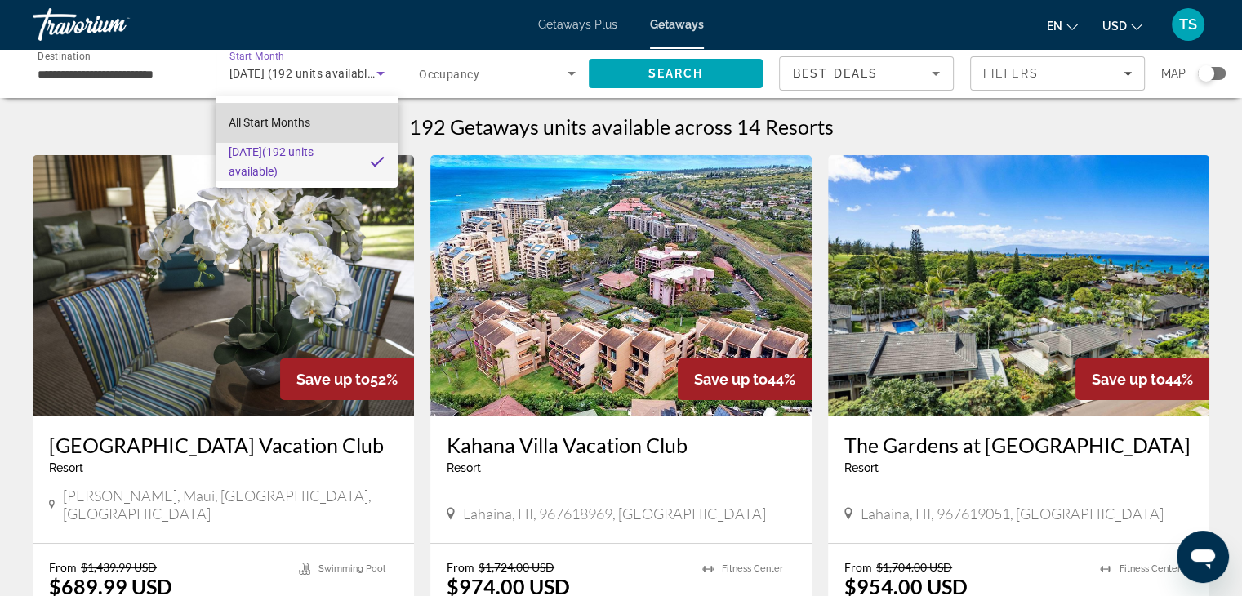
click at [300, 118] on span "All Start Months" at bounding box center [270, 122] width 82 height 13
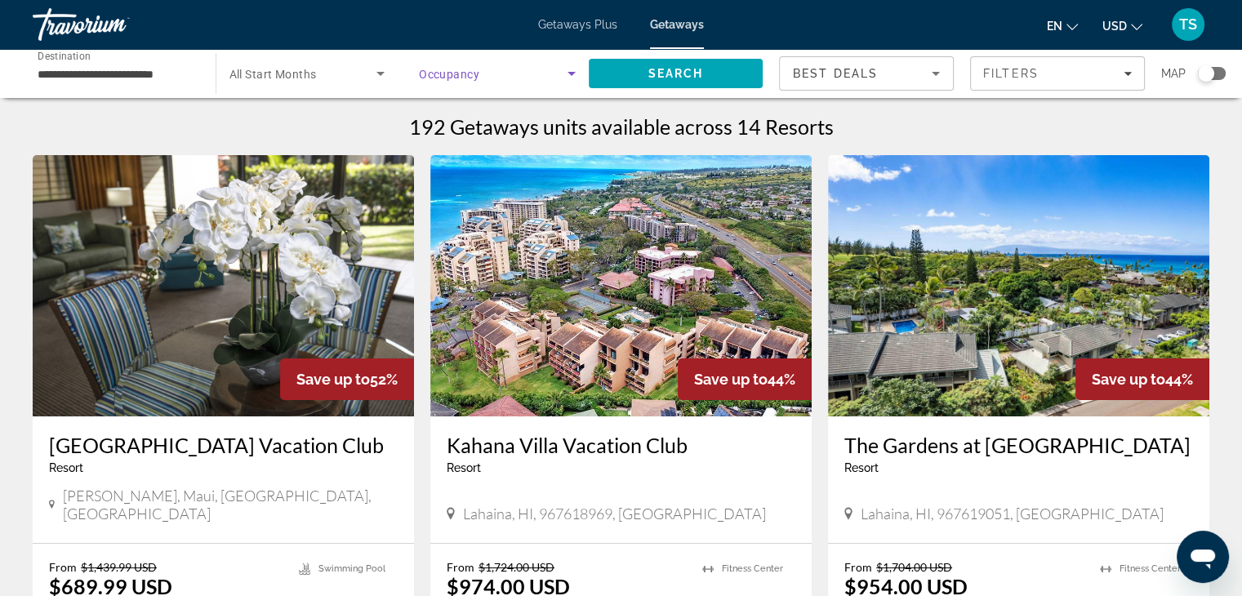
click at [571, 68] on icon "Search widget" at bounding box center [572, 74] width 20 height 20
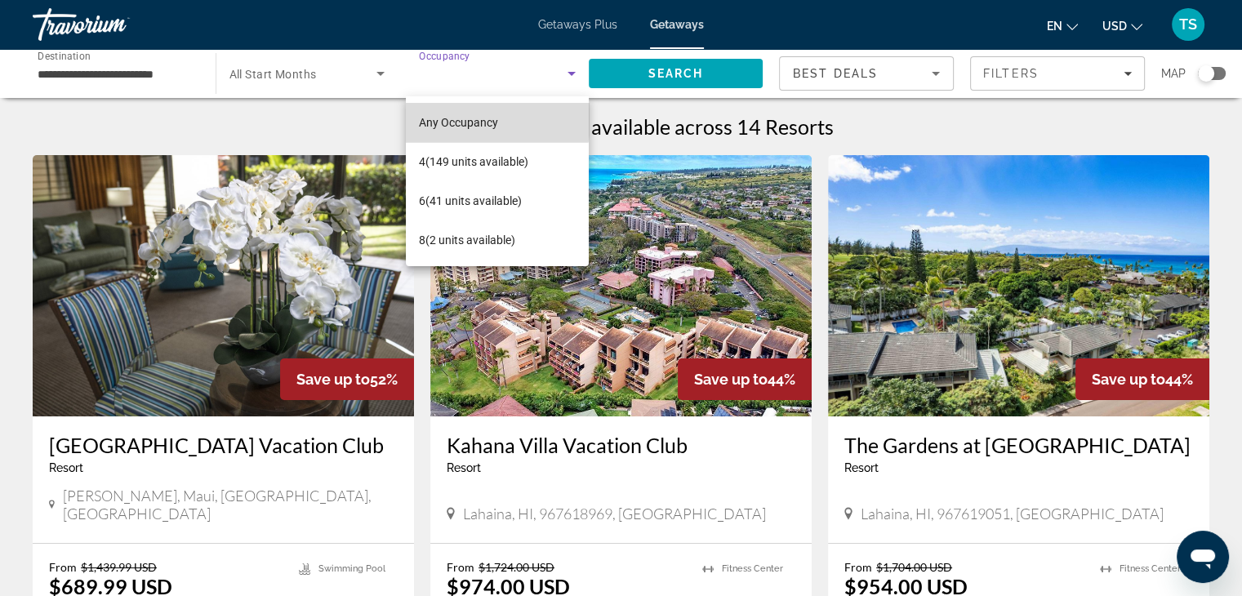
click at [441, 114] on span "Any Occupancy" at bounding box center [458, 123] width 79 height 20
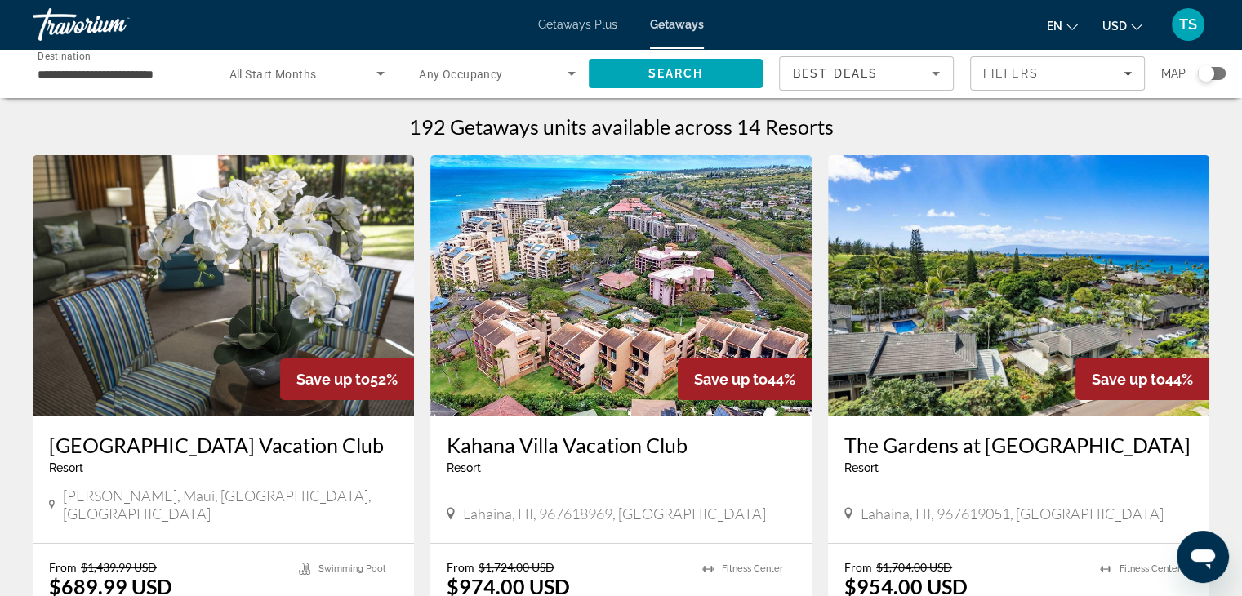
click at [1126, 70] on icon "Filters" at bounding box center [1127, 73] width 8 height 8
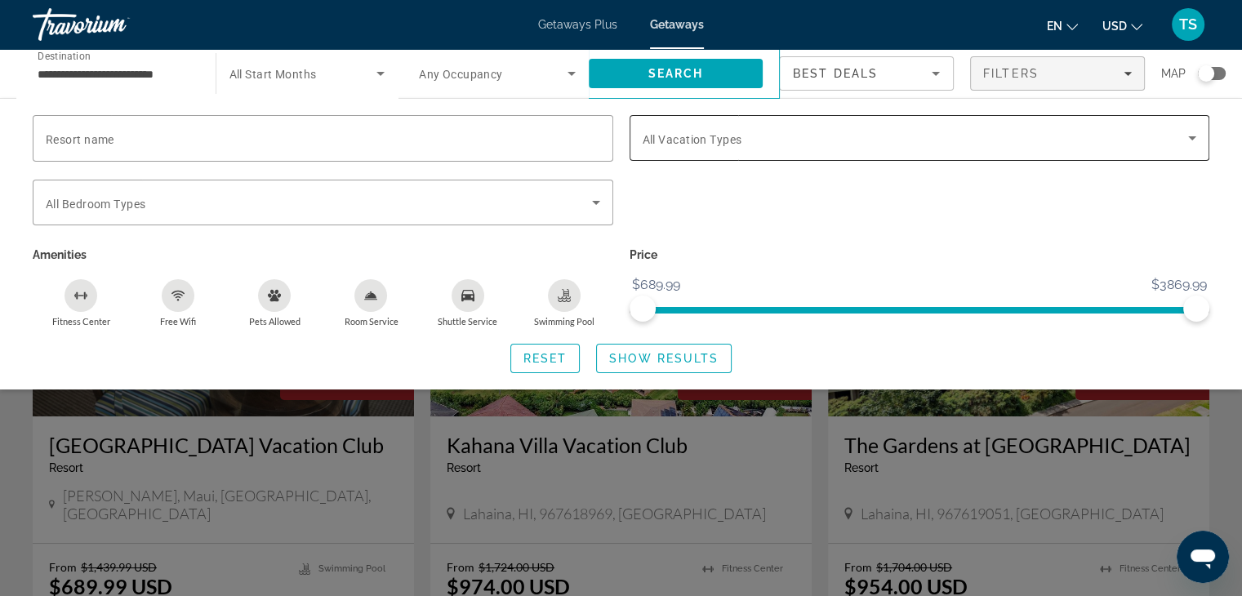
click at [1193, 135] on icon "Search widget" at bounding box center [1192, 138] width 20 height 20
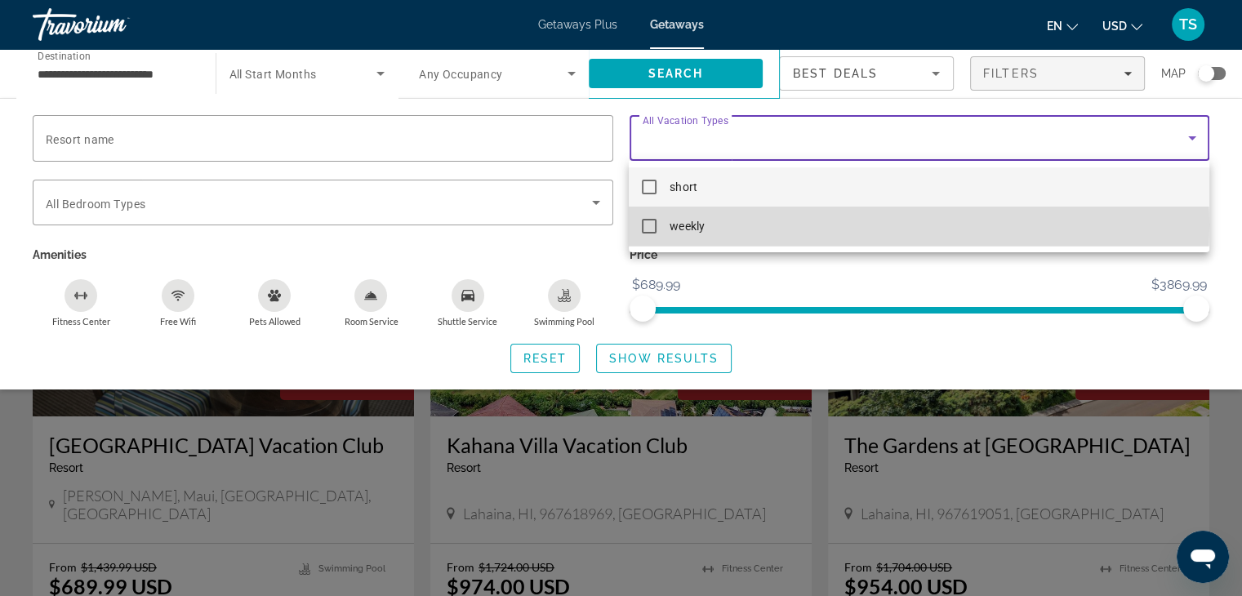
click at [648, 225] on mat-pseudo-checkbox at bounding box center [649, 226] width 15 height 15
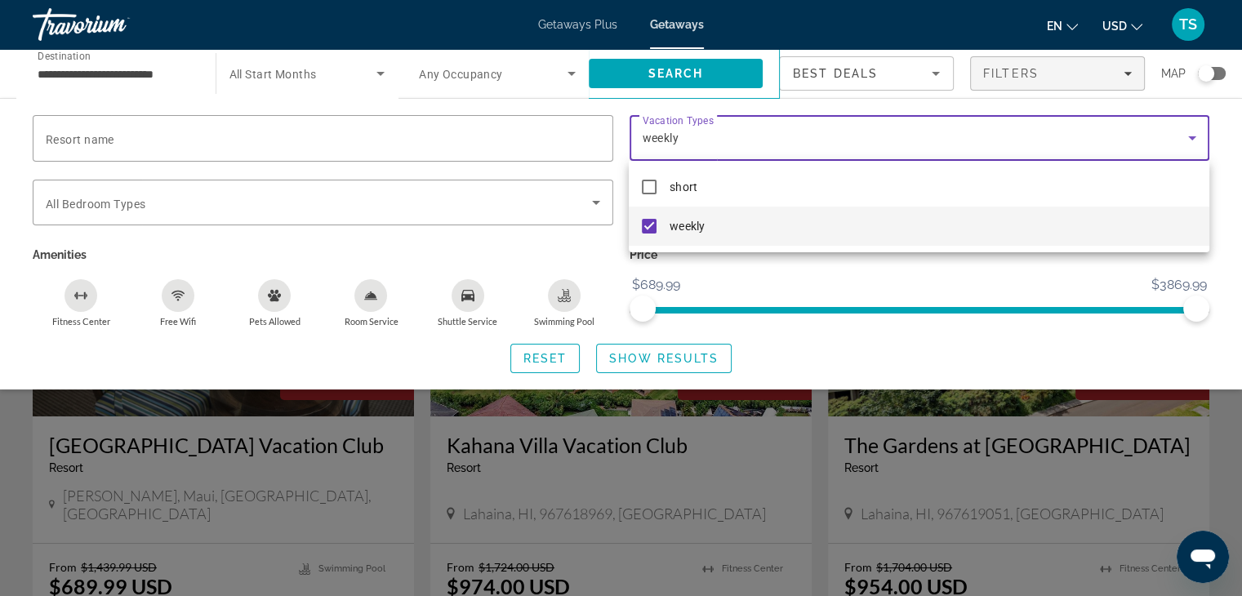
click at [594, 198] on div at bounding box center [621, 298] width 1242 height 596
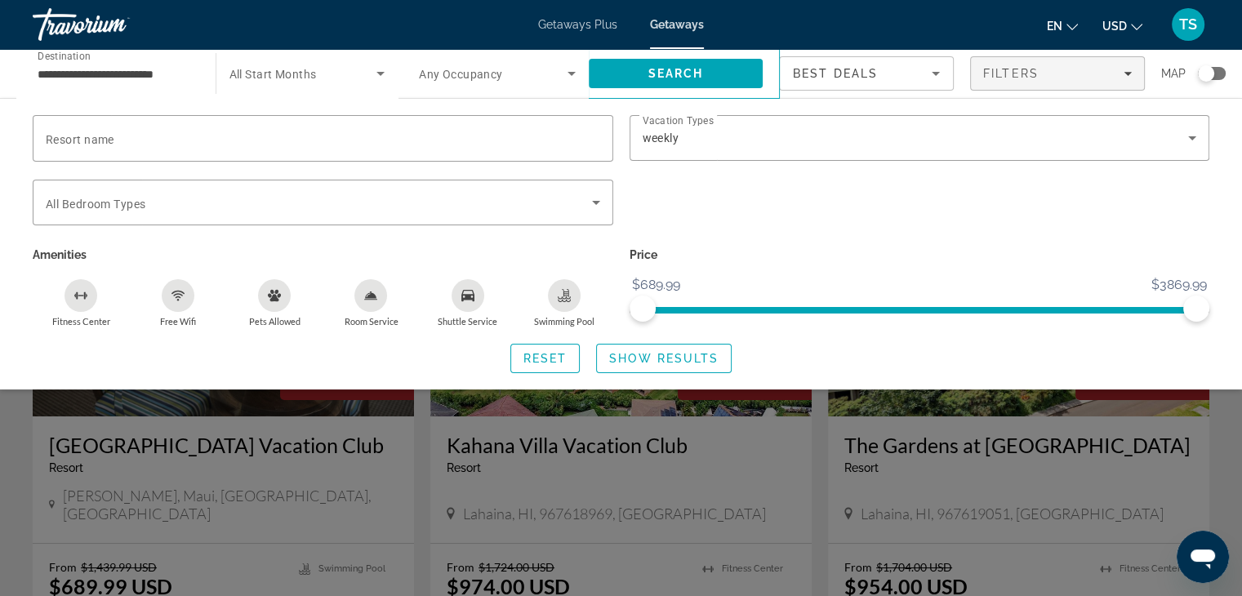
click at [594, 198] on icon "Search widget" at bounding box center [596, 203] width 20 height 20
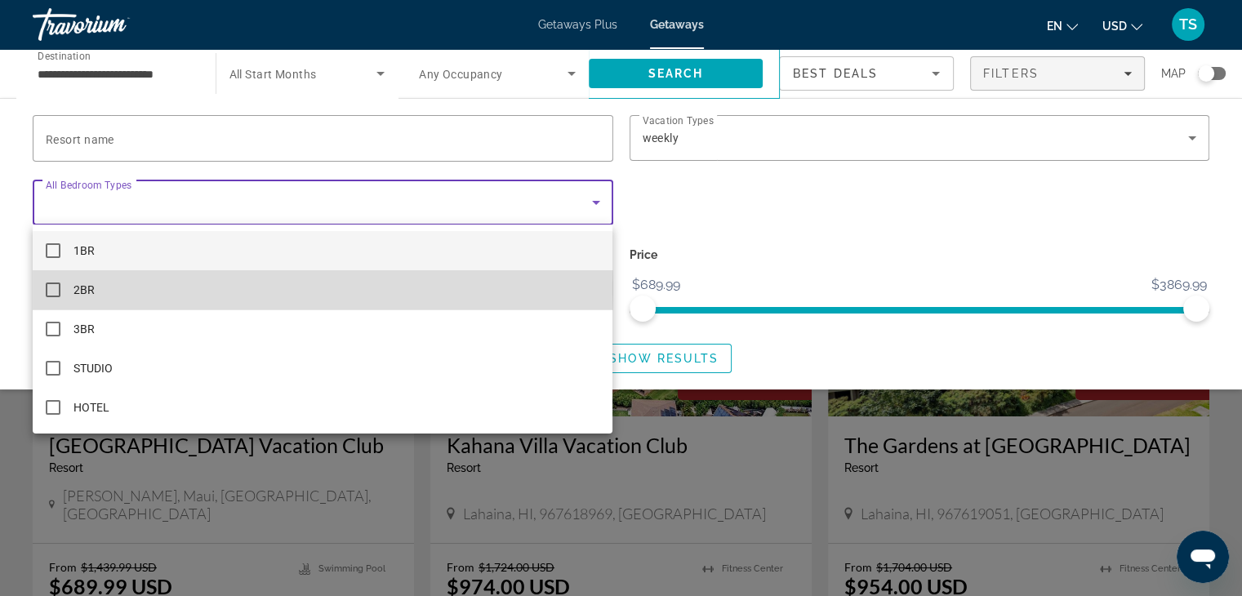
click at [52, 288] on mat-pseudo-checkbox at bounding box center [53, 289] width 15 height 15
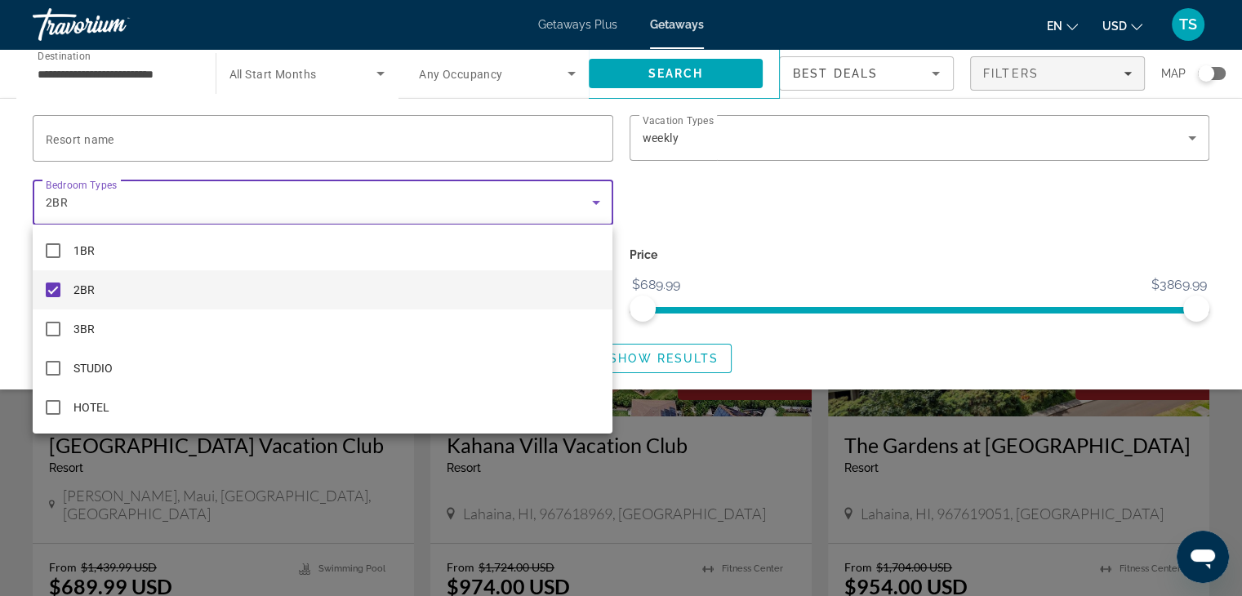
click at [638, 73] on div at bounding box center [621, 298] width 1242 height 596
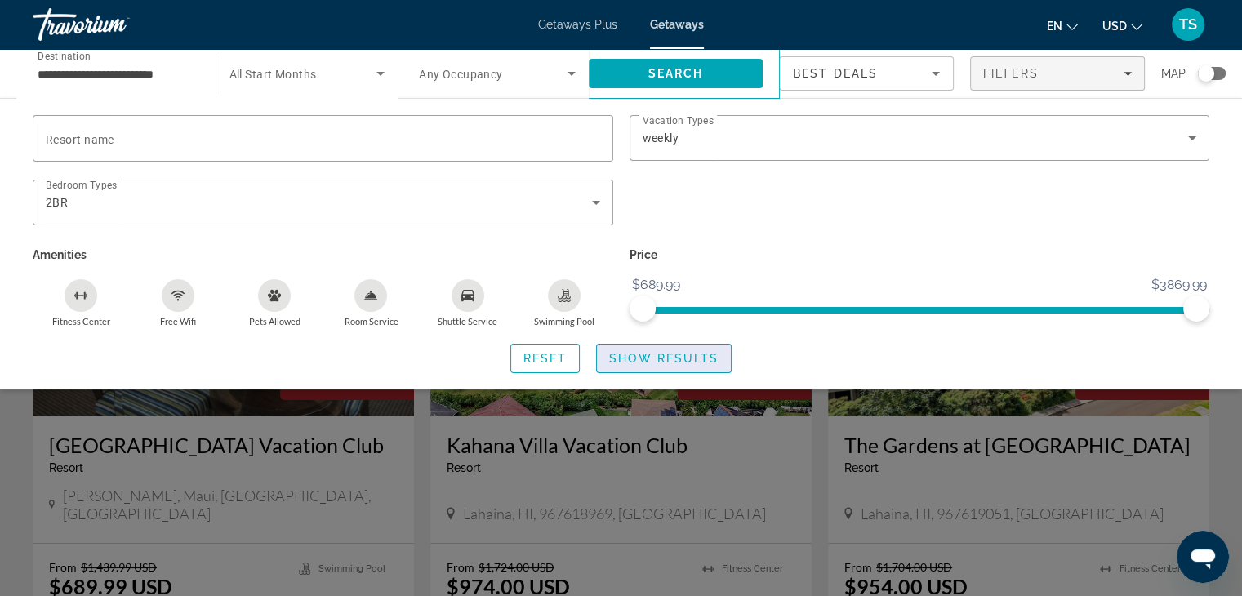
click at [647, 355] on span "Show Results" at bounding box center [663, 358] width 109 height 13
click at [690, 354] on span "Show Results" at bounding box center [663, 358] width 109 height 13
click at [635, 358] on span "Show Results" at bounding box center [663, 358] width 109 height 13
click at [635, 356] on span "Show Results" at bounding box center [663, 358] width 109 height 13
click at [380, 69] on icon "Search widget" at bounding box center [381, 74] width 20 height 20
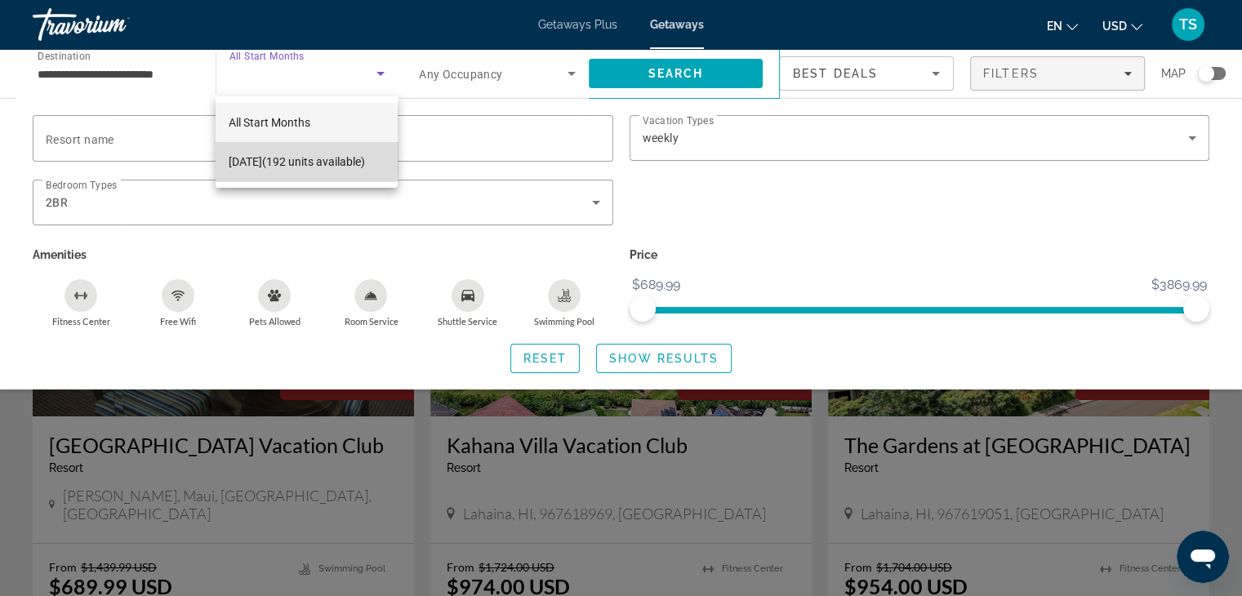
click at [254, 158] on span "[DATE] (192 units available)" at bounding box center [297, 162] width 136 height 20
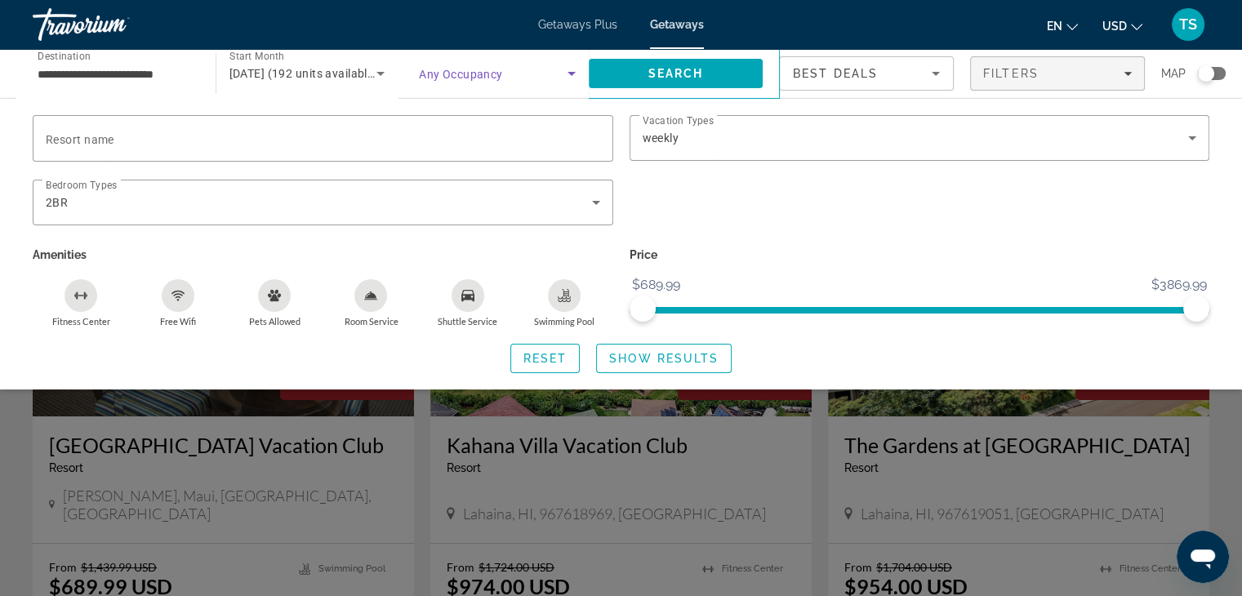
click at [571, 75] on icon "Search widget" at bounding box center [571, 74] width 8 height 4
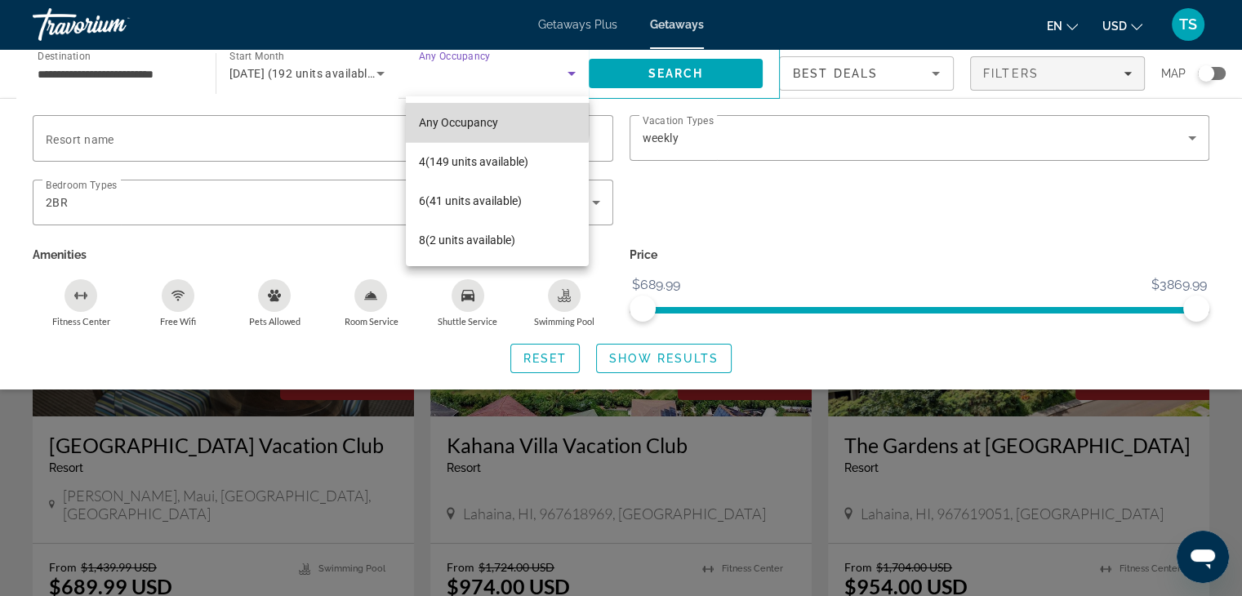
click at [446, 119] on span "Any Occupancy" at bounding box center [458, 122] width 79 height 13
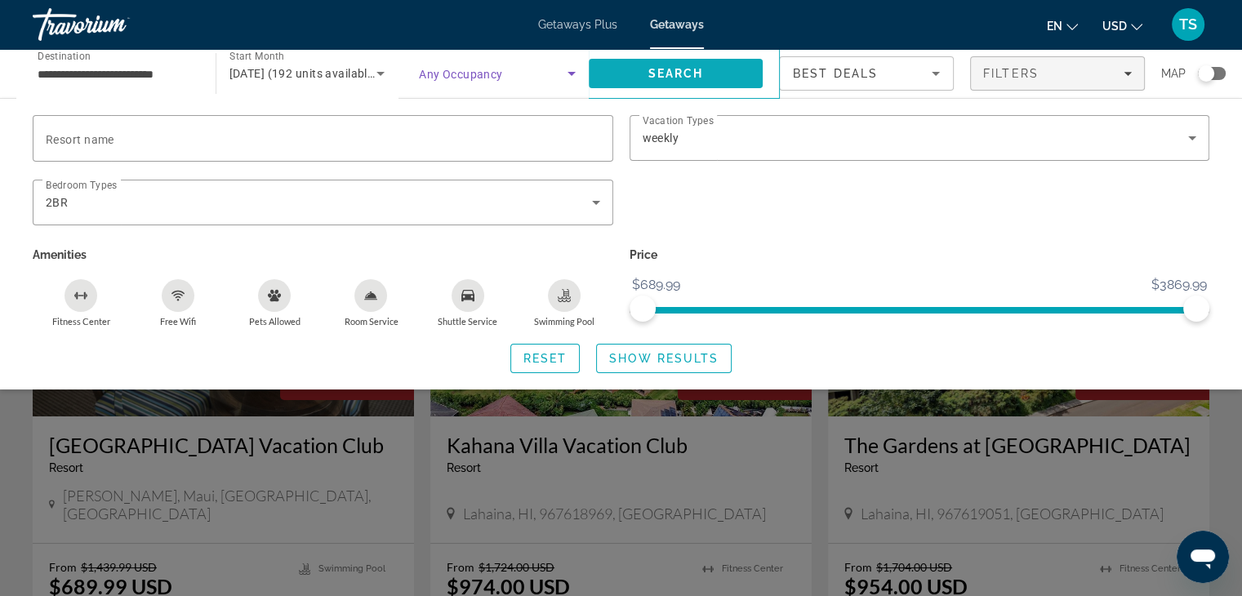
click at [622, 66] on span "Search" at bounding box center [676, 73] width 175 height 39
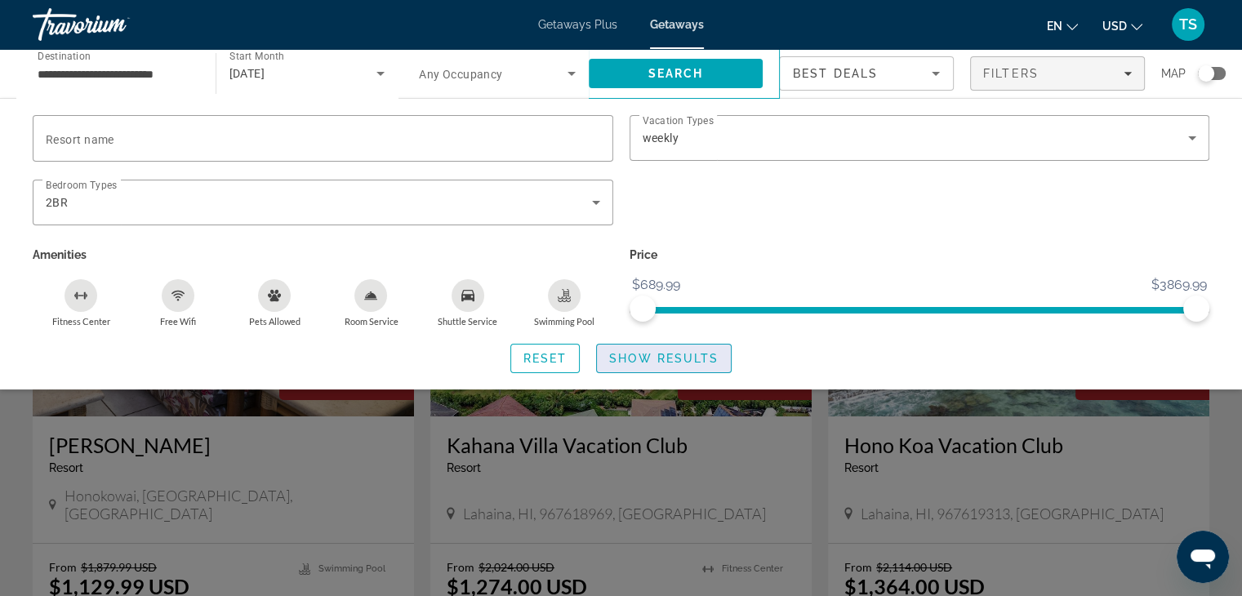
click at [638, 350] on span "Search widget" at bounding box center [664, 358] width 134 height 39
click at [310, 473] on div "Search widget" at bounding box center [621, 420] width 1242 height 351
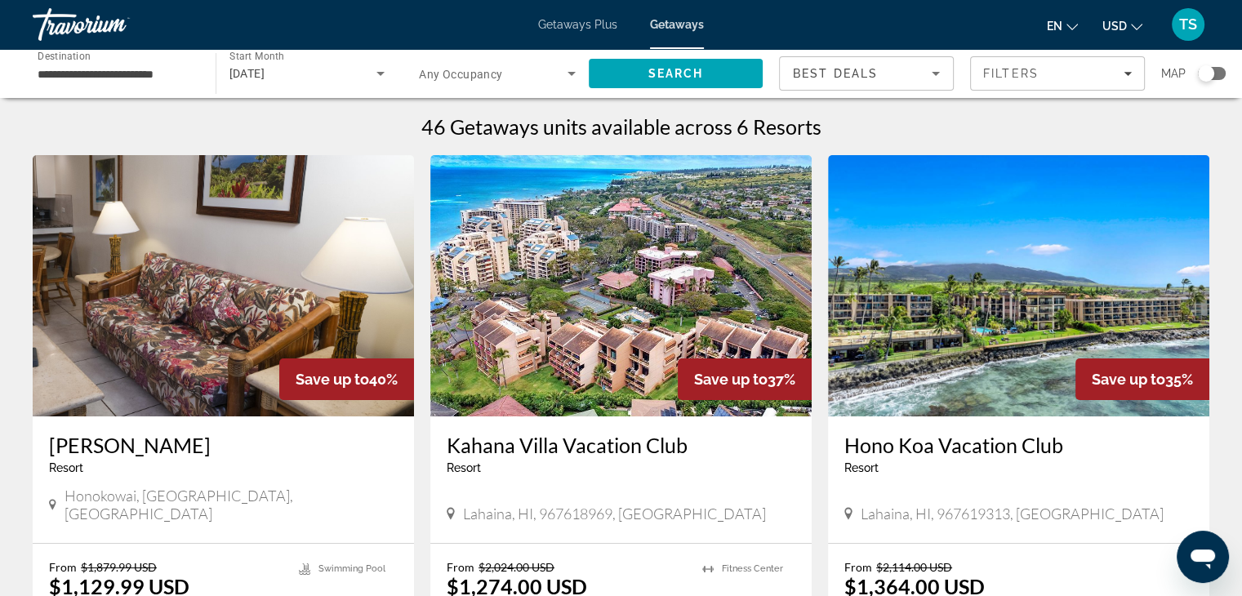
click at [127, 87] on div "**********" at bounding box center [116, 74] width 157 height 47
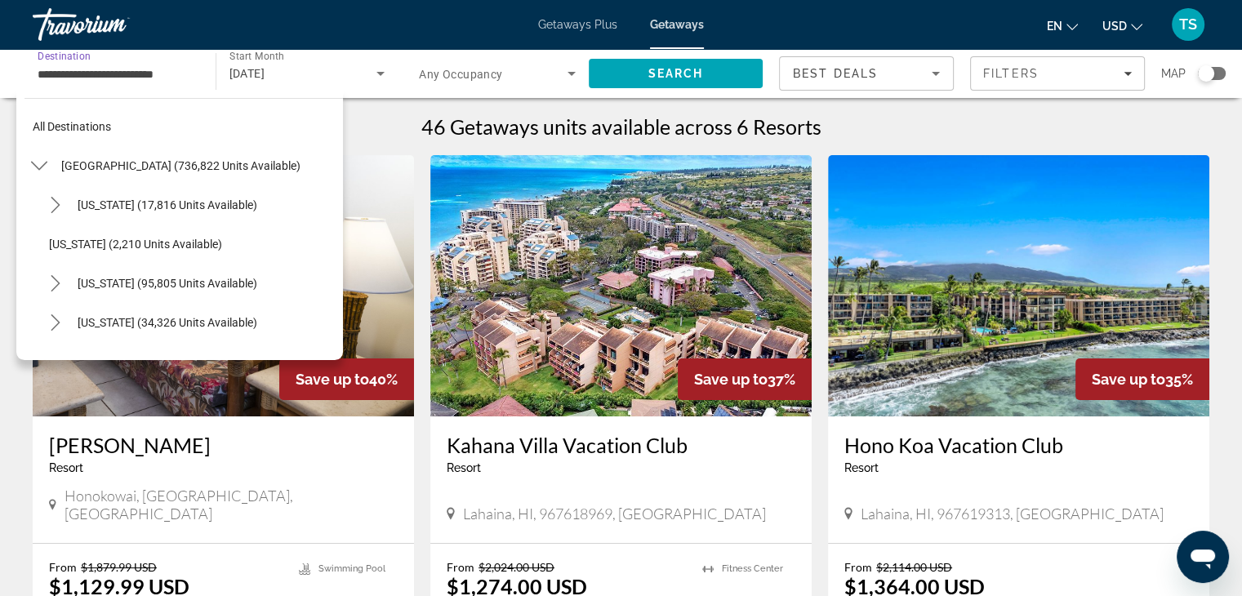
scroll to position [411, 0]
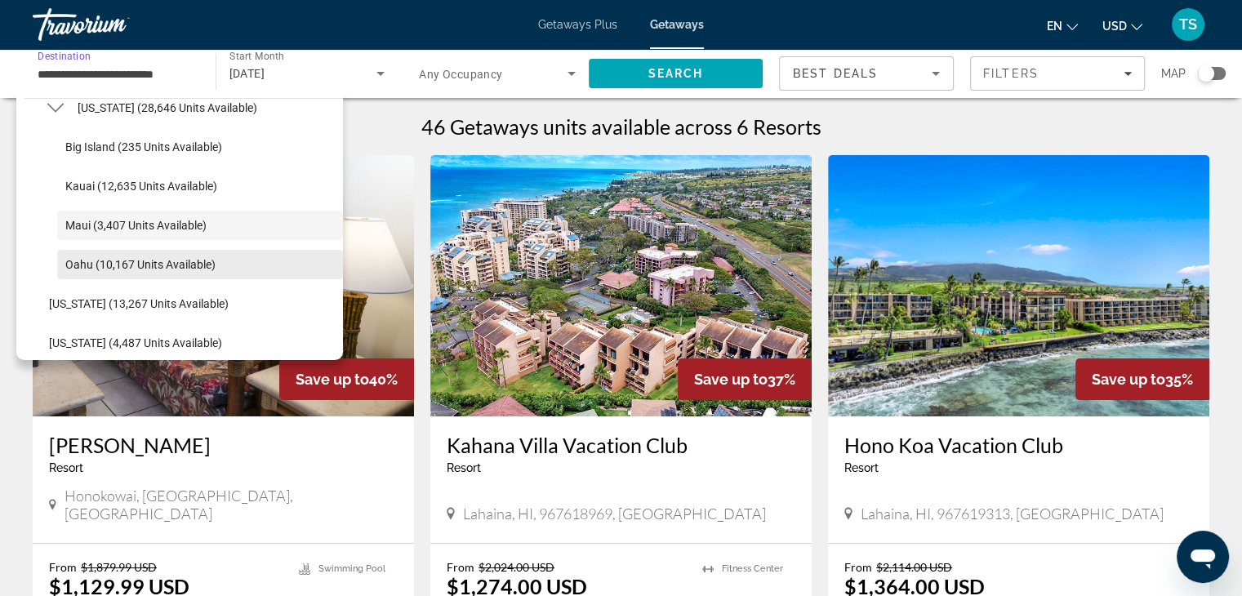
click at [78, 259] on span "Oahu (10,167 units available)" at bounding box center [140, 264] width 150 height 13
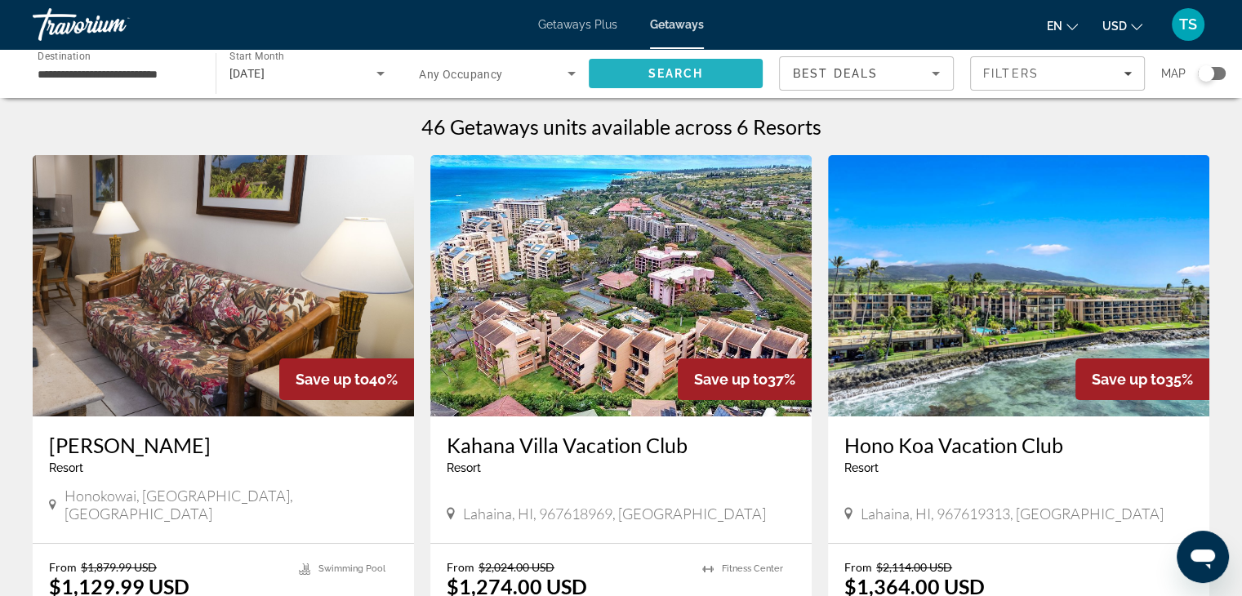
click at [679, 68] on span "Search" at bounding box center [675, 73] width 56 height 13
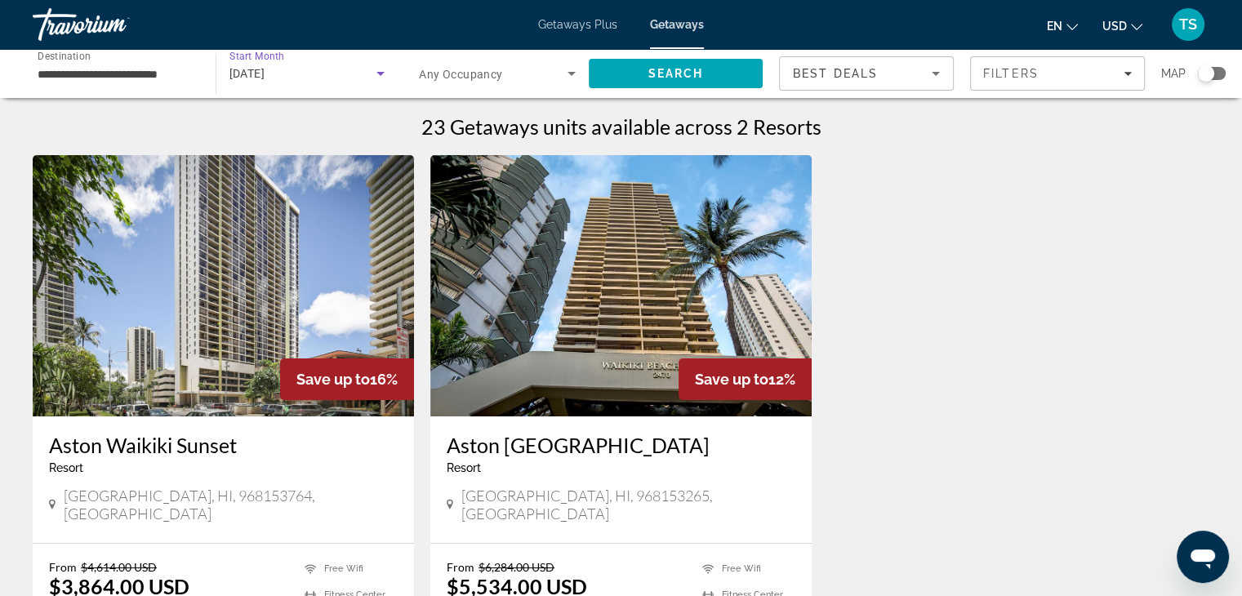
click at [385, 70] on icon "Search widget" at bounding box center [381, 74] width 20 height 20
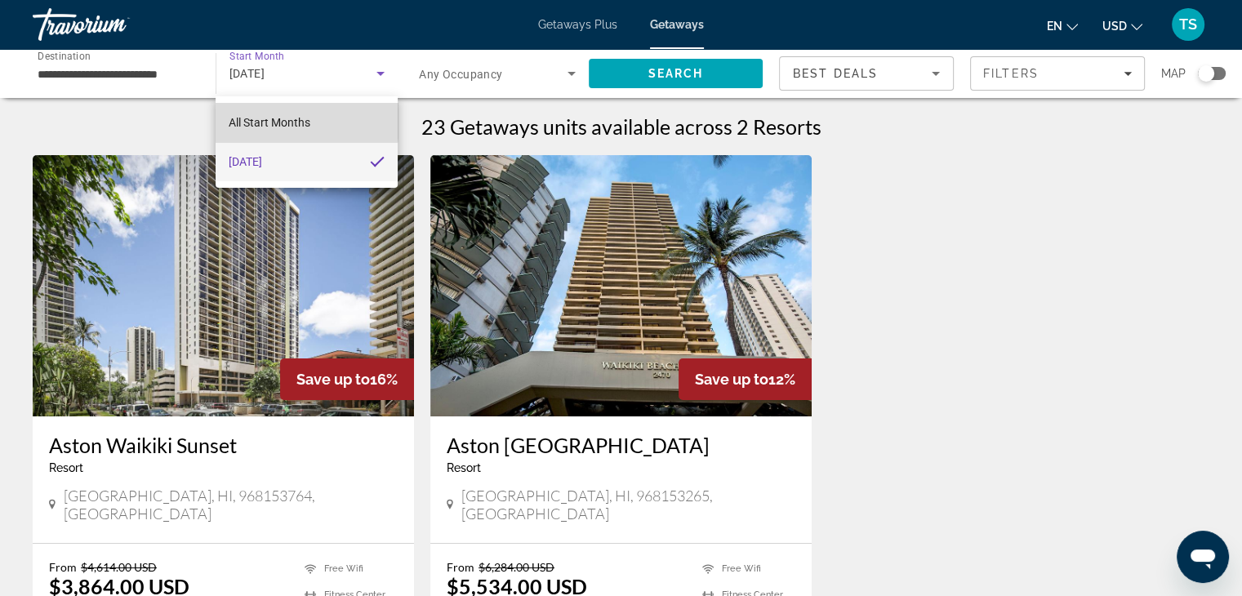
click at [290, 120] on span "All Start Months" at bounding box center [270, 122] width 82 height 13
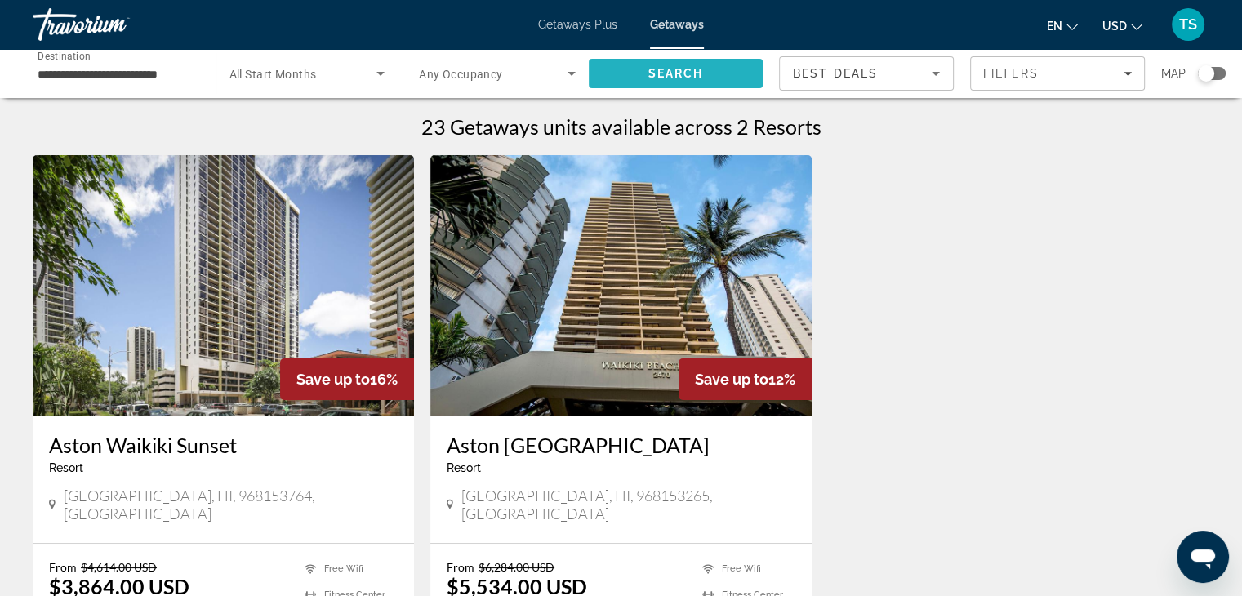
click at [660, 71] on span "Search" at bounding box center [675, 73] width 56 height 13
click at [379, 69] on icon "Search widget" at bounding box center [381, 74] width 20 height 20
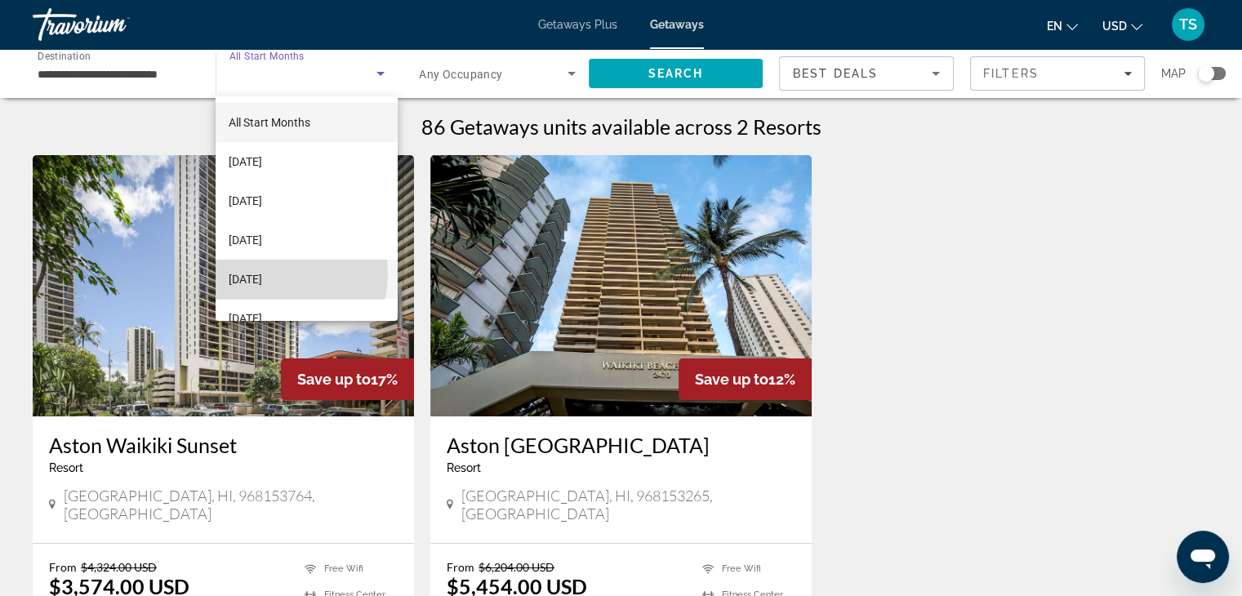
click at [262, 273] on span "[DATE]" at bounding box center [245, 279] width 33 height 20
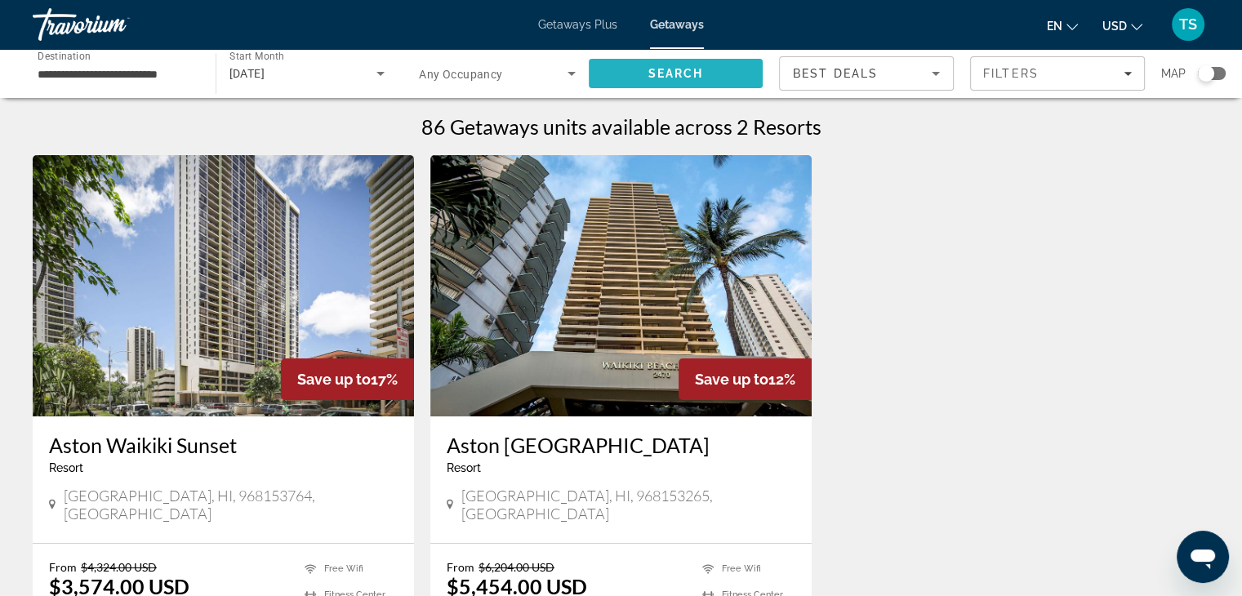
click at [678, 63] on span "Search" at bounding box center [676, 73] width 175 height 39
click at [382, 68] on icon "Search widget" at bounding box center [381, 74] width 20 height 20
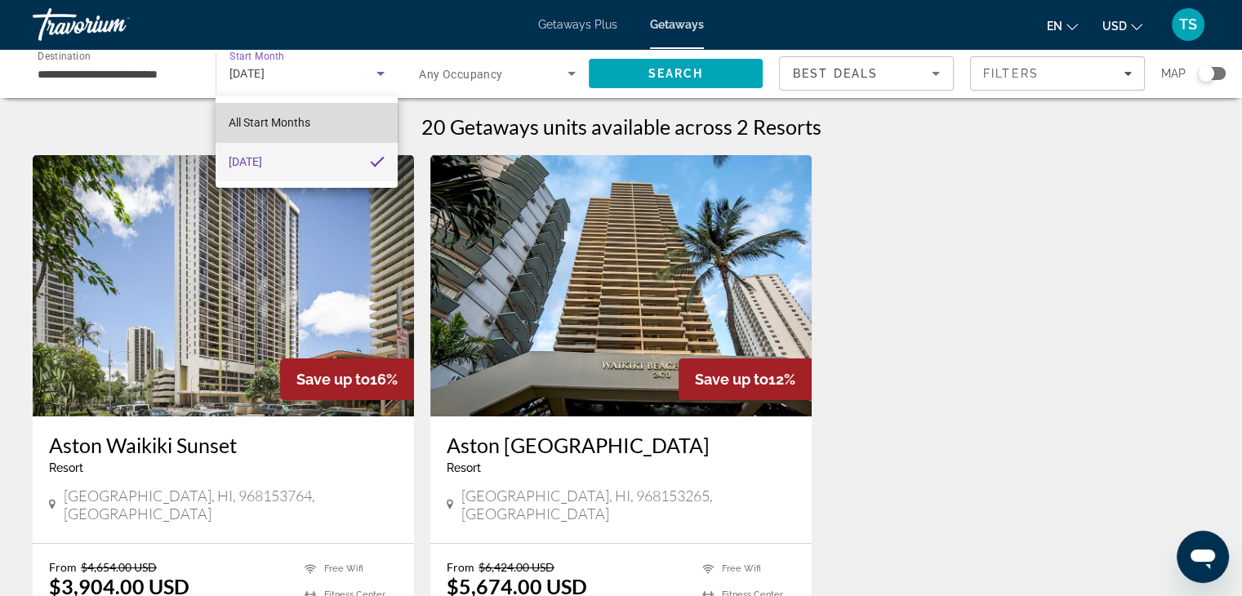
click at [310, 119] on span "All Start Months" at bounding box center [270, 122] width 82 height 13
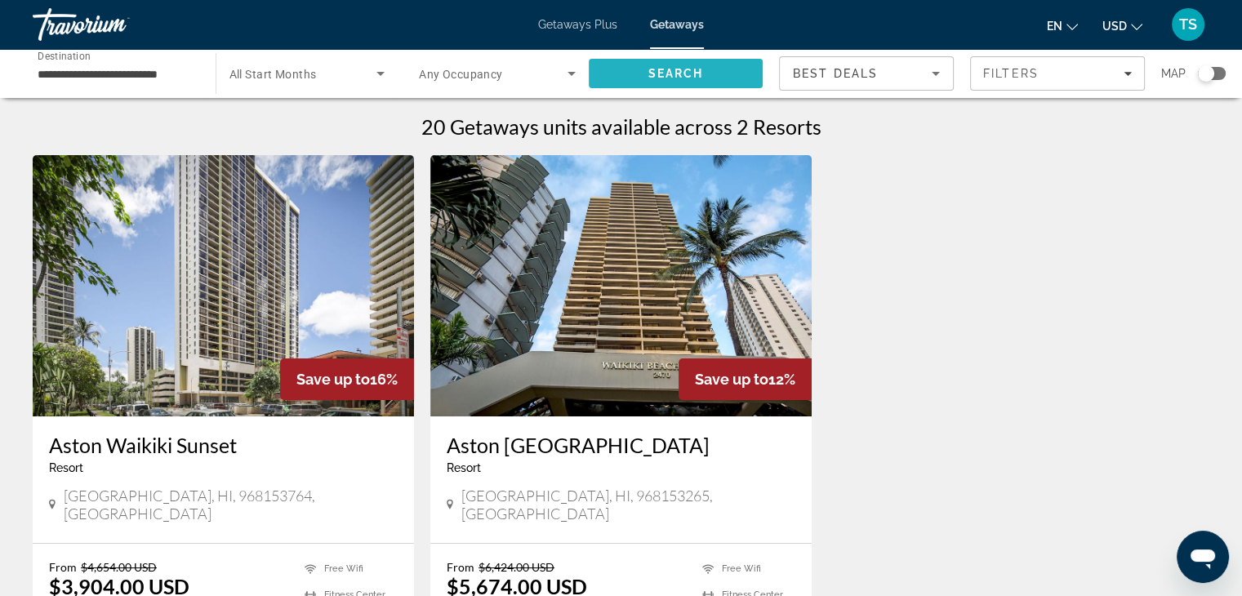
click at [648, 67] on span "Search" at bounding box center [675, 73] width 56 height 13
click at [379, 69] on icon "Search widget" at bounding box center [381, 74] width 20 height 20
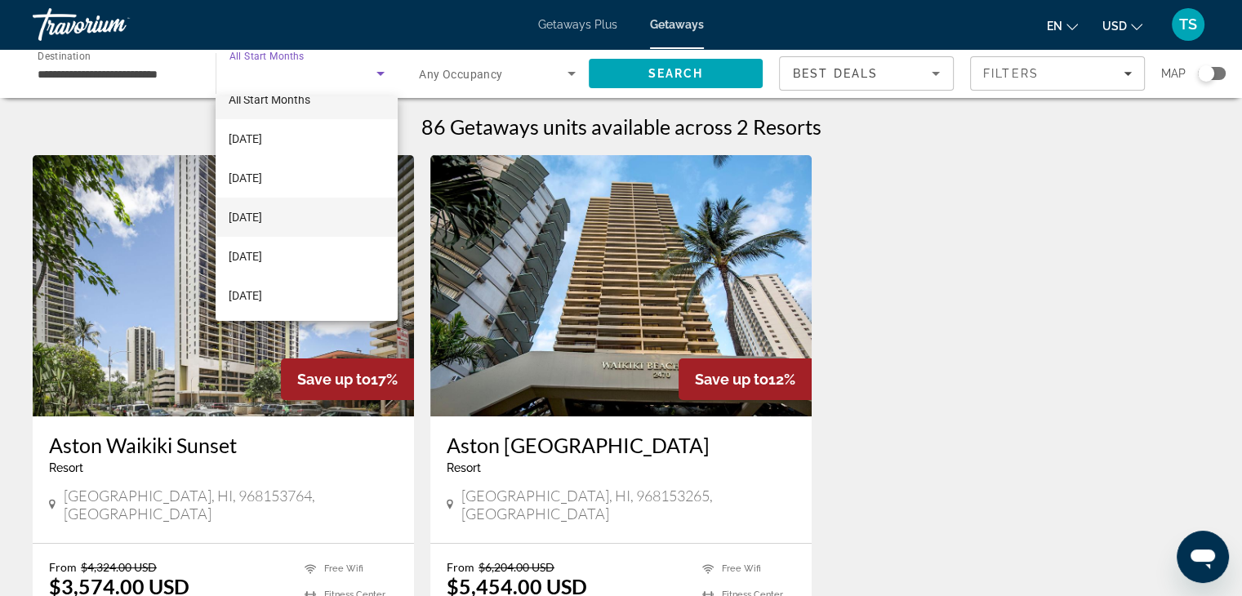
scroll to position [23, 0]
click at [248, 292] on span "[DATE]" at bounding box center [245, 296] width 33 height 20
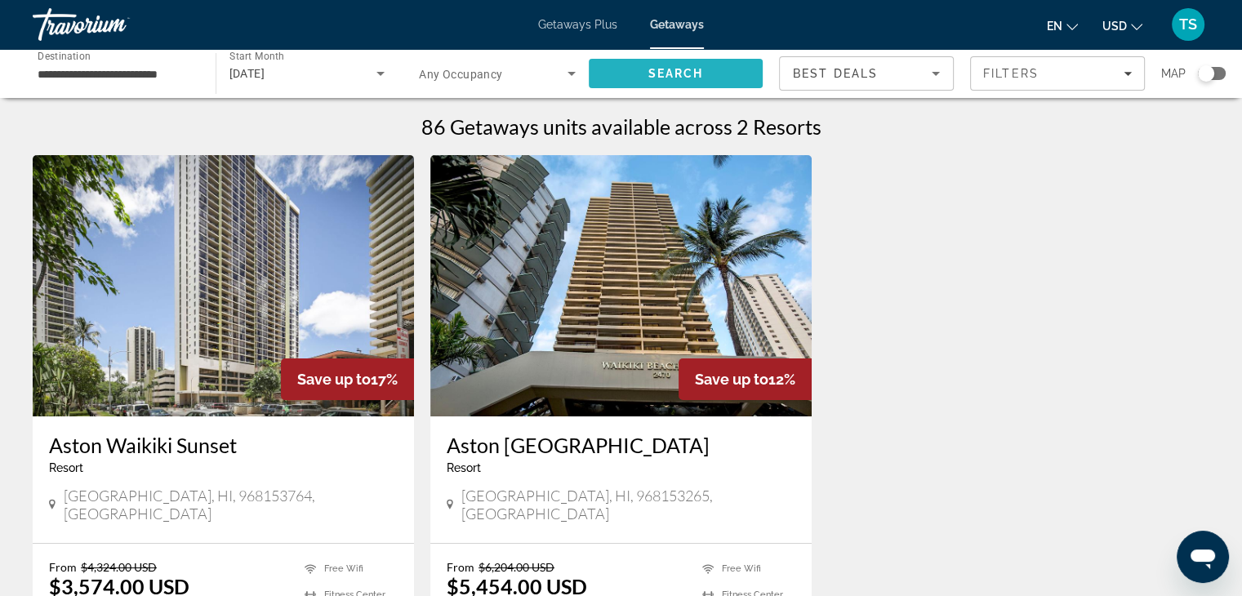
click at [680, 65] on span "Search" at bounding box center [676, 73] width 175 height 39
click at [78, 69] on input "**********" at bounding box center [116, 74] width 157 height 20
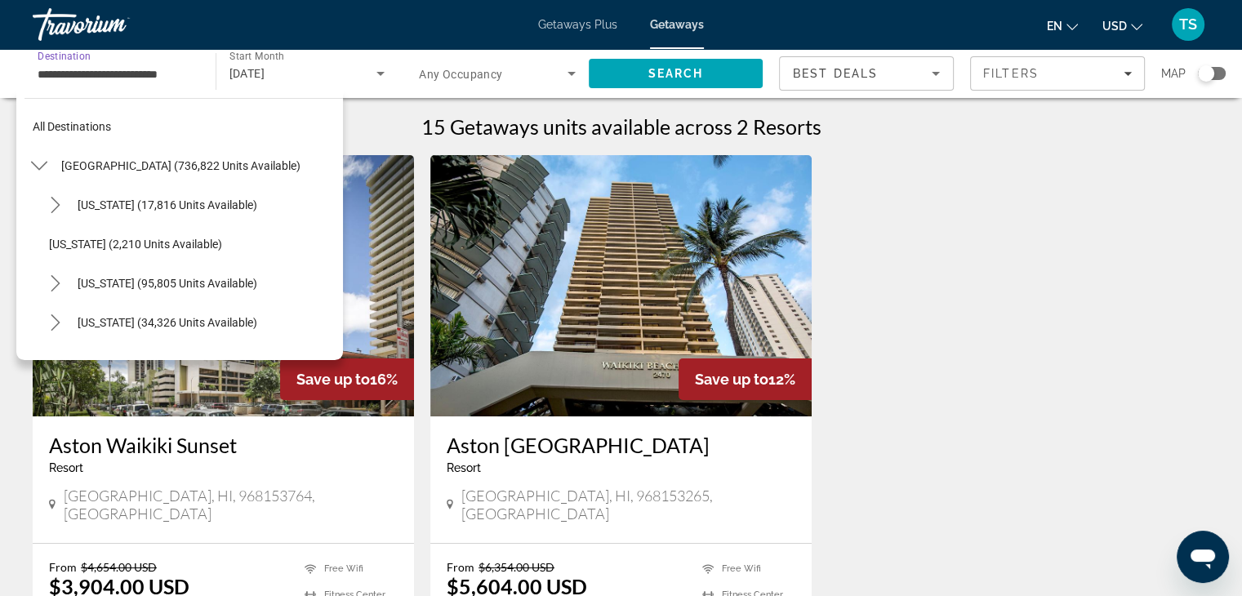
scroll to position [450, 0]
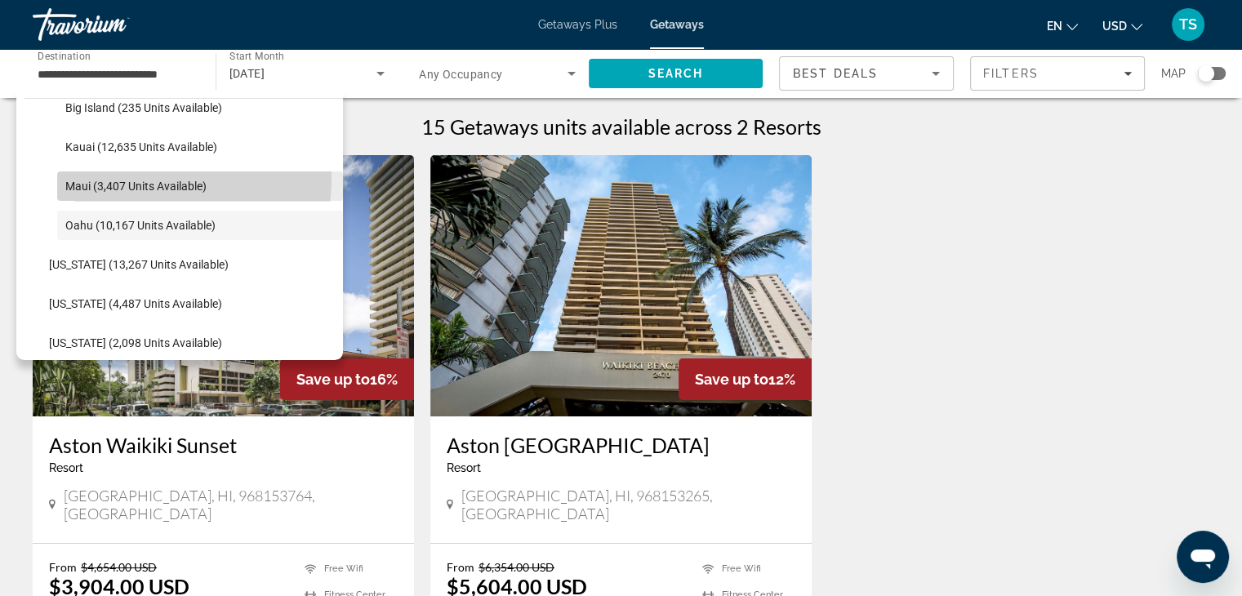
click at [99, 176] on span "Select destination: Maui (3,407 units available)" at bounding box center [200, 186] width 286 height 39
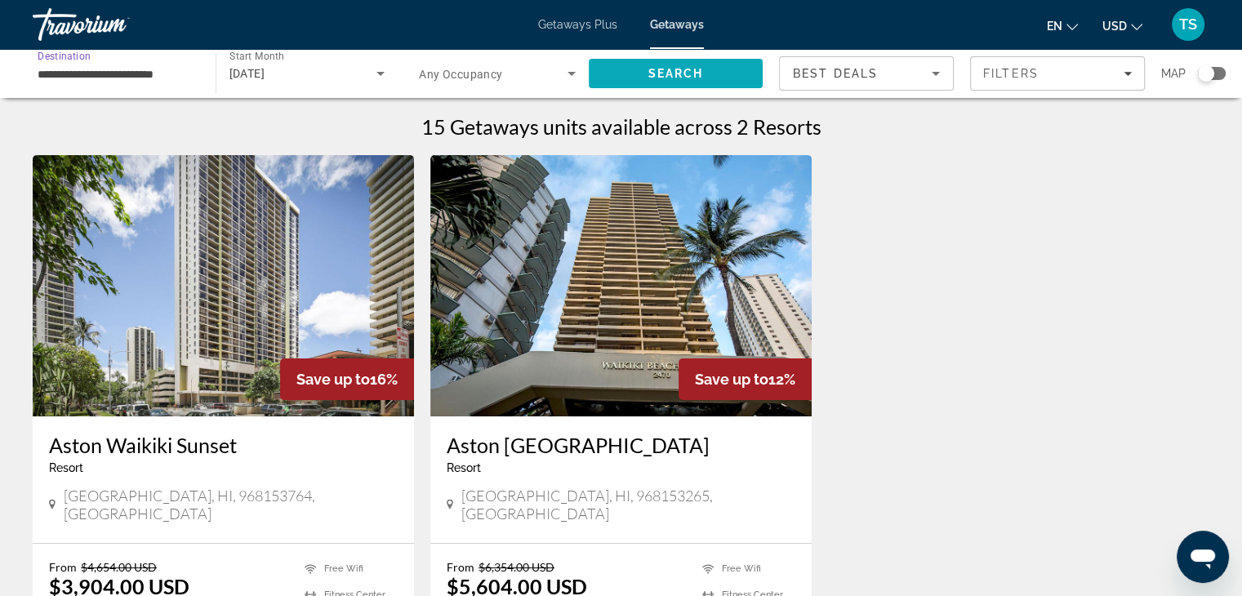
click at [644, 68] on span "Search" at bounding box center [676, 73] width 175 height 39
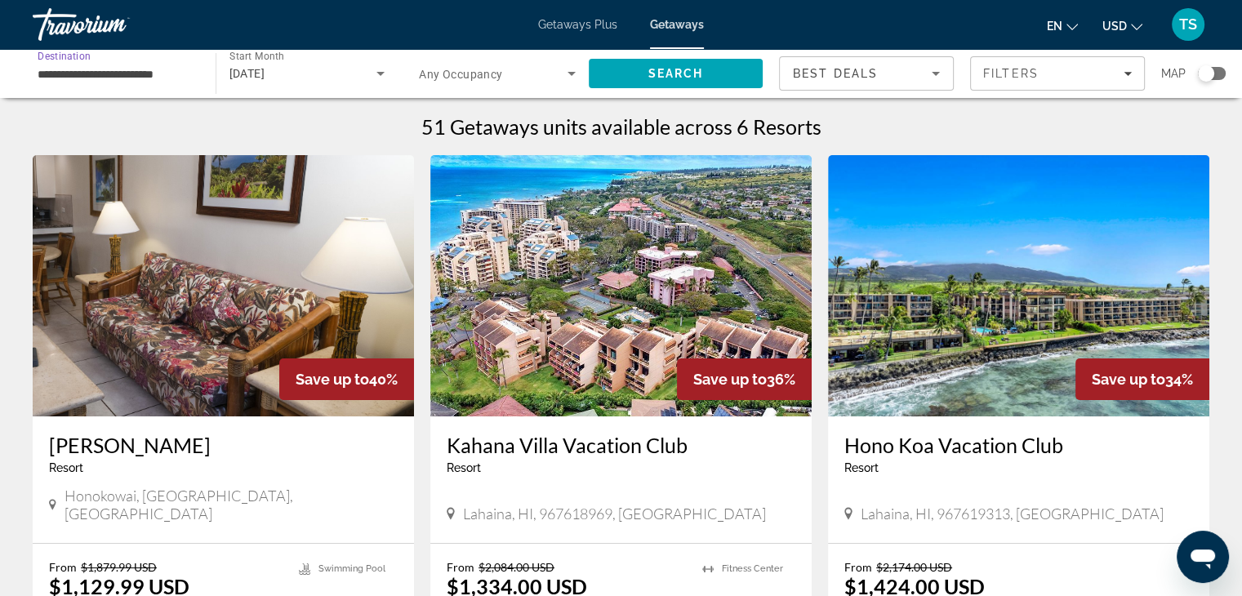
click at [144, 69] on input "**********" at bounding box center [116, 74] width 157 height 20
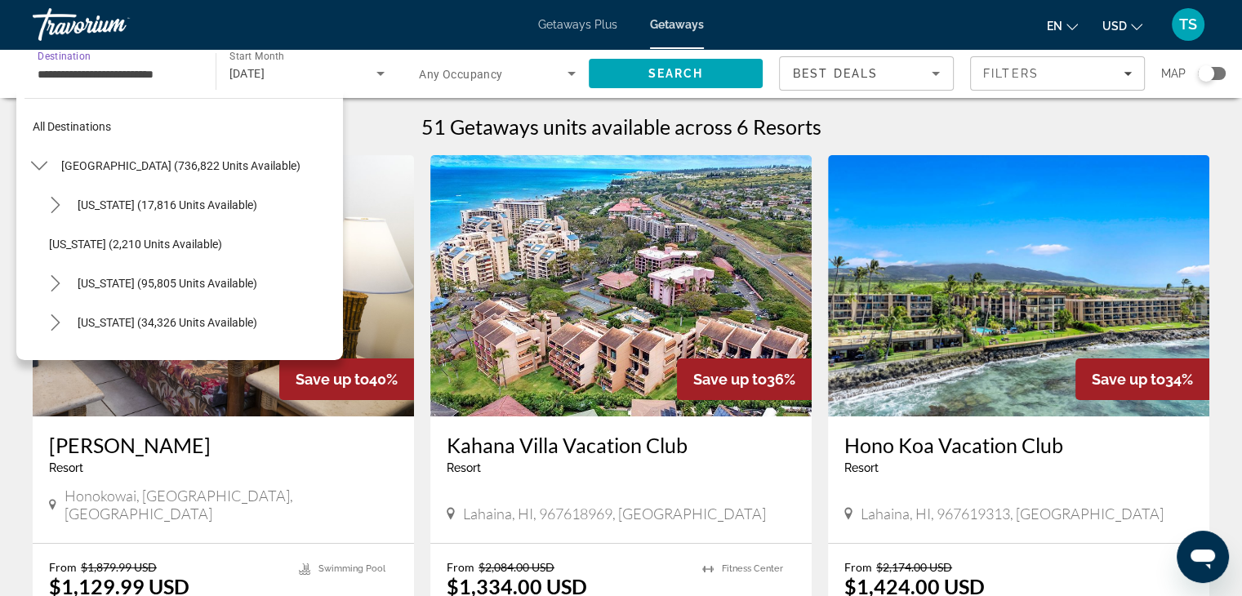
scroll to position [411, 0]
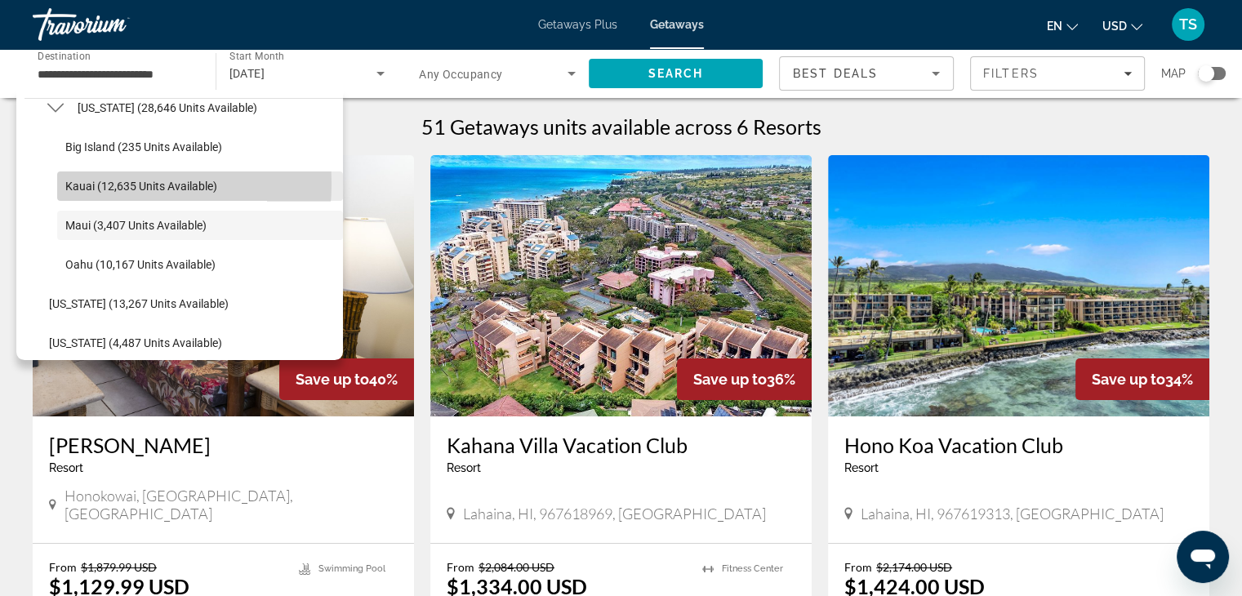
click at [91, 183] on span "Kauai (12,635 units available)" at bounding box center [141, 186] width 152 height 13
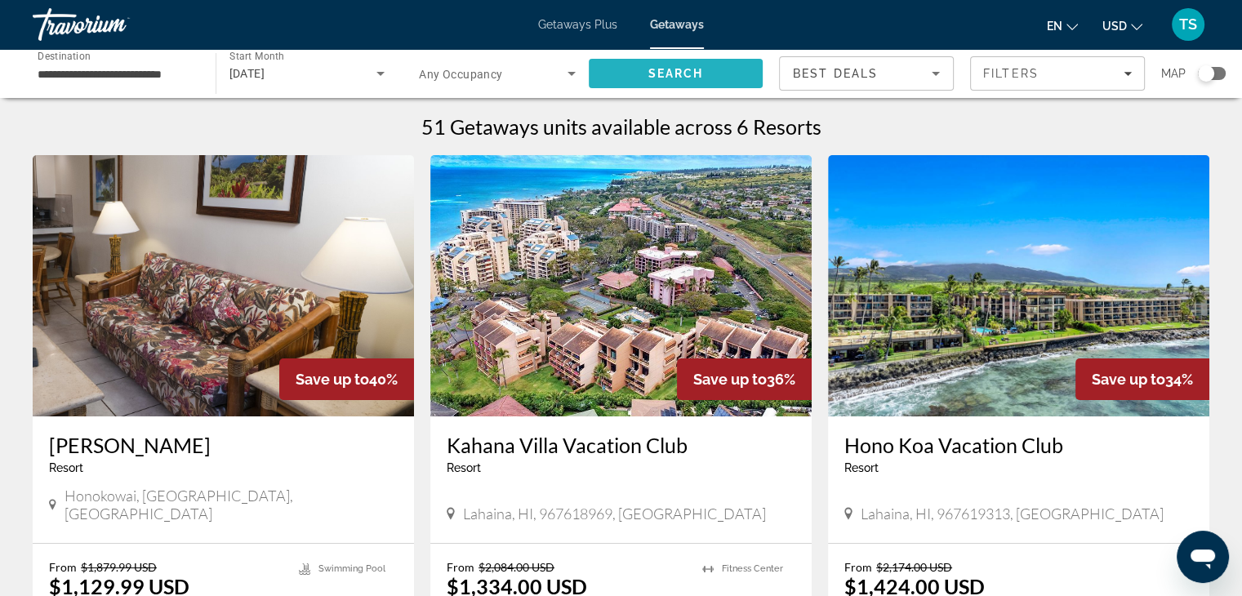
click at [702, 67] on span "Search" at bounding box center [675, 73] width 56 height 13
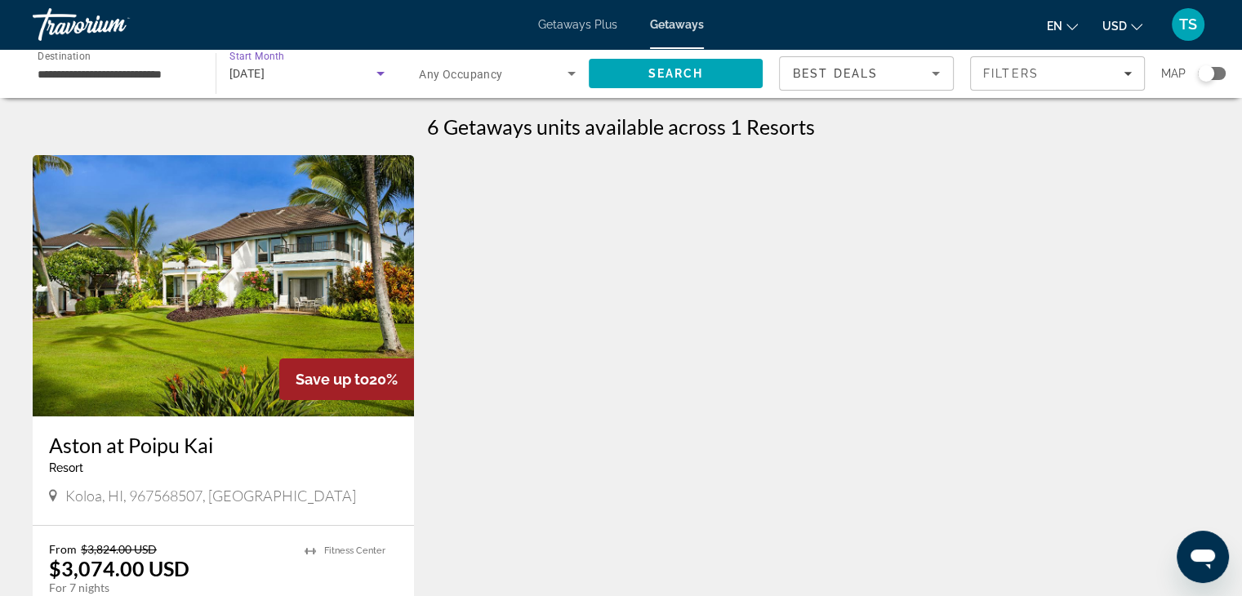
click at [377, 68] on icon "Search widget" at bounding box center [381, 74] width 20 height 20
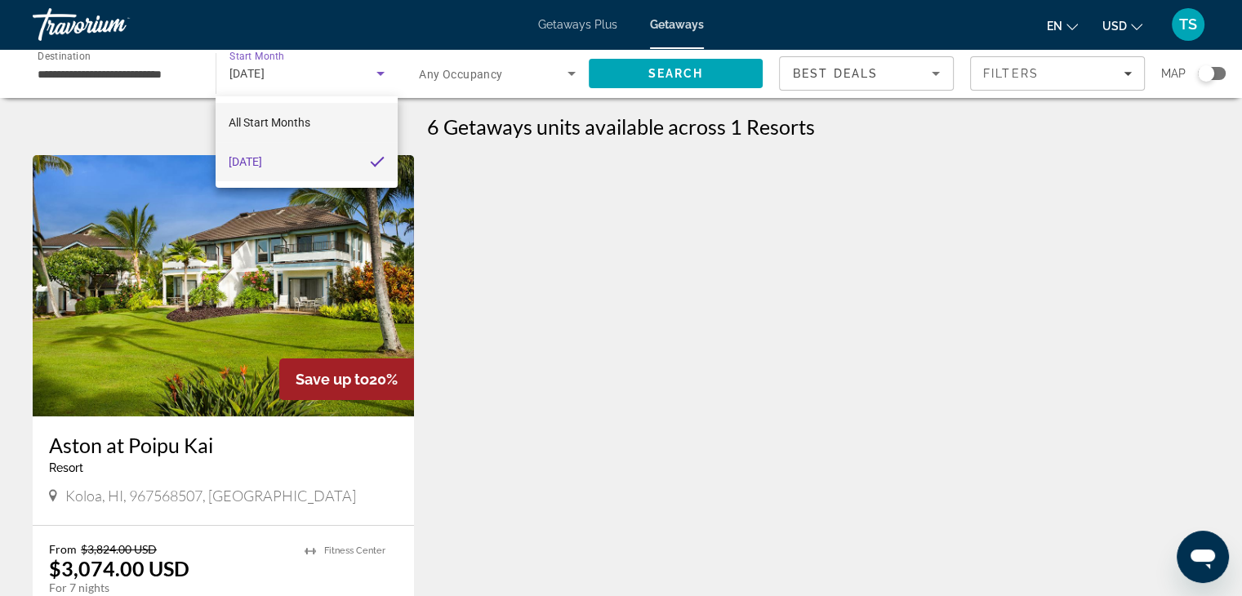
click at [277, 113] on span "All Start Months" at bounding box center [270, 123] width 82 height 20
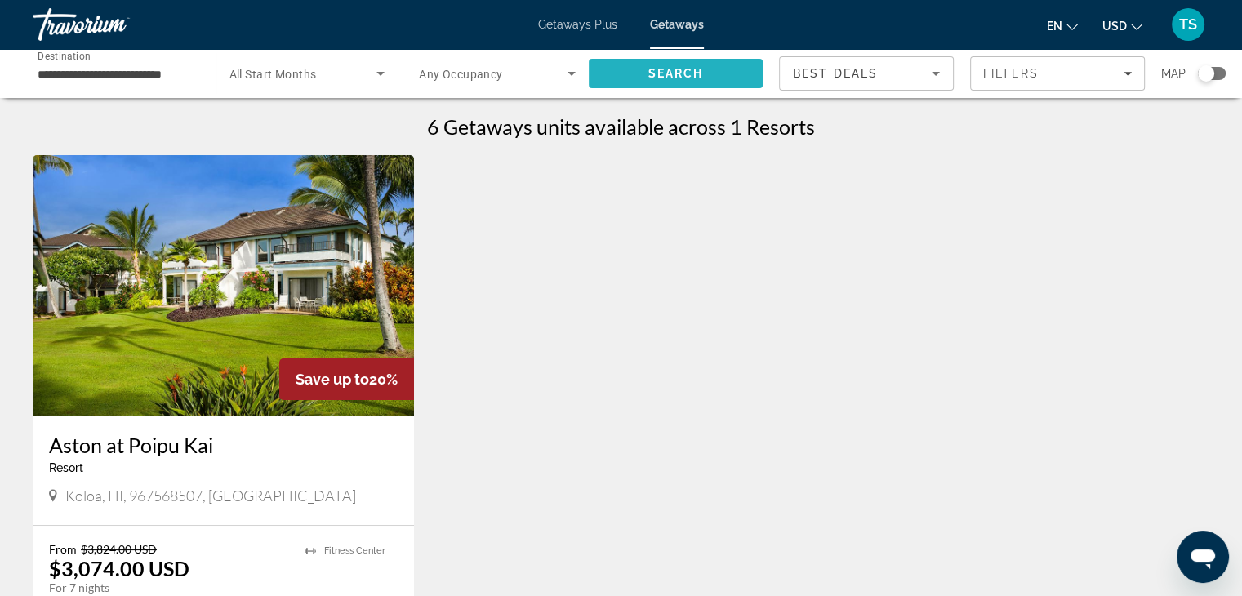
click at [665, 61] on span "Search" at bounding box center [676, 73] width 175 height 39
click at [109, 73] on input "**********" at bounding box center [116, 74] width 157 height 20
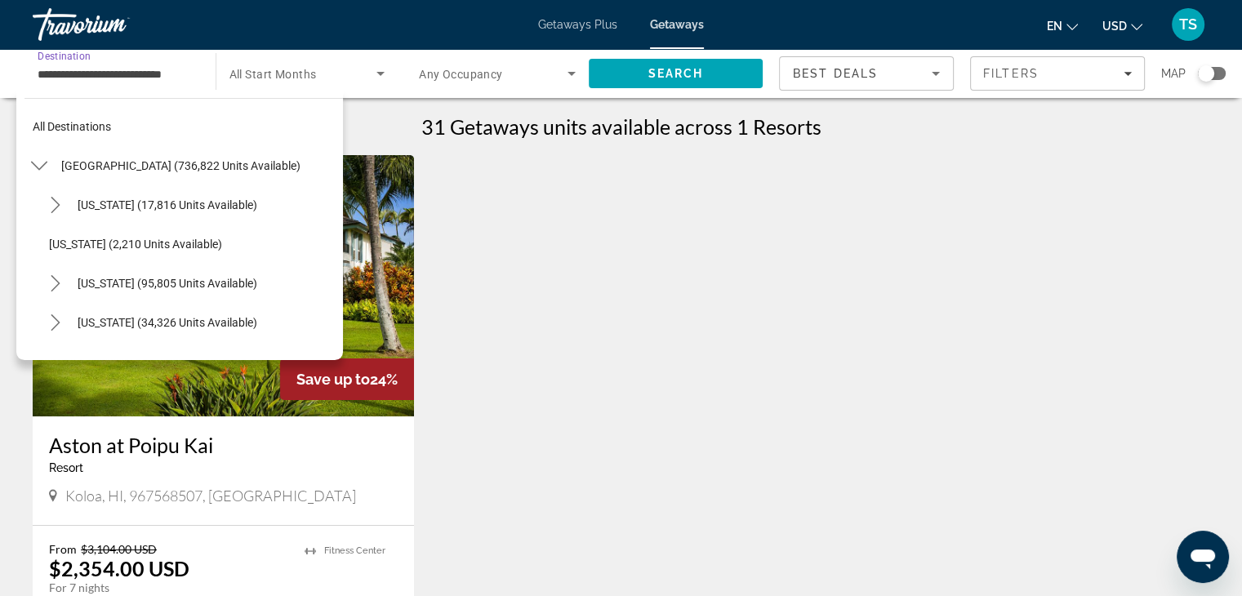
scroll to position [371, 0]
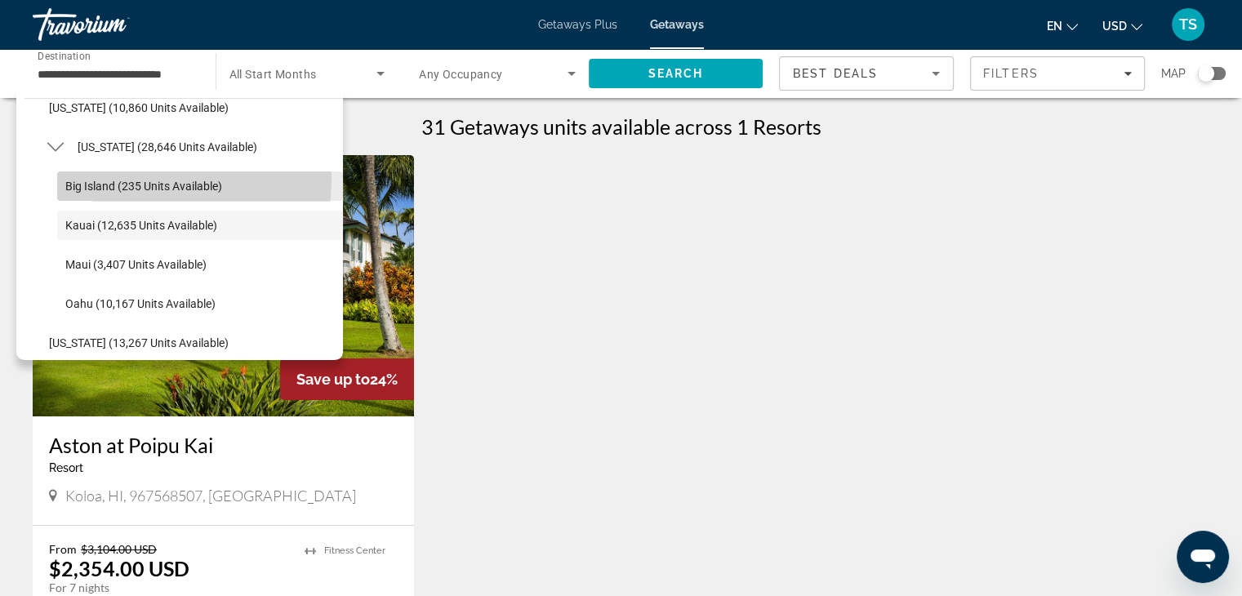
click at [108, 176] on span "Select destination: Big Island (235 units available)" at bounding box center [200, 186] width 286 height 39
type input "**********"
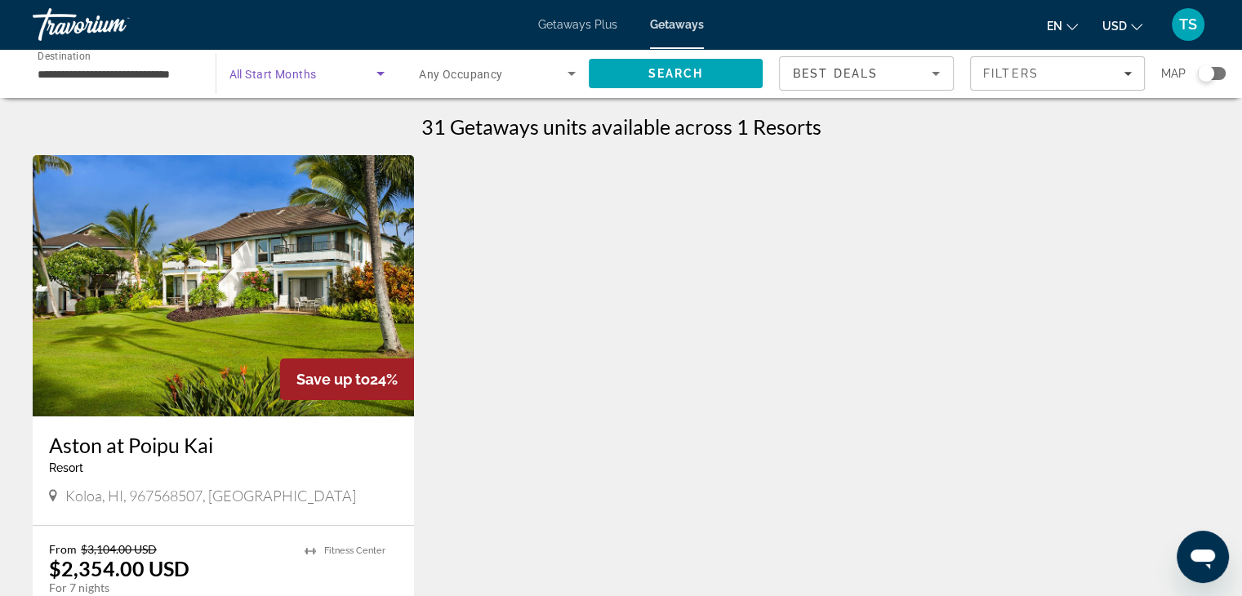
click at [372, 73] on icon "Search widget" at bounding box center [381, 74] width 20 height 20
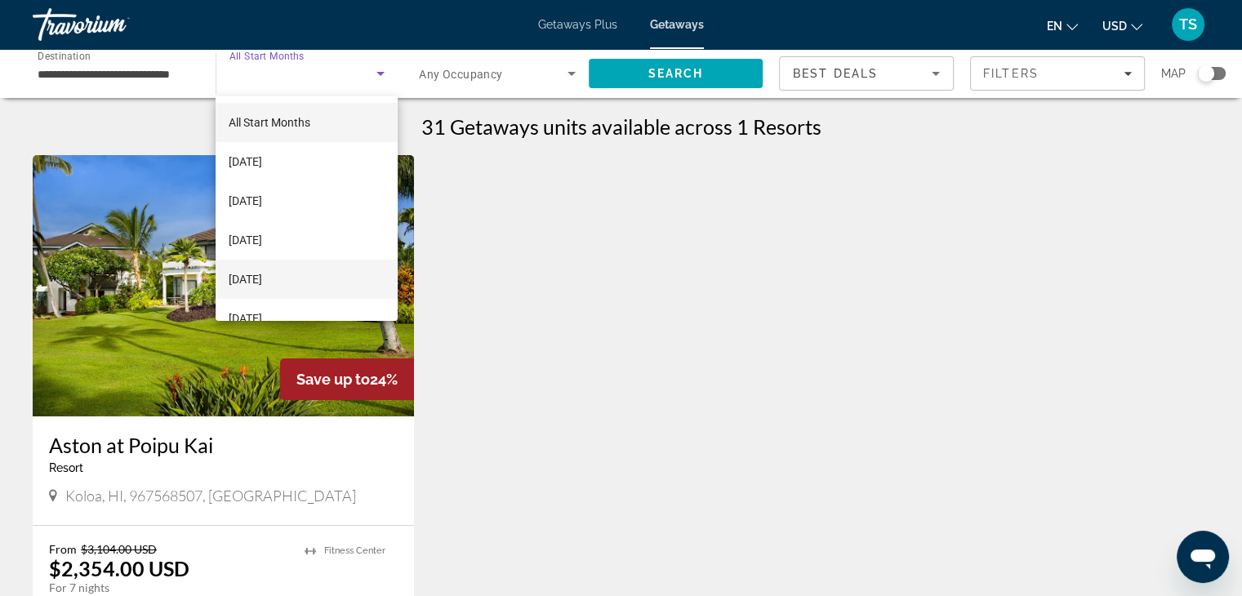
click at [326, 275] on mat-option "[DATE]" at bounding box center [307, 279] width 182 height 39
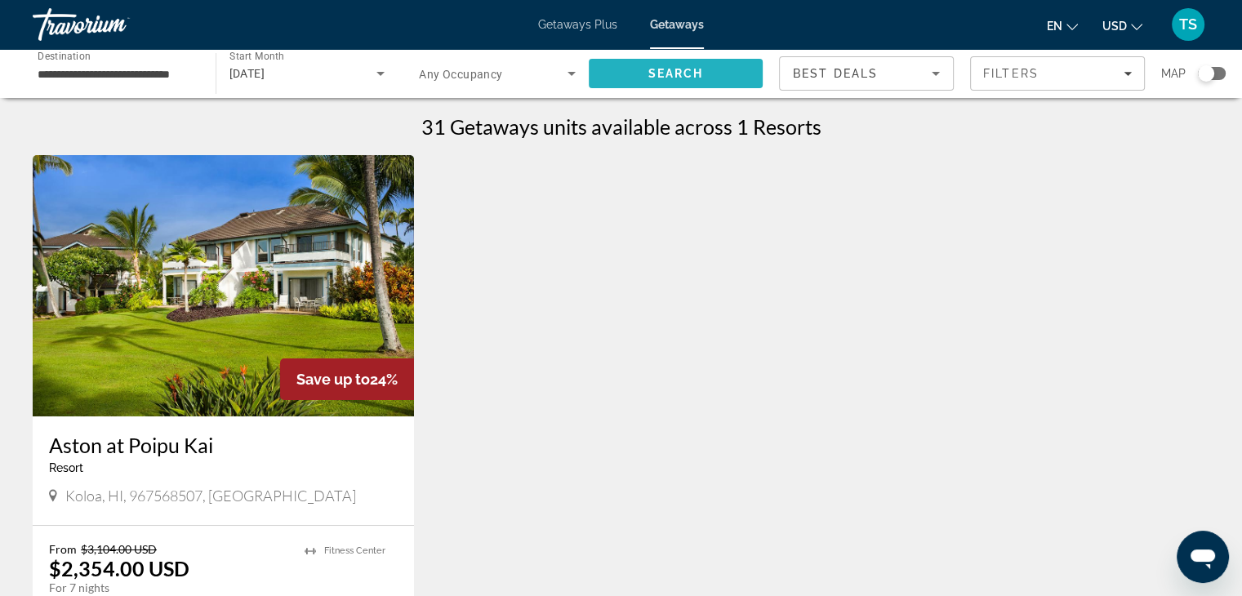
click at [663, 69] on span "Search" at bounding box center [675, 73] width 56 height 13
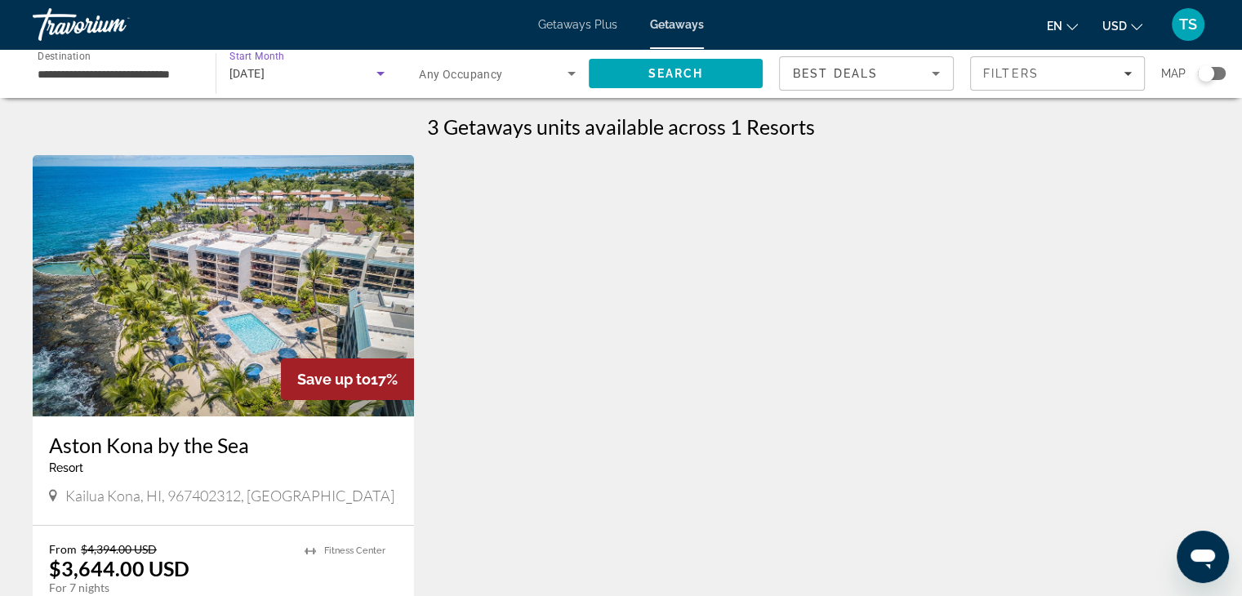
click at [380, 69] on icon "Search widget" at bounding box center [381, 74] width 20 height 20
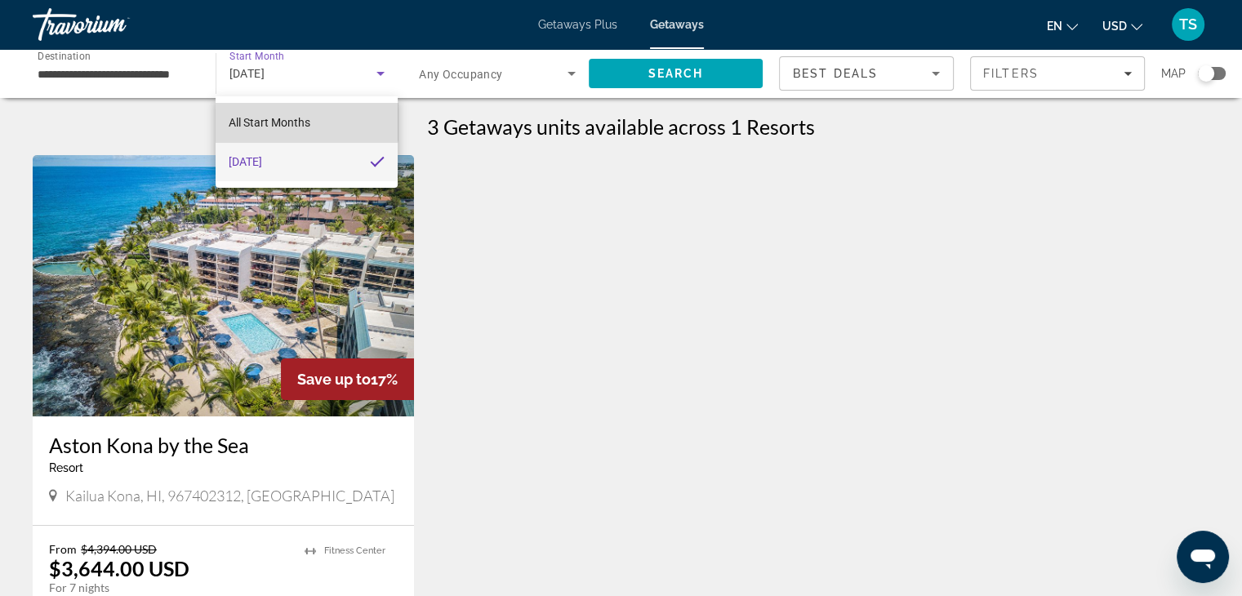
click at [300, 118] on span "All Start Months" at bounding box center [270, 122] width 82 height 13
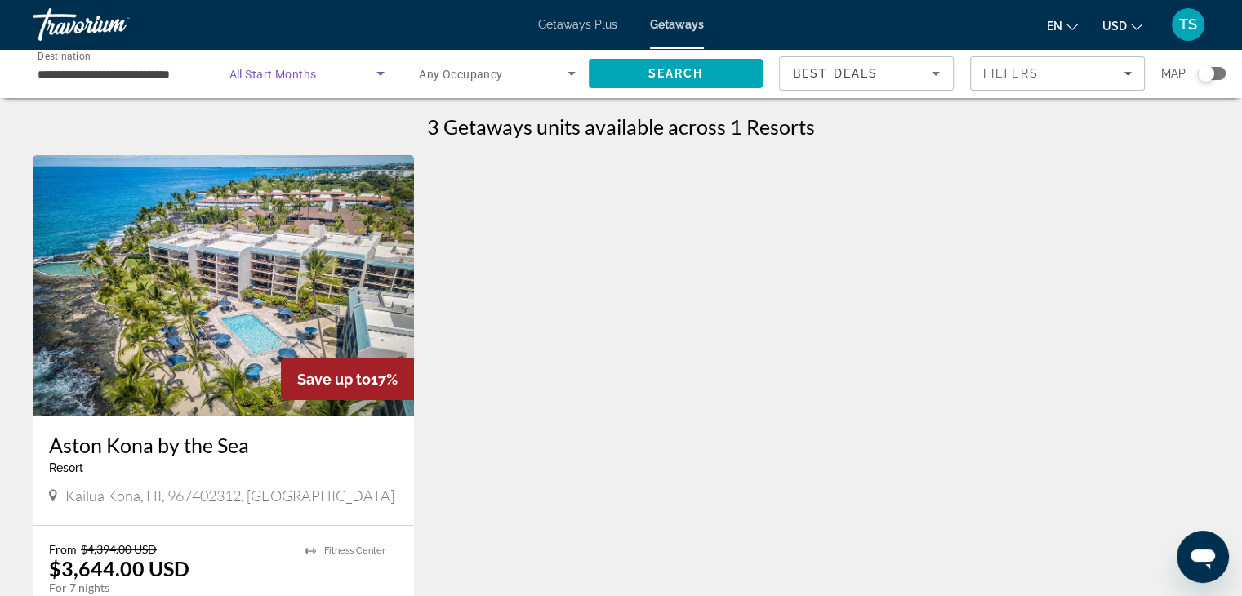
click at [376, 69] on icon "Search widget" at bounding box center [381, 74] width 20 height 20
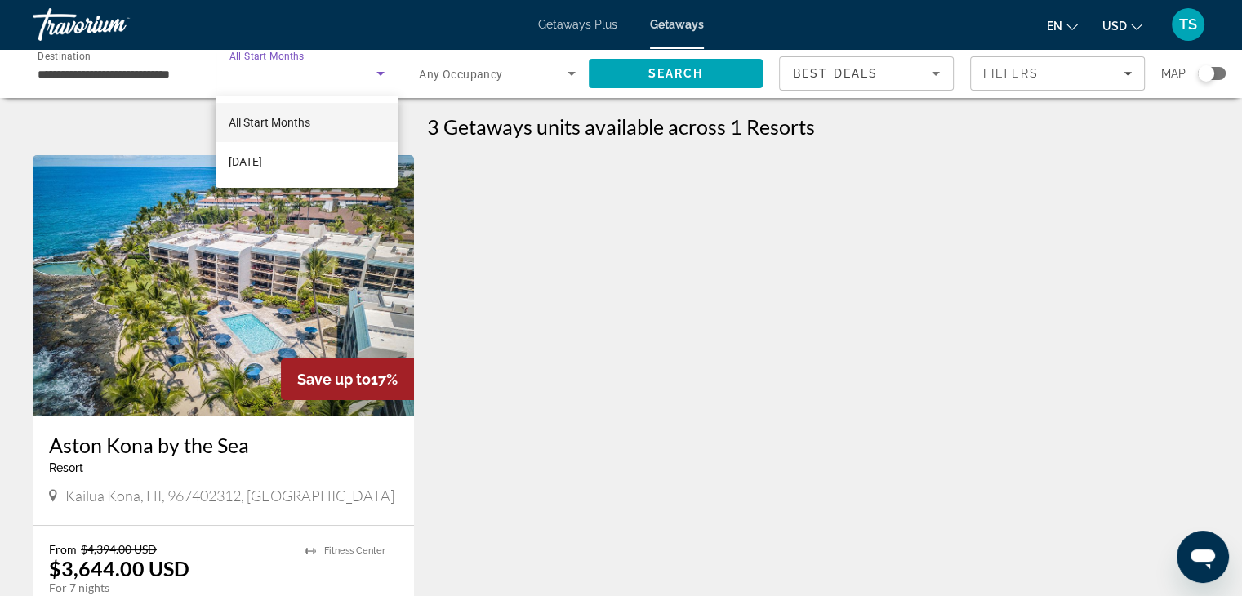
click at [376, 69] on div at bounding box center [621, 298] width 1242 height 596
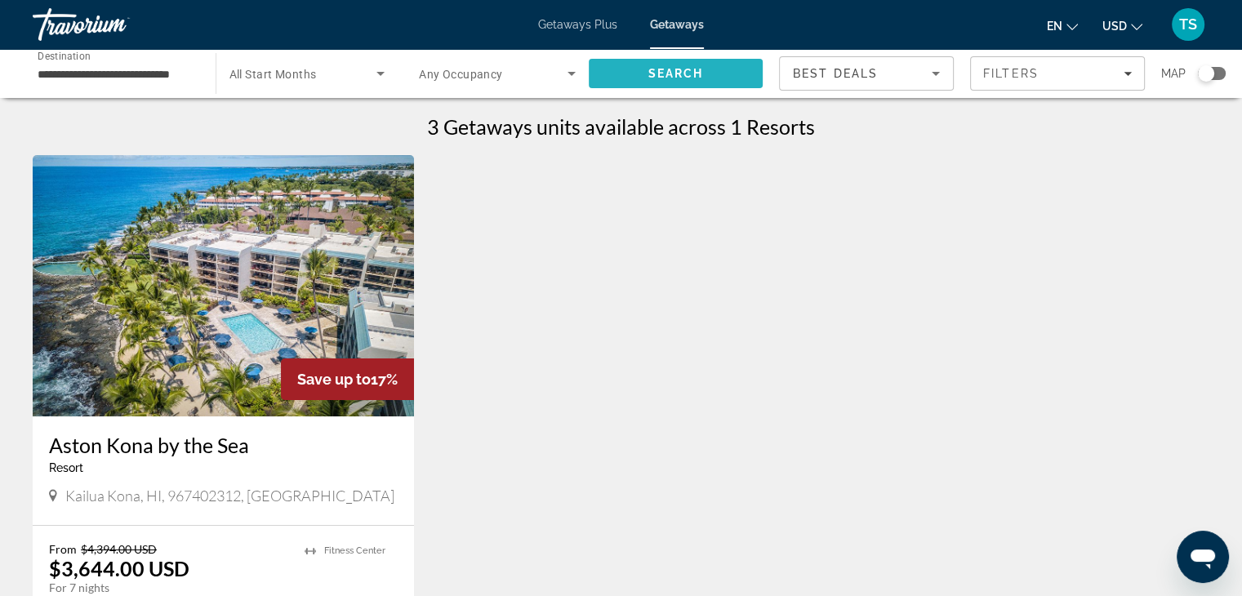
click at [687, 69] on span "Search" at bounding box center [675, 73] width 56 height 13
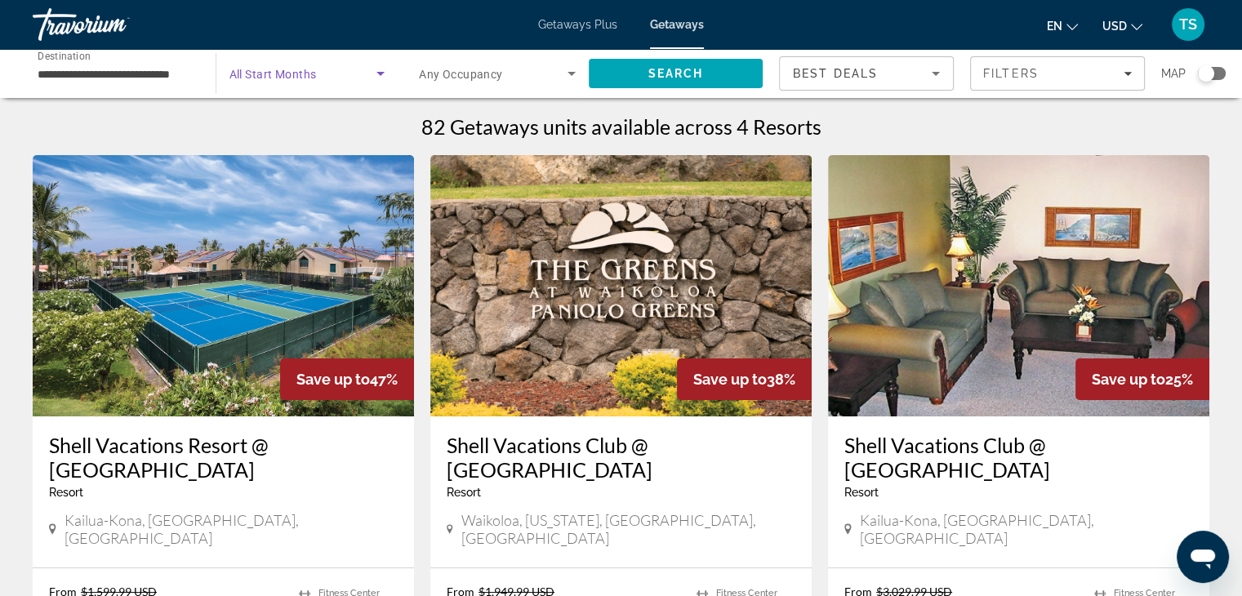
click at [382, 69] on icon "Search widget" at bounding box center [381, 74] width 20 height 20
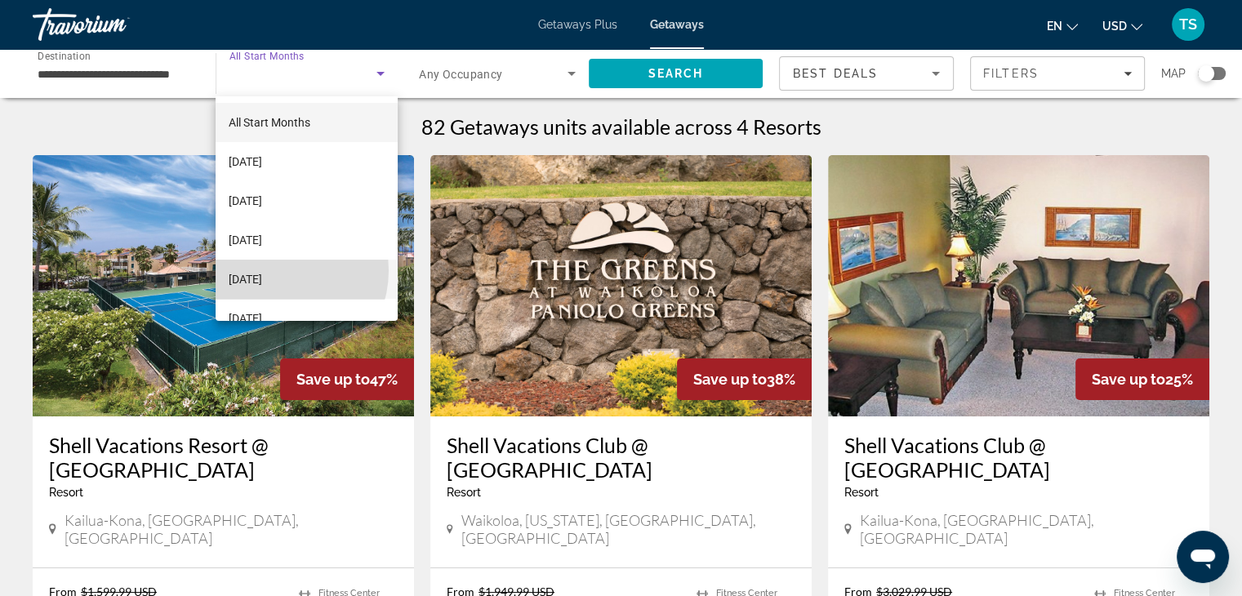
click at [262, 270] on span "[DATE]" at bounding box center [245, 279] width 33 height 20
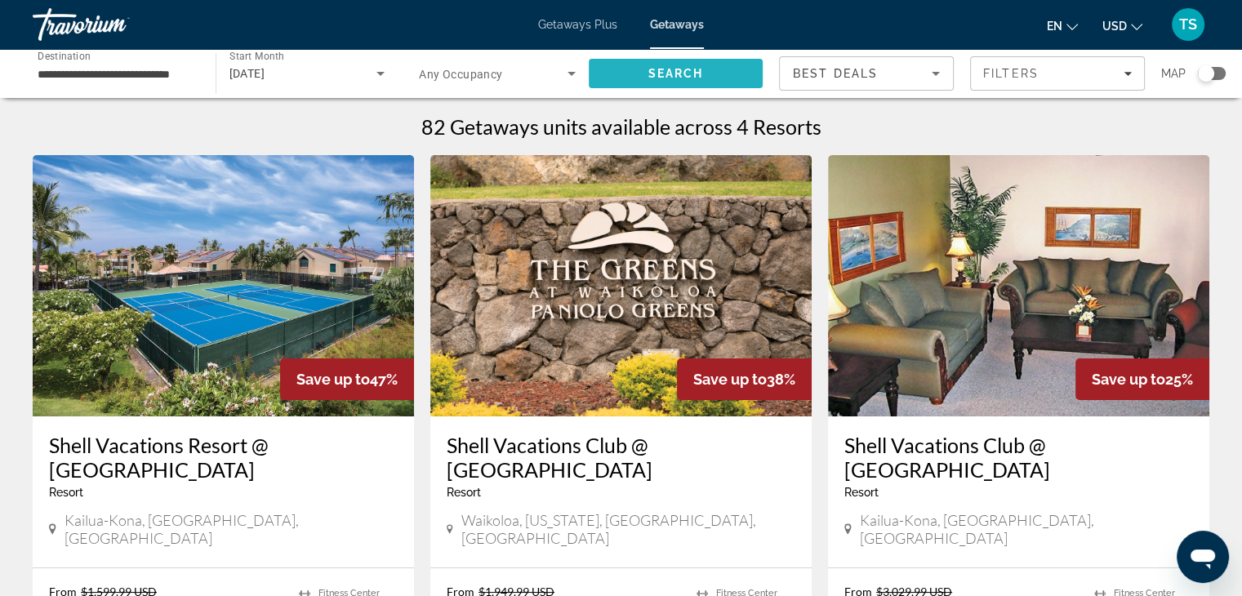
click at [642, 67] on span "Search" at bounding box center [676, 73] width 175 height 39
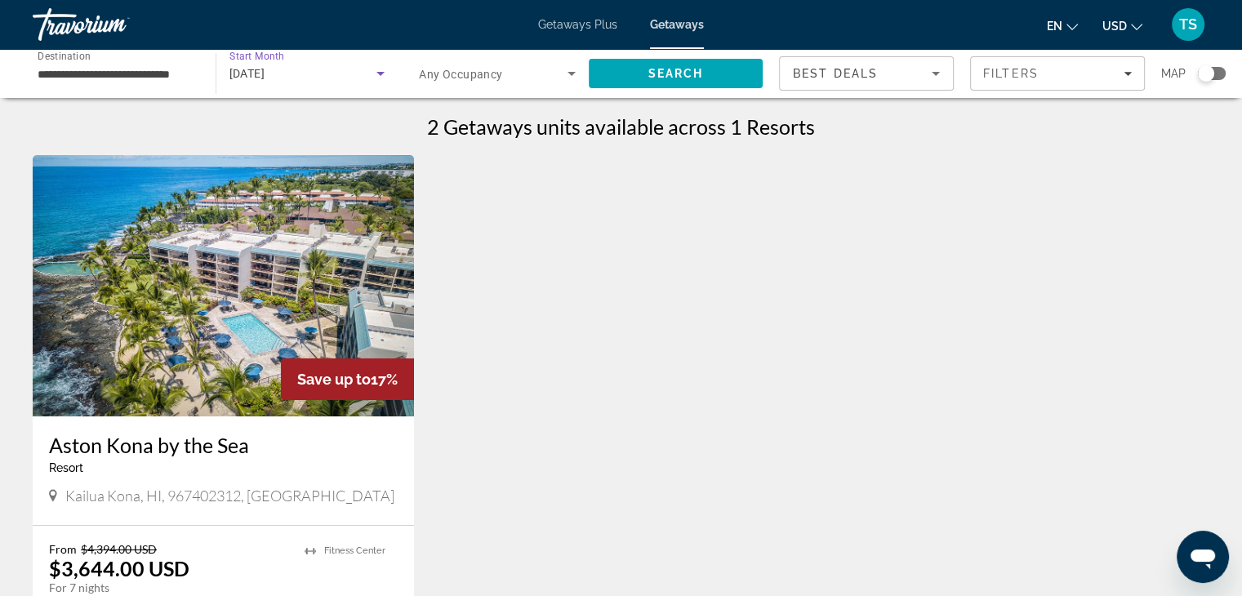
click at [378, 72] on icon "Search widget" at bounding box center [380, 74] width 8 height 4
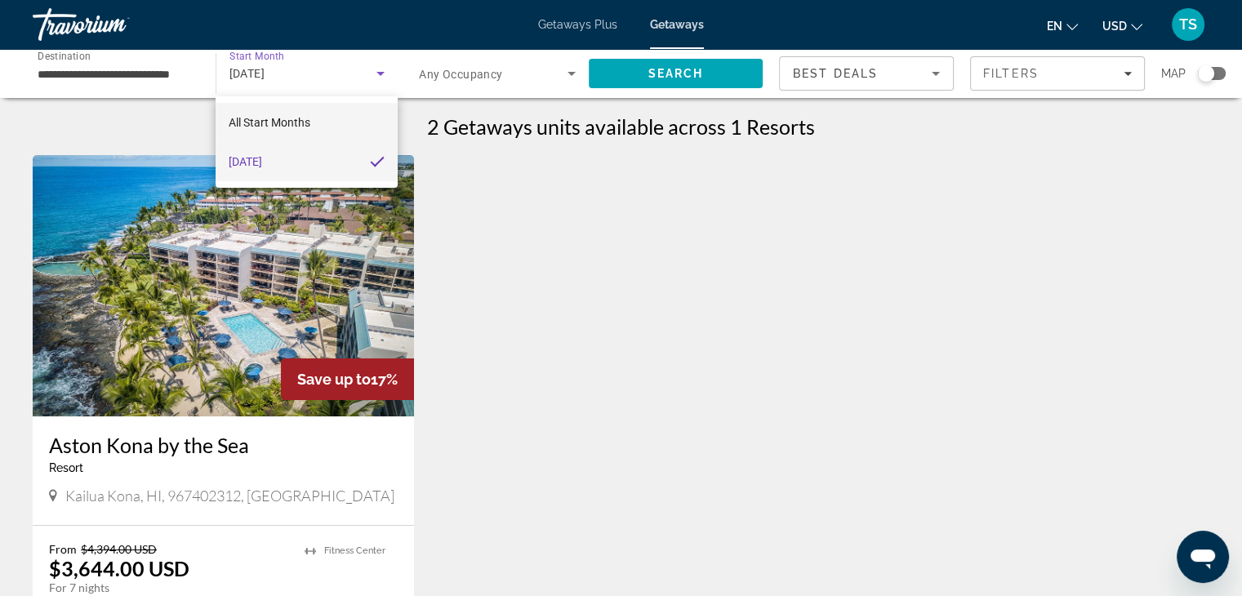
click at [313, 116] on mat-option "All Start Months" at bounding box center [307, 122] width 182 height 39
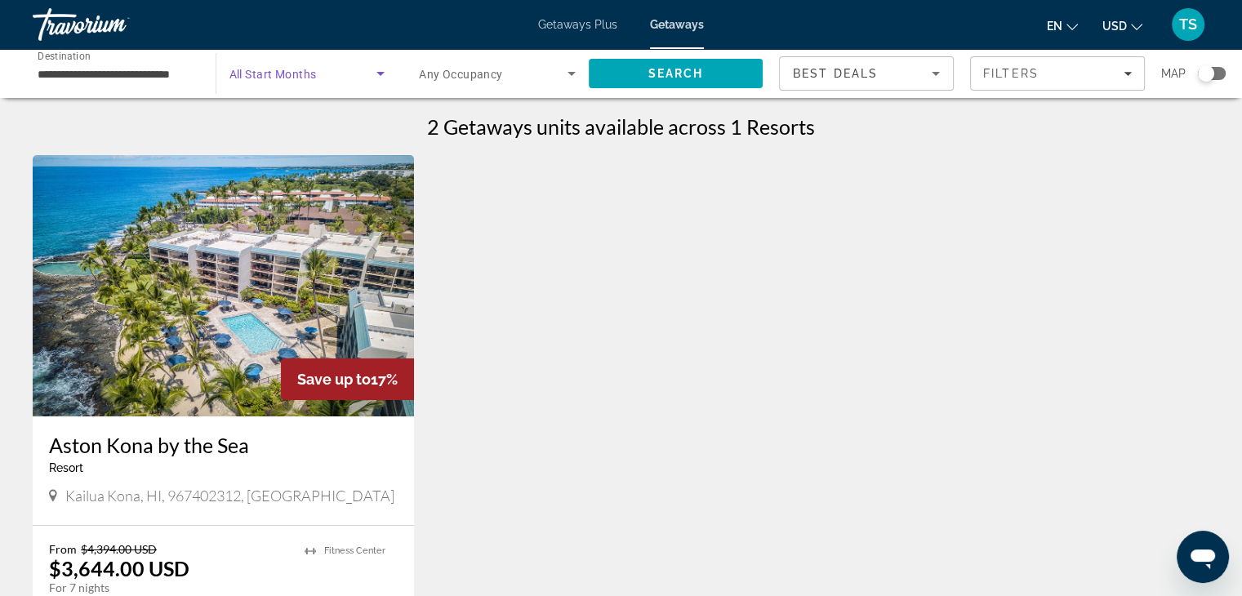
click at [555, 77] on span "Search widget" at bounding box center [493, 74] width 149 height 20
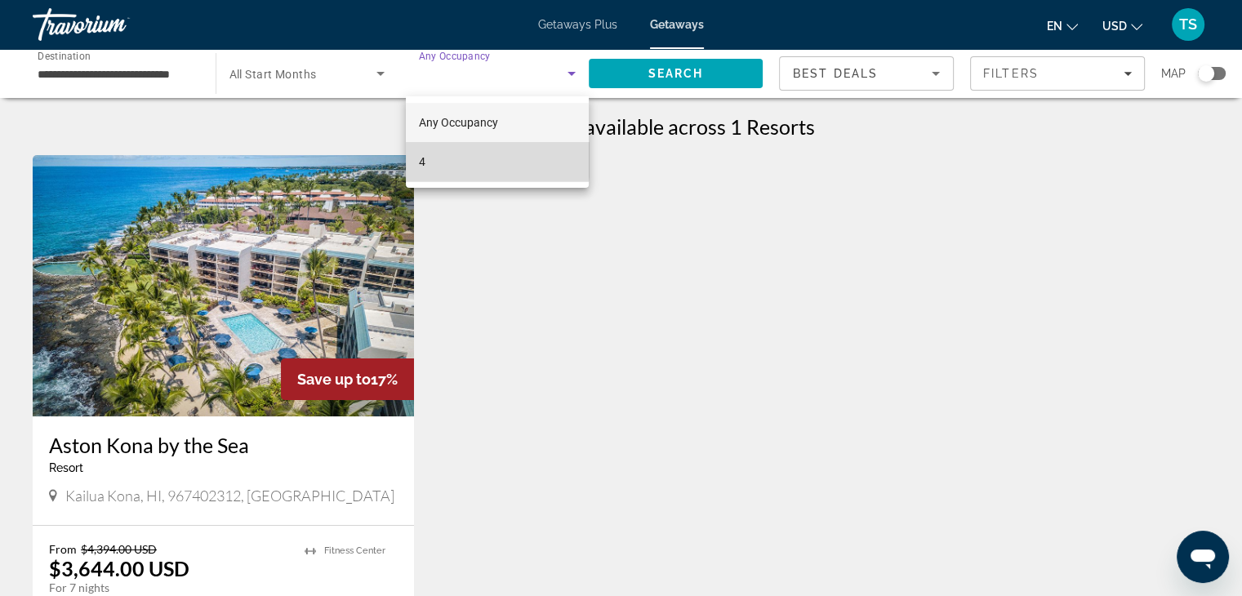
click at [428, 153] on mat-option "4" at bounding box center [497, 161] width 183 height 39
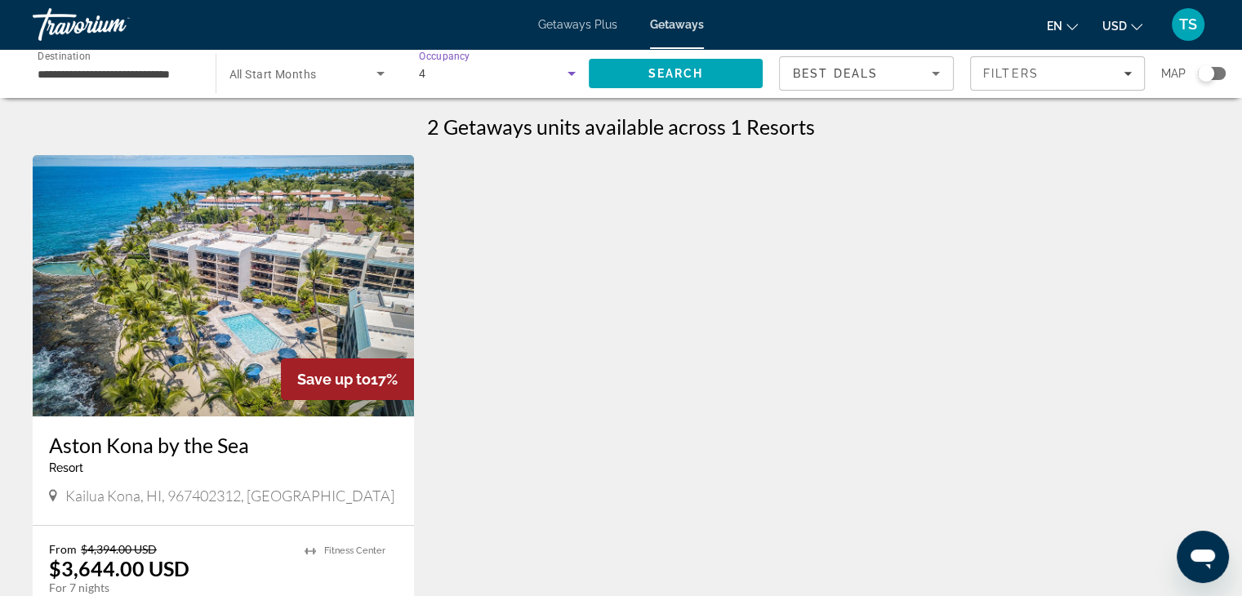
click at [567, 66] on icon "Search widget" at bounding box center [572, 74] width 20 height 20
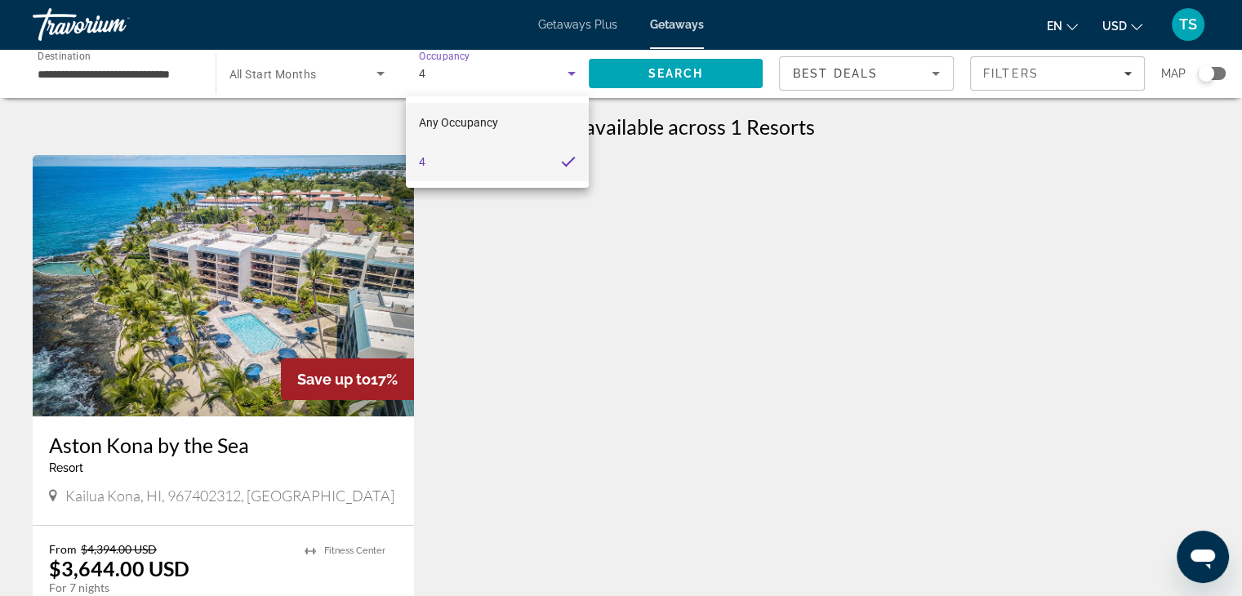
click at [507, 119] on mat-option "Any Occupancy" at bounding box center [497, 122] width 183 height 39
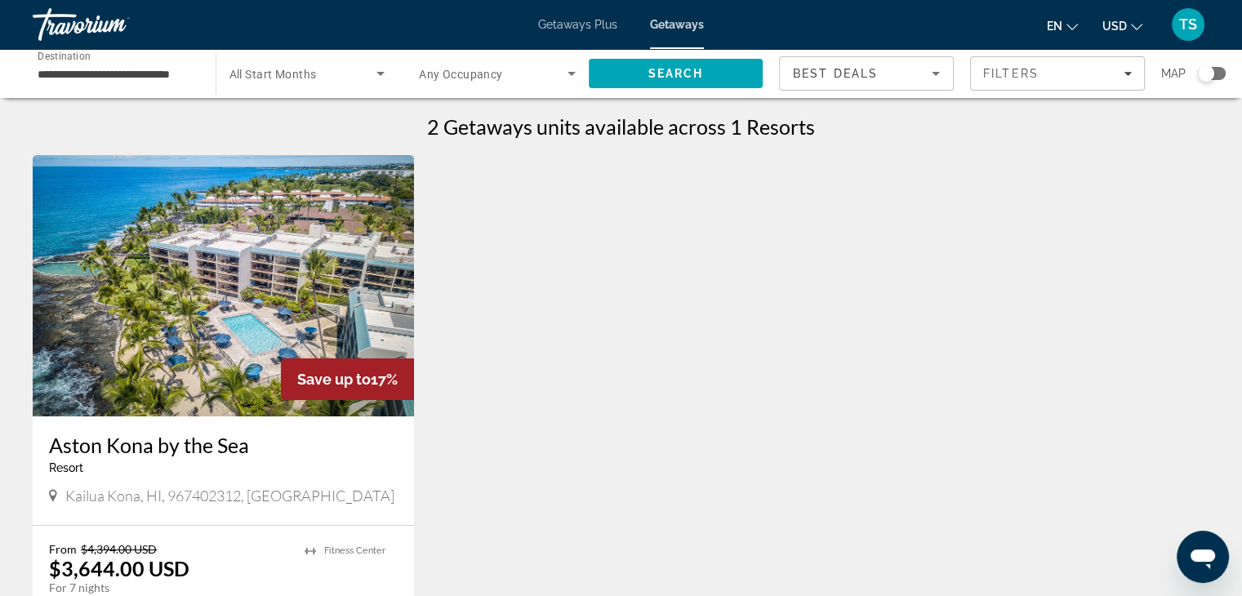
click at [310, 56] on div "Search widget" at bounding box center [307, 74] width 156 height 46
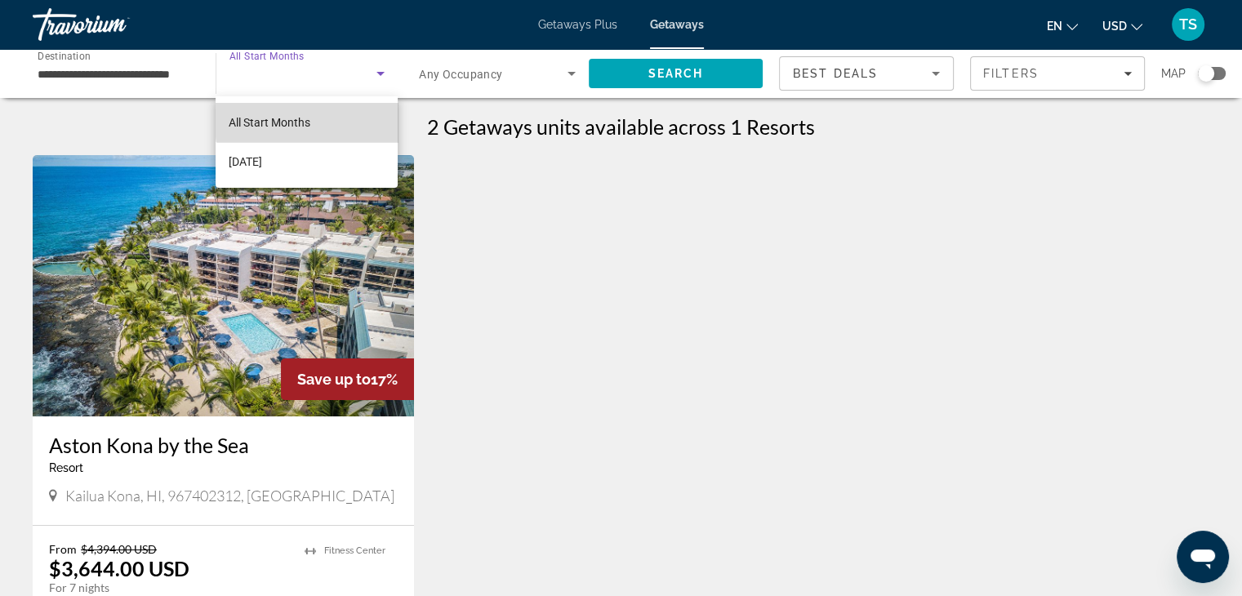
click at [328, 119] on mat-option "All Start Months" at bounding box center [307, 122] width 182 height 39
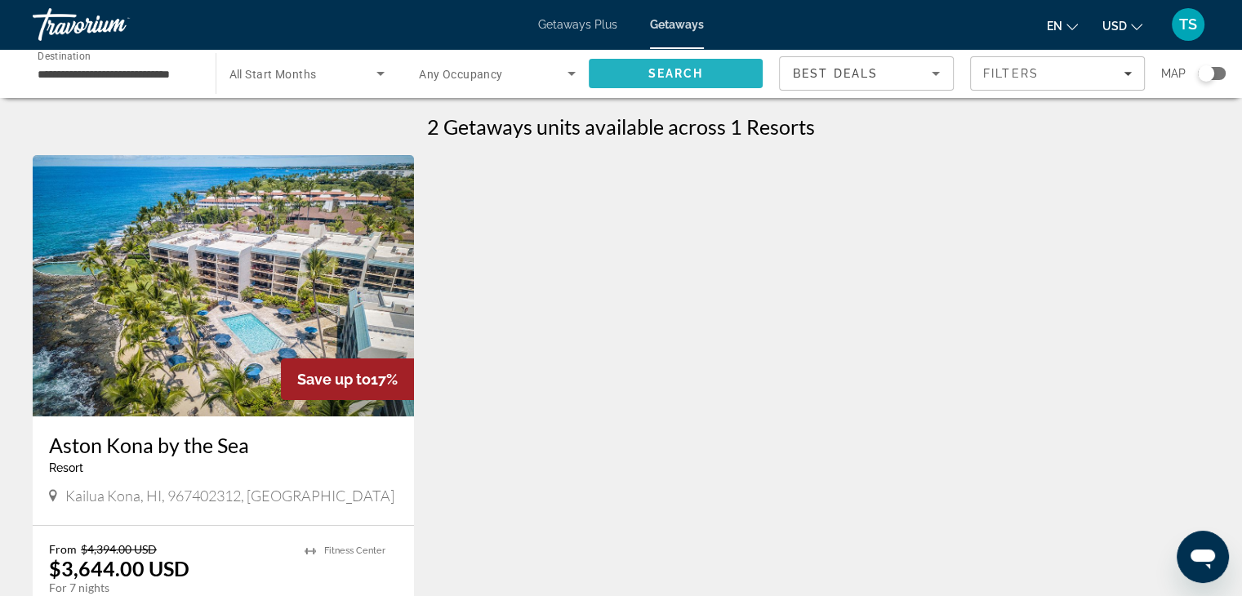
click at [629, 64] on span "Search" at bounding box center [676, 73] width 175 height 39
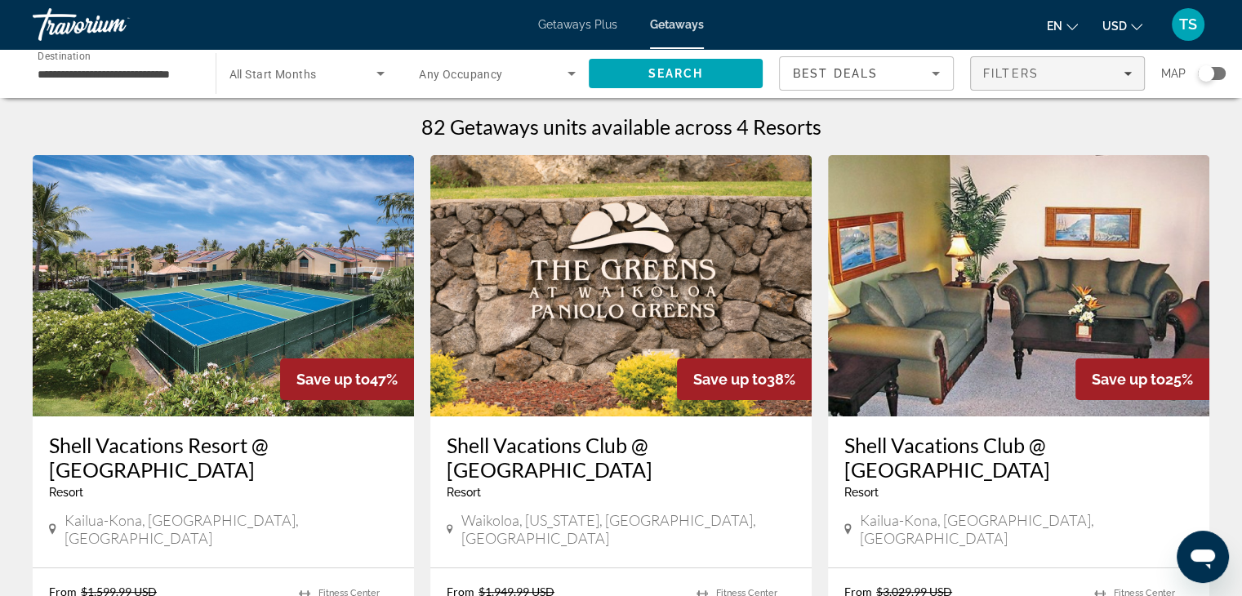
click at [1131, 69] on span "Filters" at bounding box center [1057, 73] width 173 height 39
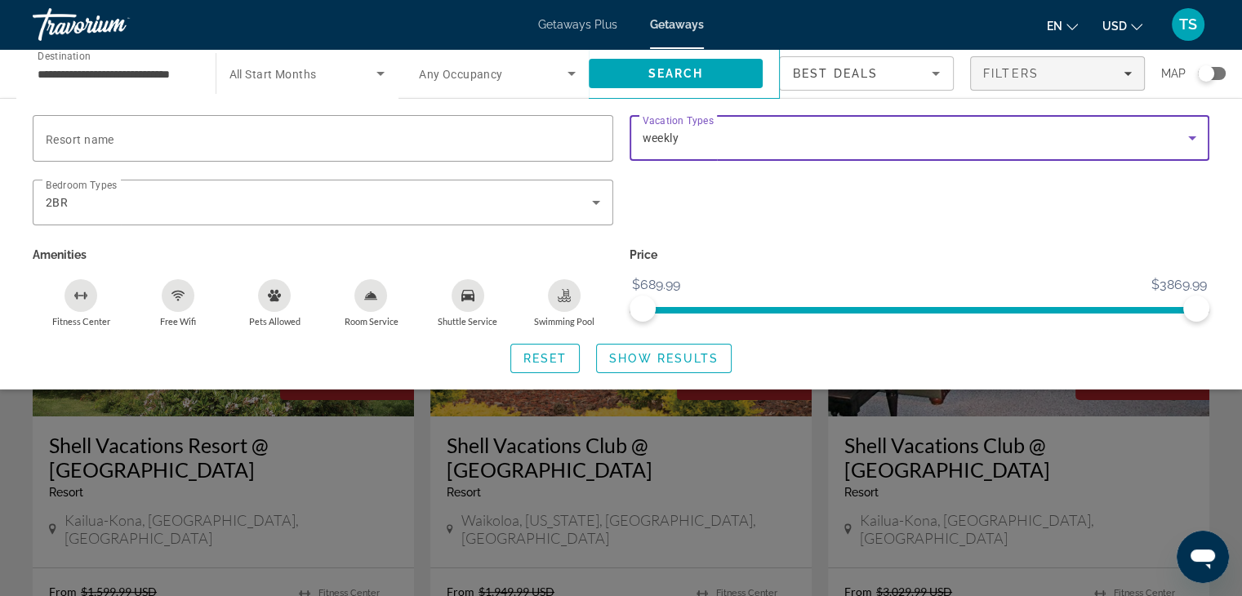
click at [1189, 133] on icon "Search widget" at bounding box center [1192, 138] width 20 height 20
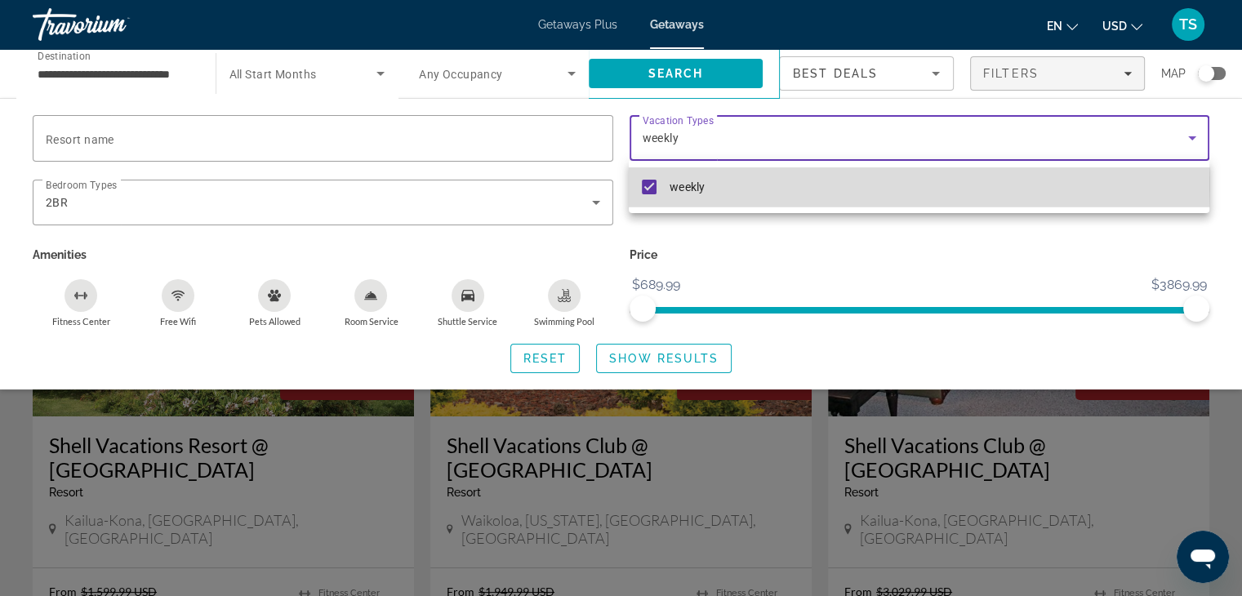
click at [645, 184] on mat-pseudo-checkbox at bounding box center [649, 187] width 15 height 15
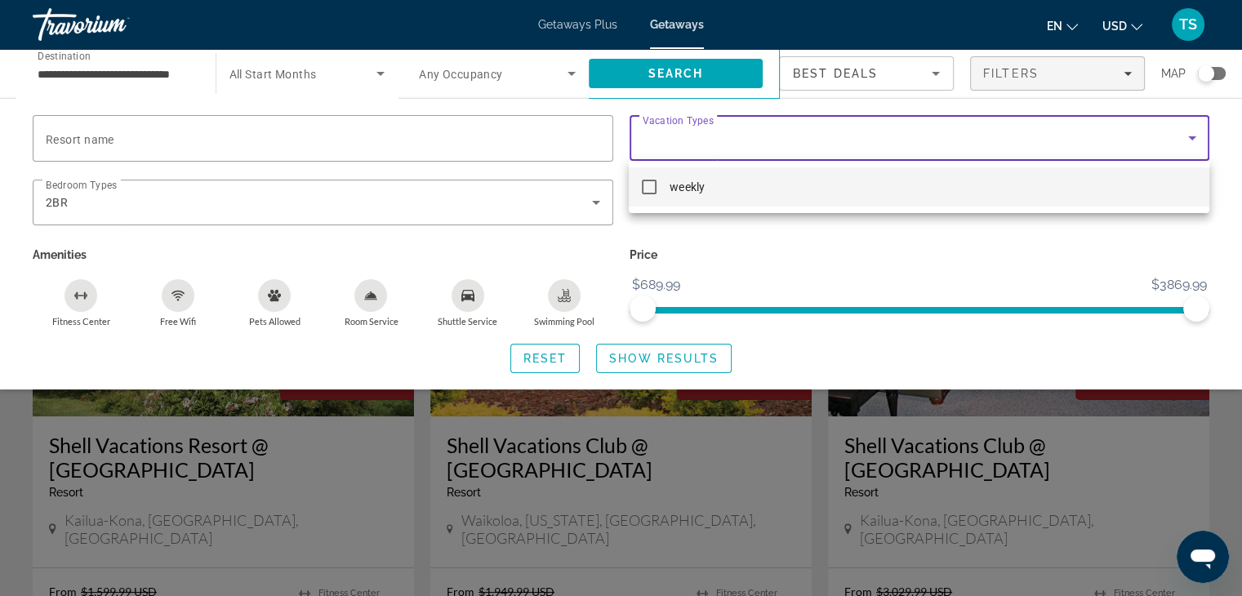
click at [595, 198] on div at bounding box center [621, 298] width 1242 height 596
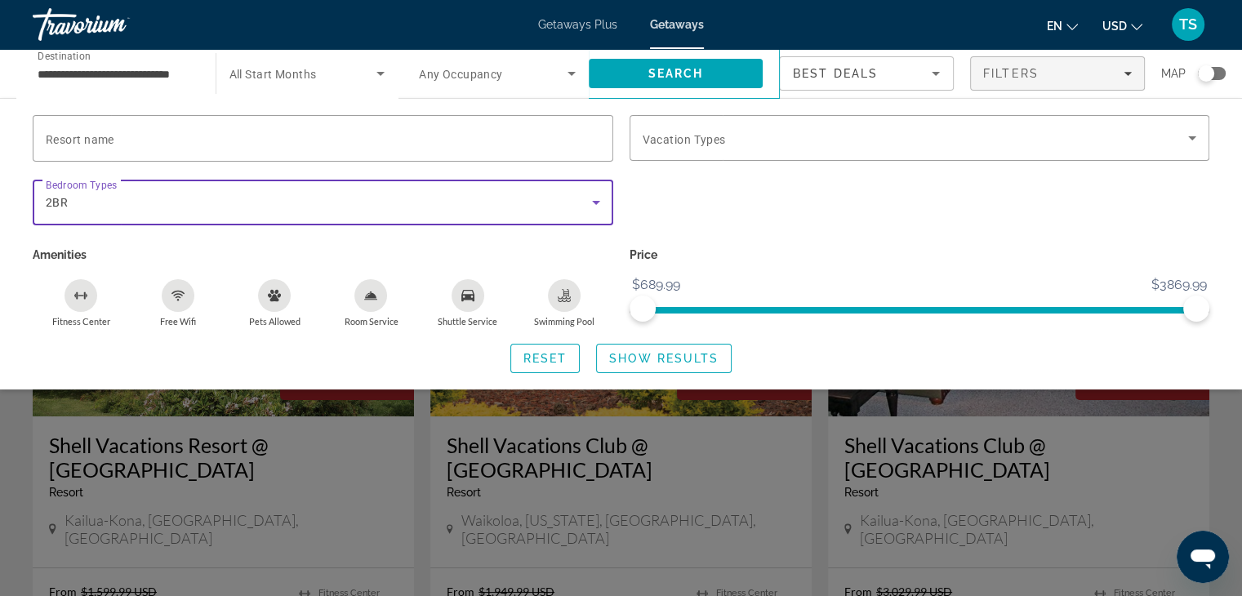
click at [594, 201] on icon "Search widget" at bounding box center [596, 203] width 8 height 4
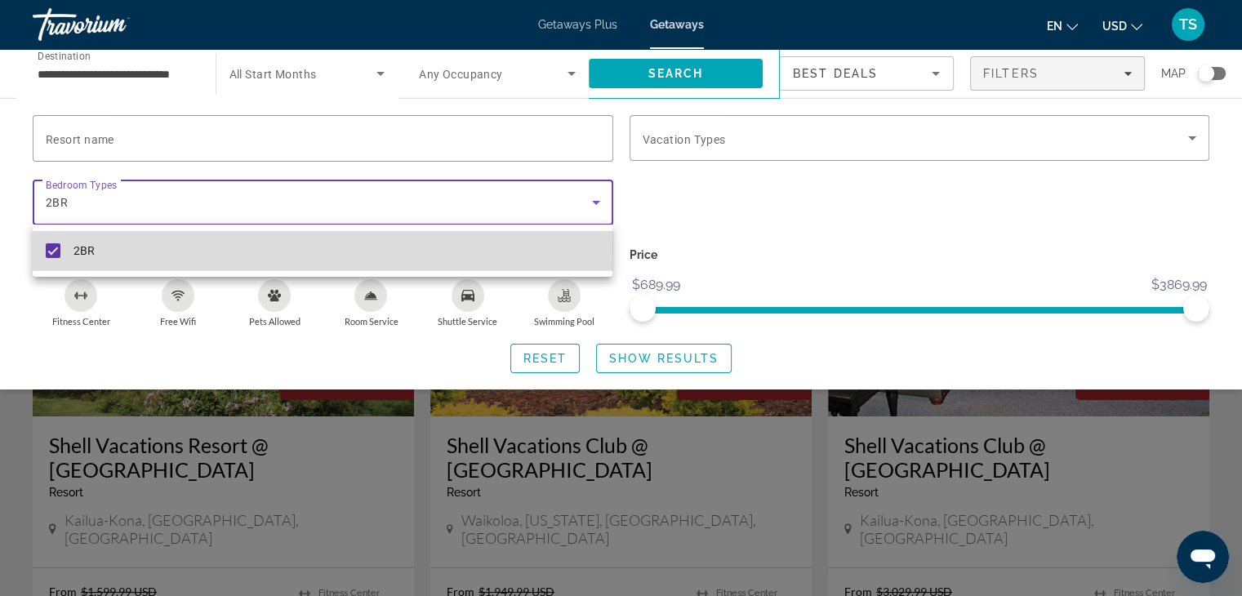
click at [56, 247] on mat-pseudo-checkbox at bounding box center [53, 250] width 15 height 15
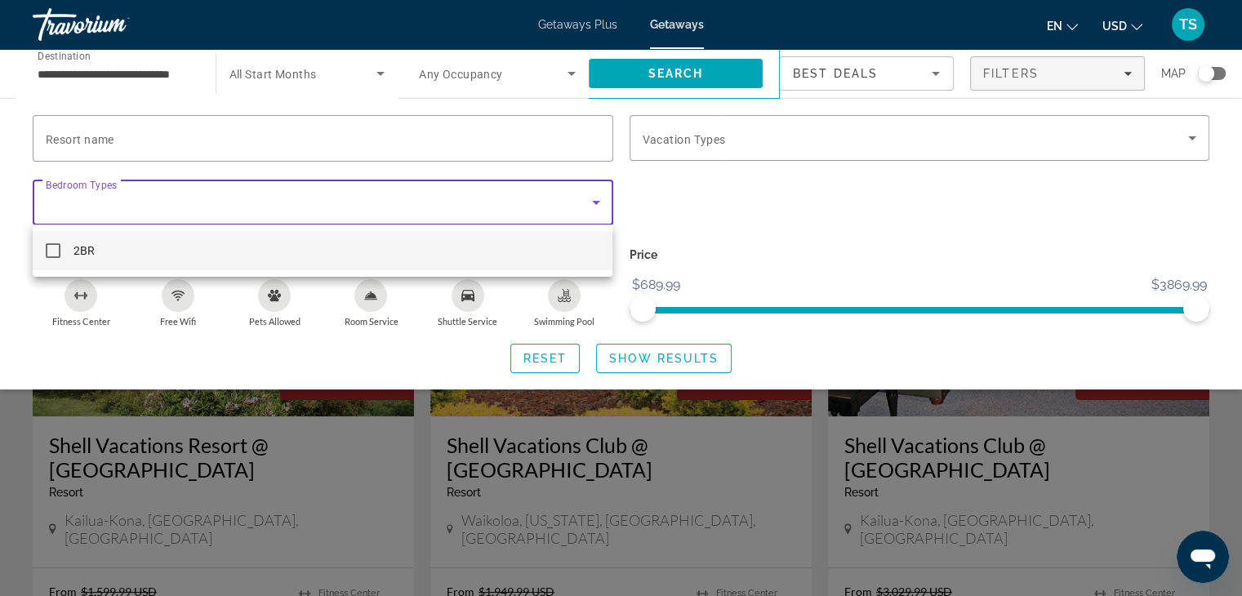
click at [625, 72] on div at bounding box center [621, 298] width 1242 height 596
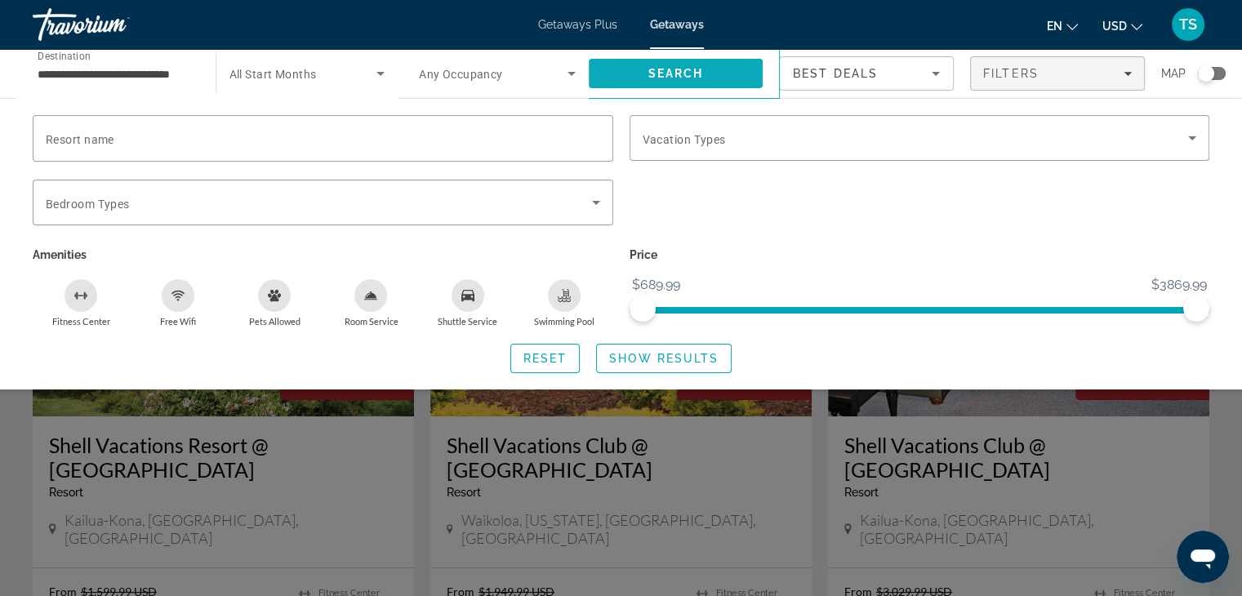
drag, startPoint x: 623, startPoint y: 67, endPoint x: 656, endPoint y: 67, distance: 32.7
click at [656, 67] on button "Search" at bounding box center [676, 73] width 175 height 29
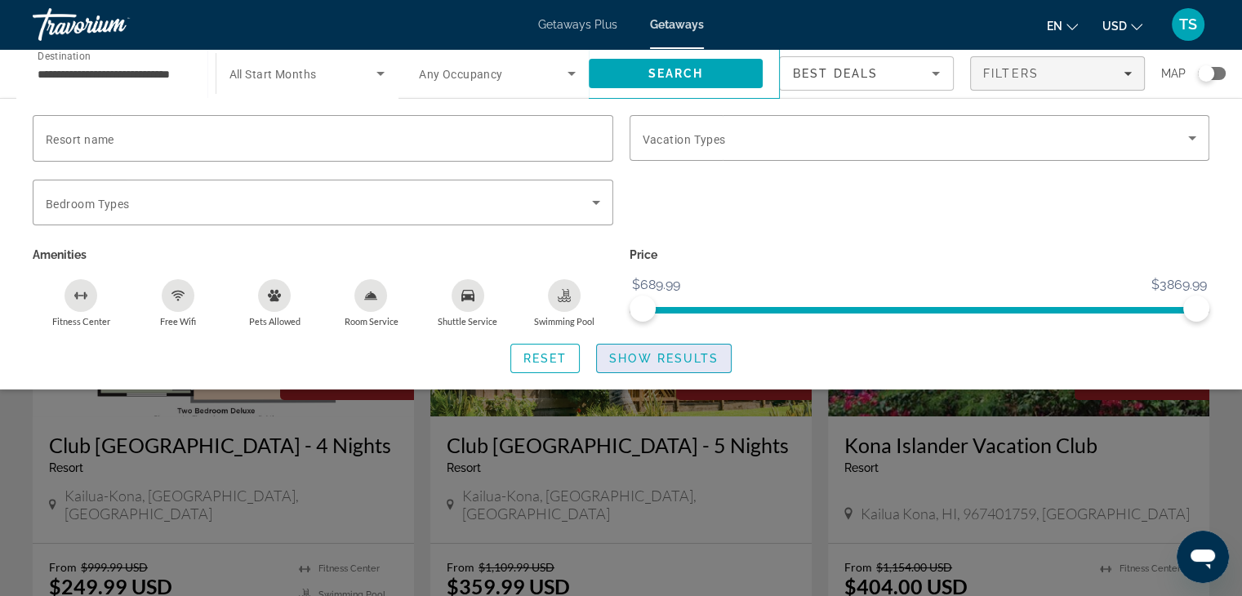
click at [630, 353] on span "Show Results" at bounding box center [663, 358] width 109 height 13
click at [287, 491] on div "Search widget" at bounding box center [621, 420] width 1242 height 351
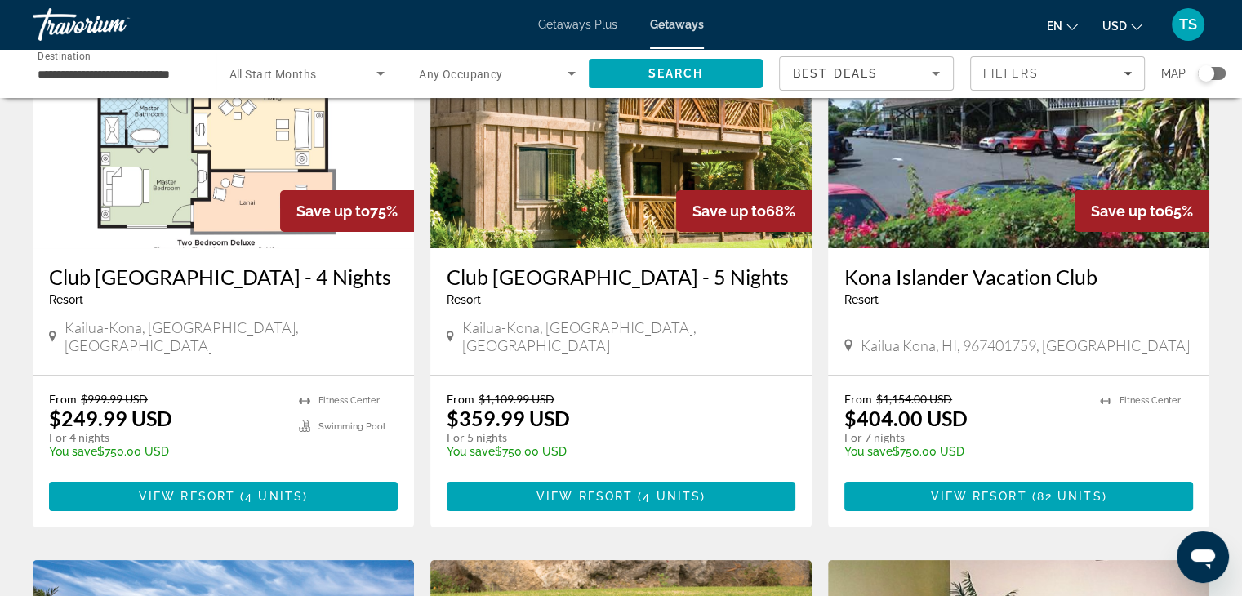
scroll to position [149, 0]
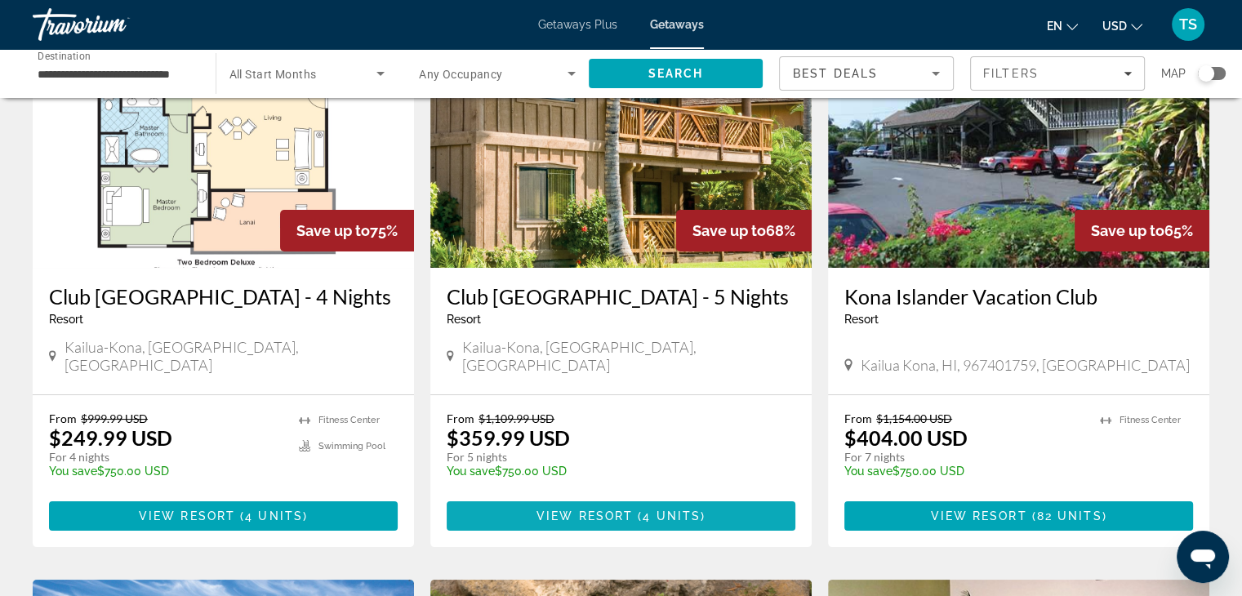
click at [551, 521] on span "View Resort" at bounding box center [584, 515] width 96 height 13
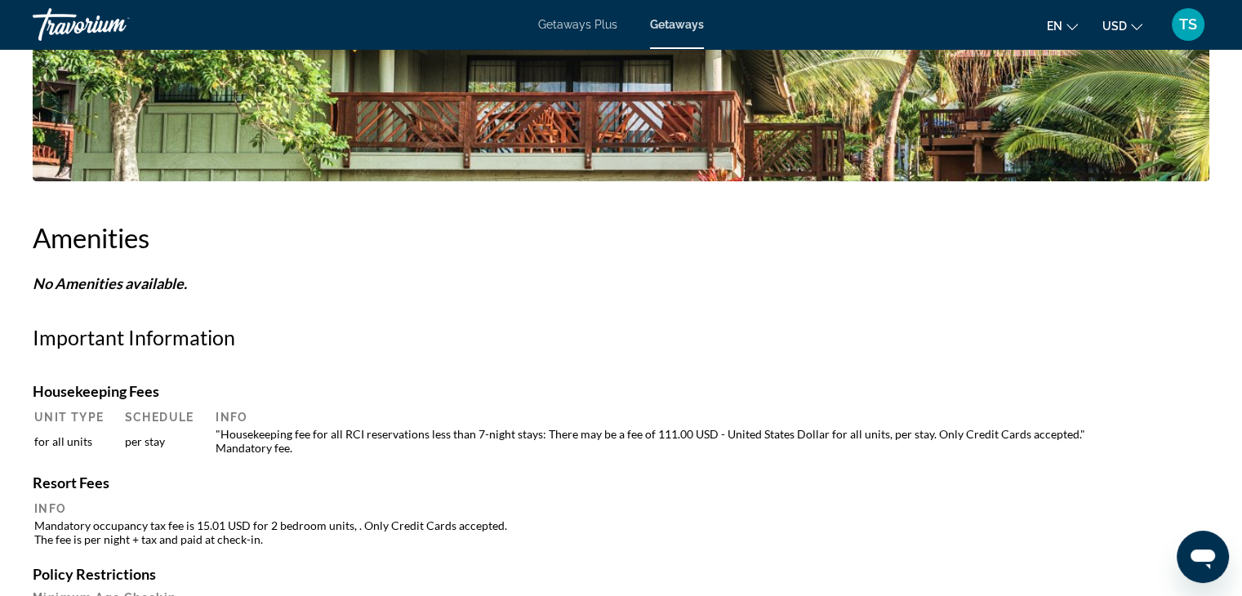
scroll to position [1145, 0]
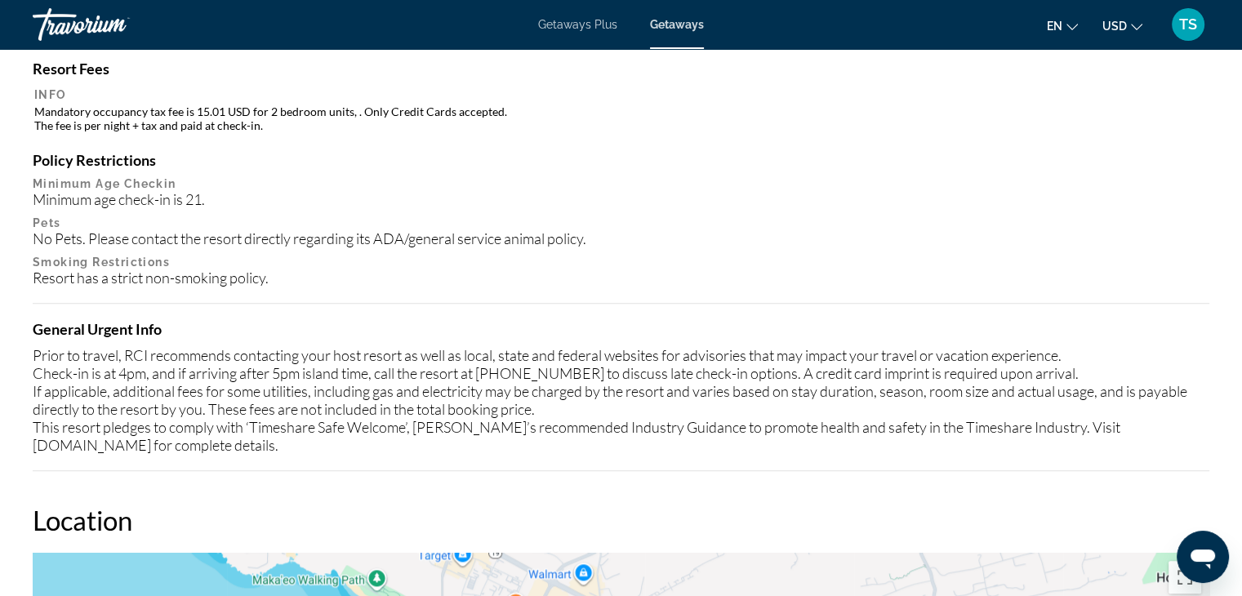
click at [550, 464] on div "Housekeeping Fees Unit Type Schedule Info for all units per stay "Housekeeping …" at bounding box center [621, 219] width 1176 height 503
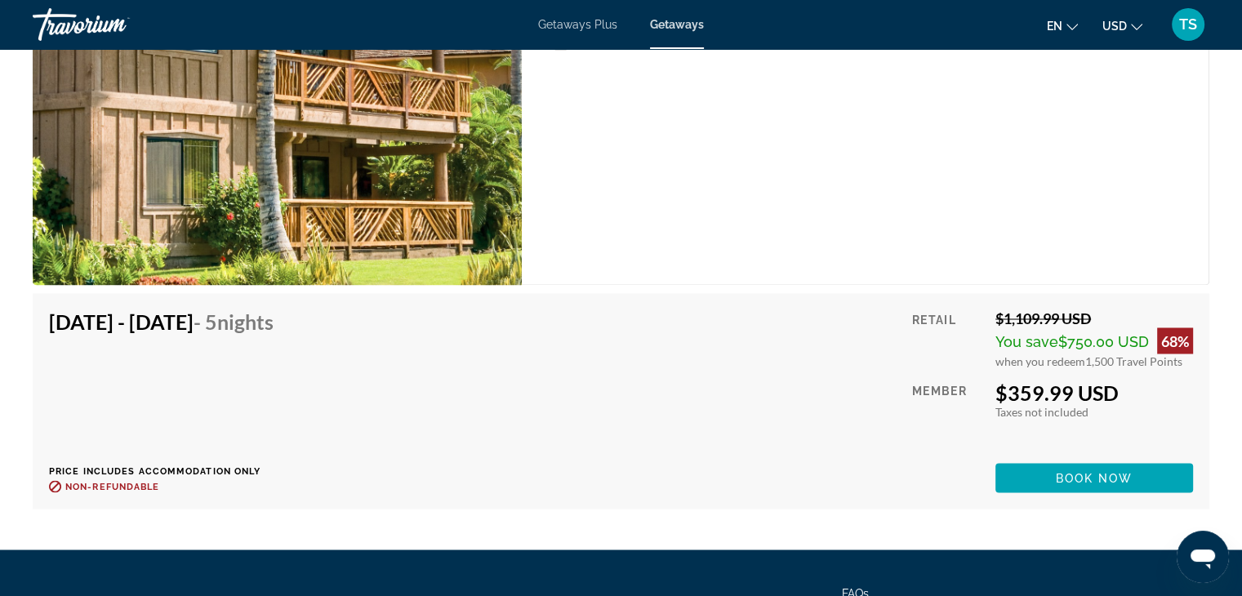
scroll to position [2759, 0]
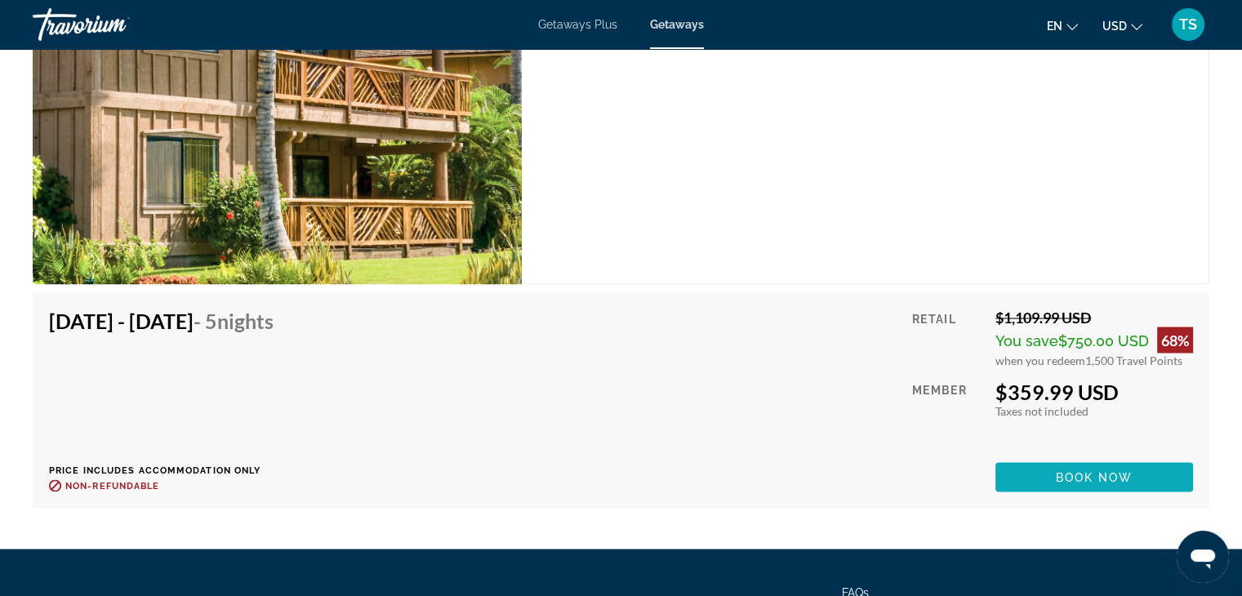
click at [1104, 473] on span "Book now" at bounding box center [1095, 476] width 78 height 13
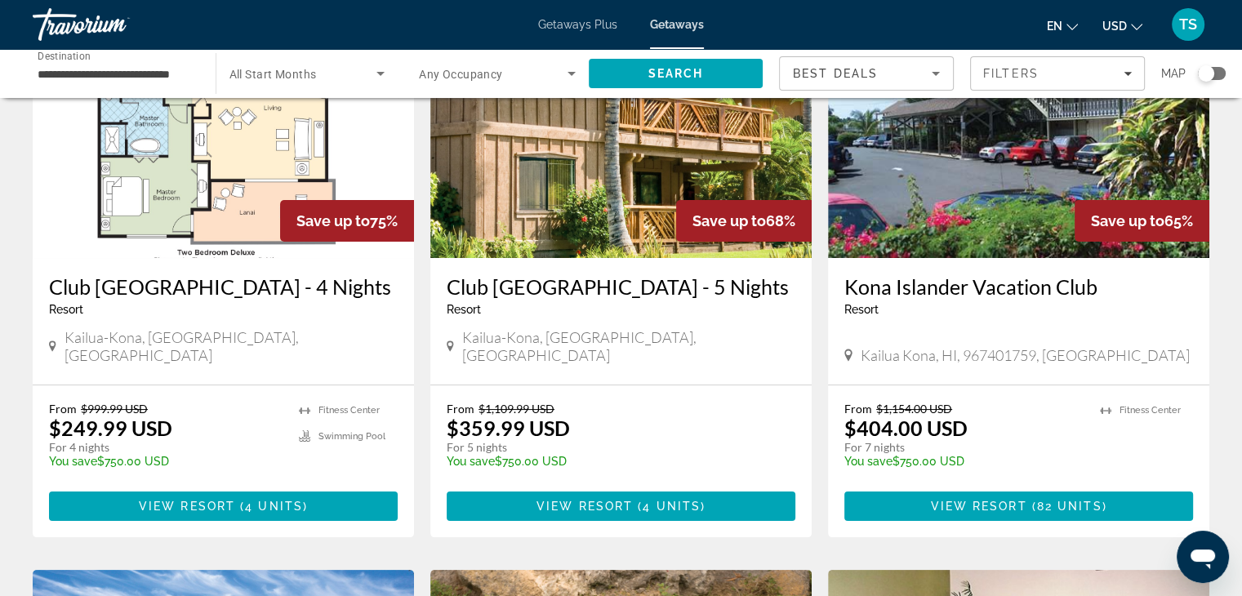
scroll to position [159, 0]
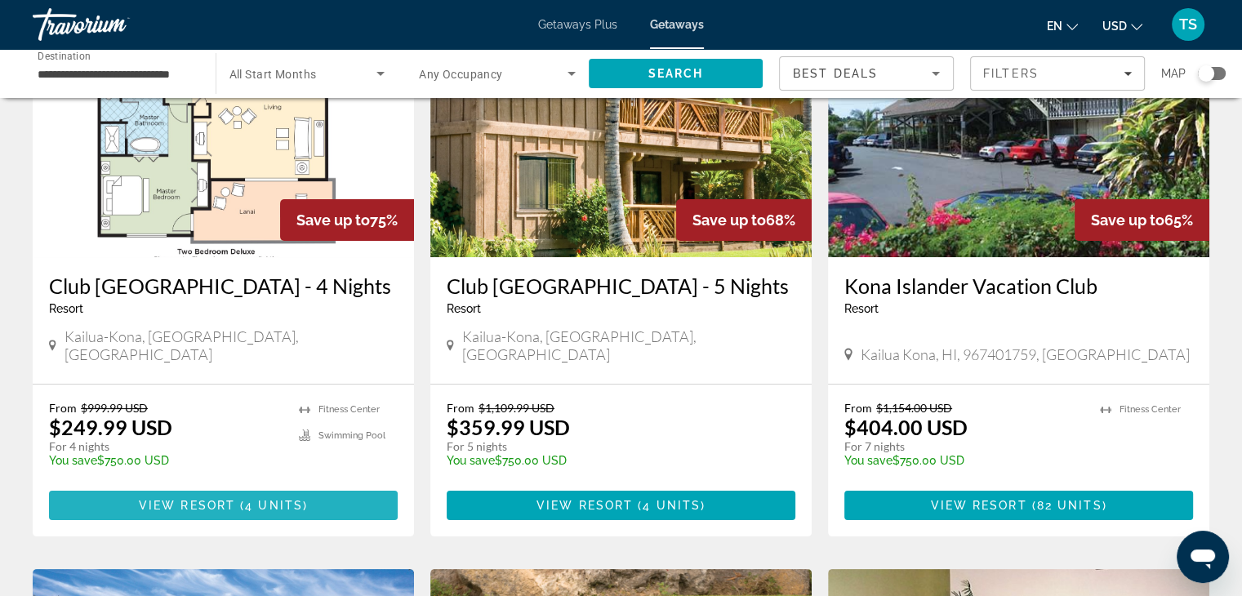
click at [180, 507] on span "View Resort" at bounding box center [187, 505] width 96 height 13
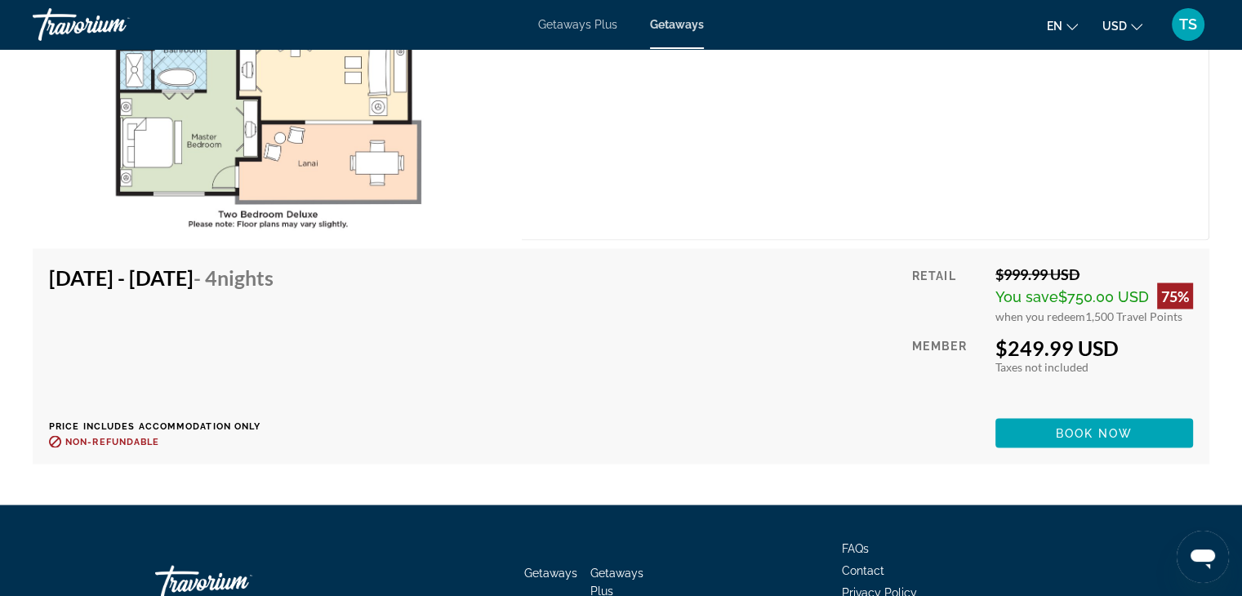
scroll to position [3074, 0]
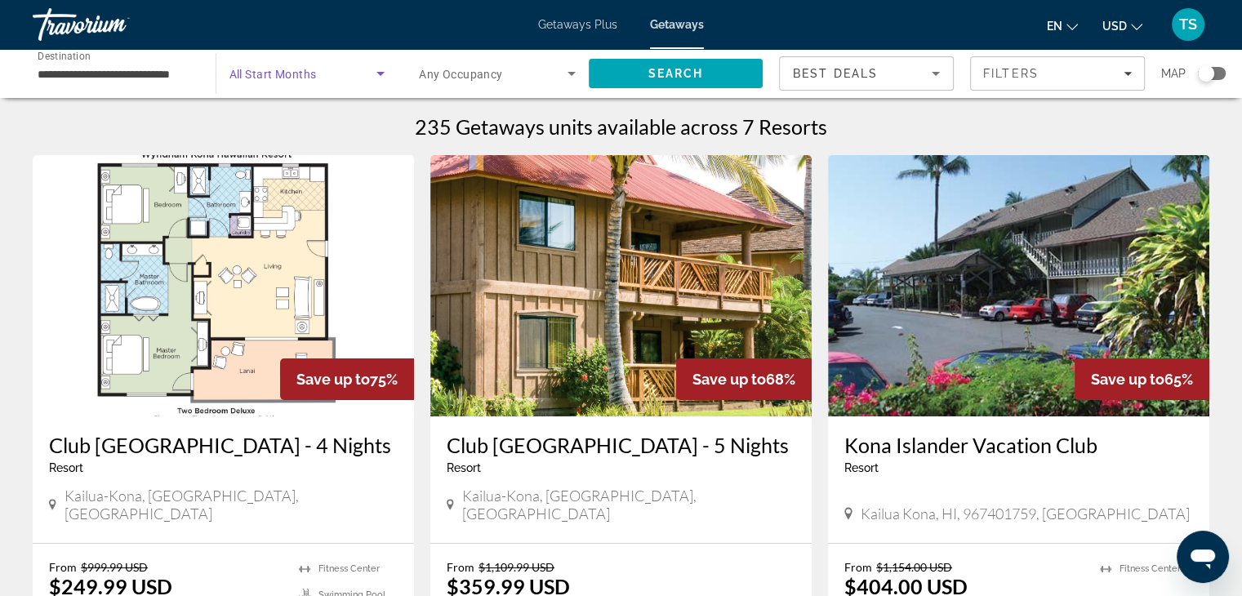
click at [379, 72] on icon "Search widget" at bounding box center [380, 74] width 8 height 4
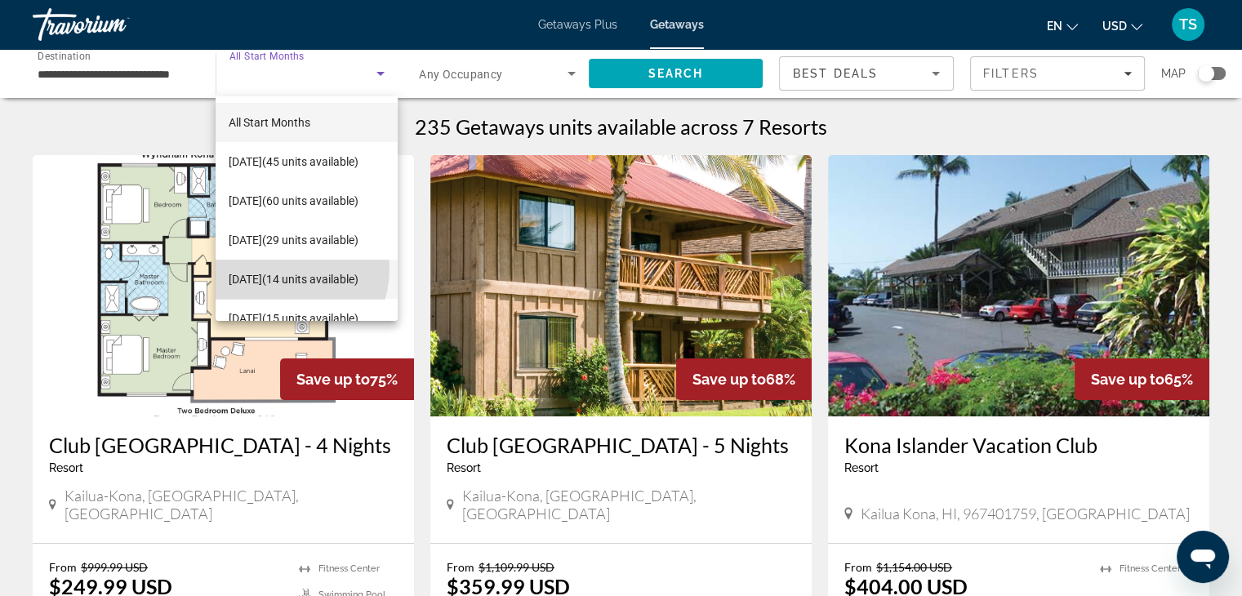
click at [276, 269] on span "[DATE] (14 units available)" at bounding box center [294, 279] width 130 height 20
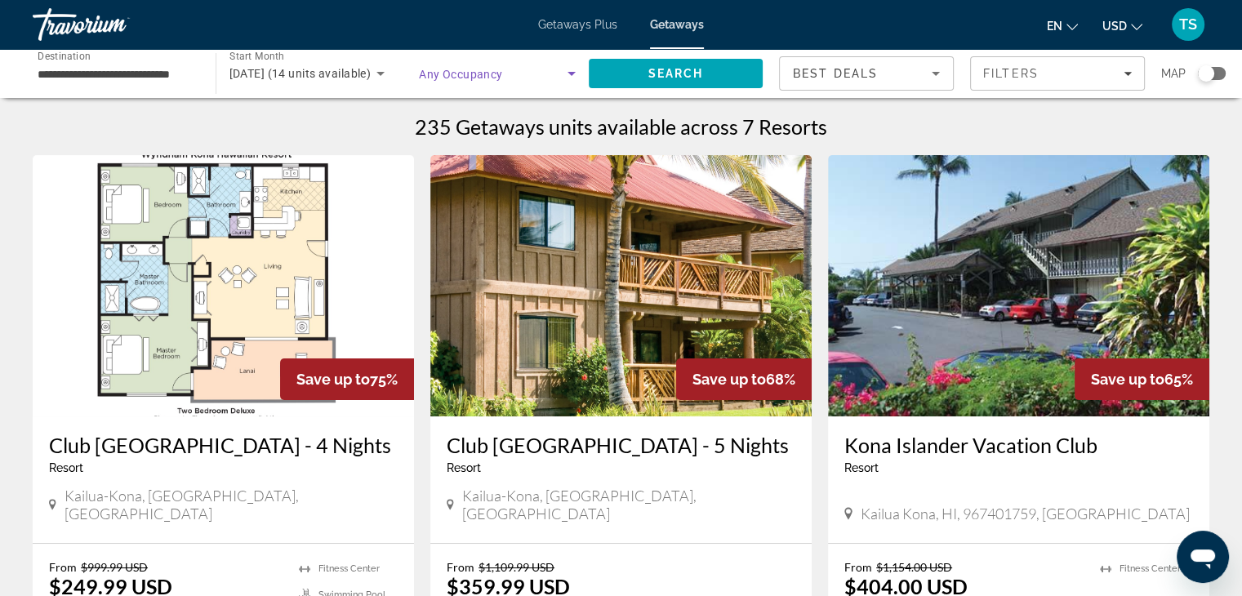
click at [571, 69] on icon "Search widget" at bounding box center [572, 74] width 20 height 20
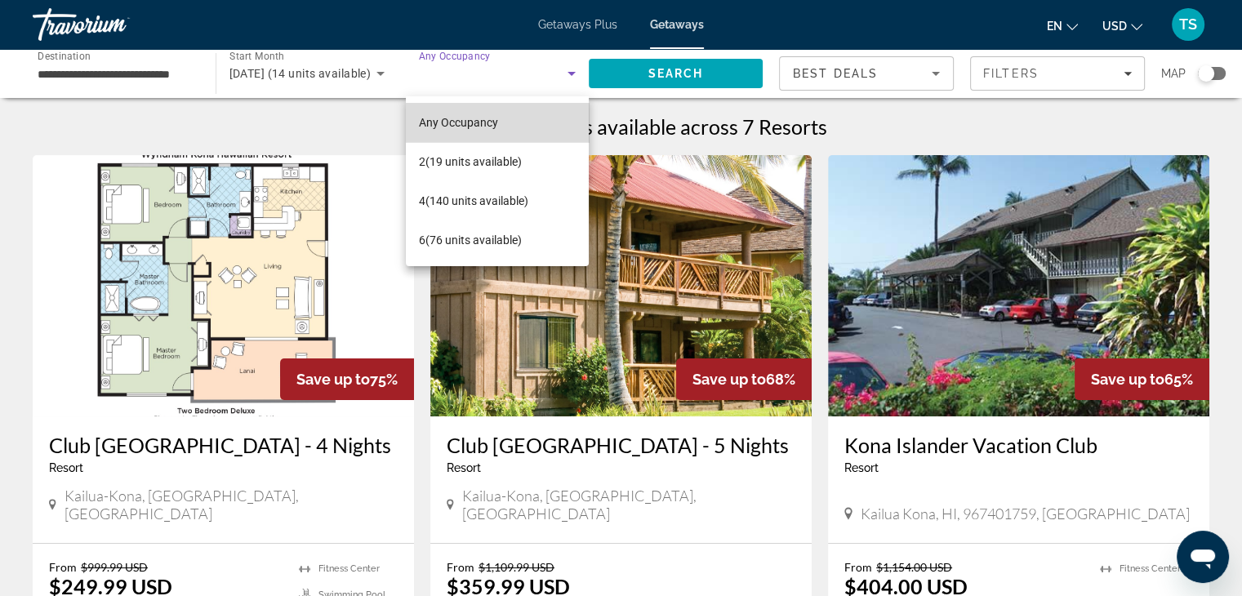
click at [500, 127] on mat-option "Any Occupancy" at bounding box center [497, 122] width 183 height 39
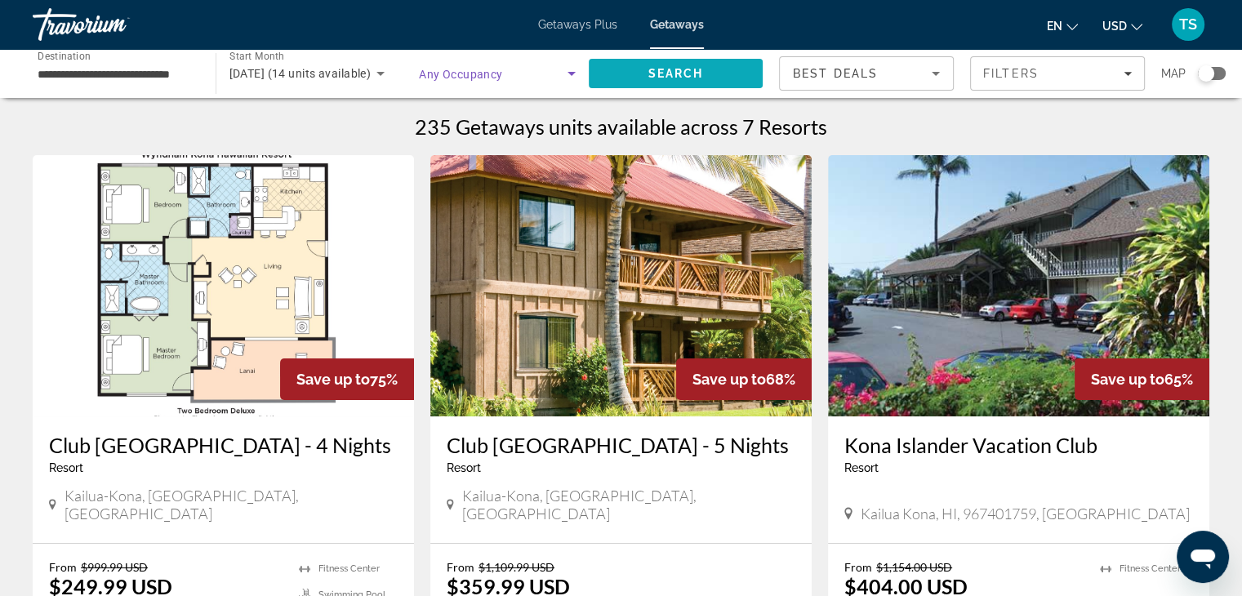
click at [622, 72] on span "Search" at bounding box center [676, 73] width 175 height 39
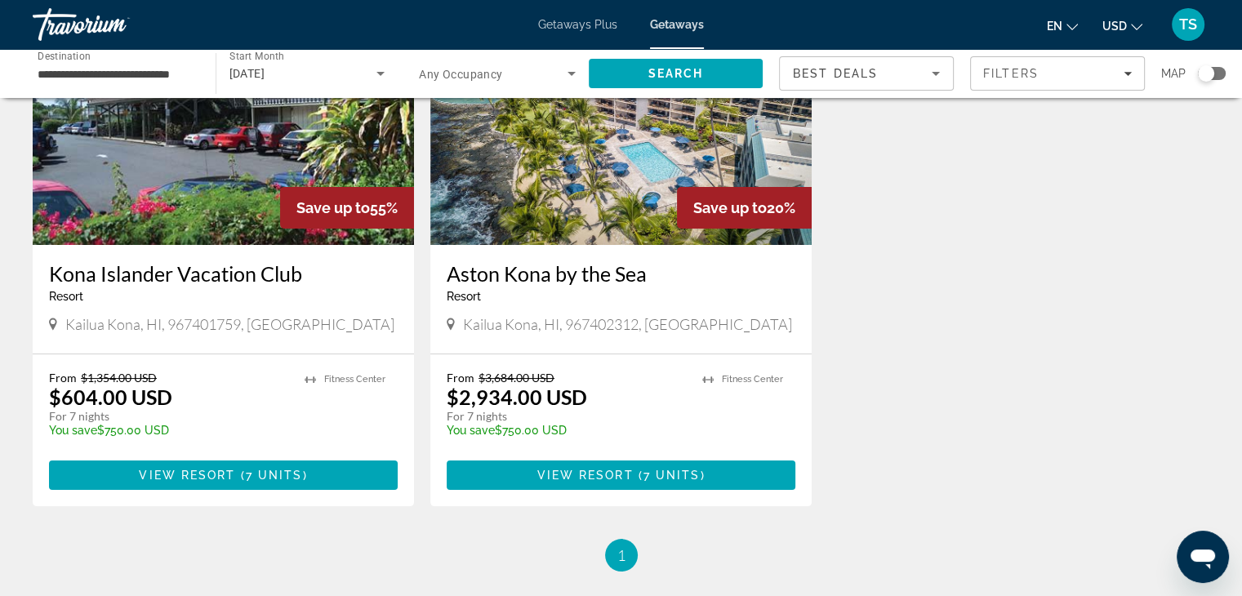
scroll to position [176, 0]
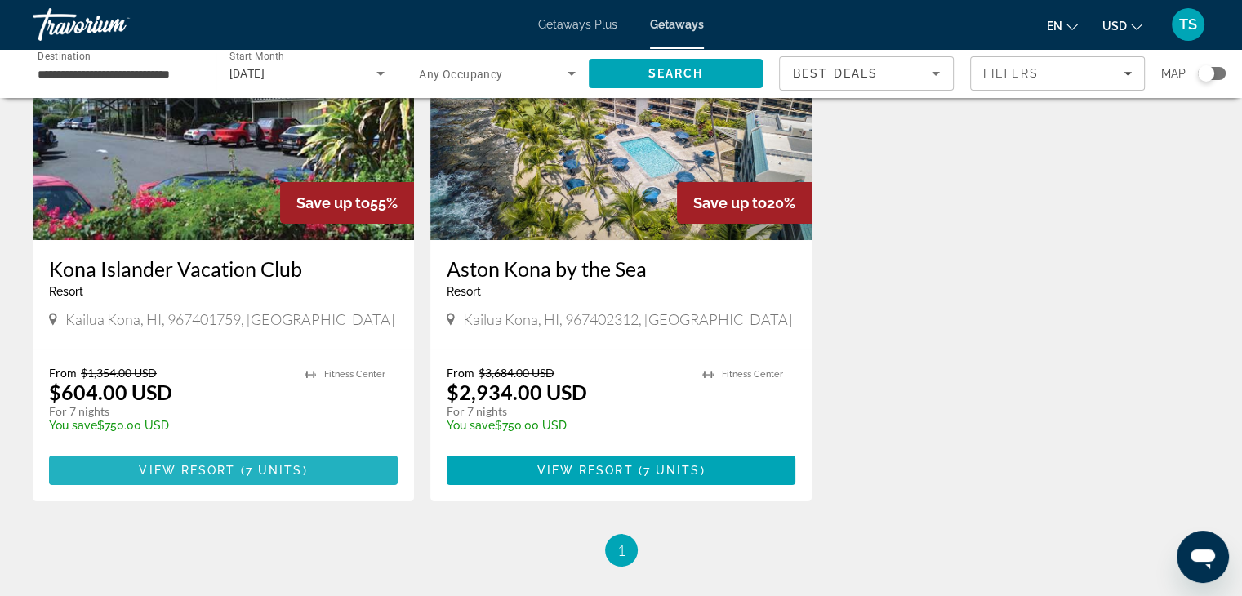
click at [197, 473] on span "View Resort" at bounding box center [187, 470] width 96 height 13
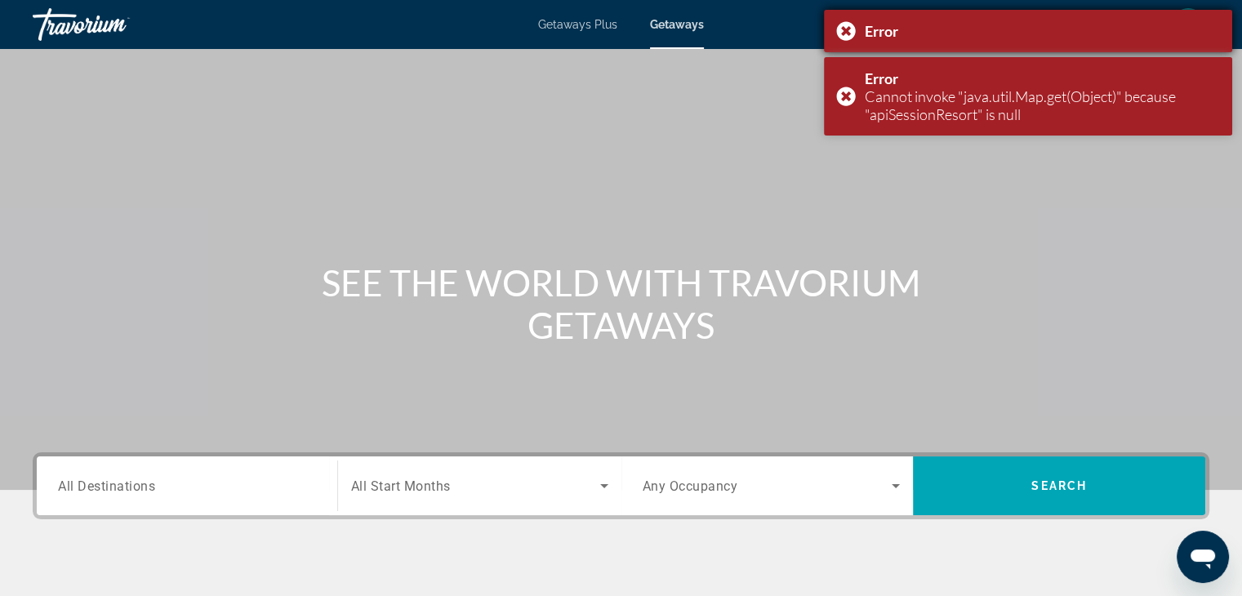
click at [846, 25] on div "Error" at bounding box center [1028, 31] width 408 height 42
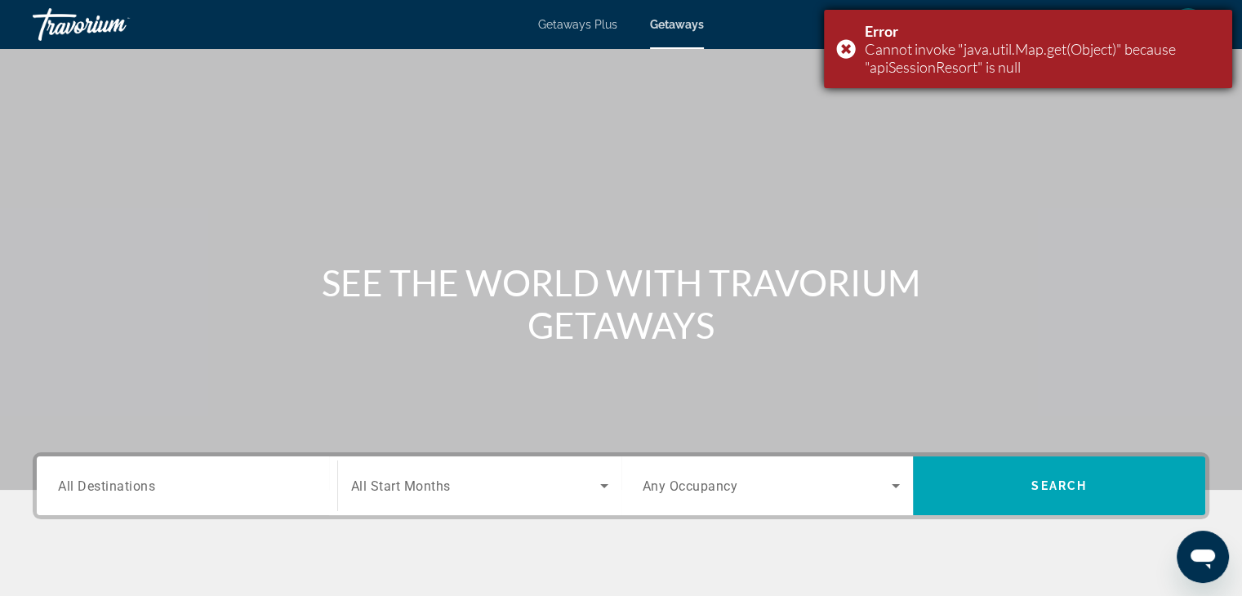
click at [848, 45] on div "Error Cannot invoke "java.util.Map.get(Object)" because "apiSessionResort" is n…" at bounding box center [1028, 49] width 408 height 78
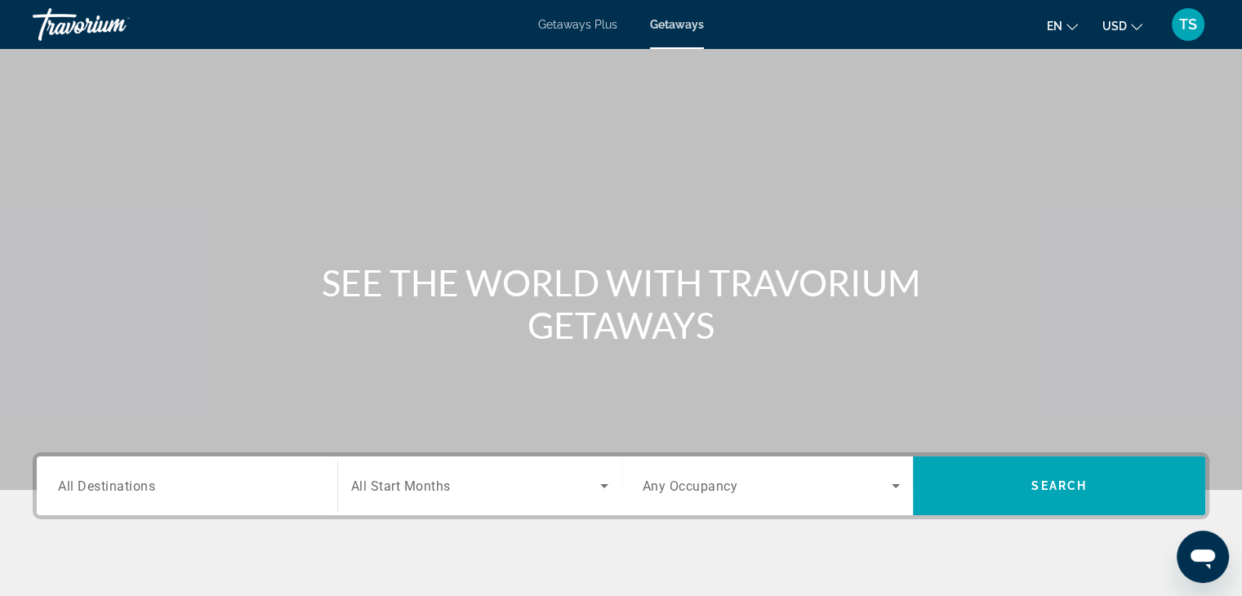
click at [104, 487] on span "All Destinations" at bounding box center [106, 486] width 97 height 16
click at [104, 487] on input "Destination All Destinations" at bounding box center [187, 487] width 258 height 20
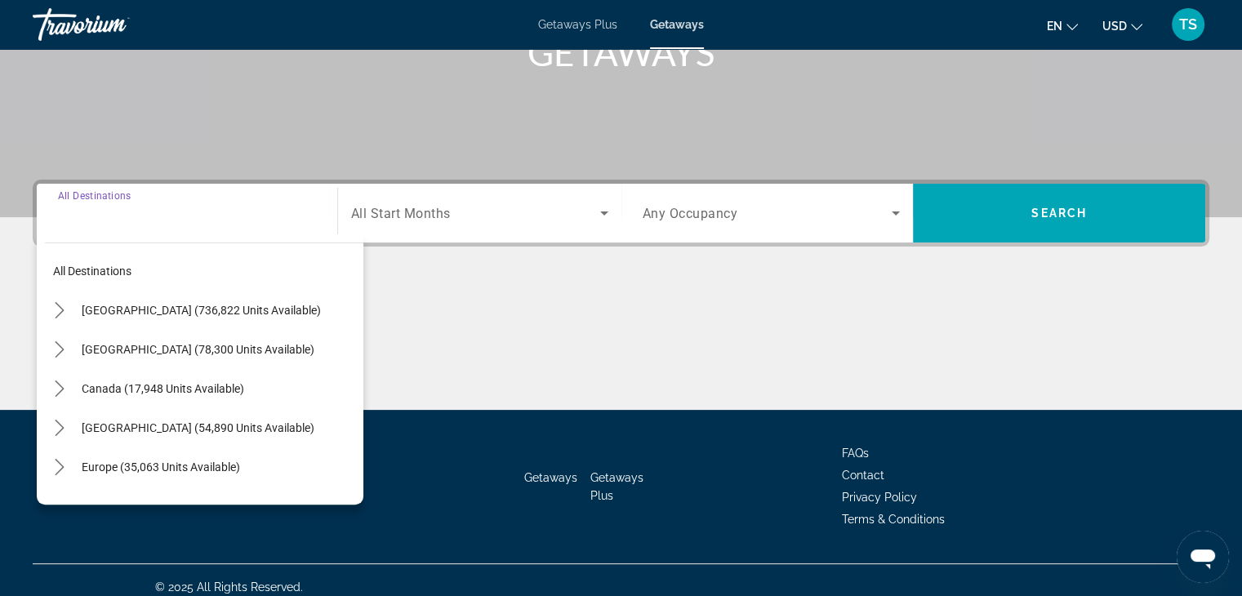
scroll to position [287, 0]
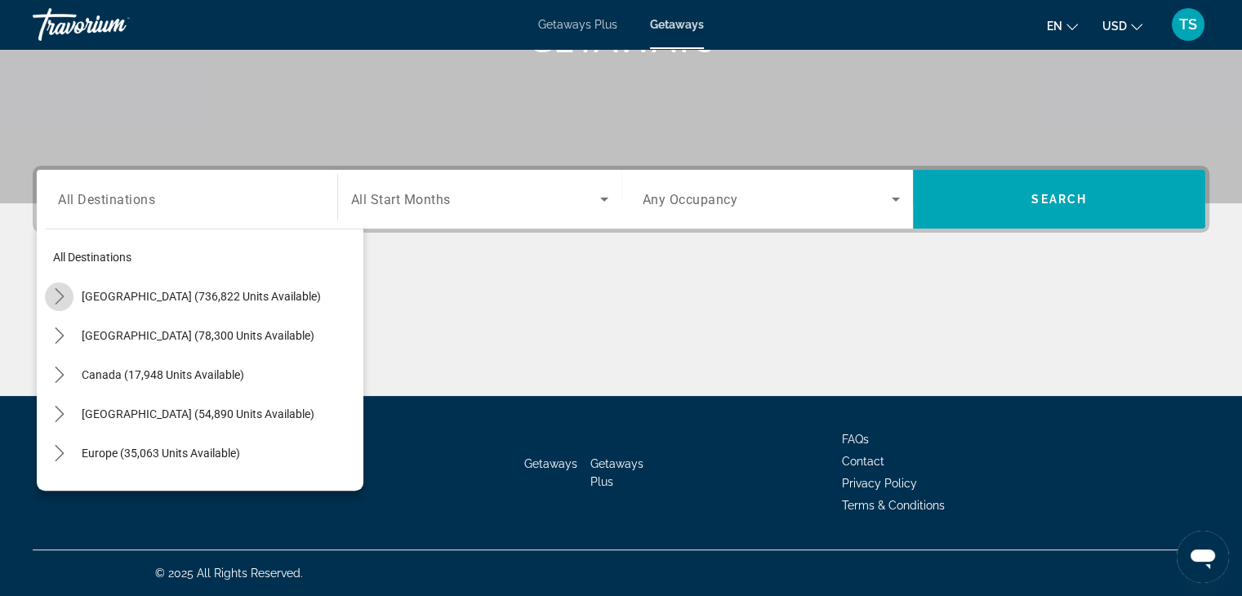
click at [60, 291] on icon "Toggle United States (736,822 units available) submenu" at bounding box center [59, 296] width 16 height 16
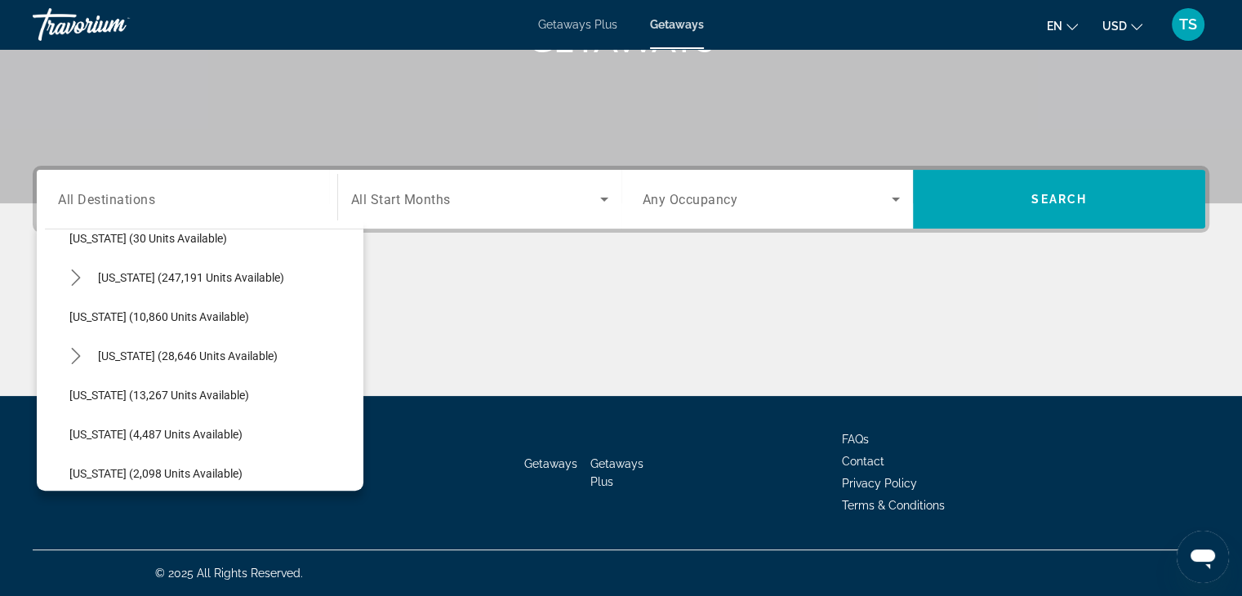
scroll to position [292, 0]
click at [75, 353] on icon "Toggle Hawaii (28,646 units available) submenu" at bounding box center [76, 357] width 16 height 16
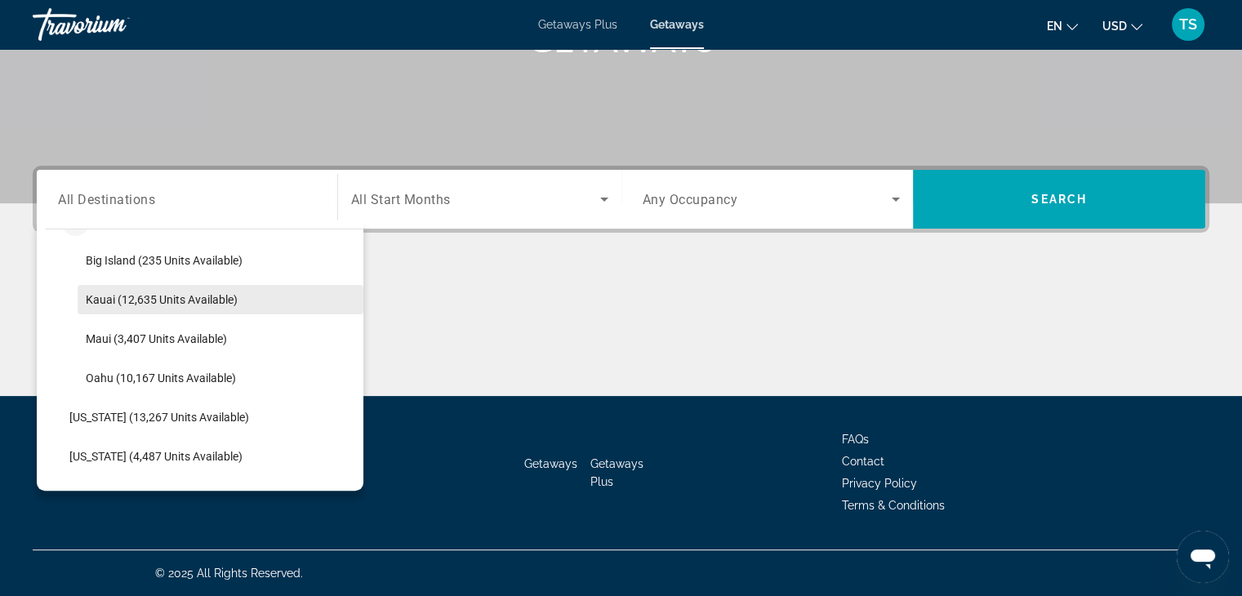
scroll to position [425, 0]
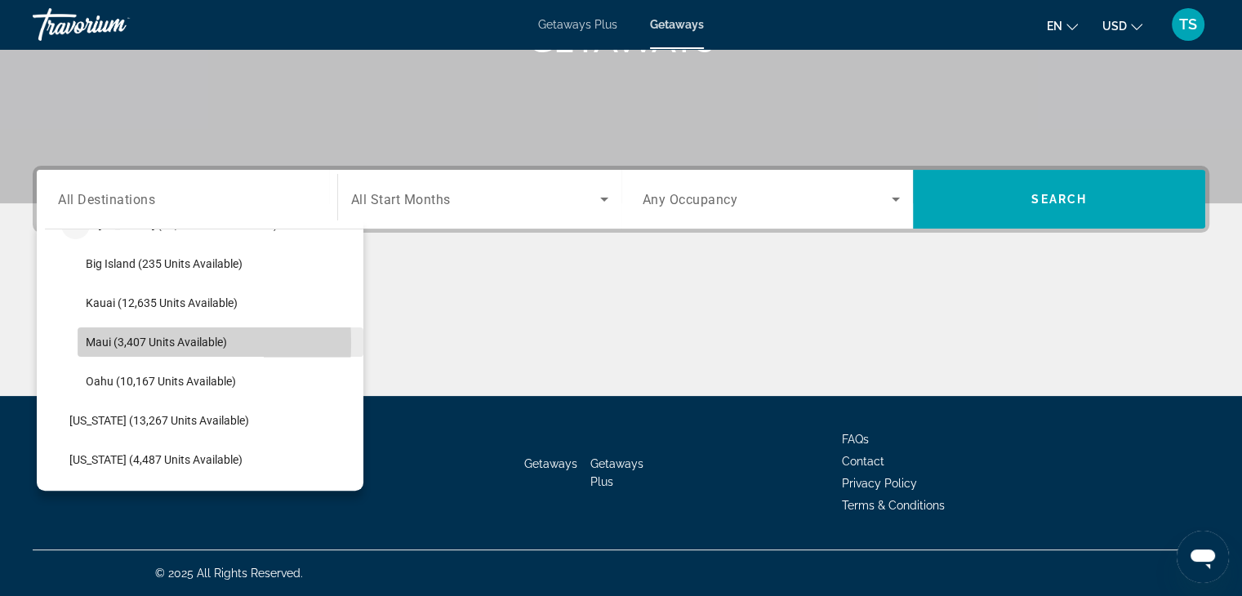
click at [100, 341] on span "Maui (3,407 units available)" at bounding box center [156, 342] width 141 height 13
type input "**********"
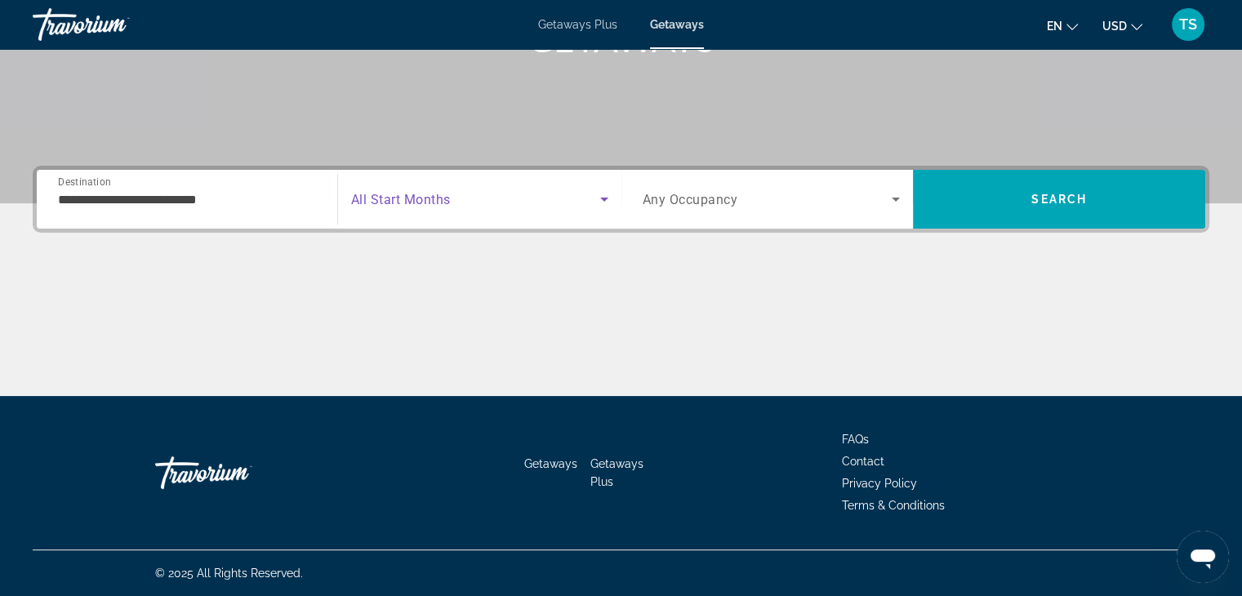
click at [601, 198] on icon "Search widget" at bounding box center [604, 200] width 8 height 4
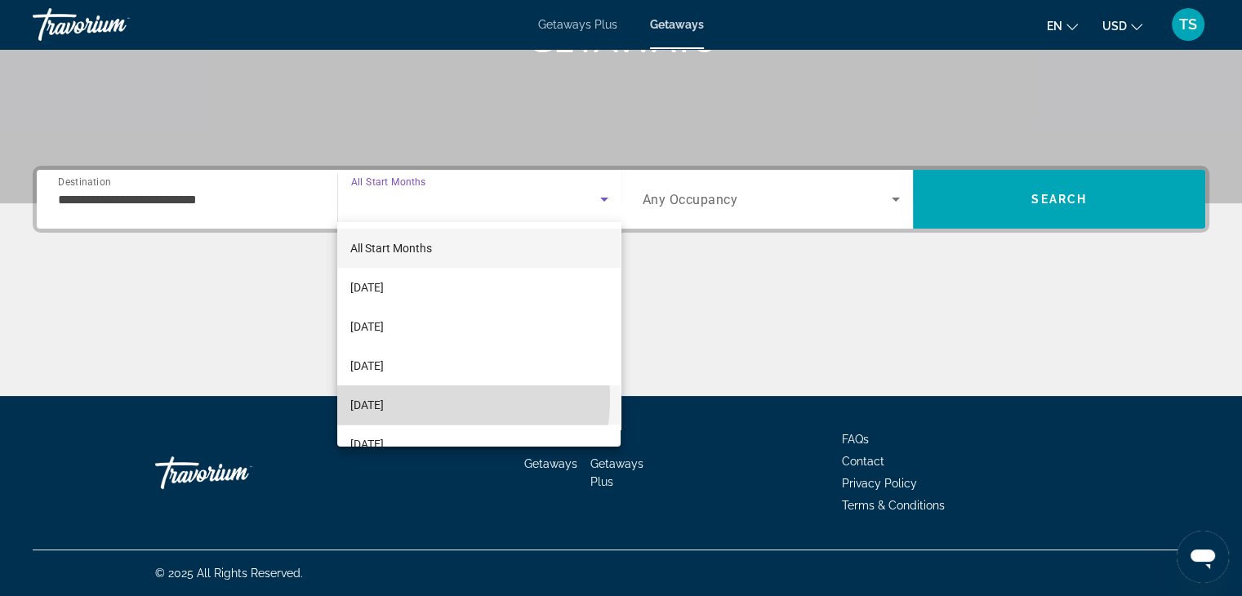
click at [384, 398] on span "[DATE]" at bounding box center [366, 405] width 33 height 20
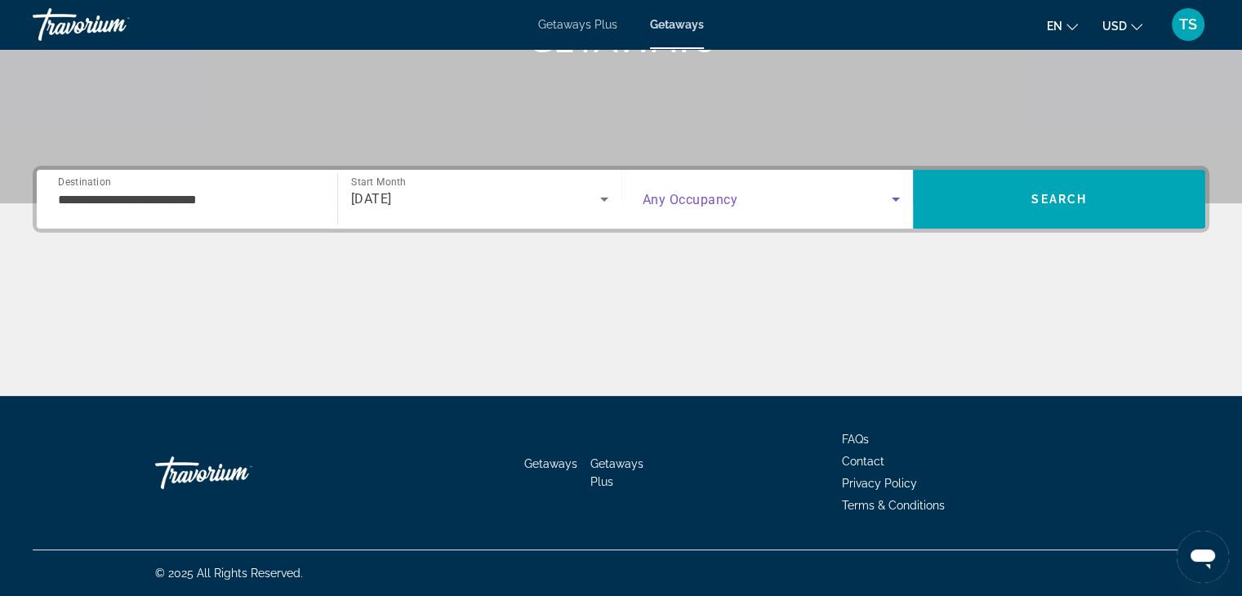
click at [895, 193] on icon "Search widget" at bounding box center [896, 199] width 20 height 20
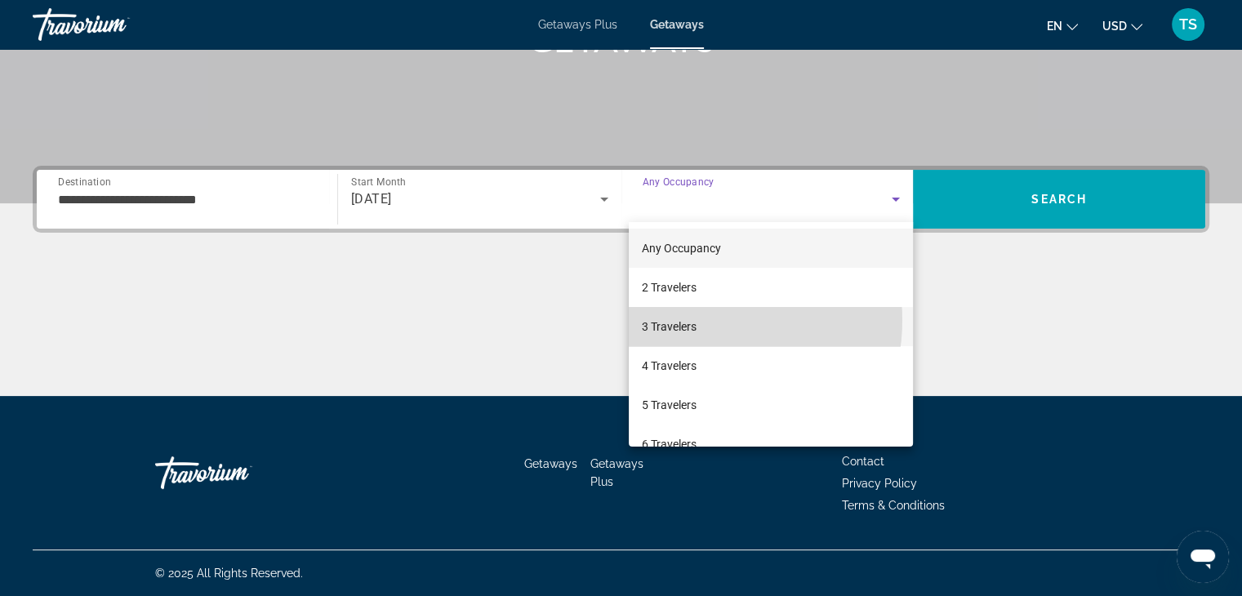
click at [696, 320] on span "3 Travelers" at bounding box center [669, 327] width 55 height 20
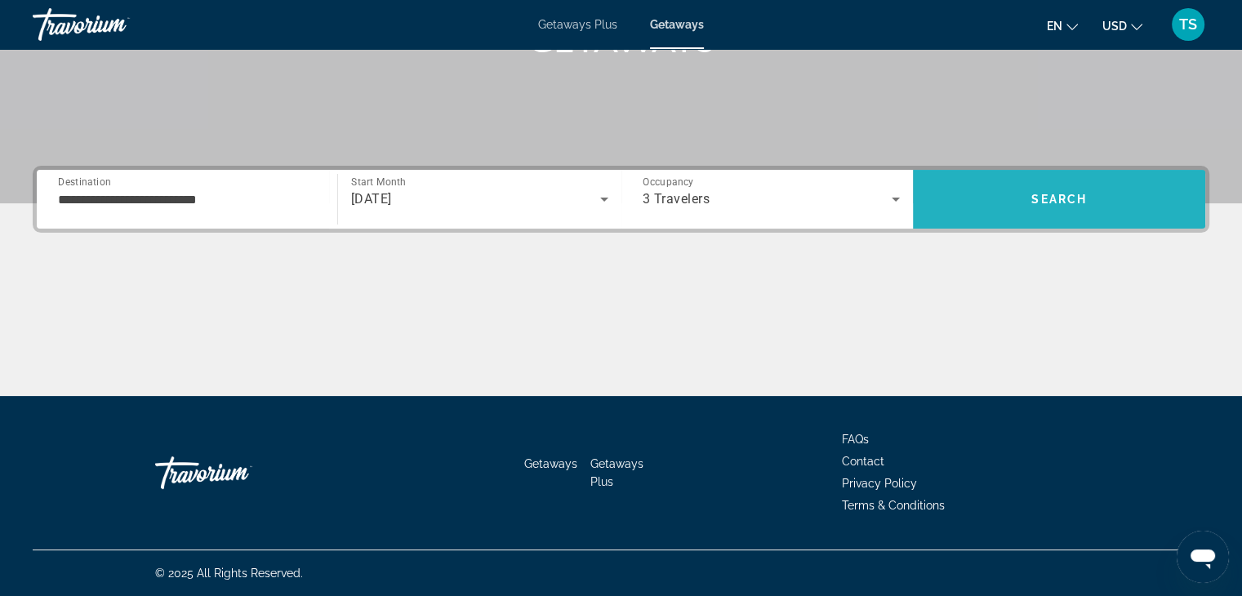
click at [1050, 193] on span "Search" at bounding box center [1059, 199] width 56 height 13
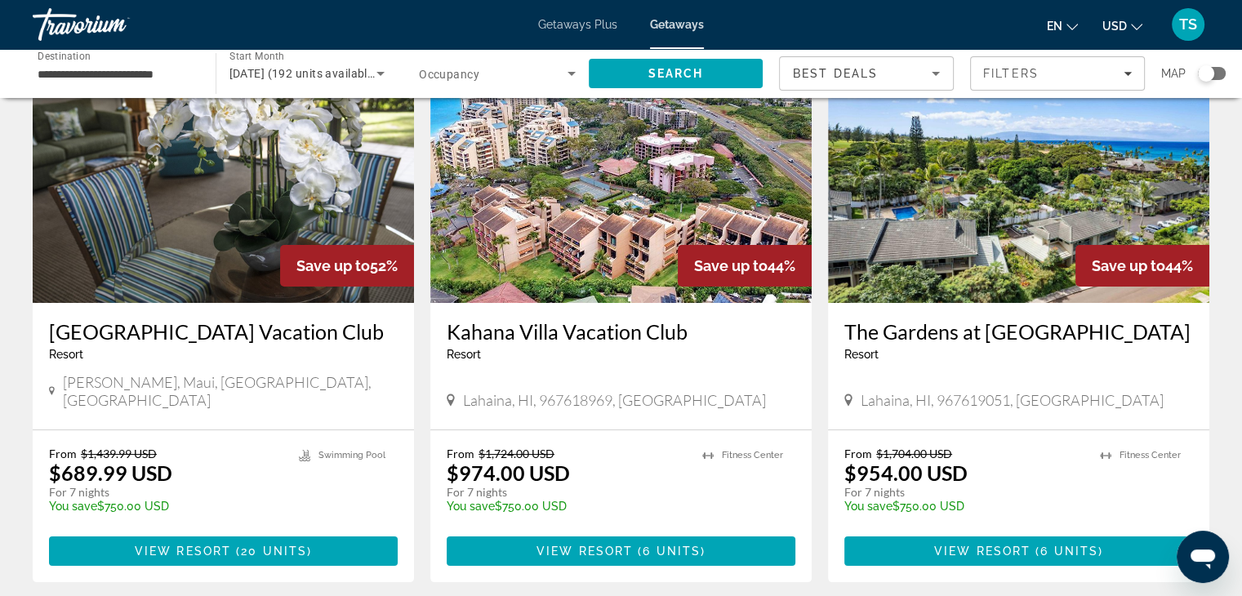
scroll to position [118, 0]
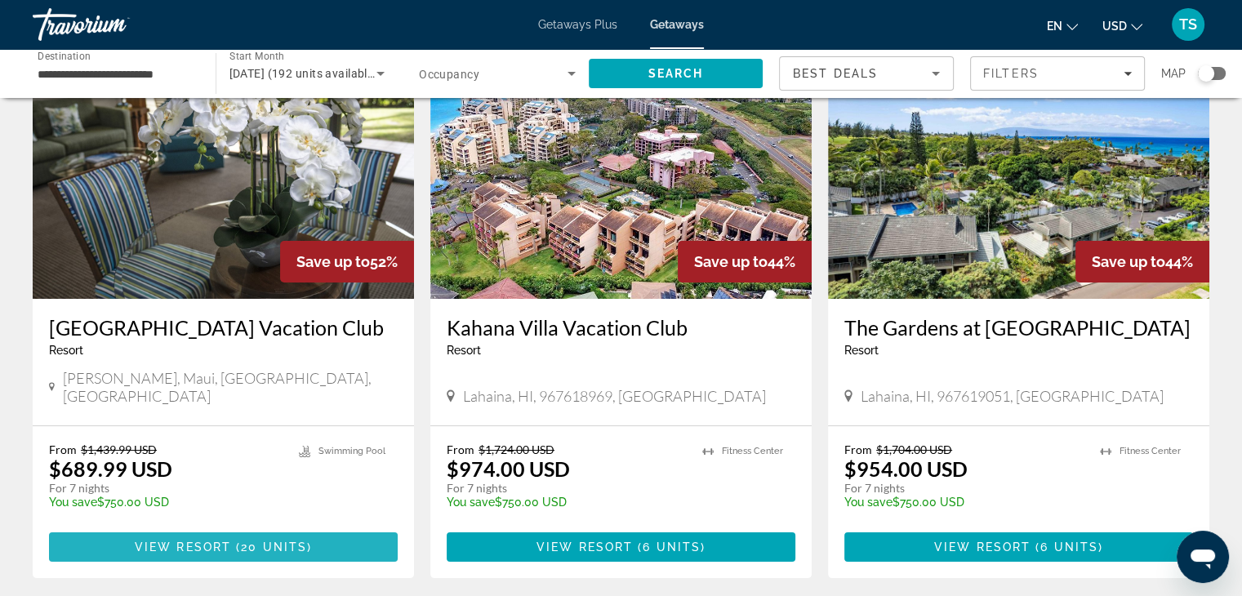
click at [202, 540] on span "View Resort" at bounding box center [183, 546] width 96 height 13
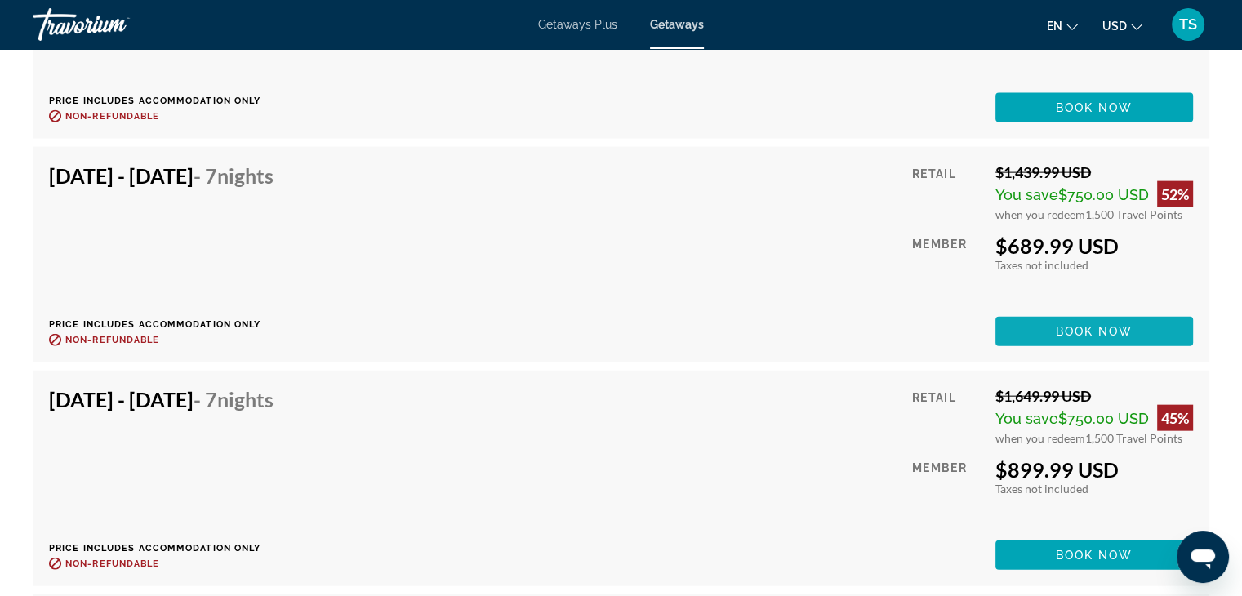
scroll to position [3649, 0]
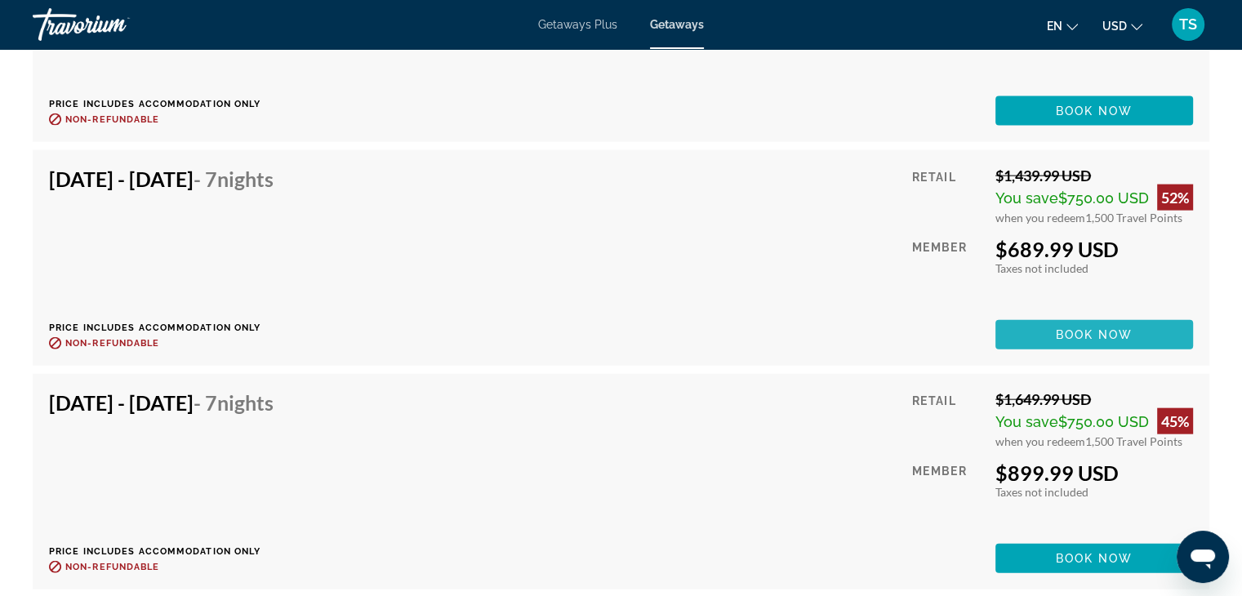
click at [1079, 328] on span "Book now" at bounding box center [1095, 334] width 78 height 13
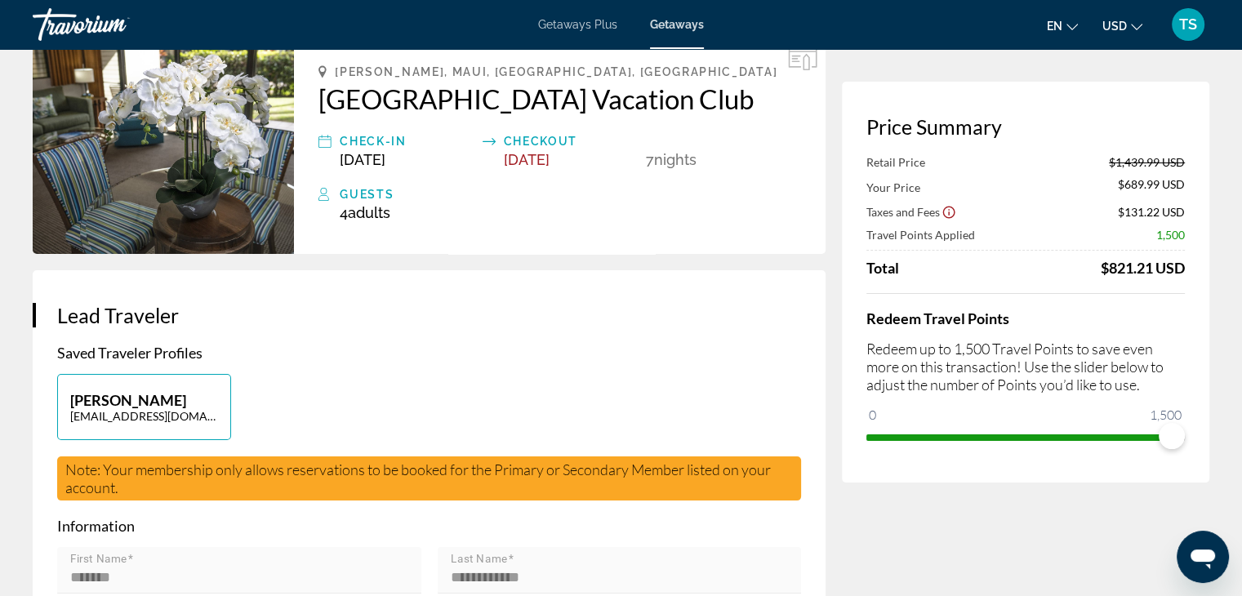
scroll to position [91, 0]
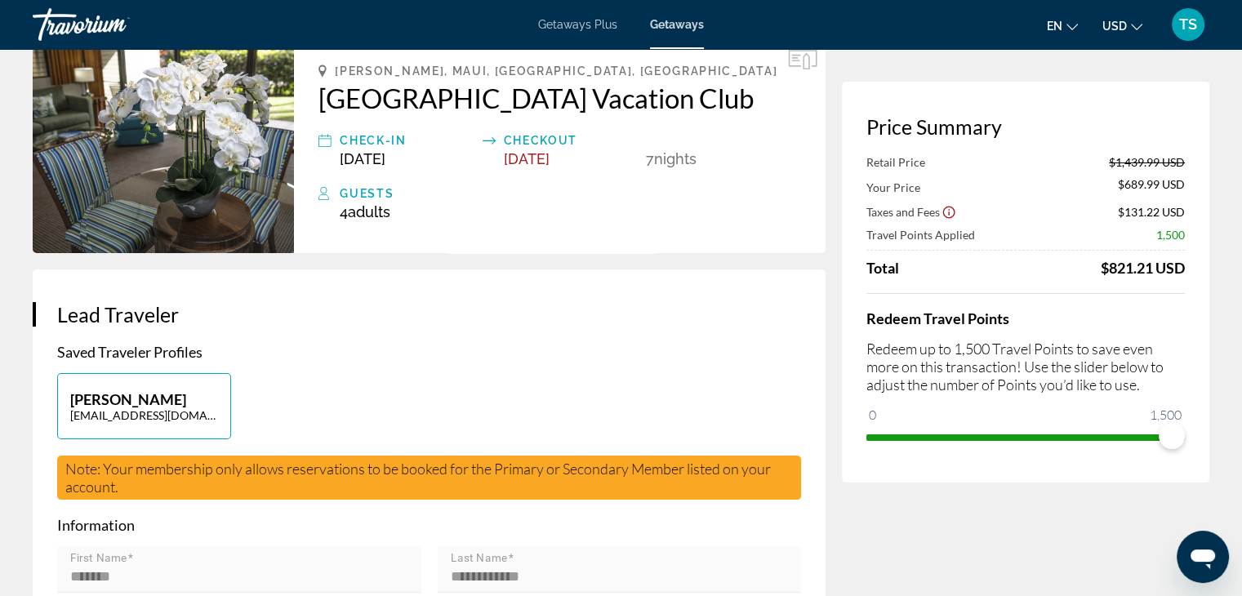
click at [909, 396] on div "Redeem Travel Points Redeem up to 1,500 Travel Points to save even more on this…" at bounding box center [1025, 371] width 318 height 157
